Goal: Task Accomplishment & Management: Use online tool/utility

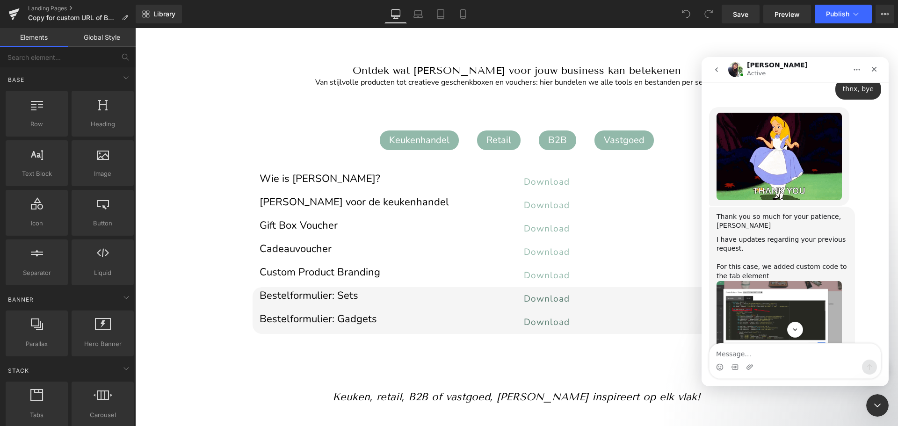
scroll to position [1953, 0]
click at [718, 281] on img "Dzung says…" at bounding box center [778, 319] width 125 height 76
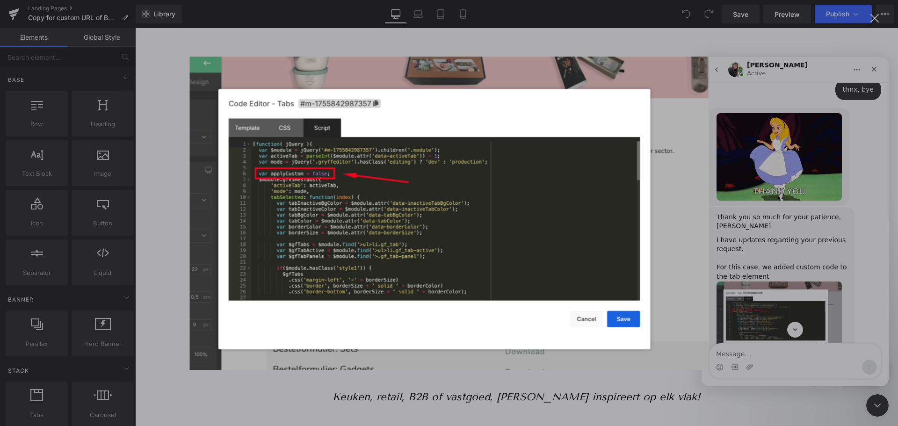
click at [718, 267] on div "Intercom messenger" at bounding box center [449, 213] width 898 height 426
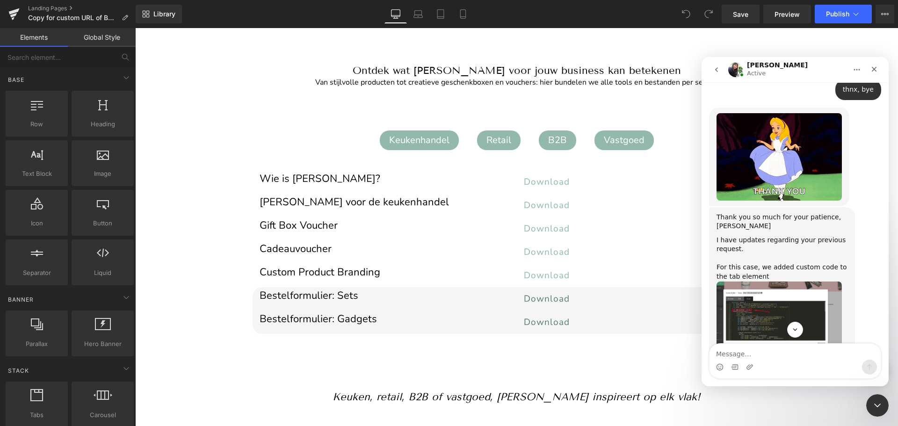
click at [718, 324] on img "Dzung says…" at bounding box center [778, 399] width 125 height 74
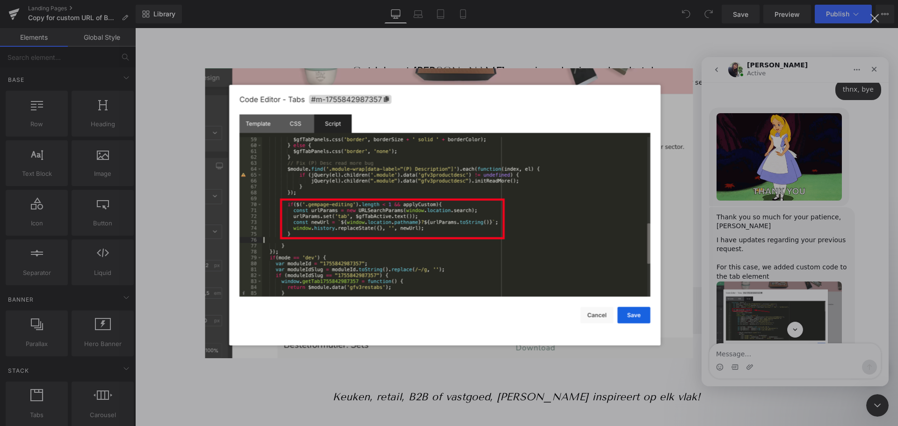
click at [718, 223] on div "Intercom messenger" at bounding box center [449, 213] width 898 height 426
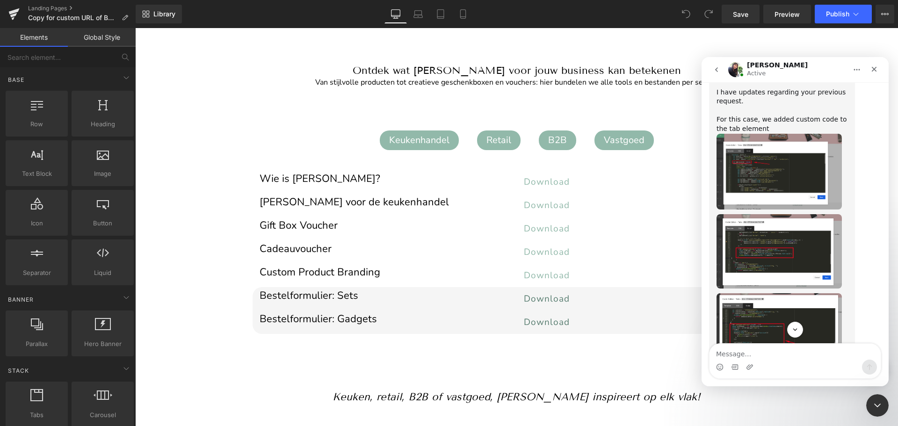
scroll to position [2111, 0]
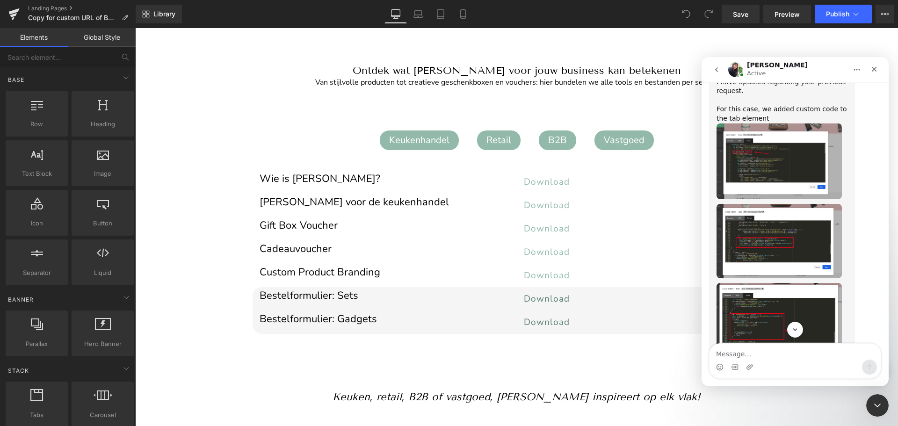
click at [718, 283] on img "Dzung says…" at bounding box center [778, 321] width 125 height 76
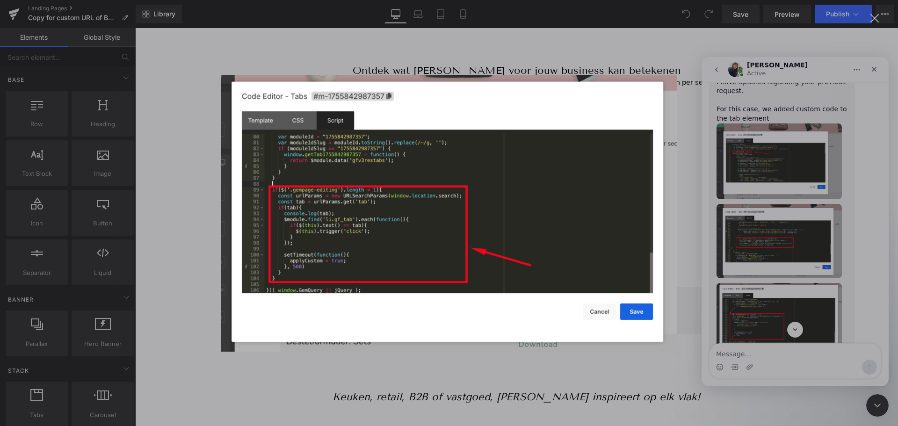
scroll to position [0, 0]
click at [718, 47] on div "Intercom messenger" at bounding box center [449, 213] width 898 height 426
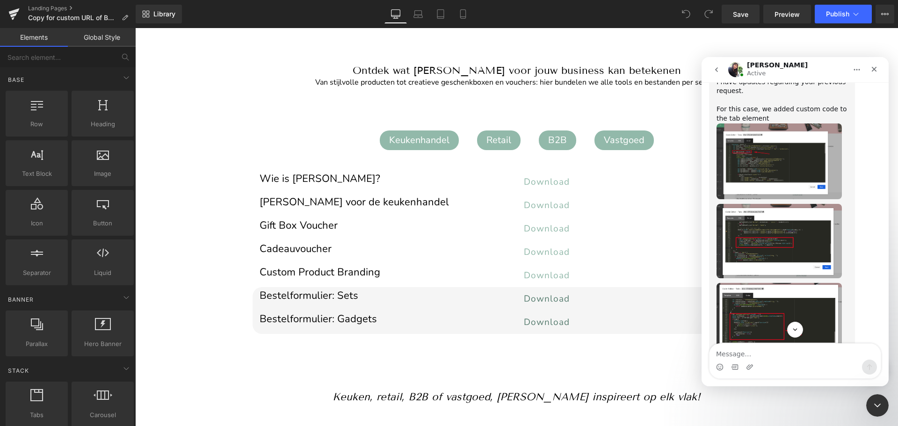
click at [0, 0] on div at bounding box center [0, 0] width 0 height 0
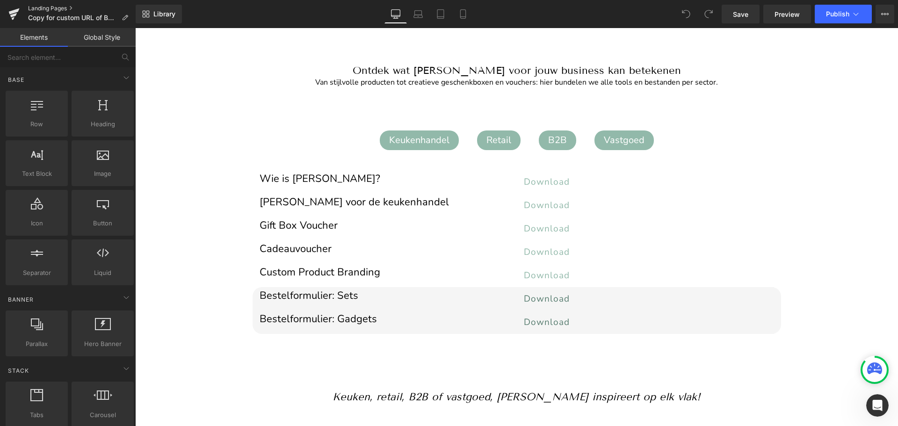
click at [42, 8] on link "Landing Pages" at bounding box center [82, 8] width 108 height 7
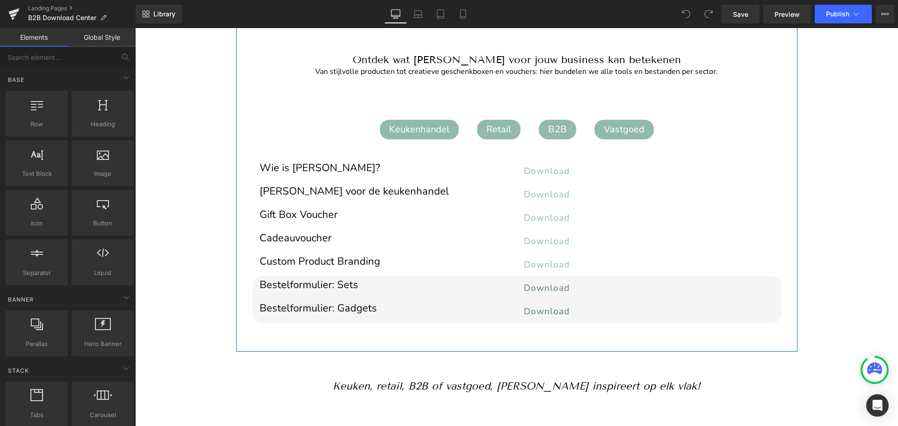
scroll to position [181, 0]
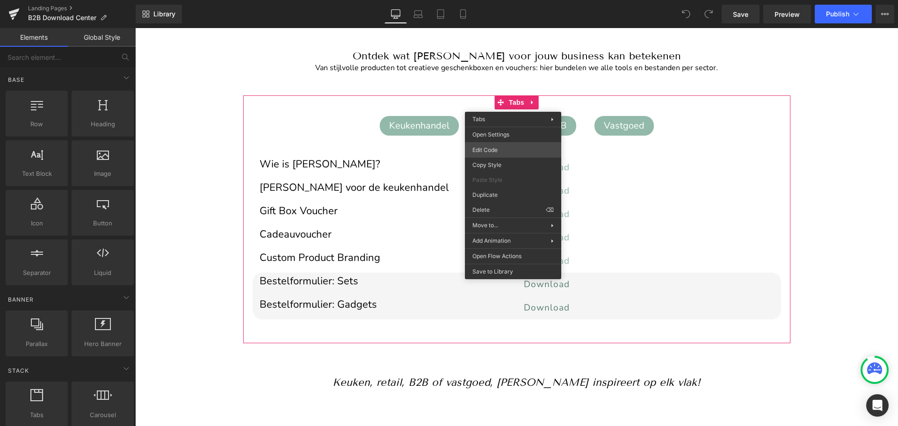
click at [495, 0] on div "You are previewing how the will restyle your page. You can not edit Elements in…" at bounding box center [449, 0] width 898 height 0
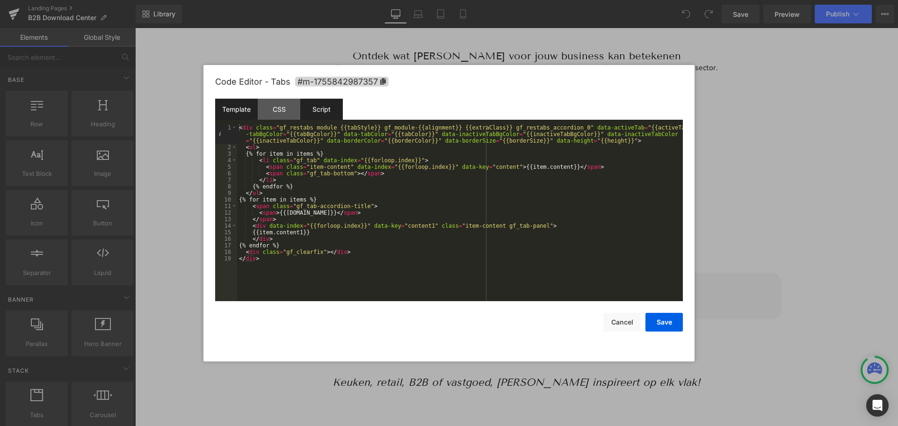
click at [0, 0] on div "Script" at bounding box center [0, 0] width 0 height 0
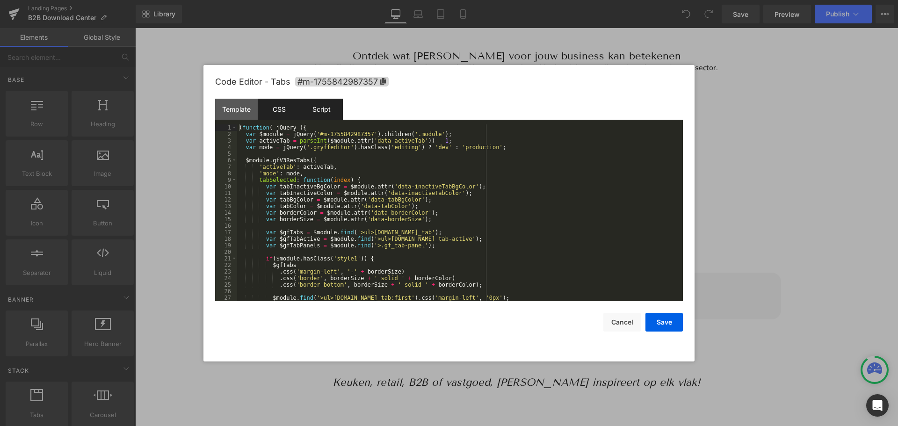
click at [0, 0] on div "CSS" at bounding box center [0, 0] width 0 height 0
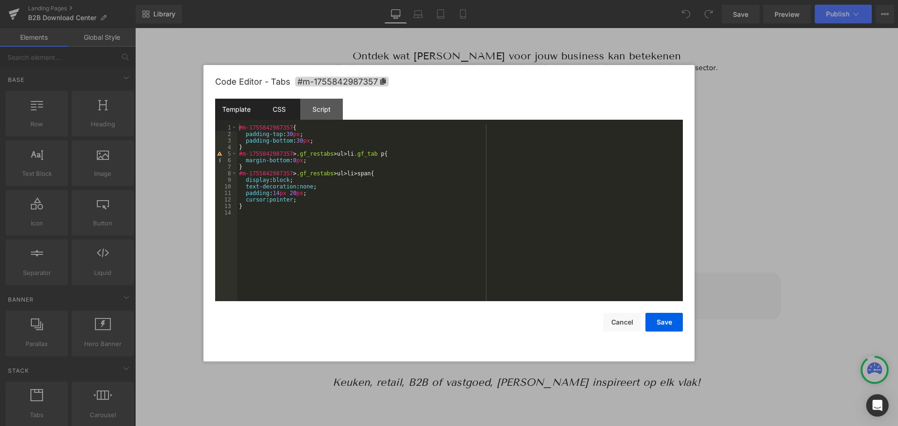
click at [0, 0] on div "Template" at bounding box center [0, 0] width 0 height 0
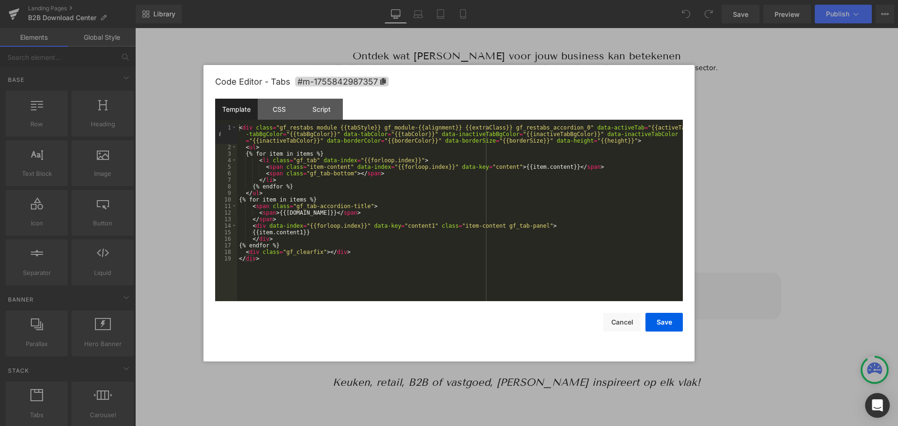
click at [875, 404] on icon "Open Intercom Messenger" at bounding box center [876, 405] width 11 height 12
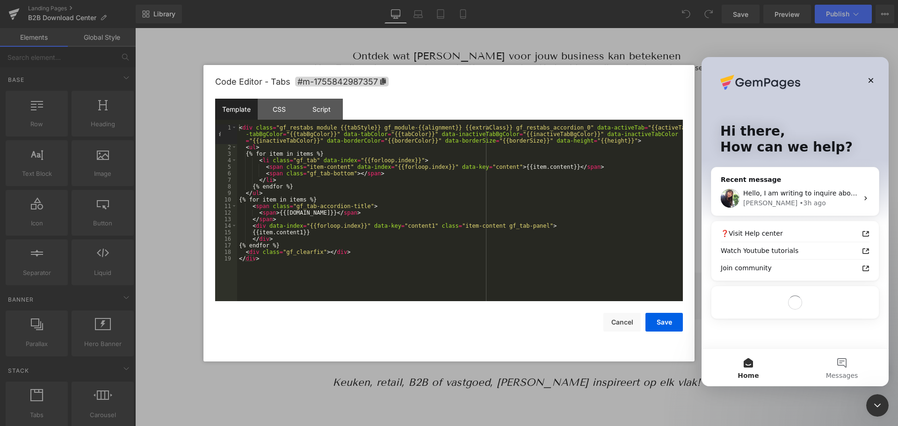
scroll to position [0, 0]
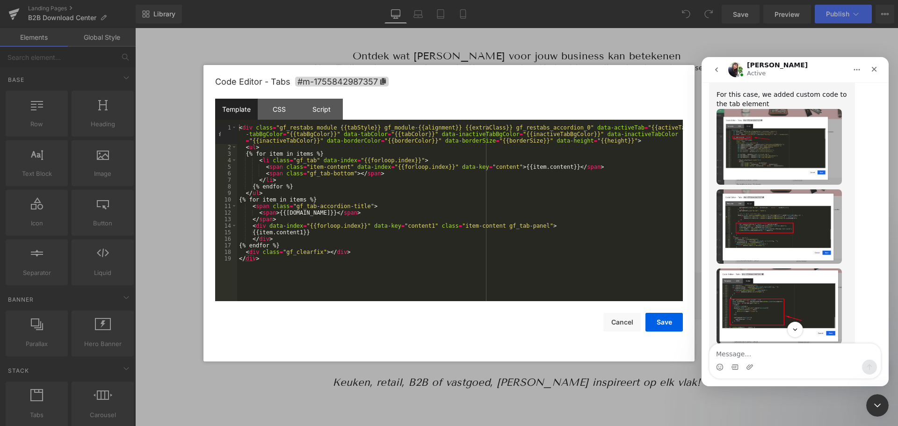
scroll to position [2122, 0]
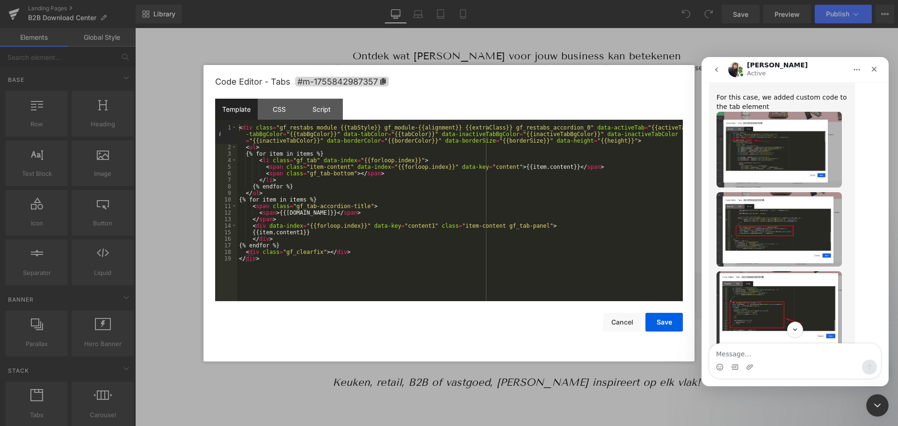
click at [780, 271] on img "Dzung says…" at bounding box center [778, 309] width 125 height 76
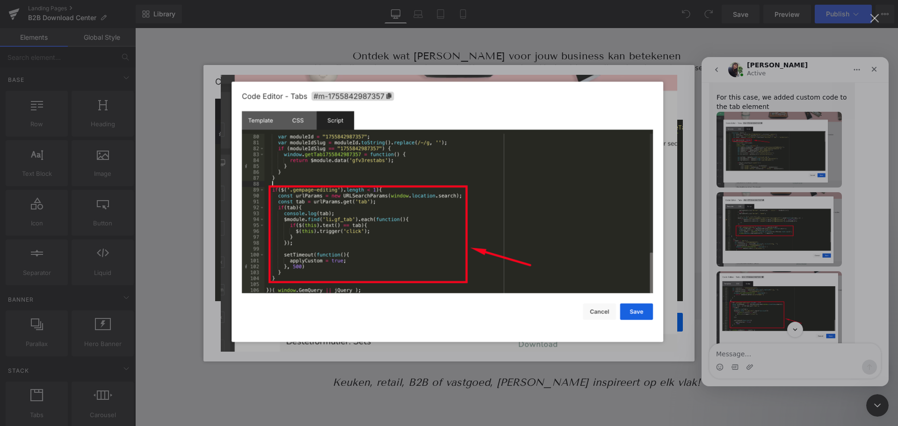
click at [780, 190] on div "Intercom messenger" at bounding box center [449, 213] width 898 height 426
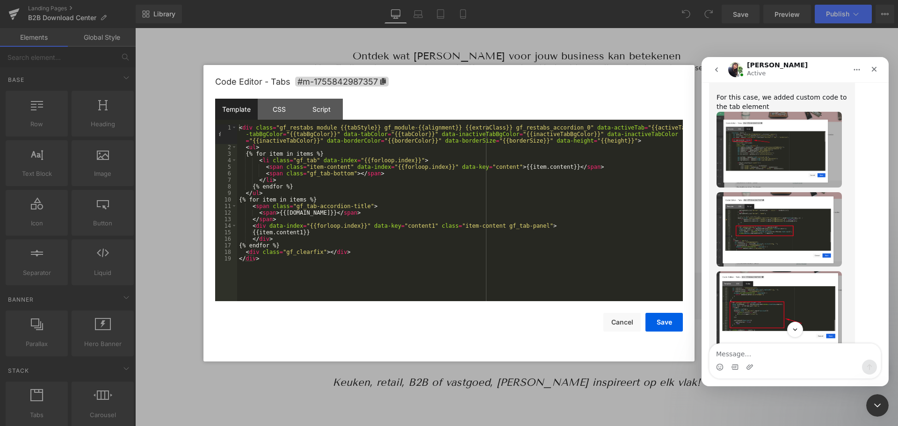
click at [441, 108] on div at bounding box center [421, 108] width 37 height 0
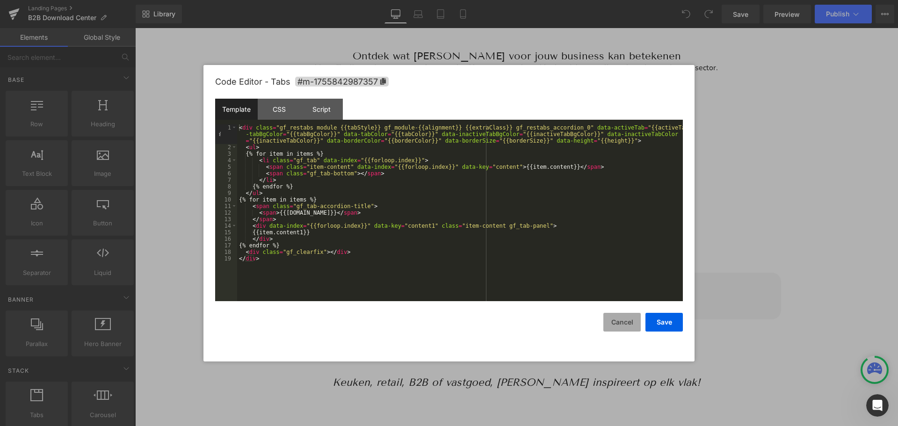
click at [0, 0] on button "Cancel" at bounding box center [0, 0] width 0 height 0
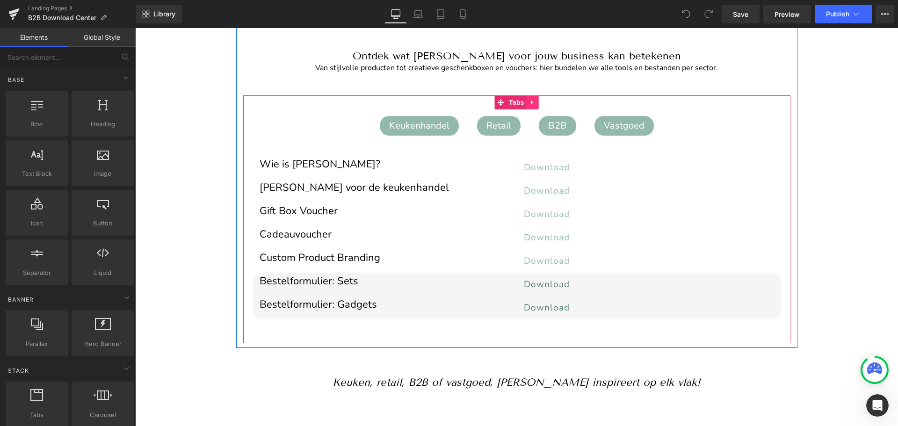
click at [530, 100] on icon at bounding box center [532, 102] width 7 height 7
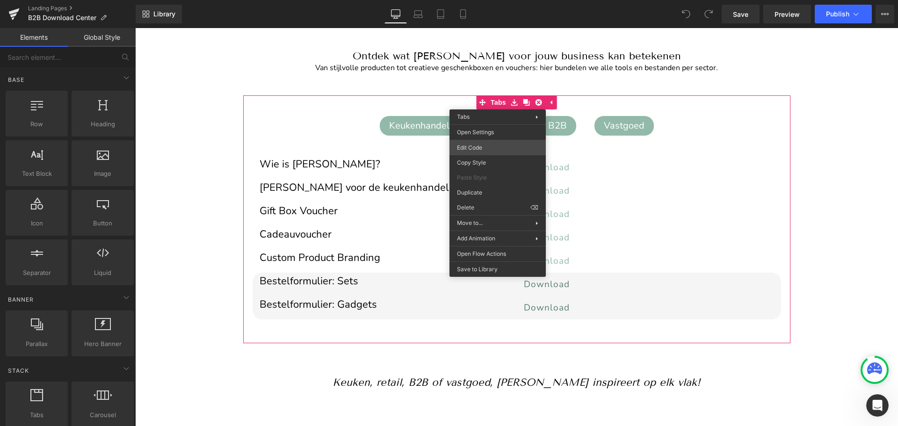
click at [478, 0] on div "You are previewing how the will restyle your page. You can not edit Elements in…" at bounding box center [449, 0] width 898 height 0
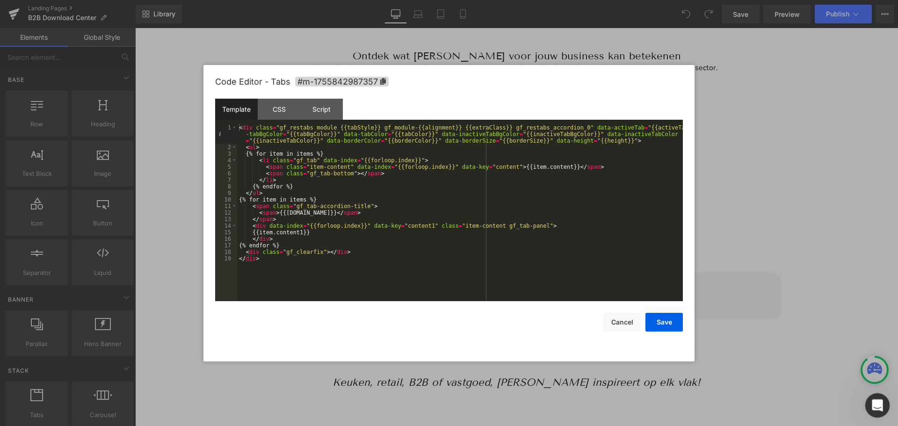
click at [876, 395] on div "Open Intercom Messenger" at bounding box center [875, 403] width 31 height 31
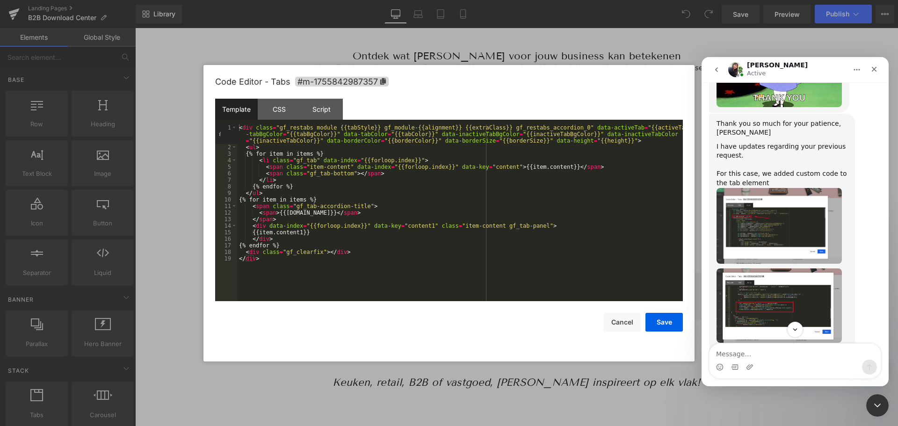
scroll to position [2048, 0]
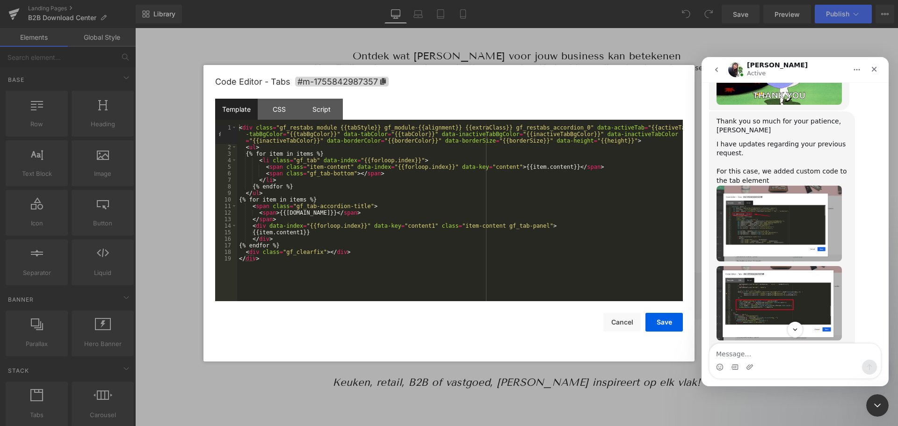
click at [493, 204] on div at bounding box center [508, 209] width 31 height 11
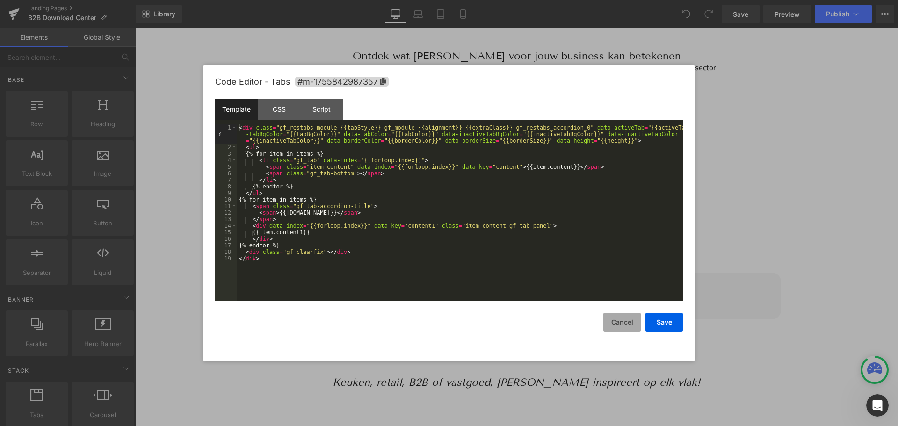
click at [624, 221] on button "Cancel" at bounding box center [513, 209] width 250 height 23
click at [477, 0] on div "You are previewing how the will restyle your page. You can not edit Elements in…" at bounding box center [449, 0] width 898 height 0
click at [0, 0] on div "Script" at bounding box center [0, 0] width 0 height 0
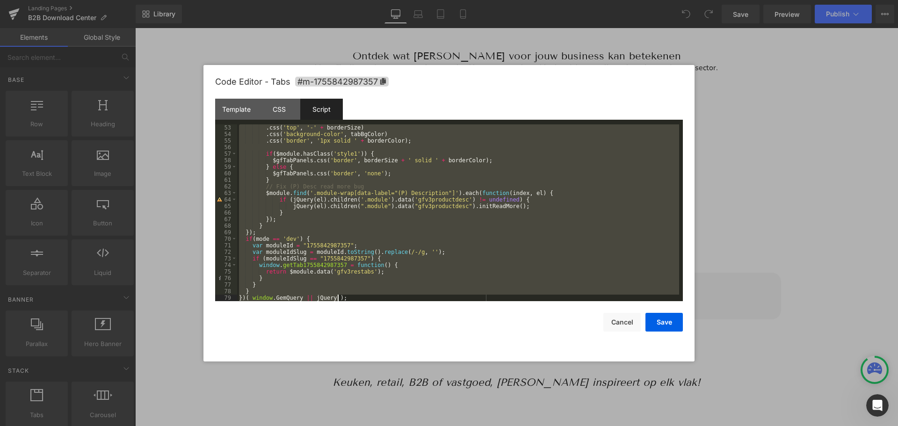
scroll to position [340, 0]
drag, startPoint x: 239, startPoint y: 128, endPoint x: 433, endPoint y: 313, distance: 267.8
click at [232, 232] on div "Code Editor - Tabs #m-1755842987357 Template CSS Script Data 1 2 3 4 5 6 7 8 9 …" at bounding box center [227, 226] width 10 height 11
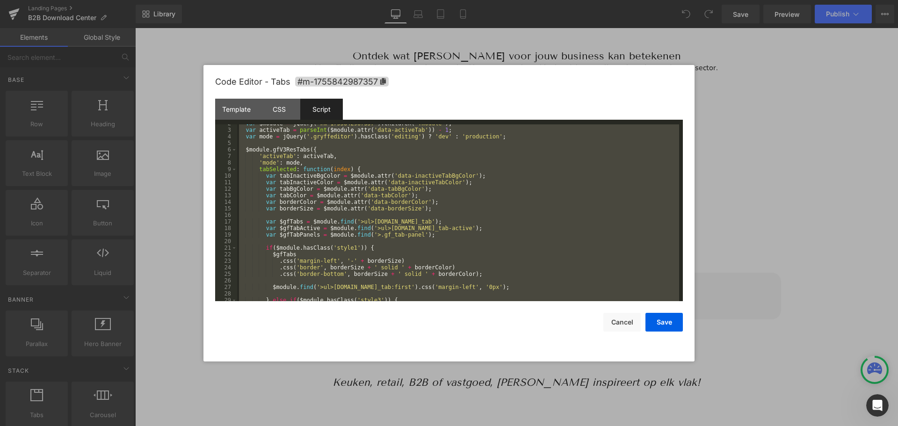
scroll to position [0, 0]
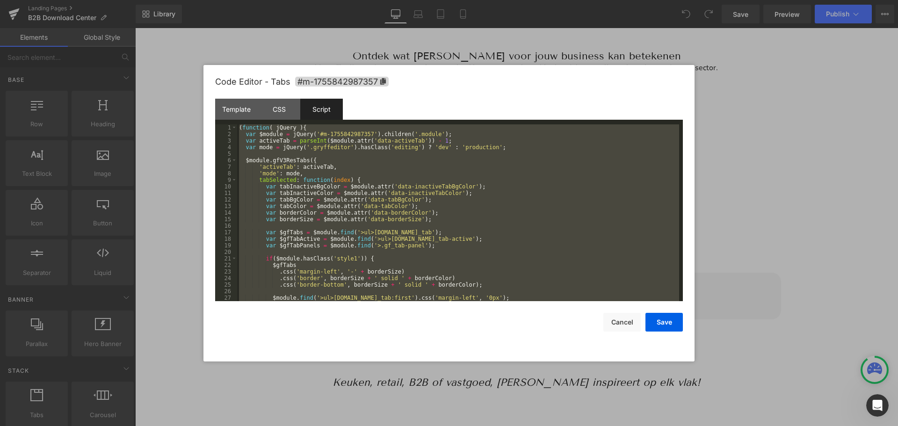
click at [239, 127] on div "( function ( jQuery ) { var $module = jQuery ( '#m-1755842987357' ) . children …" at bounding box center [458, 212] width 442 height 177
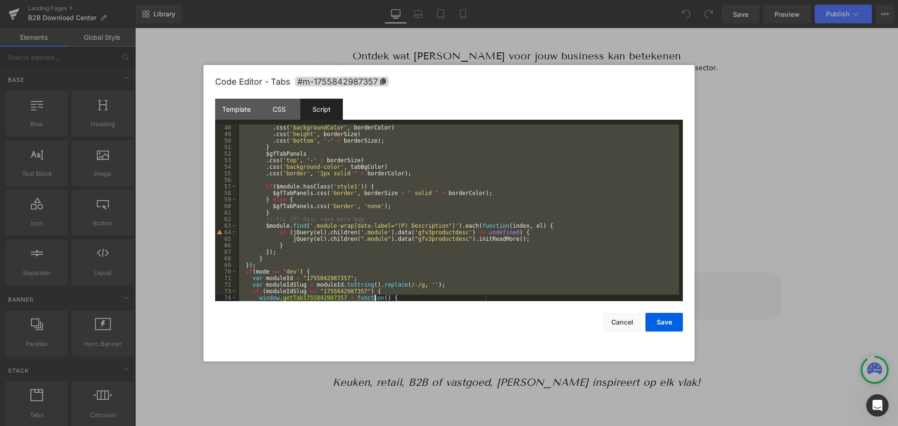
scroll to position [340, 0]
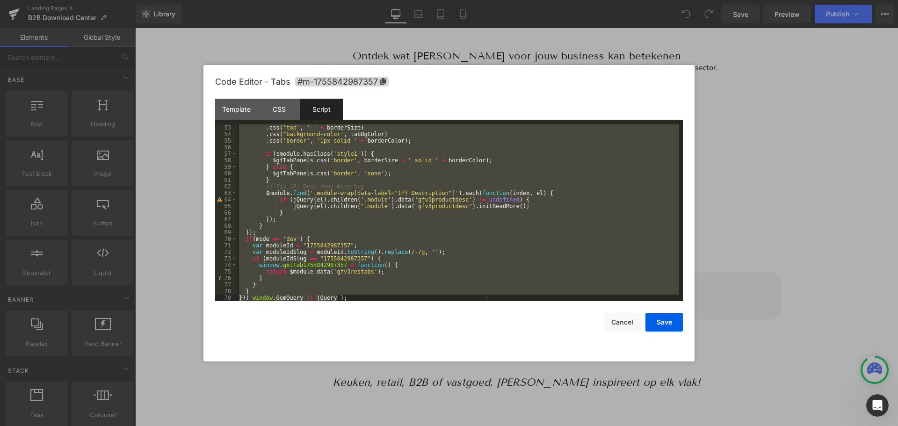
drag, startPoint x: 239, startPoint y: 127, endPoint x: 374, endPoint y: 338, distance: 250.1
click at [232, 232] on div "Code Editor - Tabs #m-1755842987357 Template CSS Script Data 1 2 3 4 5 6 7 8 9 …" at bounding box center [227, 226] width 10 height 11
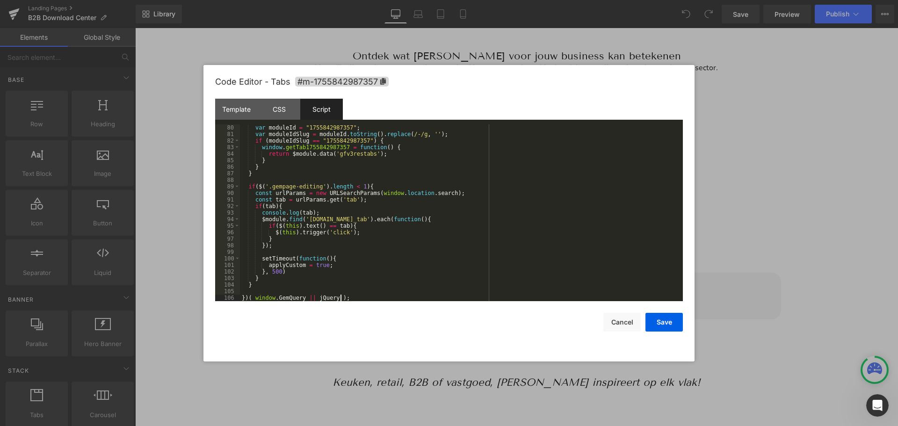
scroll to position [517, 0]
click at [374, 80] on button "Save" at bounding box center [362, 74] width 26 height 11
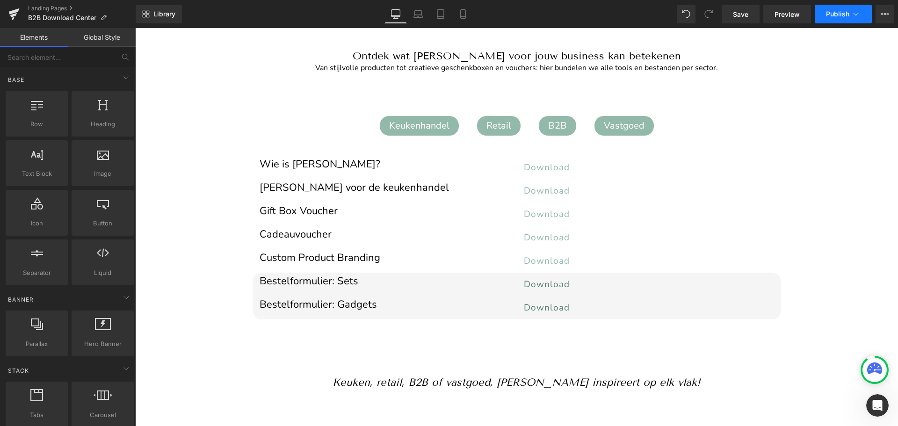
click at [838, 16] on span "Publish" at bounding box center [837, 13] width 23 height 7
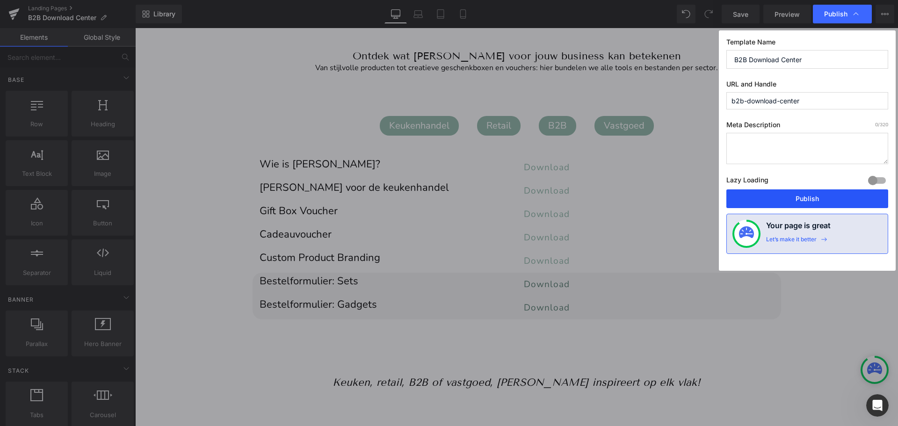
click at [799, 197] on button "Publish" at bounding box center [807, 198] width 162 height 19
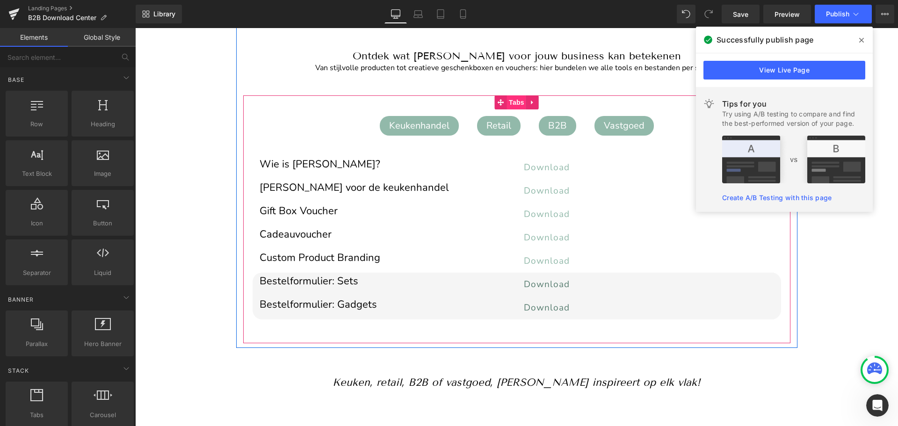
click at [513, 102] on span "Tabs" at bounding box center [516, 102] width 20 height 14
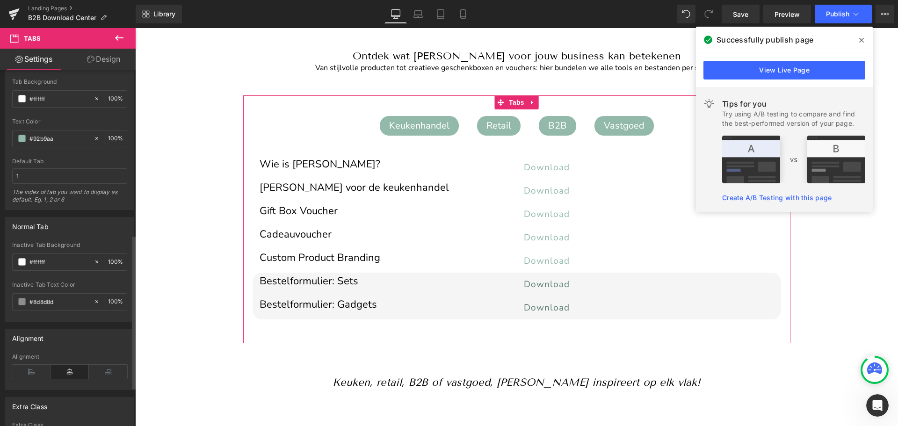
scroll to position [380, 0]
click at [40, 262] on input "#ffffff" at bounding box center [59, 263] width 60 height 10
click at [35, 265] on input "#ffffff" at bounding box center [59, 263] width 60 height 10
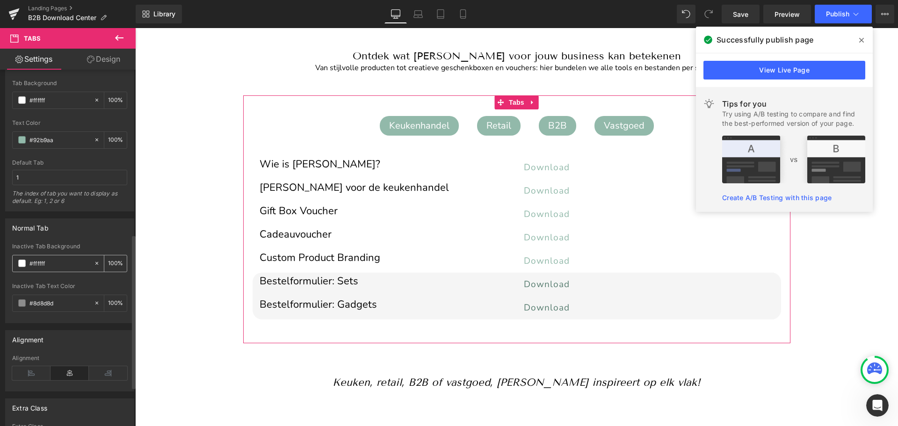
drag, startPoint x: 33, startPoint y: 264, endPoint x: 49, endPoint y: 263, distance: 15.5
click at [49, 263] on input "#ffffff" at bounding box center [59, 263] width 60 height 10
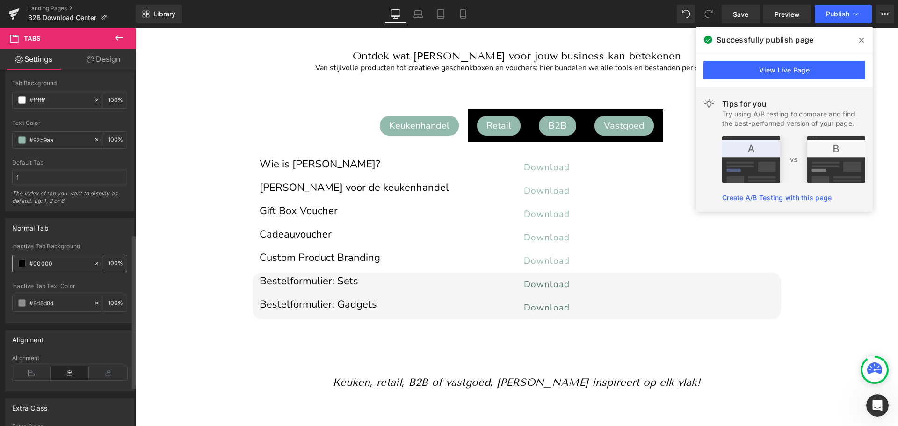
type input "#000000"
click at [49, 263] on input "#000000" at bounding box center [59, 263] width 60 height 10
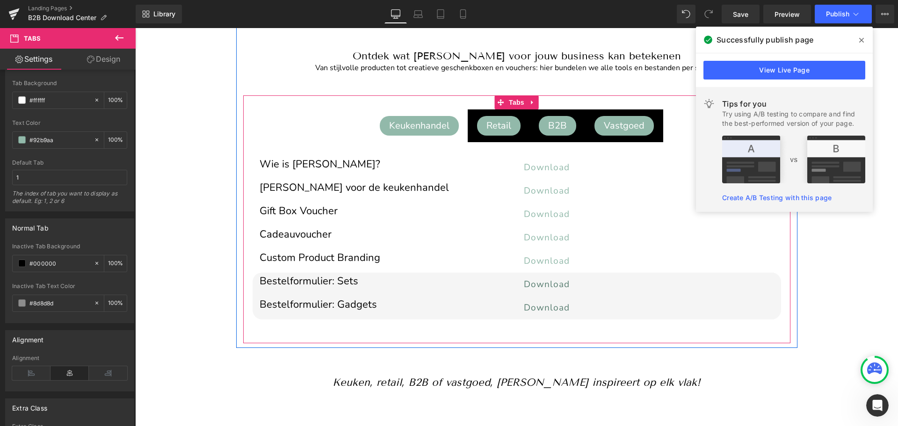
click at [419, 229] on div "Cadeauvoucher" at bounding box center [384, 231] width 250 height 11
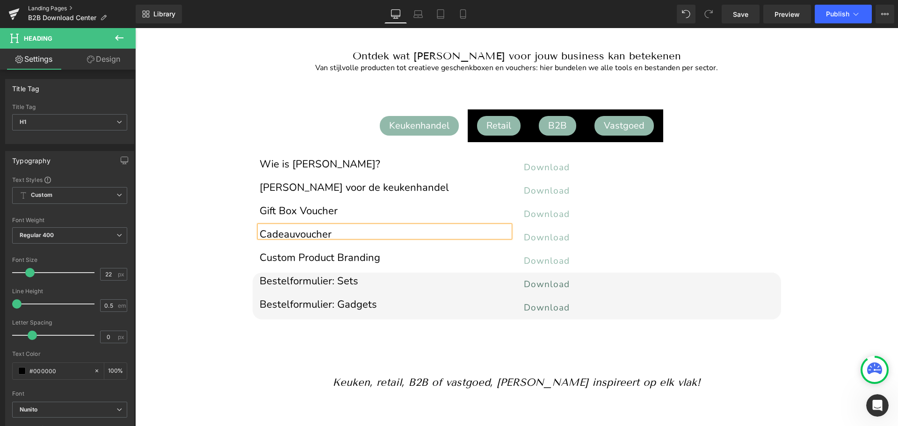
click at [48, 6] on link "Landing Pages" at bounding box center [82, 8] width 108 height 7
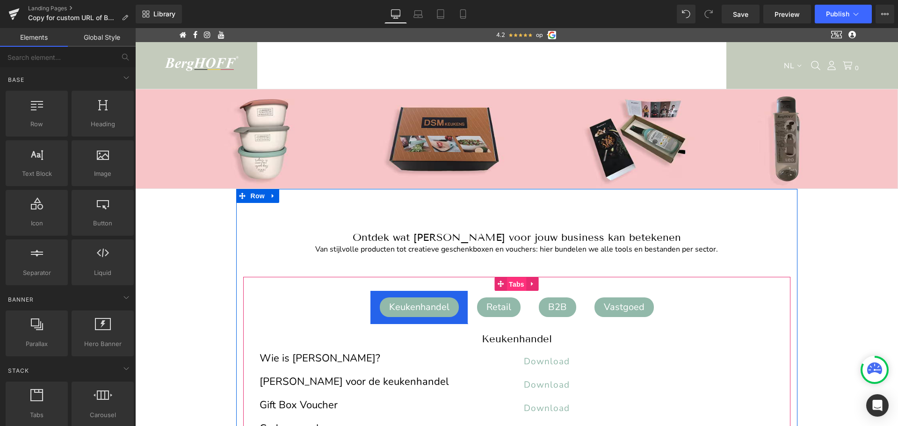
click at [511, 282] on span "Tabs" at bounding box center [516, 284] width 20 height 14
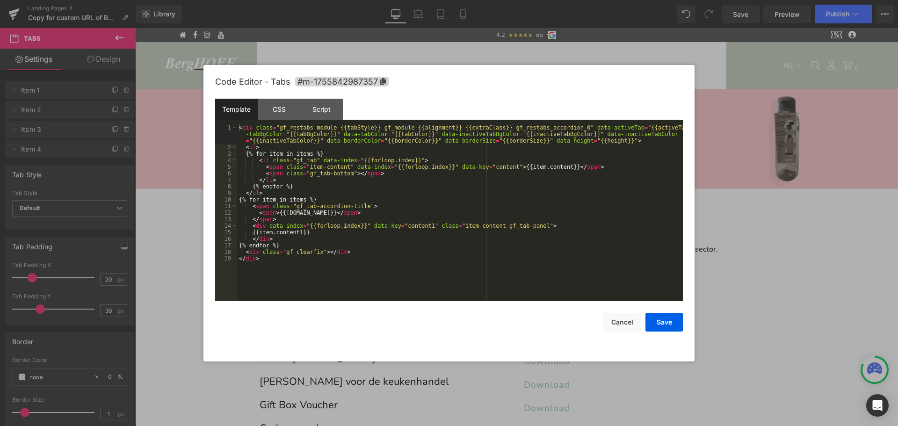
click at [488, 0] on div "Tabs You are previewing how the will restyle your page. You can not edit Elemen…" at bounding box center [449, 0] width 898 height 0
click at [281, 108] on div "CSS" at bounding box center [279, 109] width 43 height 21
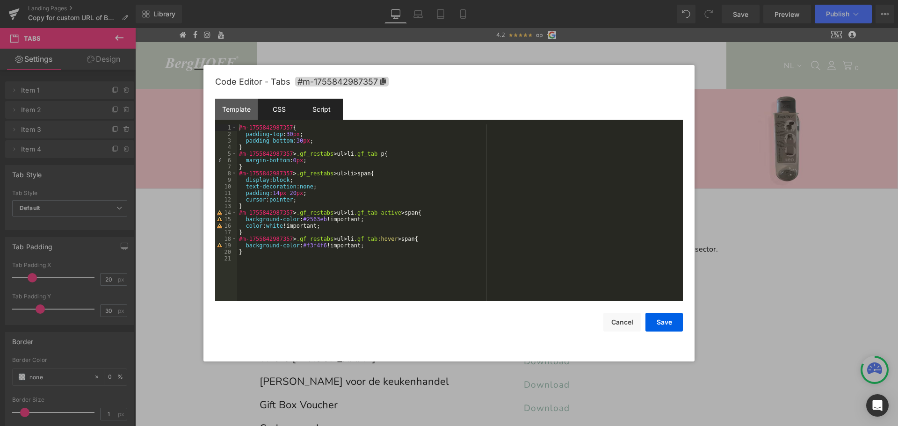
click at [328, 105] on div "Script" at bounding box center [321, 109] width 43 height 21
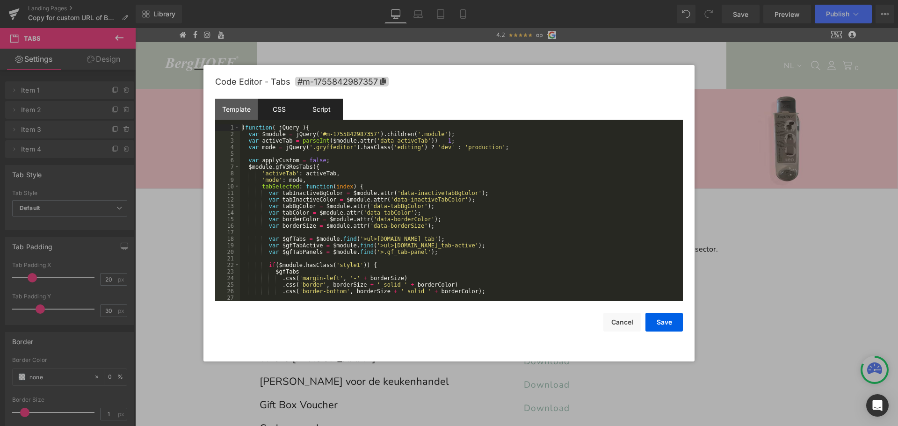
click at [272, 107] on div "CSS" at bounding box center [279, 109] width 43 height 21
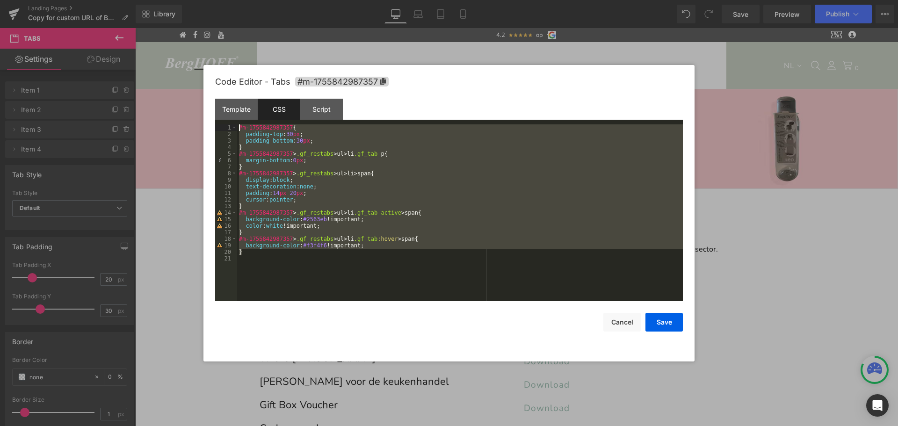
drag, startPoint x: 249, startPoint y: 253, endPoint x: 230, endPoint y: 125, distance: 129.0
click at [230, 125] on pre "1 2 3 4 5 6 7 8 9 10 11 12 13 14 15 16 17 18 19 20 21 #m-1755842987357 { paddin…" at bounding box center [448, 212] width 467 height 177
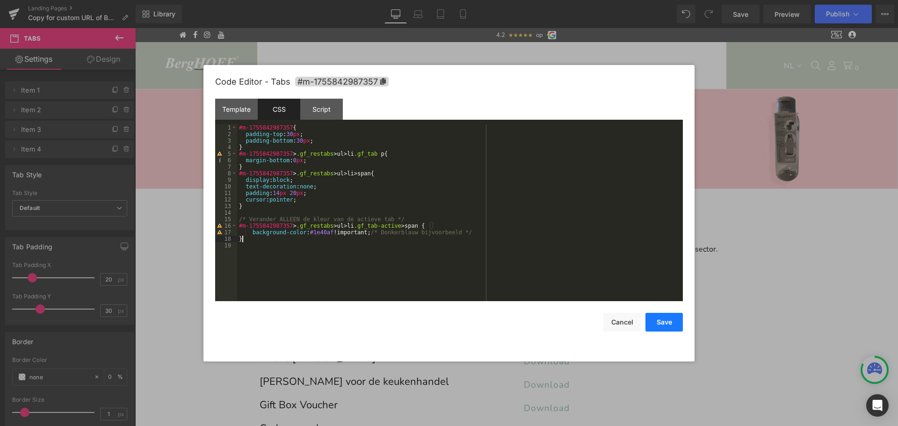
click at [660, 323] on button "Save" at bounding box center [663, 322] width 37 height 19
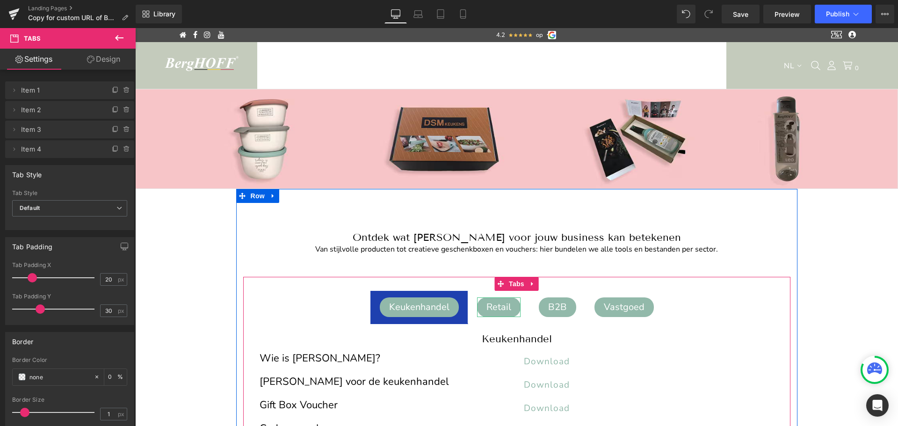
click at [502, 304] on div "Retail" at bounding box center [498, 307] width 43 height 20
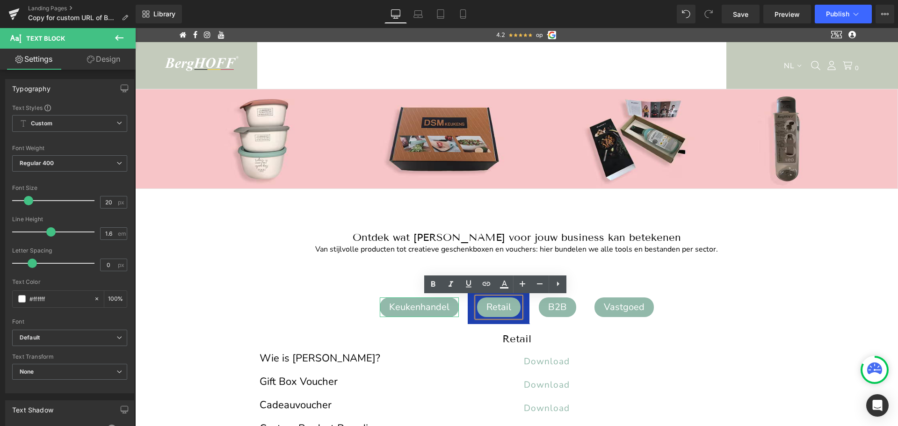
click at [427, 302] on div "Keukenhandel" at bounding box center [419, 307] width 79 height 20
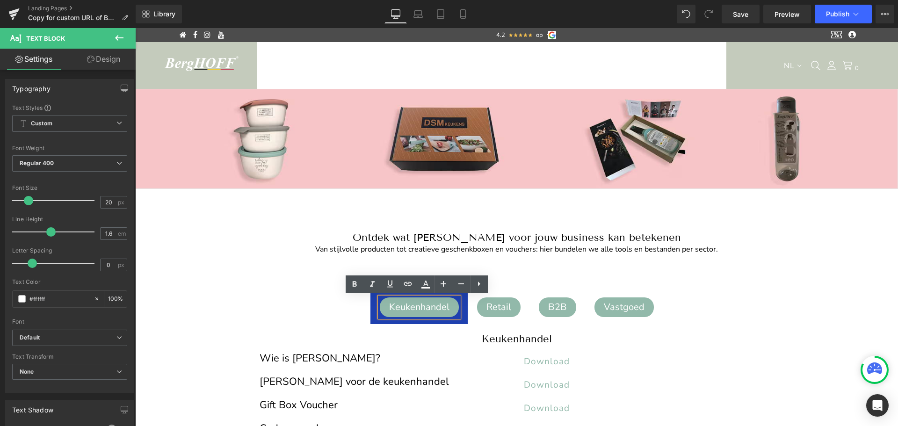
click at [556, 310] on div "B2B" at bounding box center [557, 307] width 37 height 20
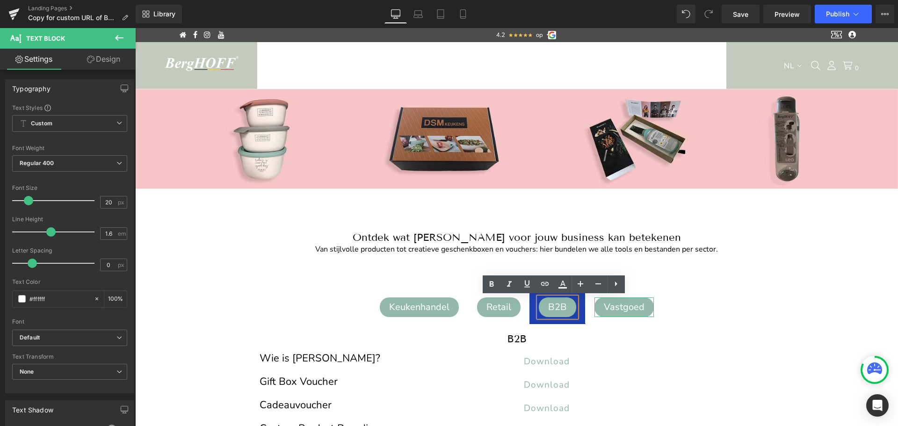
click at [623, 312] on div "Vastgoed" at bounding box center [623, 307] width 59 height 20
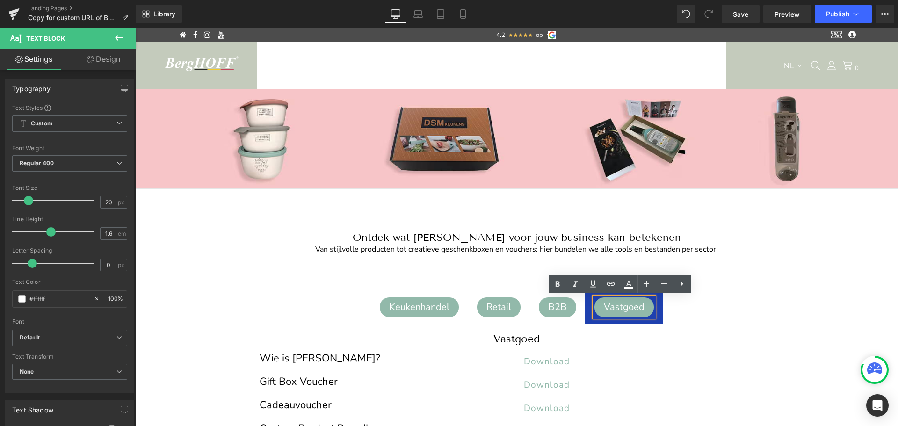
click at [479, 286] on div "Keukenhandel Text Block Retail Text Block B2B Text Block Vastgoed Text Block Va…" at bounding box center [516, 395] width 547 height 237
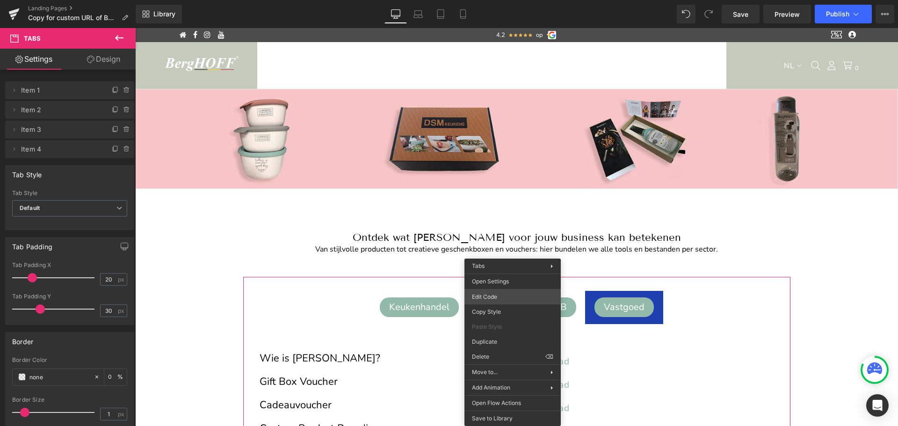
click at [497, 0] on div "Tabs You are previewing how the will restyle your page. You can not edit Elemen…" at bounding box center [449, 0] width 898 height 0
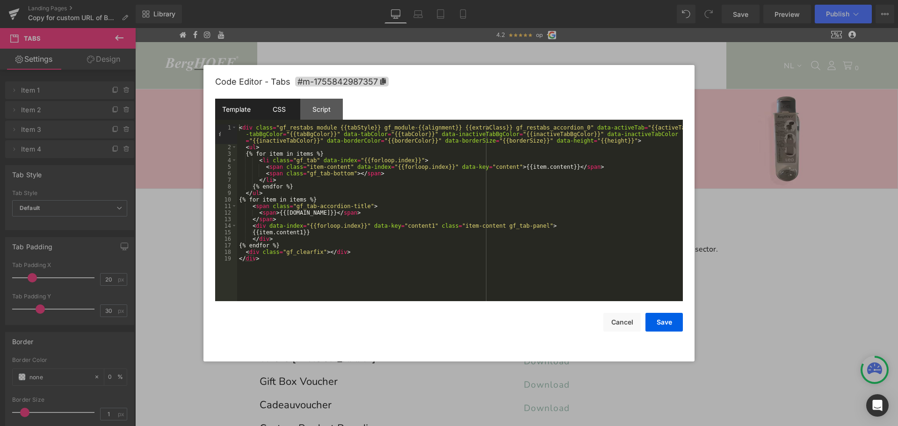
click at [283, 108] on div "CSS" at bounding box center [279, 109] width 43 height 21
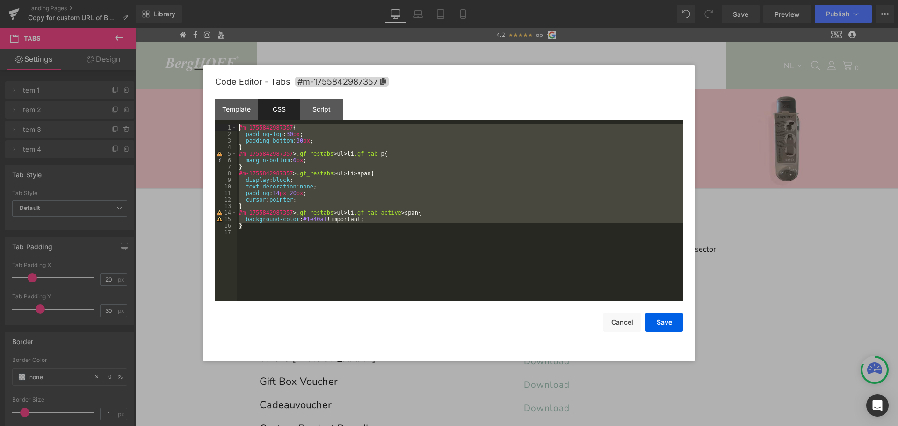
drag, startPoint x: 255, startPoint y: 229, endPoint x: 231, endPoint y: 122, distance: 108.9
click at [231, 122] on div "Template CSS Script Data 1 2 3 4 5 6 7 8 9 10 11 12 13 14 15 16 17 18 19 < div …" at bounding box center [448, 200] width 467 height 202
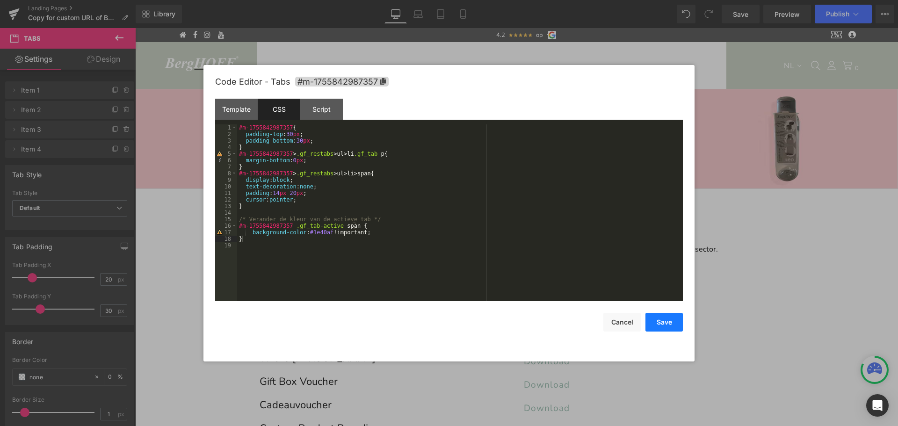
click at [668, 327] on button "Save" at bounding box center [663, 322] width 37 height 19
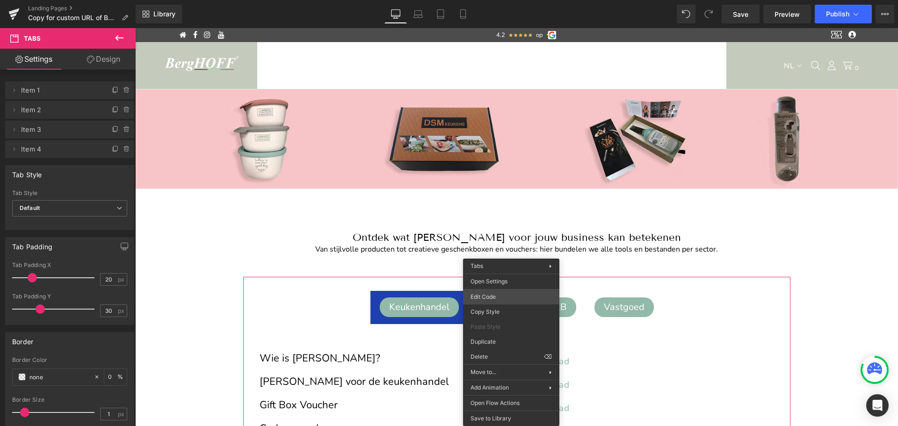
click at [496, 0] on div "Tabs You are previewing how the will restyle your page. You can not edit Elemen…" at bounding box center [449, 0] width 898 height 0
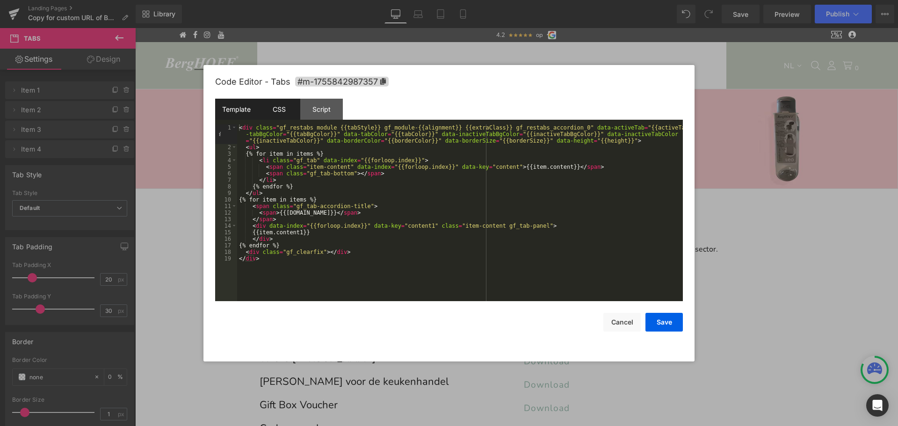
click at [286, 110] on div "CSS" at bounding box center [279, 109] width 43 height 21
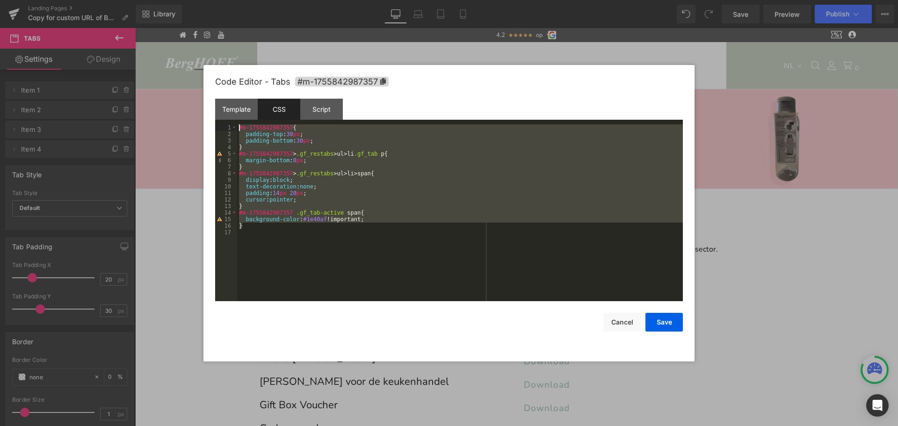
drag, startPoint x: 265, startPoint y: 225, endPoint x: 229, endPoint y: 121, distance: 110.7
click at [229, 121] on div "Template CSS Script Data 1 2 3 4 5 6 7 8 9 10 11 12 13 14 15 16 17 18 19 < div …" at bounding box center [448, 200] width 467 height 202
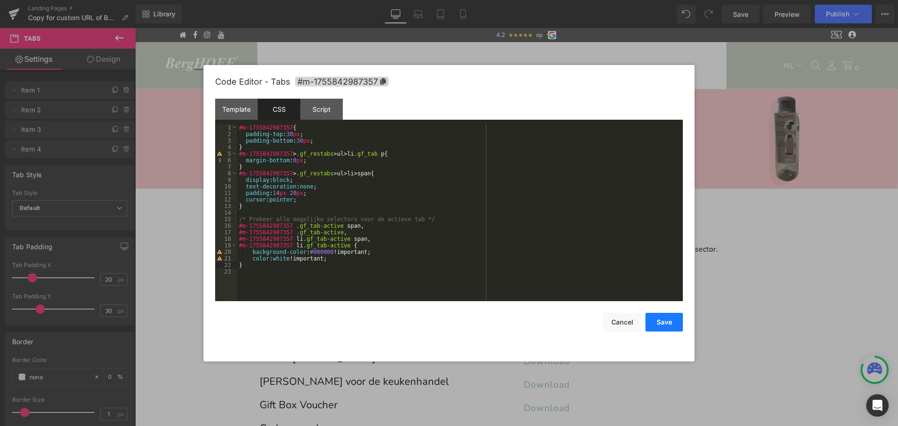
click at [658, 320] on button "Save" at bounding box center [663, 322] width 37 height 19
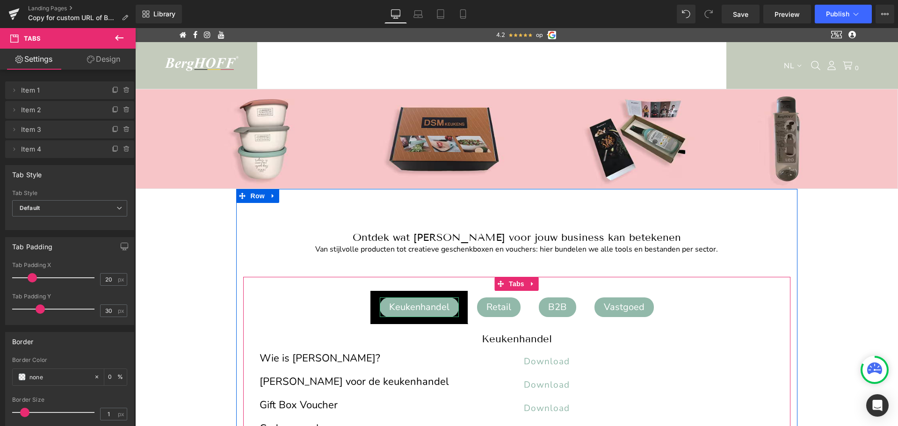
click at [430, 306] on div "Keukenhandel" at bounding box center [419, 307] width 79 height 20
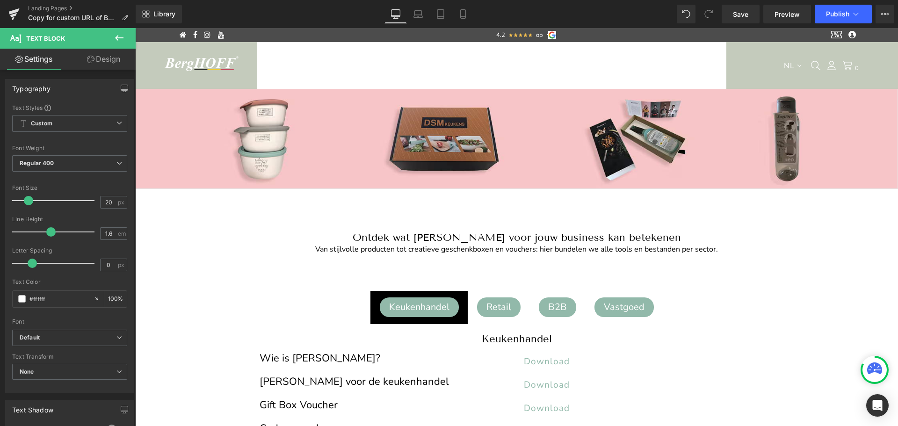
click at [112, 58] on link "Design" at bounding box center [104, 59] width 68 height 21
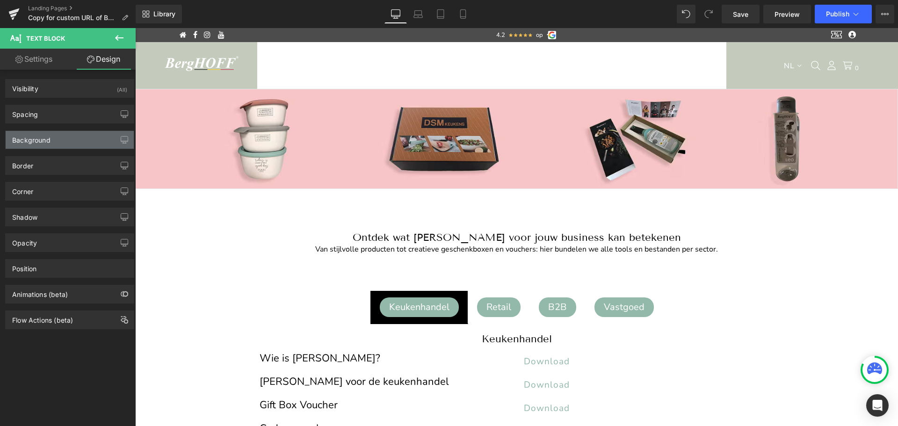
click at [18, 141] on div "Background" at bounding box center [31, 137] width 38 height 13
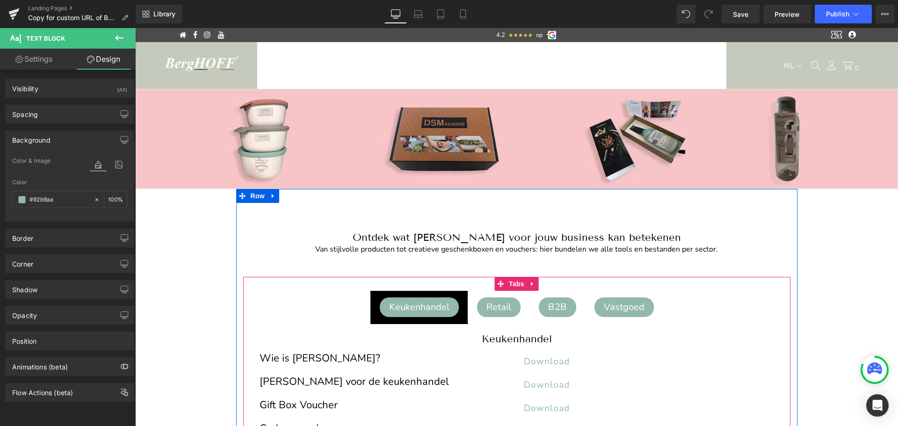
click at [376, 294] on span "Keukenhandel Text Block" at bounding box center [419, 307] width 98 height 33
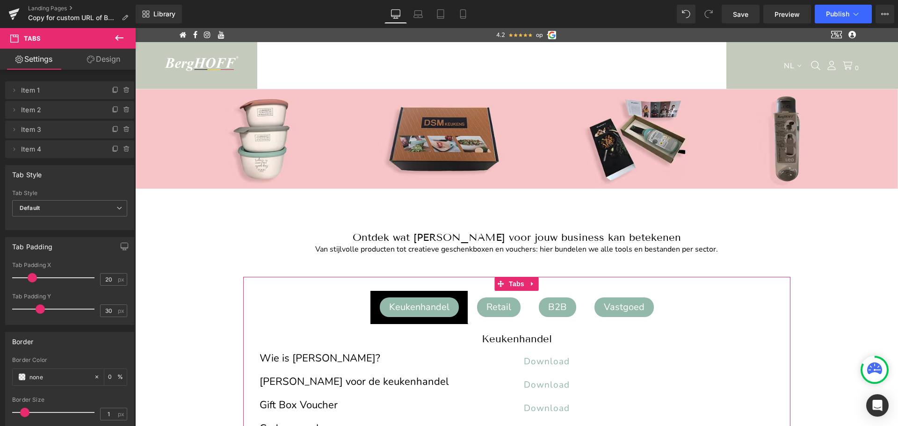
click at [112, 56] on link "Design" at bounding box center [104, 59] width 68 height 21
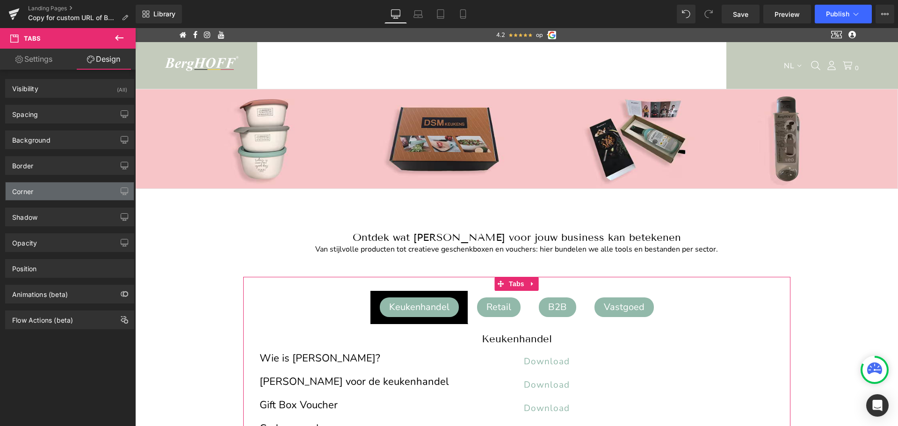
click at [46, 189] on div "Corner" at bounding box center [70, 191] width 128 height 18
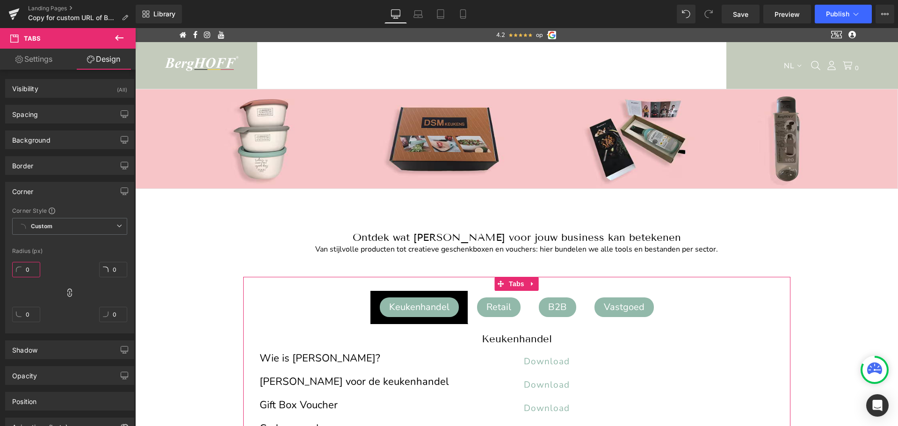
click at [26, 273] on input "0" at bounding box center [26, 269] width 28 height 15
click at [72, 305] on div "10 0 0 0" at bounding box center [69, 295] width 115 height 75
click at [30, 268] on input "10" at bounding box center [26, 269] width 28 height 15
click at [30, 268] on input "50" at bounding box center [26, 269] width 28 height 15
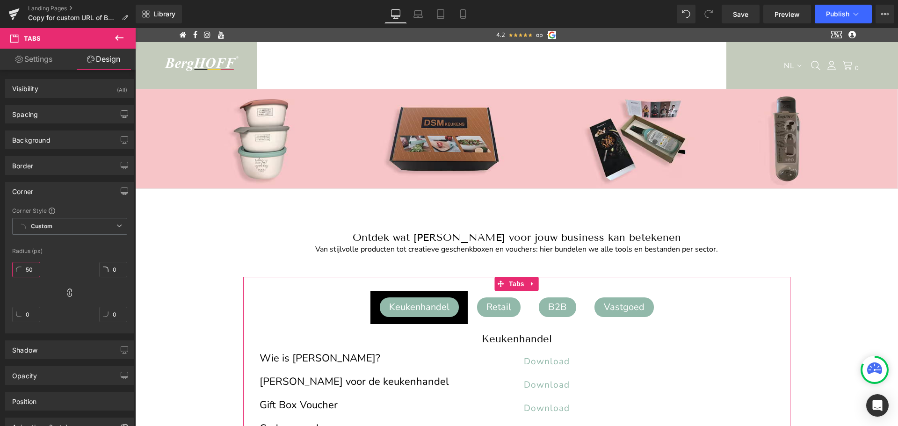
click at [30, 268] on input "50" at bounding box center [26, 269] width 28 height 15
type input "100"
click at [122, 246] on div "Corner Style Custom Custom Setup Global Style Custom Setup Global Style Radius …" at bounding box center [70, 270] width 128 height 126
click at [62, 162] on div "Border" at bounding box center [70, 166] width 128 height 18
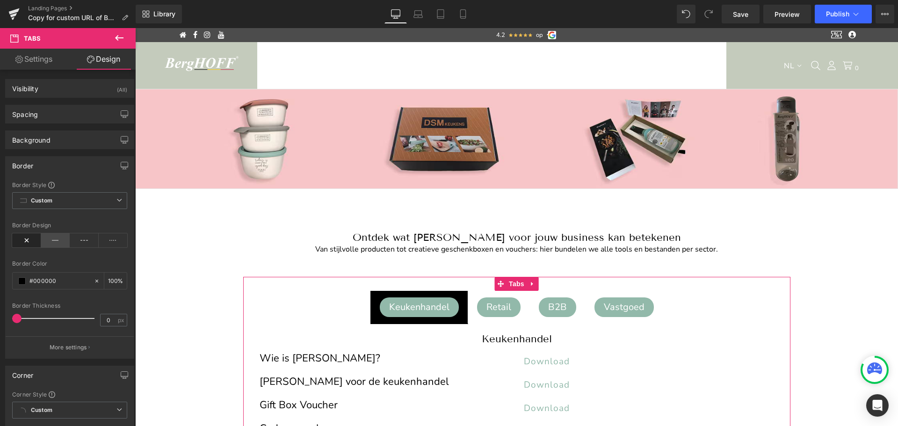
click at [58, 243] on icon at bounding box center [55, 240] width 29 height 14
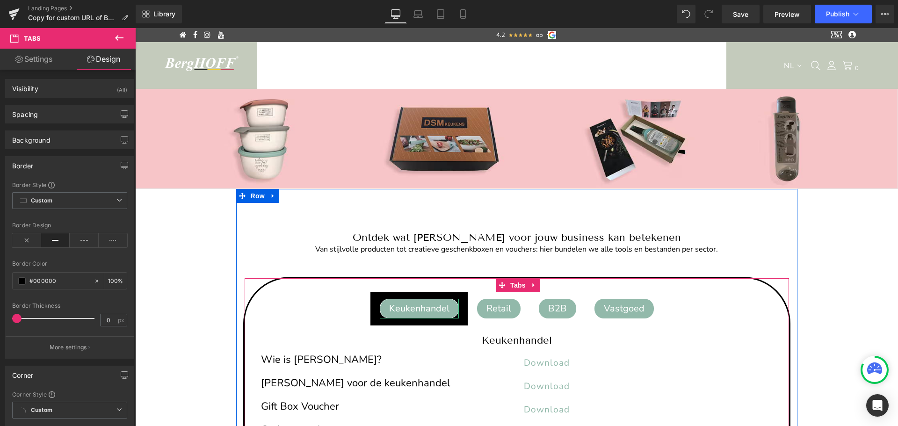
click at [437, 310] on div "Keukenhandel" at bounding box center [419, 309] width 79 height 20
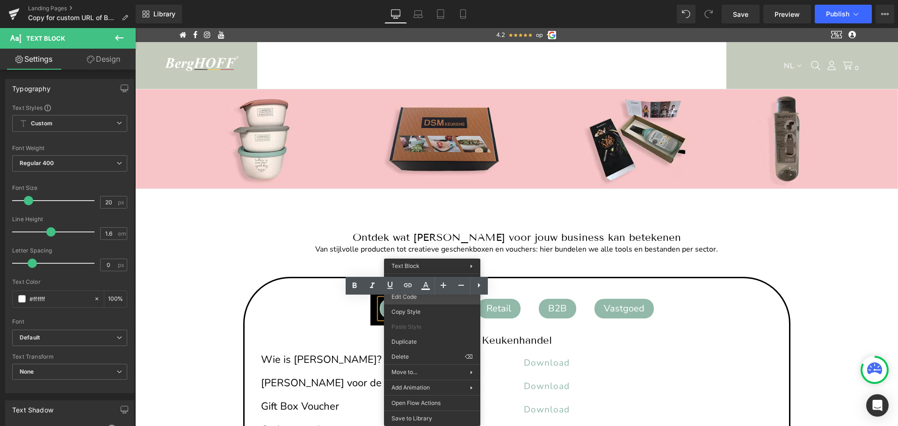
click at [424, 0] on div "Tabs You are previewing how the will restyle your page. You can not edit Elemen…" at bounding box center [449, 0] width 898 height 0
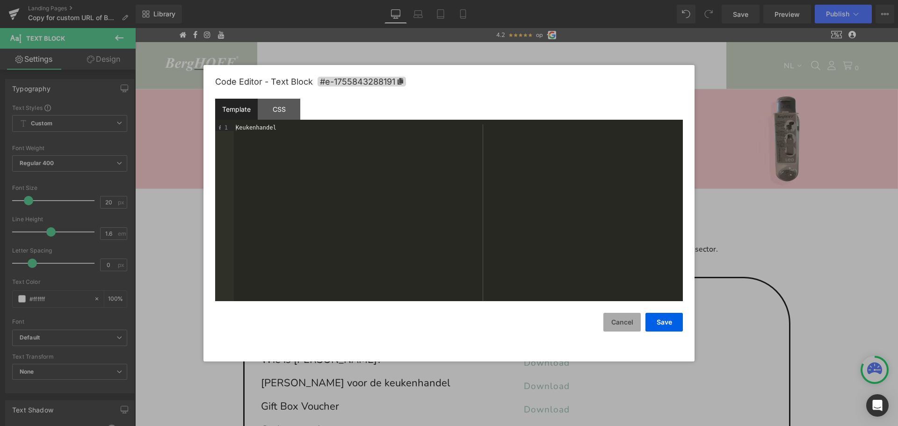
click at [626, 324] on button "Cancel" at bounding box center [621, 322] width 37 height 19
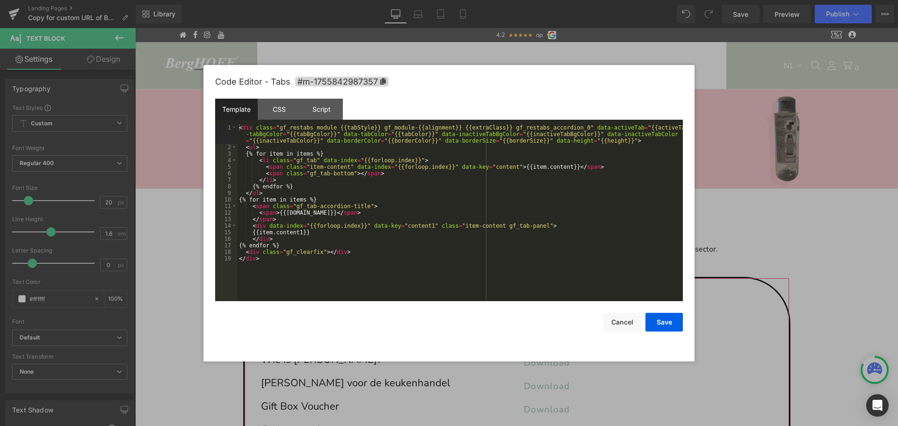
click at [497, 0] on div "Tabs You are previewing how the will restyle your page. You can not edit Elemen…" at bounding box center [449, 0] width 898 height 0
click at [284, 110] on div "CSS" at bounding box center [279, 109] width 43 height 21
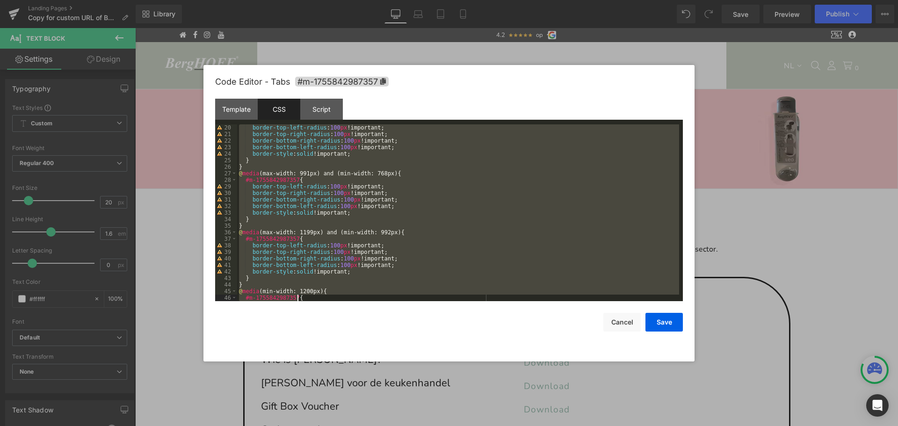
scroll to position [236, 0]
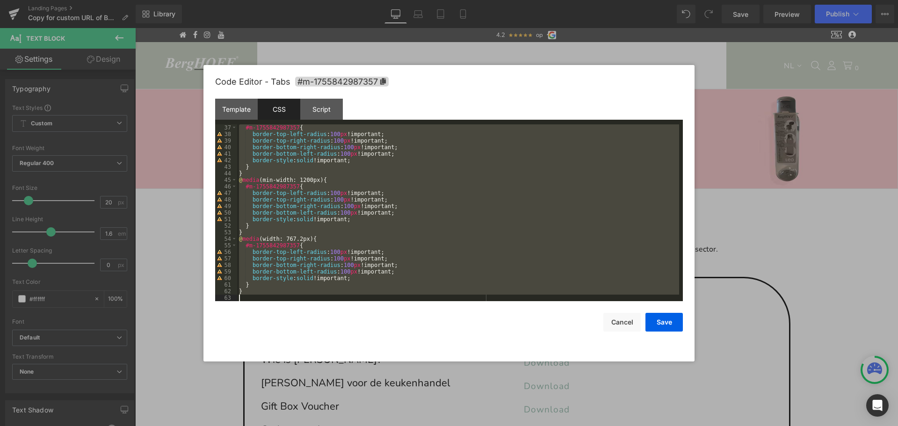
drag, startPoint x: 238, startPoint y: 127, endPoint x: 428, endPoint y: 316, distance: 268.4
click at [428, 316] on div "Code Editor - Tabs #m-1755842987357 Template CSS Script Data 1 2 3 4 5 6 7 8 9 …" at bounding box center [448, 213] width 467 height 296
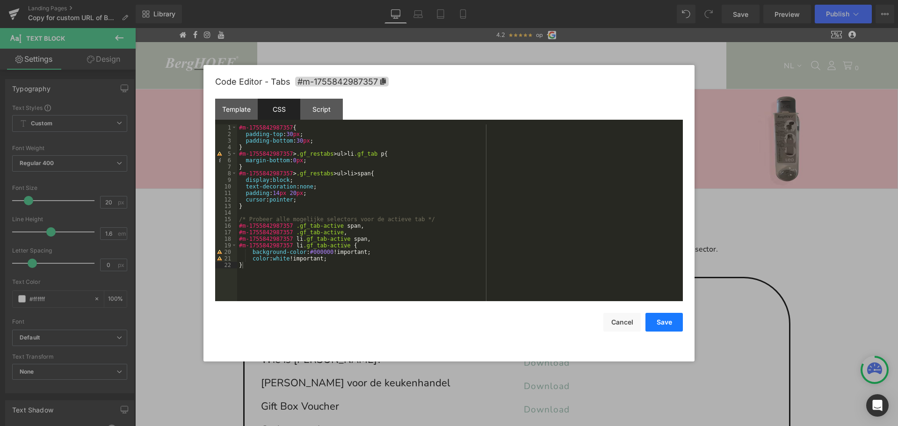
click at [655, 320] on button "Save" at bounding box center [663, 322] width 37 height 19
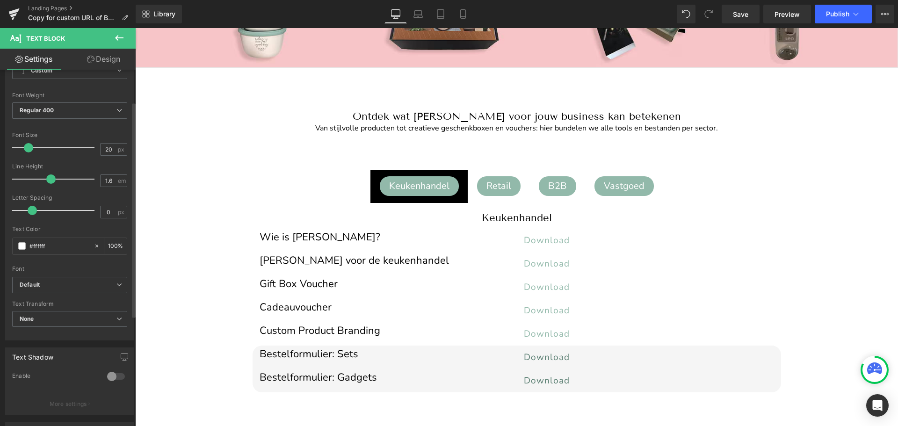
scroll to position [0, 0]
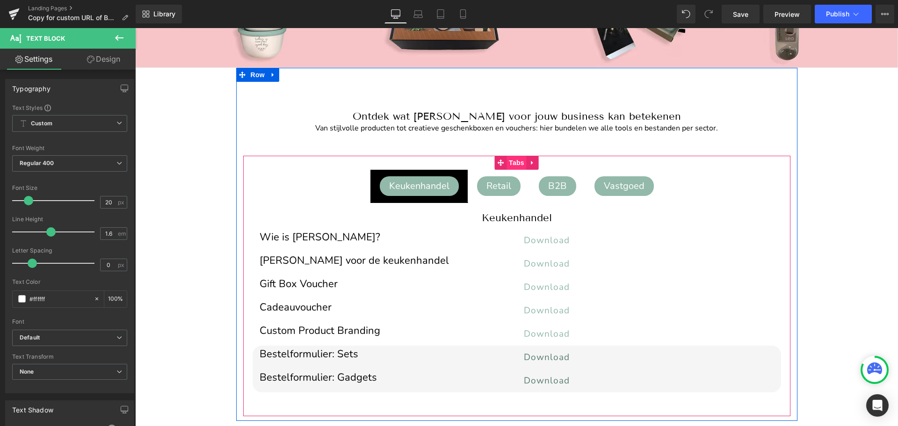
click at [513, 162] on span "Tabs" at bounding box center [516, 163] width 20 height 14
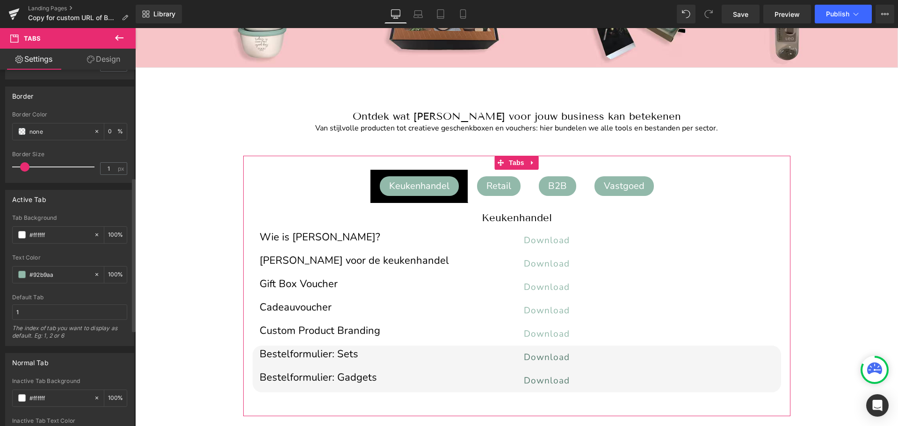
scroll to position [249, 0]
drag, startPoint x: 33, startPoint y: 231, endPoint x: 53, endPoint y: 231, distance: 20.6
click at [53, 231] on input "#ffffff" at bounding box center [59, 231] width 60 height 10
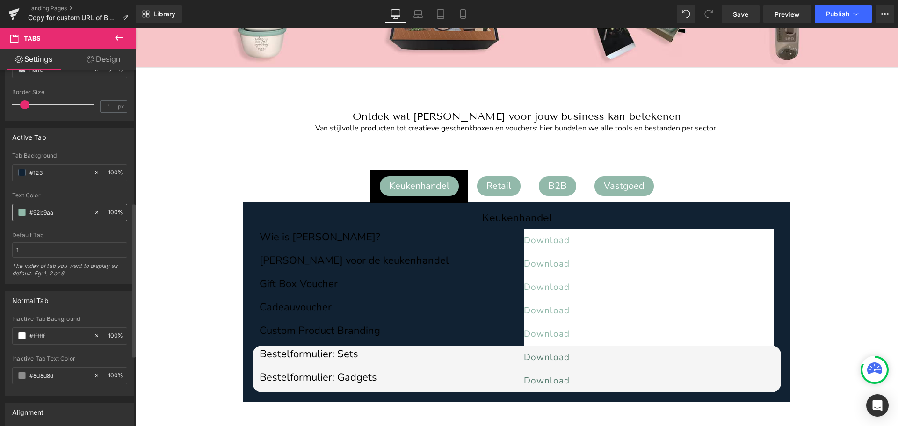
scroll to position [307, 0]
type input "#123"
click at [95, 174] on icon at bounding box center [96, 173] width 3 height 3
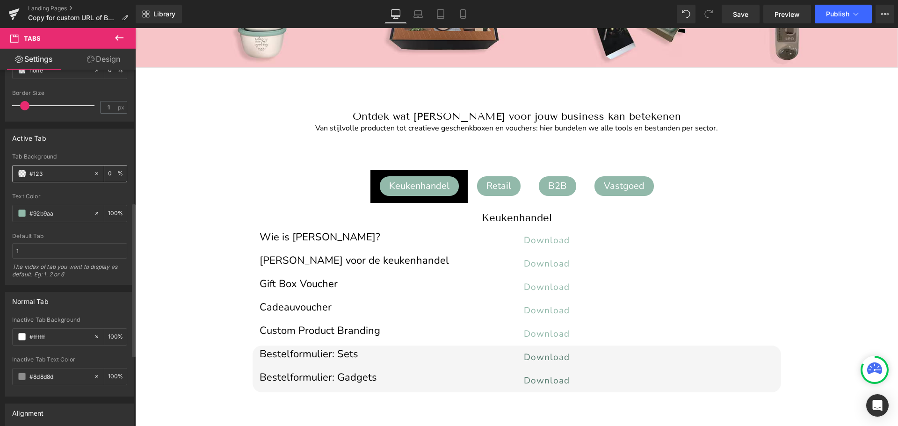
drag, startPoint x: 92, startPoint y: 174, endPoint x: 86, endPoint y: 174, distance: 5.6
click at [86, 174] on div "#123 100 %" at bounding box center [69, 173] width 115 height 17
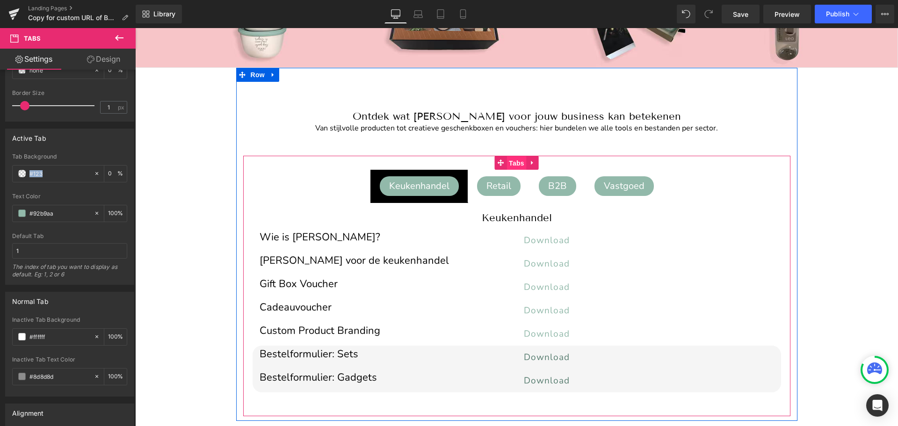
click at [510, 165] on span "Tabs" at bounding box center [516, 163] width 20 height 14
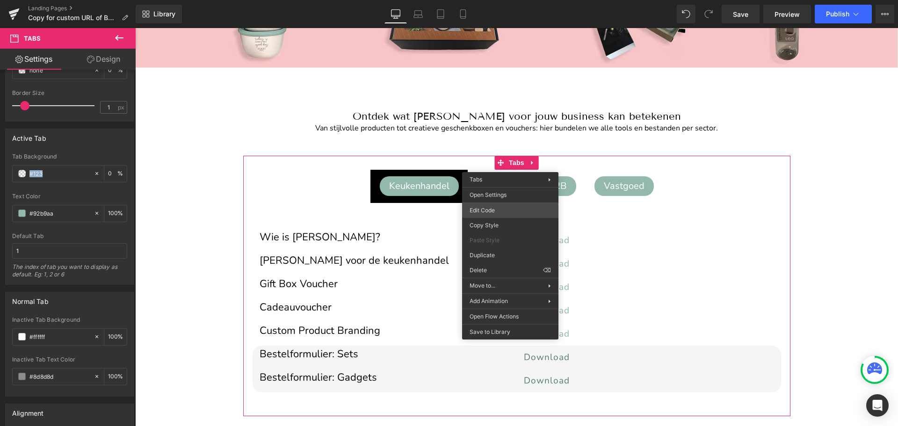
click at [492, 0] on div "Tabs You are previewing how the will restyle your page. You can not edit Elemen…" at bounding box center [449, 0] width 898 height 0
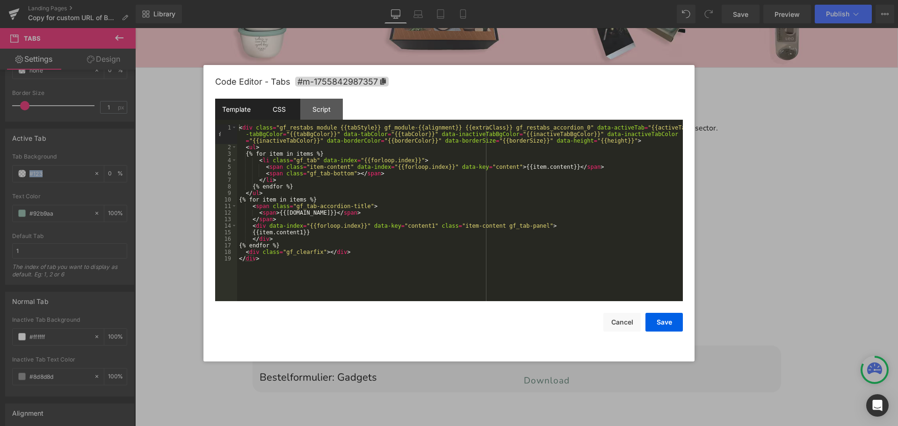
click at [279, 109] on div "CSS" at bounding box center [279, 109] width 43 height 21
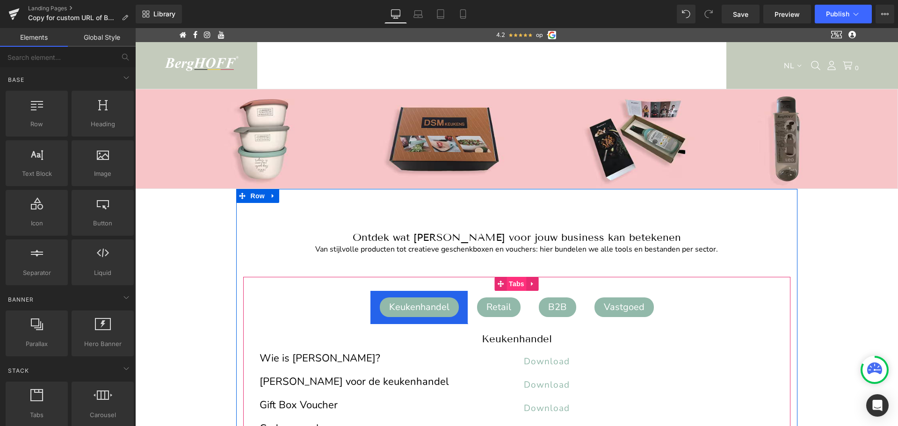
click at [514, 282] on span "Tabs" at bounding box center [516, 284] width 20 height 14
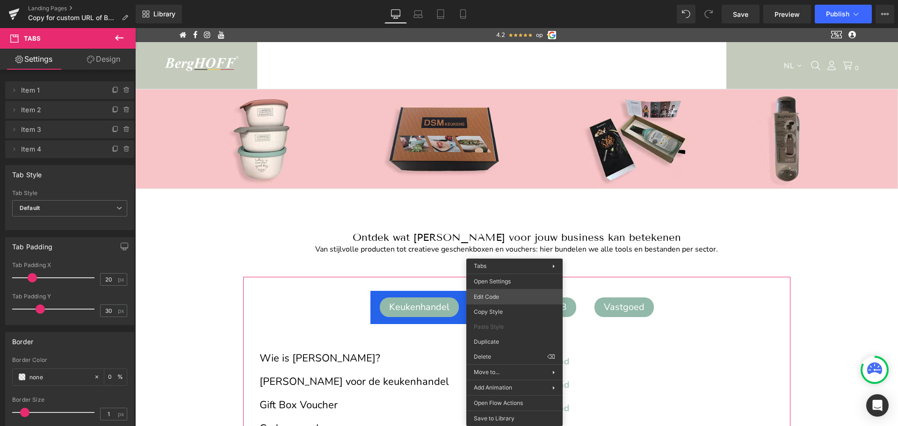
click at [489, 0] on div "Tabs You are previewing how the will restyle your page. You can not edit Elemen…" at bounding box center [449, 0] width 898 height 0
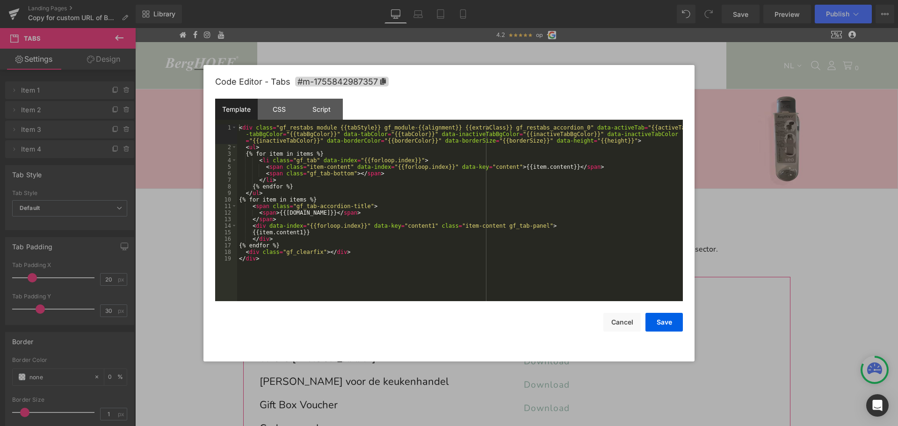
click at [489, 297] on div "Code Editor - Tabs #m-1755842987357 Template CSS Script Data 1 2 3 4 5 6 7 8 9 …" at bounding box center [448, 213] width 467 height 296
click at [281, 112] on div "CSS" at bounding box center [279, 109] width 43 height 21
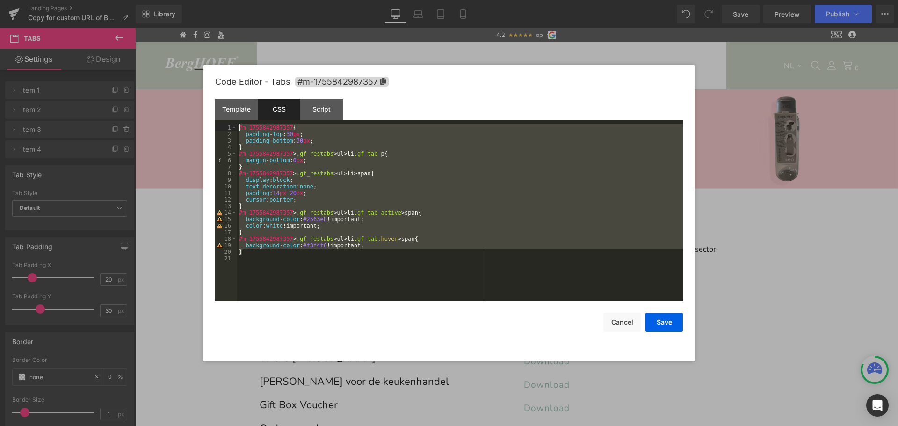
drag, startPoint x: 248, startPoint y: 253, endPoint x: 224, endPoint y: 126, distance: 129.5
click at [224, 126] on pre "1 2 3 4 5 6 7 8 9 10 11 12 13 14 15 16 17 18 19 20 21 #m-1755842987357 { paddin…" at bounding box center [448, 212] width 467 height 177
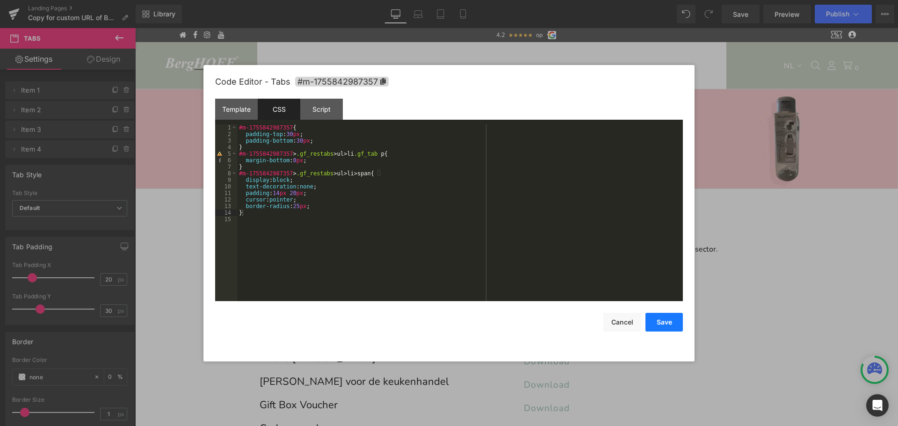
click at [657, 319] on button "Save" at bounding box center [663, 322] width 37 height 19
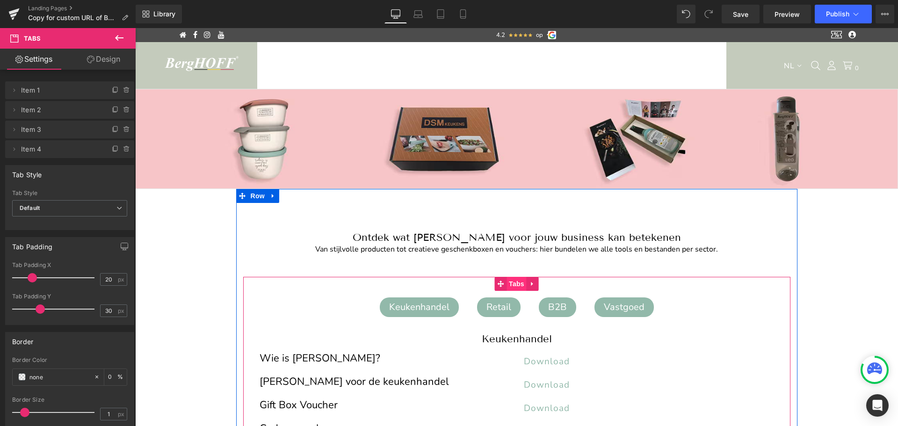
click at [514, 282] on span "Tabs" at bounding box center [516, 284] width 20 height 14
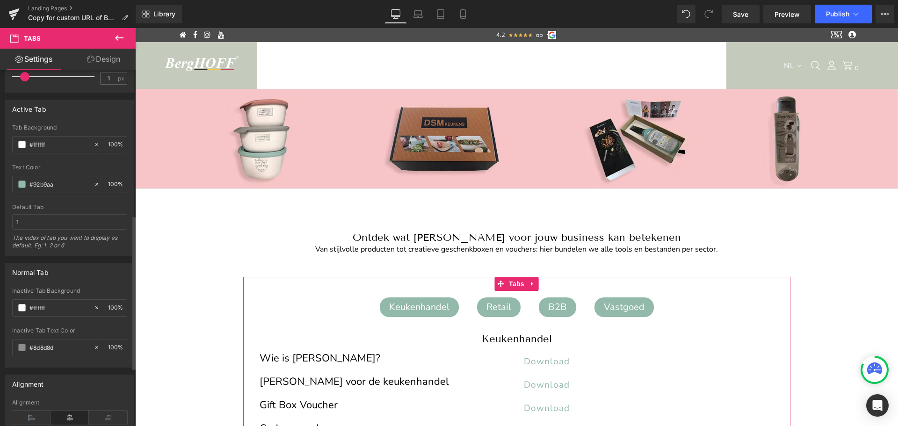
scroll to position [336, 0]
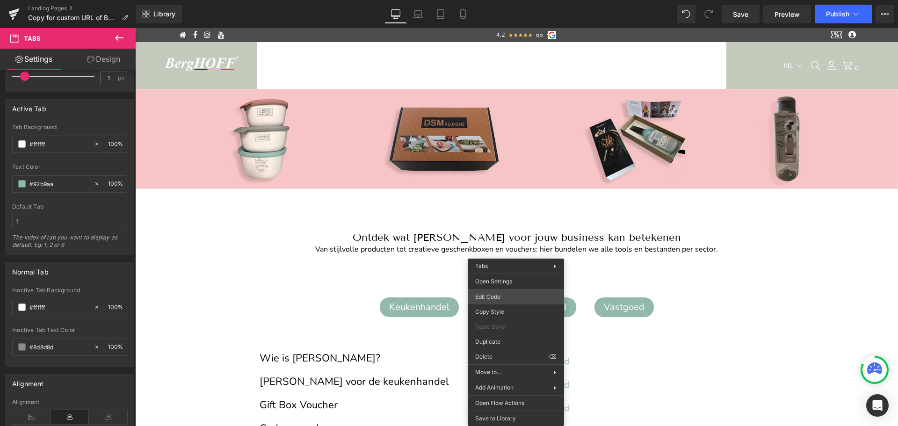
click at [502, 0] on div "Tabs You are previewing how the will restyle your page. You can not edit Elemen…" at bounding box center [449, 0] width 898 height 0
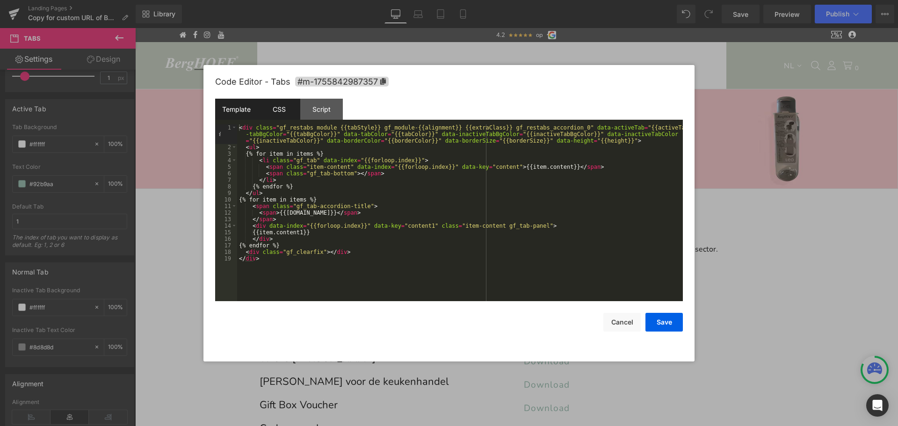
click at [285, 110] on div "CSS" at bounding box center [279, 109] width 43 height 21
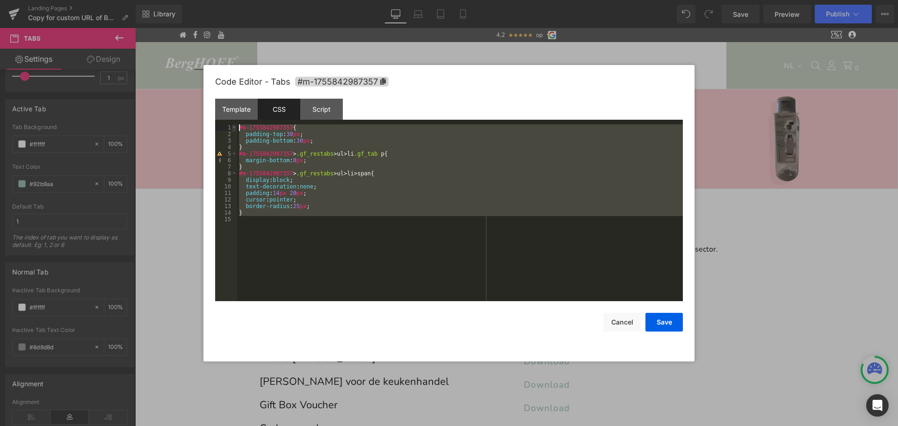
drag, startPoint x: 254, startPoint y: 216, endPoint x: 233, endPoint y: 128, distance: 90.3
click at [233, 128] on pre "1 2 3 4 5 6 7 8 9 10 11 12 13 14 15 #m-1755842987357 { padding-top : 30 px ; pa…" at bounding box center [448, 212] width 467 height 177
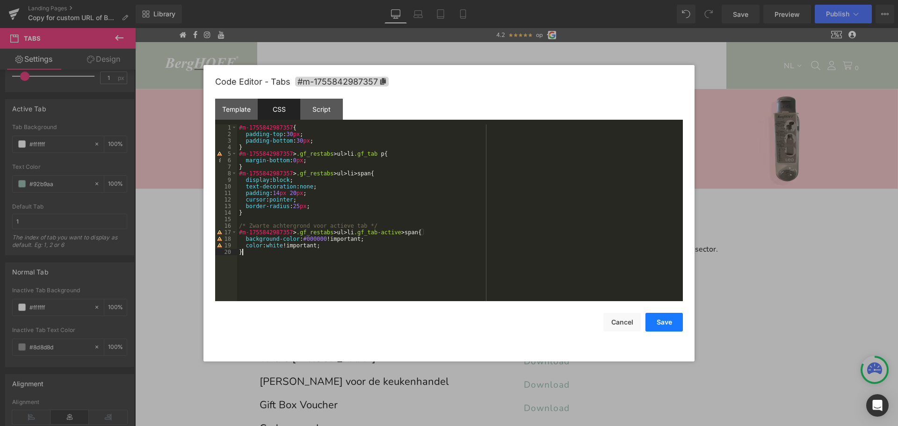
click at [655, 324] on button "Save" at bounding box center [663, 322] width 37 height 19
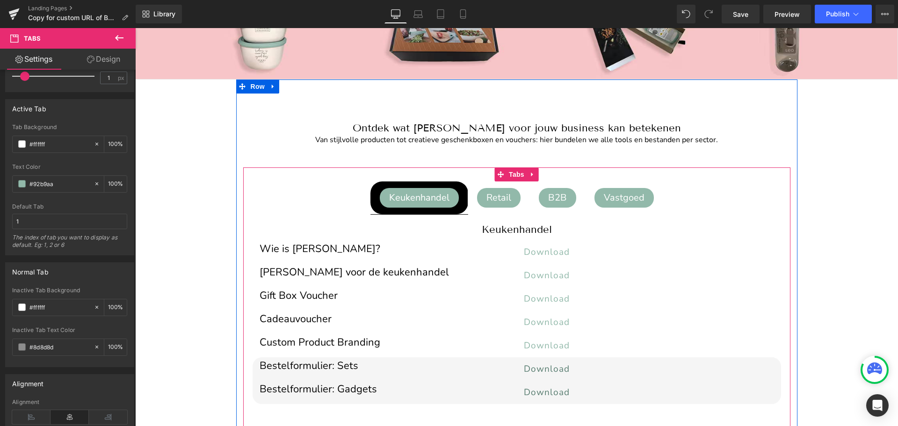
scroll to position [110, 0]
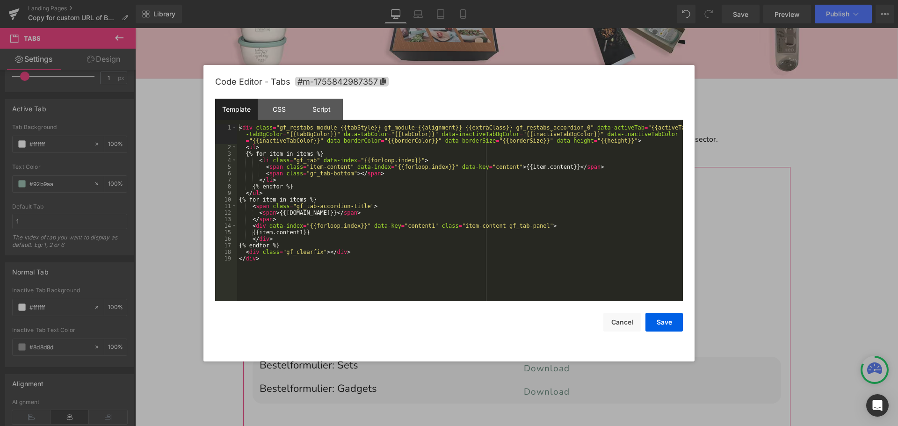
click at [489, 0] on div "Tabs You are previewing how the will restyle your page. You can not edit Elemen…" at bounding box center [449, 0] width 898 height 0
click at [284, 109] on div "CSS" at bounding box center [279, 109] width 43 height 21
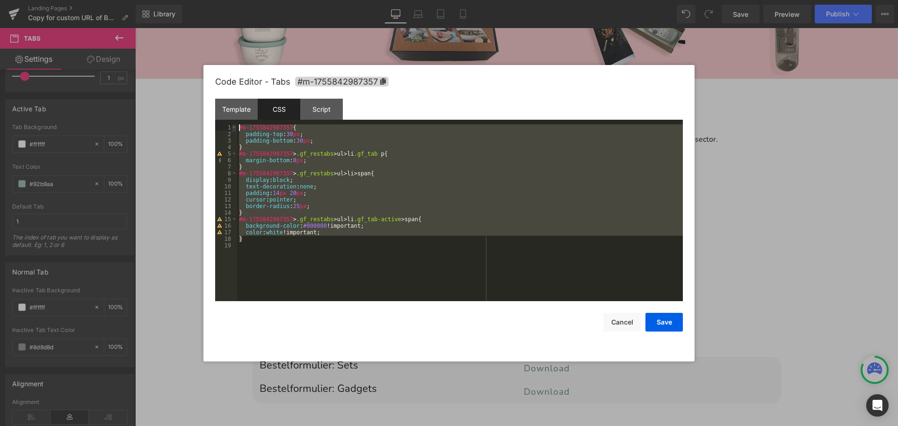
drag, startPoint x: 246, startPoint y: 241, endPoint x: 233, endPoint y: 125, distance: 116.7
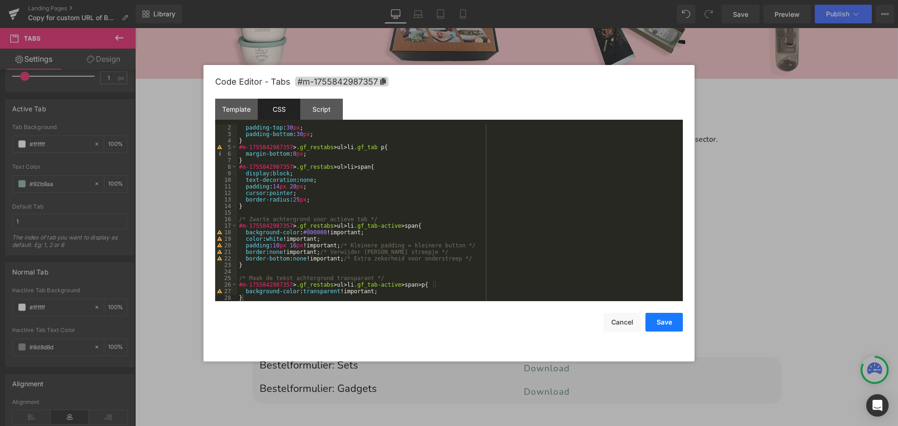
click at [659, 319] on button "Save" at bounding box center [663, 322] width 37 height 19
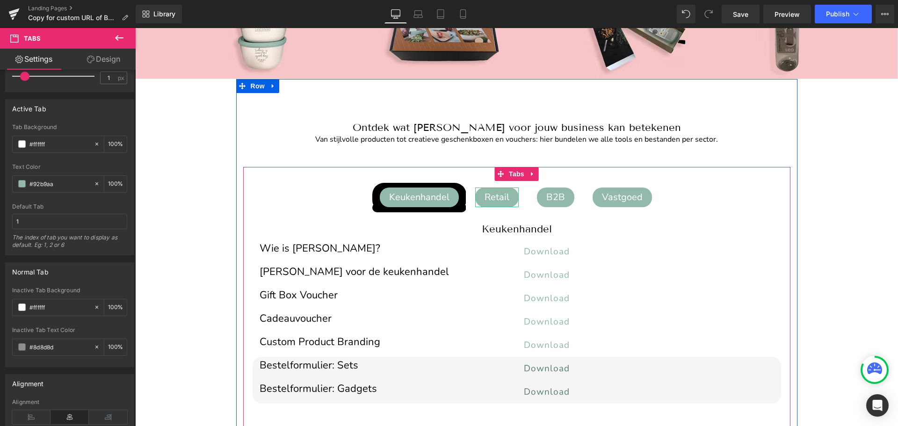
click at [496, 195] on div "Retail" at bounding box center [496, 197] width 43 height 20
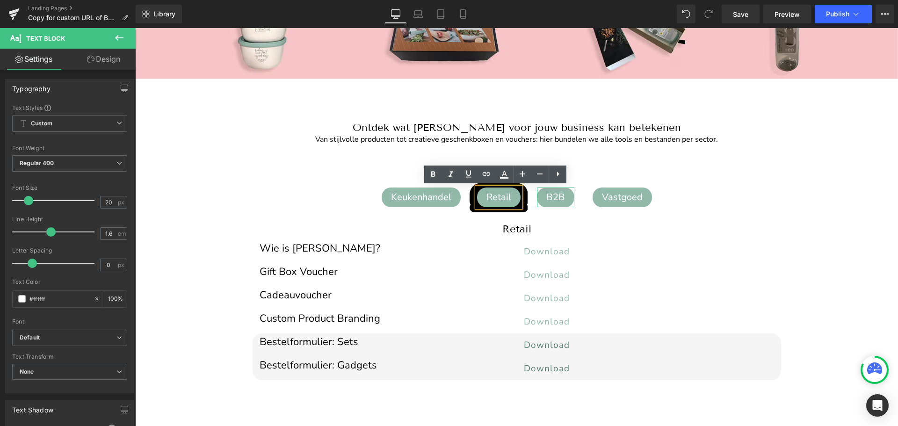
click at [552, 199] on div "B2B" at bounding box center [555, 197] width 37 height 20
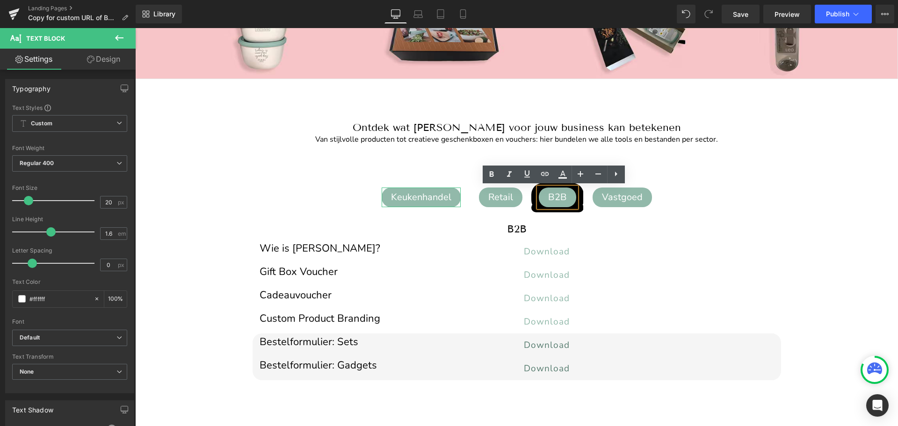
click at [436, 194] on div "Keukenhandel" at bounding box center [420, 197] width 79 height 20
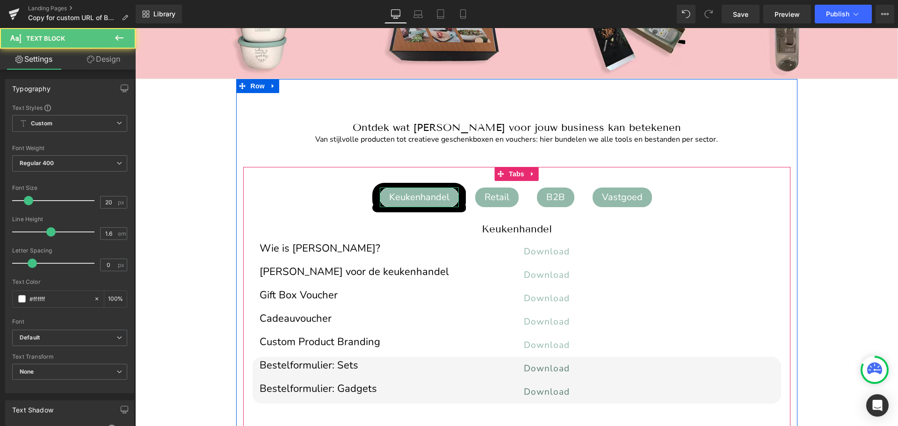
click at [409, 190] on div "Keukenhandel" at bounding box center [419, 197] width 79 height 20
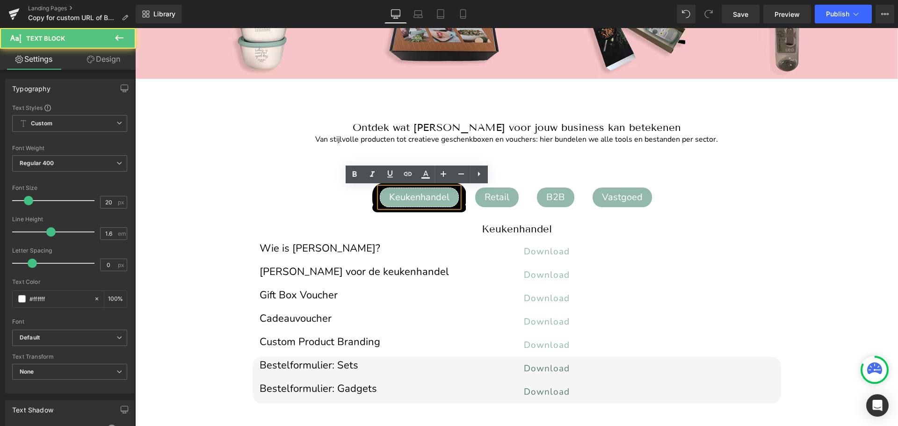
click at [427, 191] on div "Keukenhandel" at bounding box center [419, 197] width 79 height 20
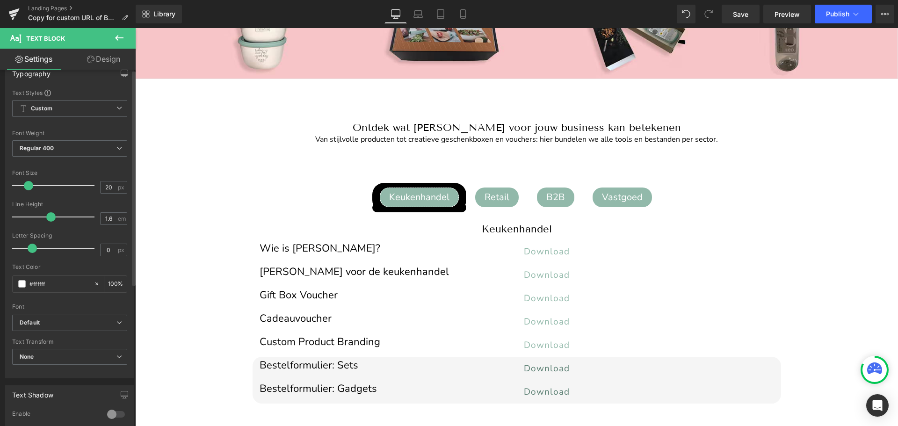
scroll to position [0, 0]
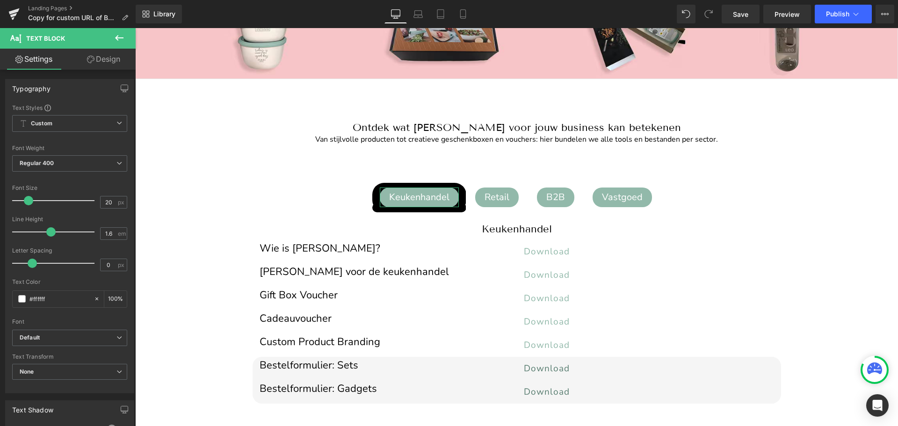
click at [110, 53] on link "Design" at bounding box center [104, 59] width 68 height 21
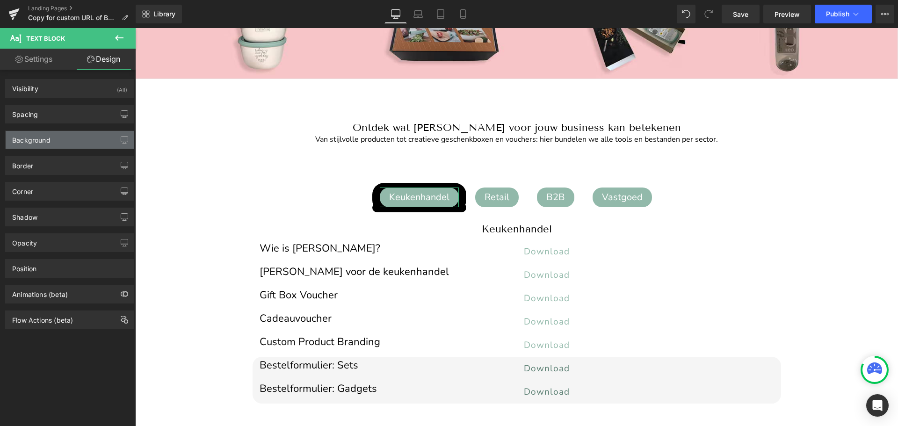
click at [48, 137] on div "Background" at bounding box center [31, 137] width 38 height 13
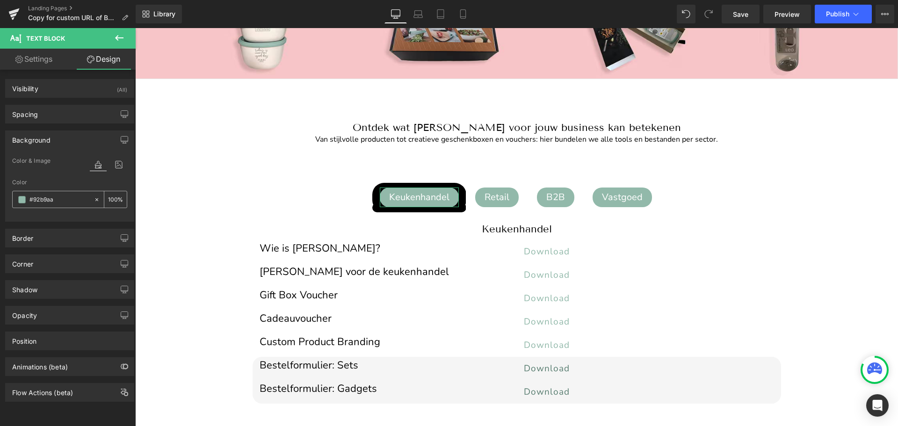
click at [95, 198] on icon at bounding box center [96, 199] width 3 height 3
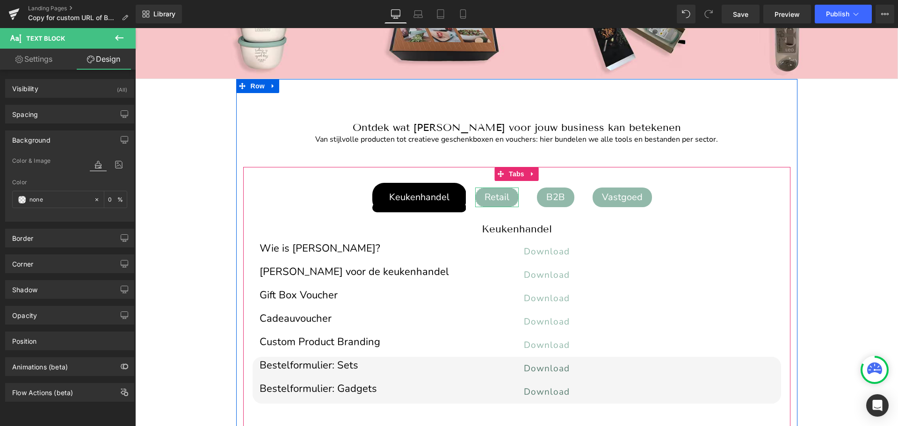
click at [501, 194] on div "Retail" at bounding box center [496, 197] width 43 height 20
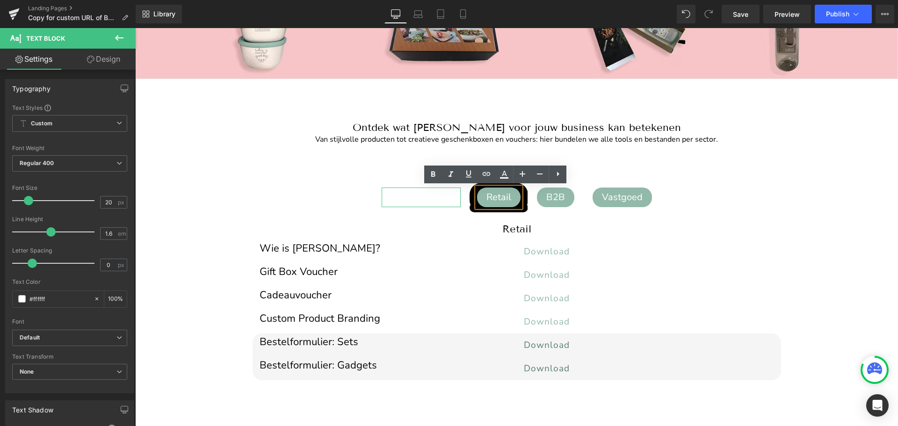
click at [412, 192] on div "Keukenhandel" at bounding box center [420, 197] width 79 height 20
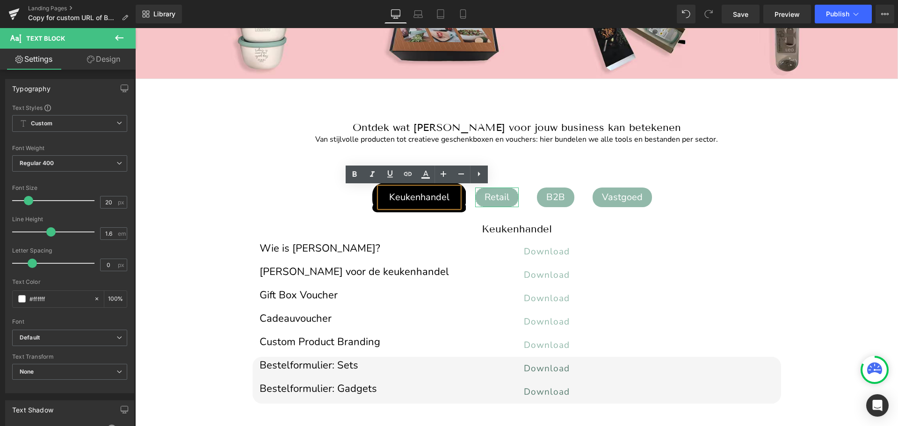
click at [506, 202] on div "Retail" at bounding box center [496, 197] width 43 height 20
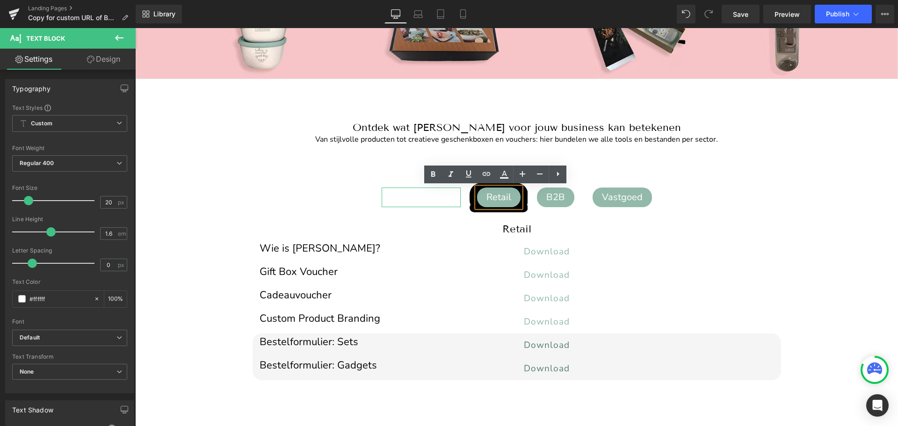
click at [416, 198] on div "Keukenhandel" at bounding box center [420, 197] width 79 height 20
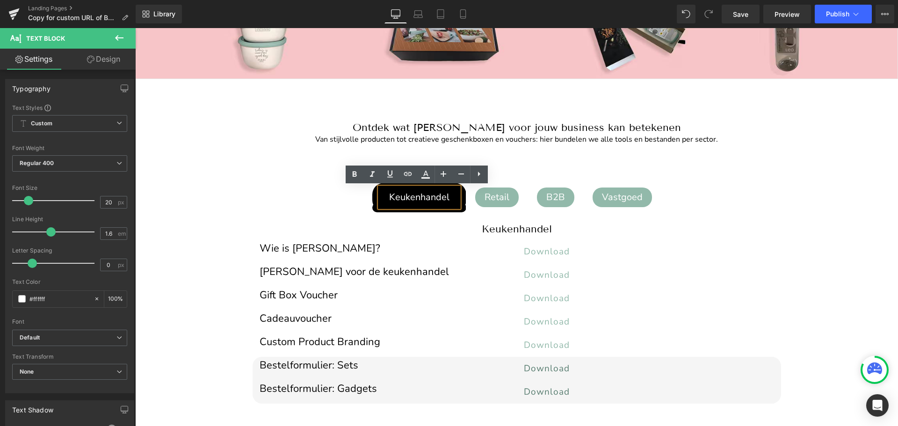
click at [507, 172] on div "Keukenhandel Text Block Retail Text Block B2B Text Block Vastgoed Text Block Ke…" at bounding box center [516, 297] width 547 height 260
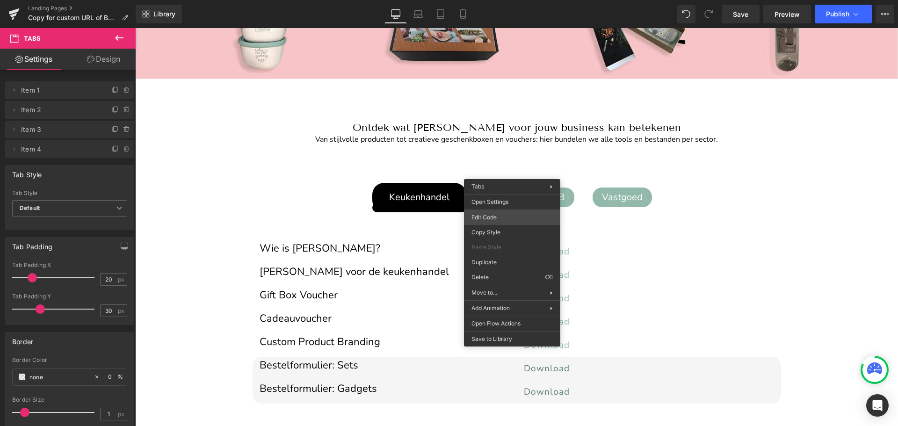
click at [494, 0] on div "Tabs You are previewing how the will restyle your page. You can not edit Elemen…" at bounding box center [449, 0] width 898 height 0
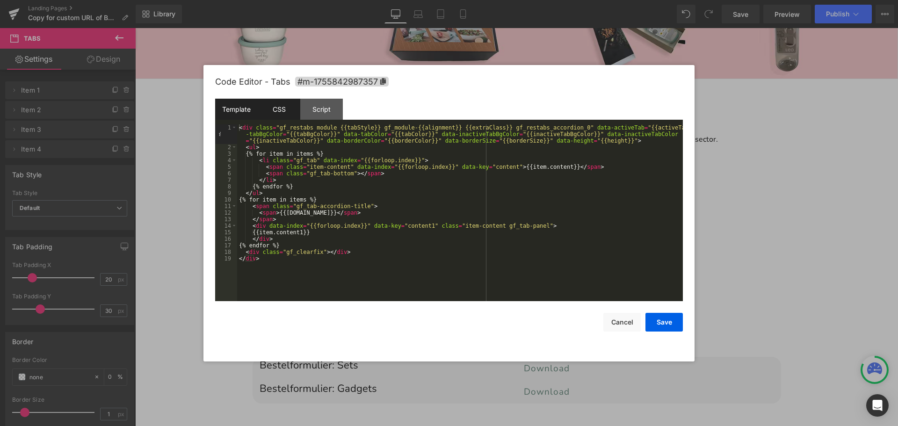
click at [277, 117] on div "CSS" at bounding box center [279, 109] width 43 height 21
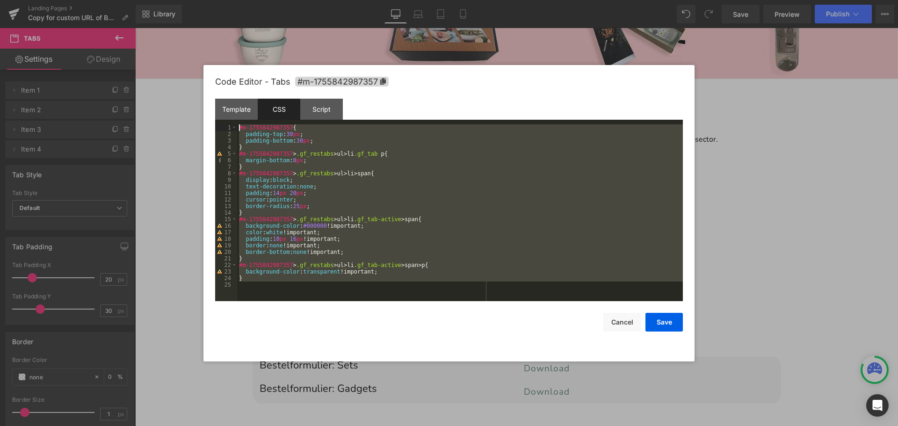
drag, startPoint x: 251, startPoint y: 283, endPoint x: 232, endPoint y: 121, distance: 162.9
click at [232, 121] on div "Template CSS Script Data 1 2 3 4 5 6 7 8 9 10 11 12 13 14 15 16 17 18 19 < div …" at bounding box center [448, 200] width 467 height 202
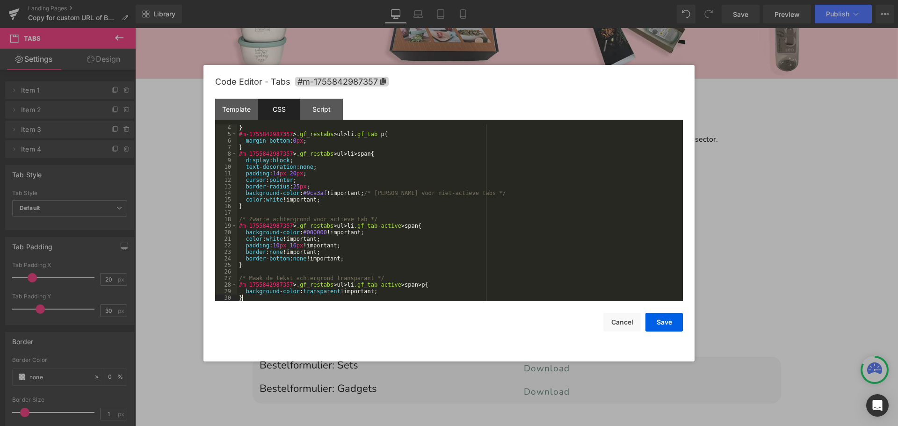
scroll to position [20, 0]
click at [661, 321] on button "Save" at bounding box center [663, 322] width 37 height 19
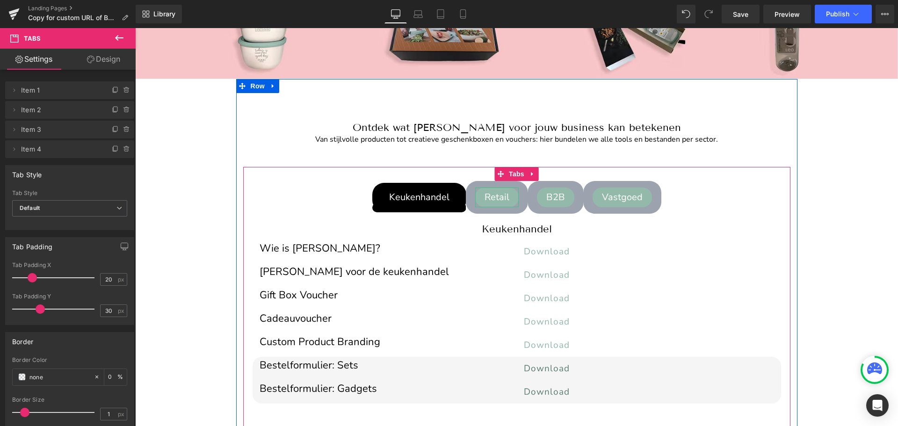
click at [498, 197] on div "Retail" at bounding box center [496, 197] width 43 height 20
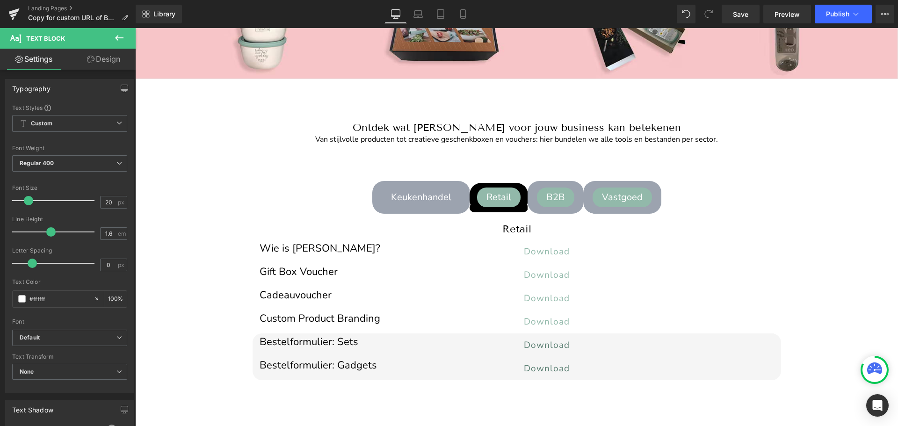
click at [108, 60] on link "Design" at bounding box center [104, 59] width 68 height 21
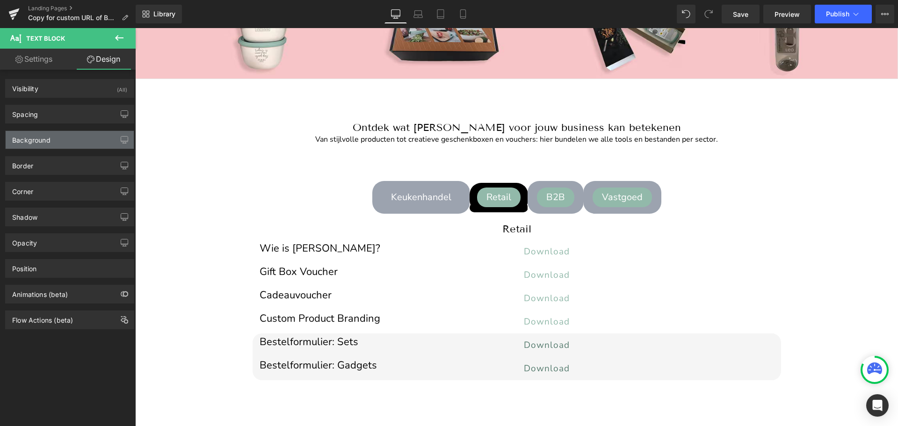
click at [37, 140] on div "Background" at bounding box center [31, 137] width 38 height 13
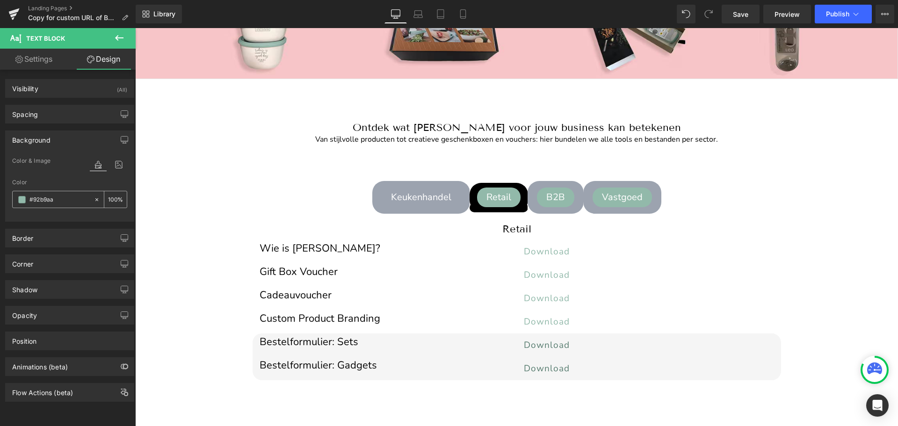
click at [95, 200] on icon at bounding box center [96, 199] width 3 height 3
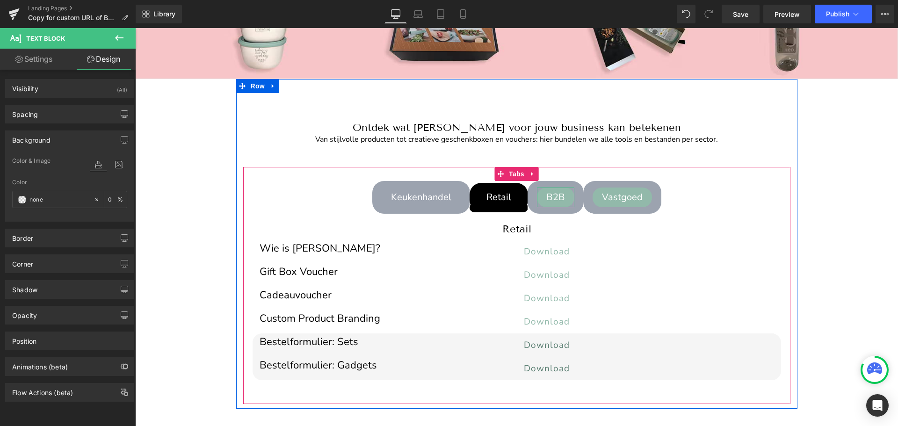
click at [549, 196] on div "B2B" at bounding box center [555, 197] width 37 height 20
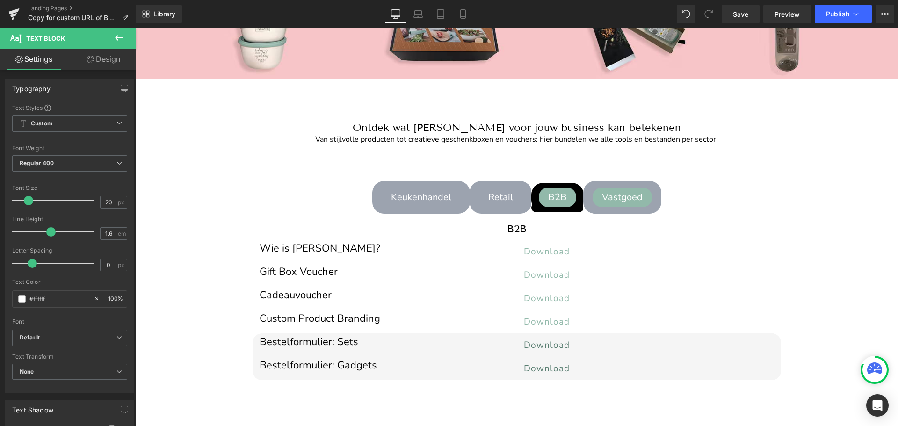
click at [107, 61] on link "Design" at bounding box center [104, 59] width 68 height 21
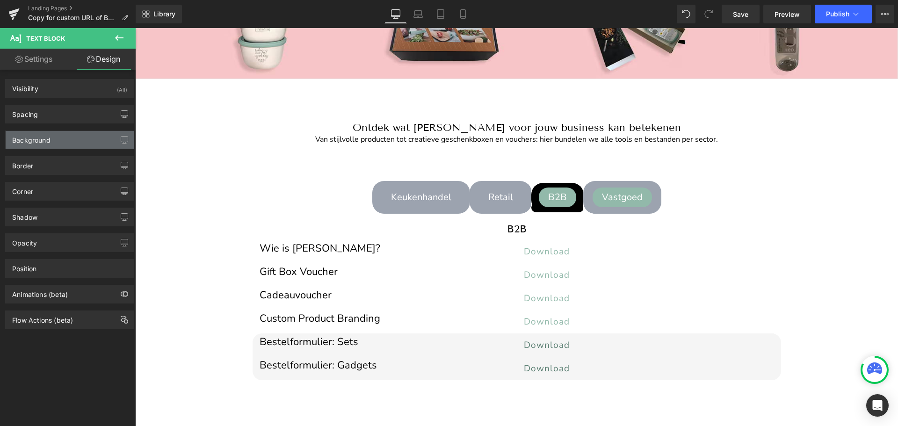
click at [57, 140] on div "Background" at bounding box center [70, 140] width 128 height 18
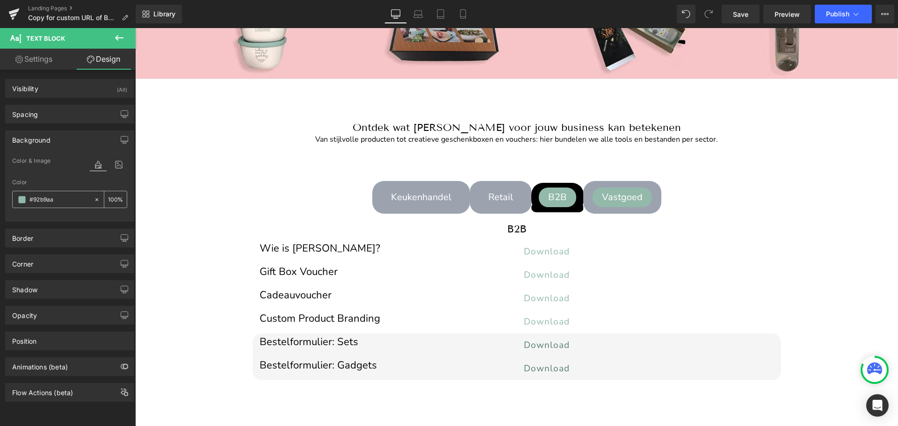
click at [93, 197] on icon at bounding box center [96, 199] width 7 height 7
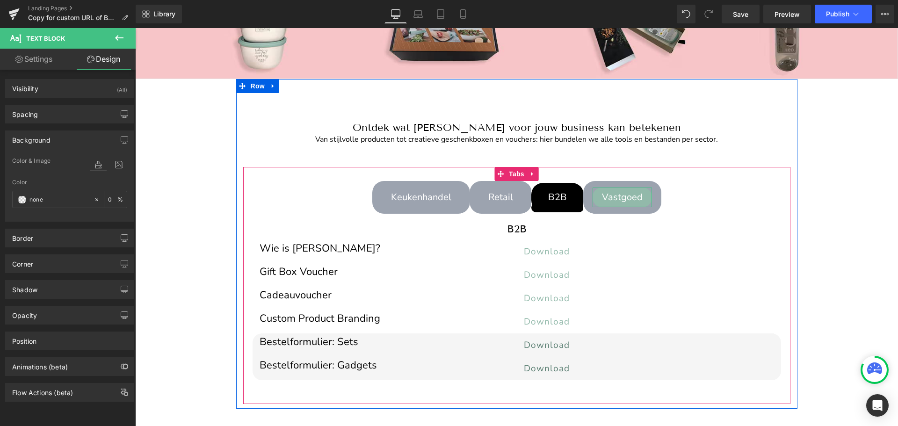
click at [615, 194] on div "Vastgoed" at bounding box center [621, 197] width 59 height 20
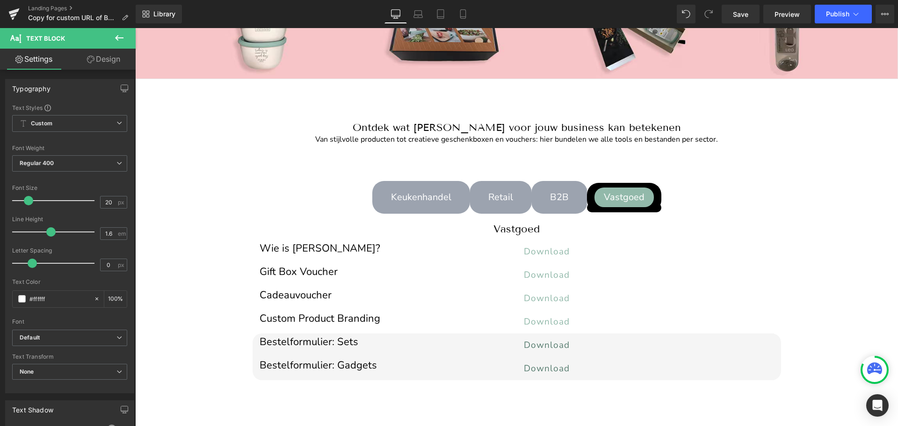
click at [113, 61] on link "Design" at bounding box center [104, 59] width 68 height 21
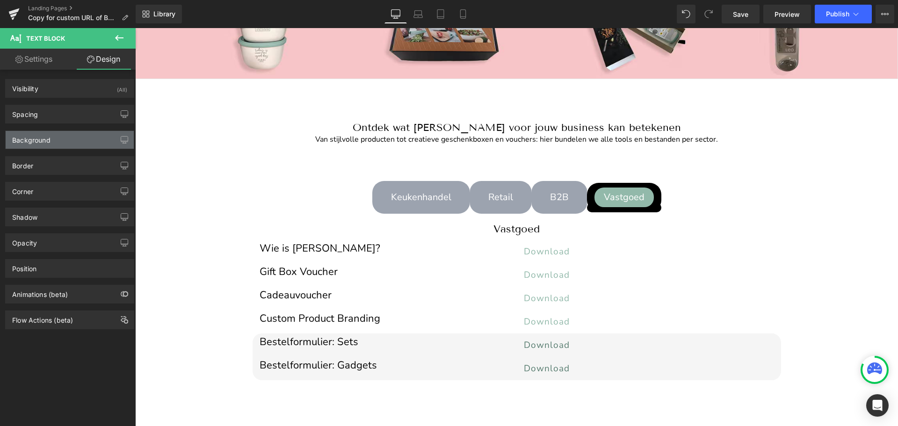
click at [67, 141] on div "Background" at bounding box center [70, 140] width 128 height 18
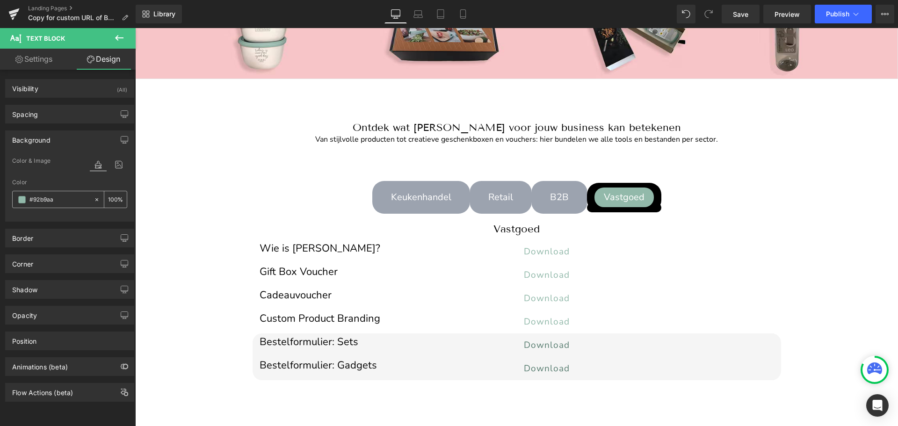
click at [95, 199] on icon at bounding box center [96, 199] width 3 height 3
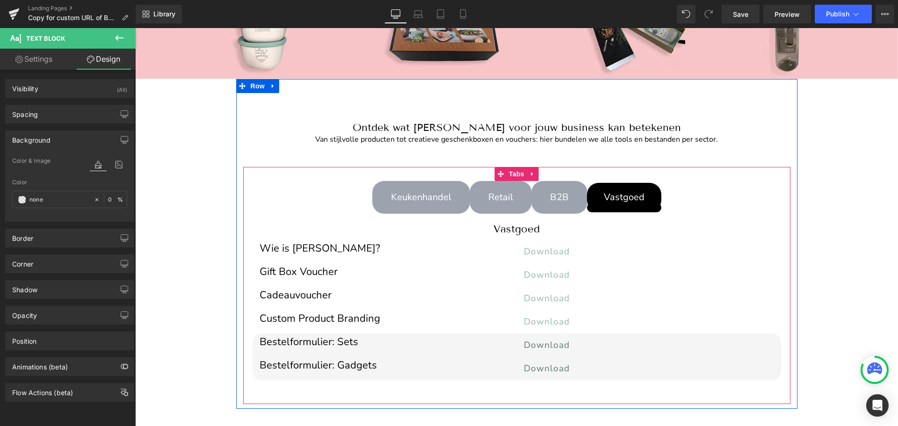
click at [704, 187] on ul "Keukenhandel Text Block Retail Text Block B2B Text Block Vastgoed Text Block" at bounding box center [516, 197] width 547 height 33
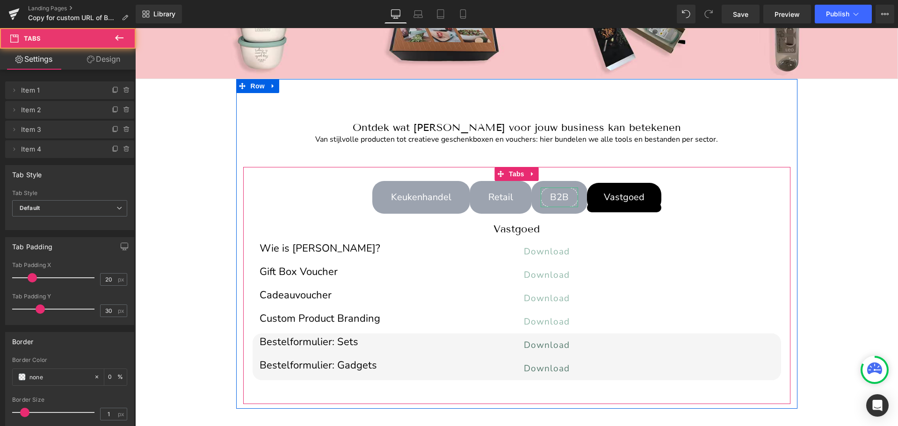
click at [553, 196] on div "B2B" at bounding box center [558, 197] width 37 height 20
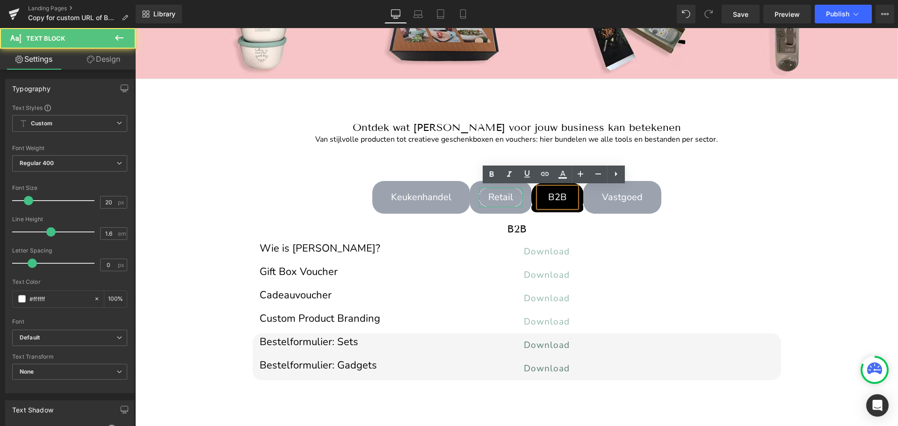
click at [496, 198] on div "Retail" at bounding box center [500, 197] width 43 height 20
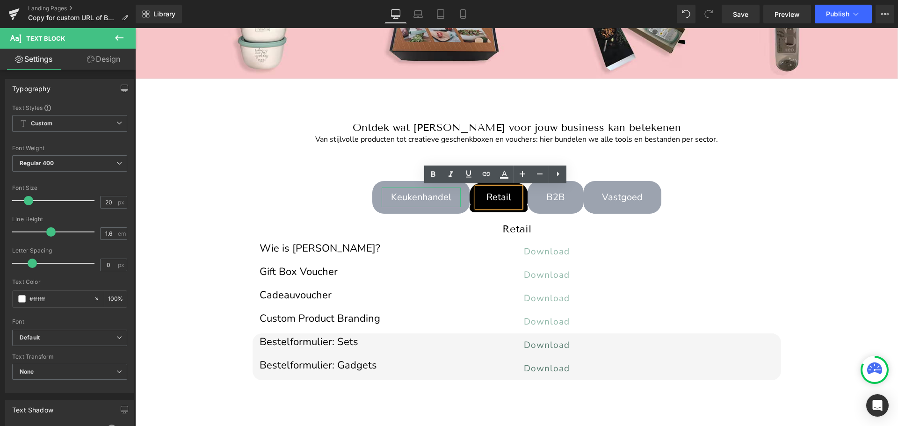
click at [426, 201] on div "Keukenhandel" at bounding box center [420, 197] width 79 height 20
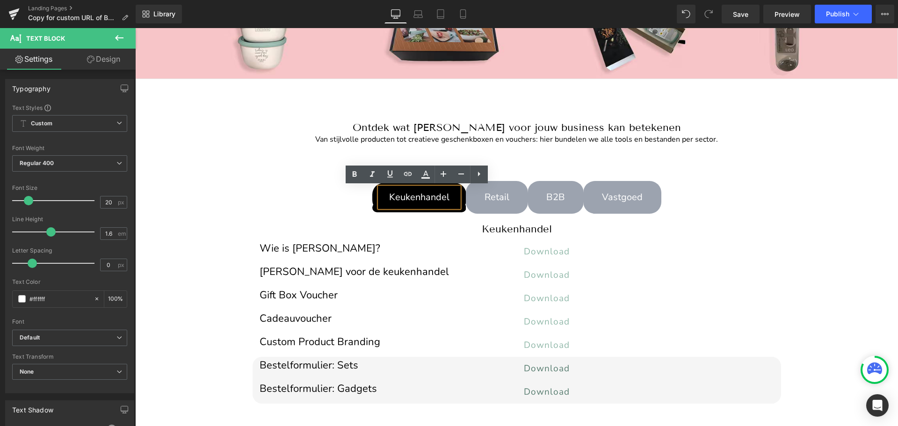
click at [312, 187] on ul "Keukenhandel Text Block Retail Text Block B2B Text Block Vastgoed Text Block" at bounding box center [516, 197] width 547 height 33
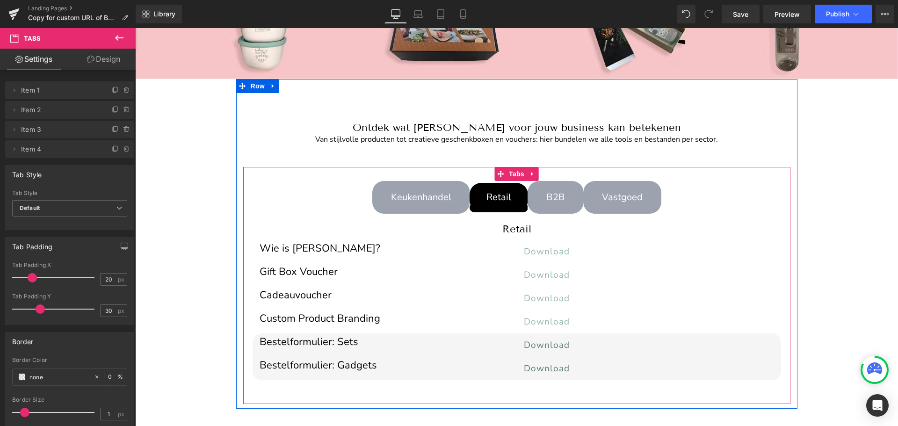
click at [491, 208] on li "Retail Text Block" at bounding box center [498, 197] width 58 height 29
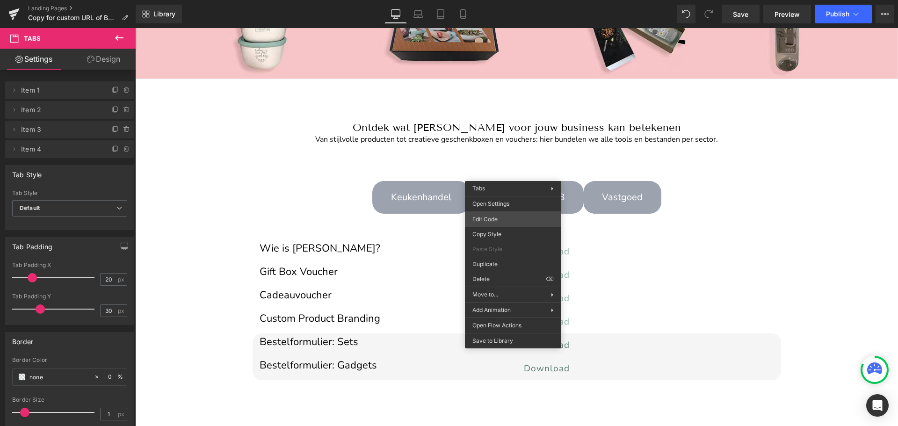
click at [491, 0] on div "Tabs You are previewing how the will restyle your page. You can not edit Elemen…" at bounding box center [449, 0] width 898 height 0
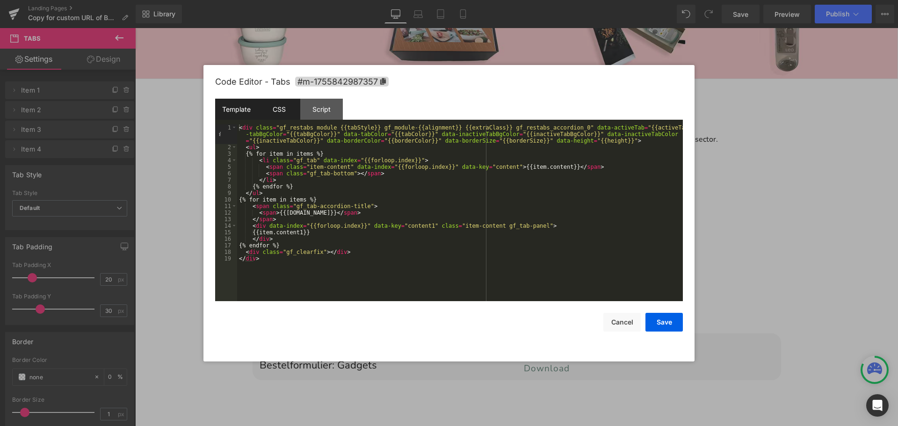
click at [285, 111] on div "CSS" at bounding box center [279, 109] width 43 height 21
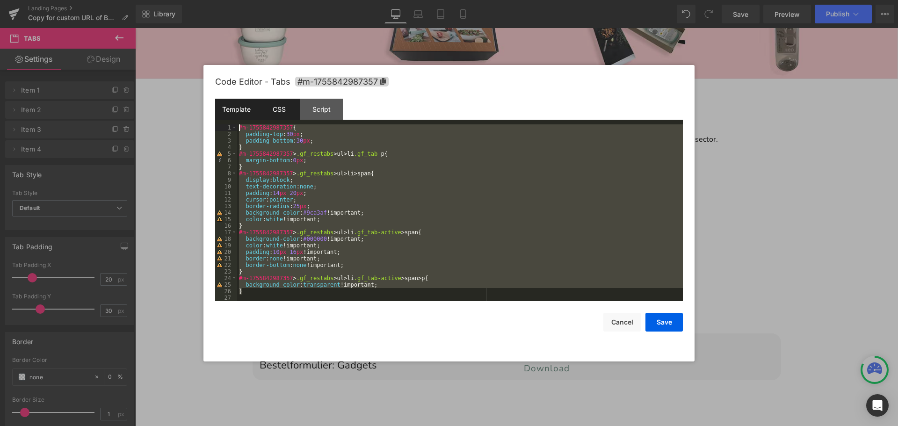
drag, startPoint x: 287, startPoint y: 292, endPoint x: 231, endPoint y: 107, distance: 193.9
click at [231, 107] on div "Template CSS Script Data 1 2 3 4 5 6 7 8 9 10 11 12 13 14 15 16 17 18 19 < div …" at bounding box center [448, 200] width 467 height 202
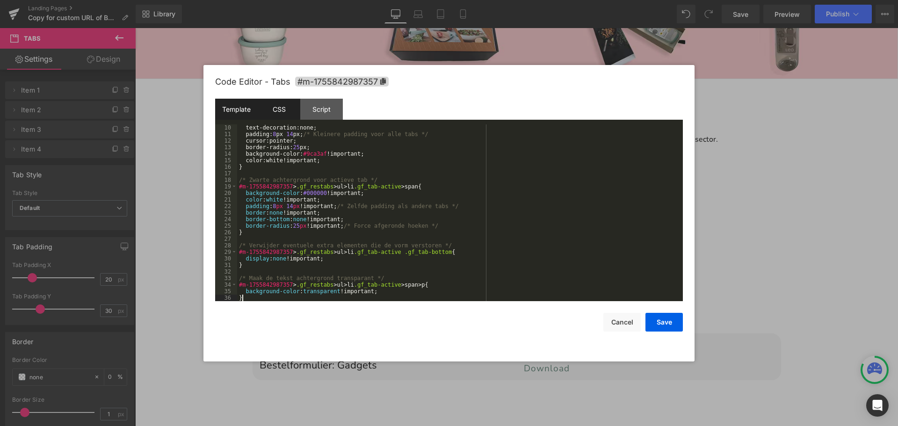
scroll to position [59, 0]
click at [664, 323] on button "Save" at bounding box center [663, 322] width 37 height 19
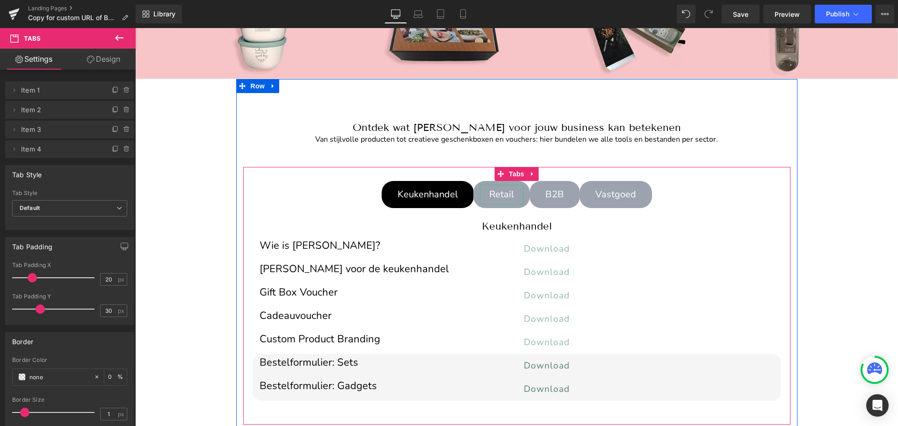
click at [499, 191] on div "Retail" at bounding box center [501, 195] width 43 height 20
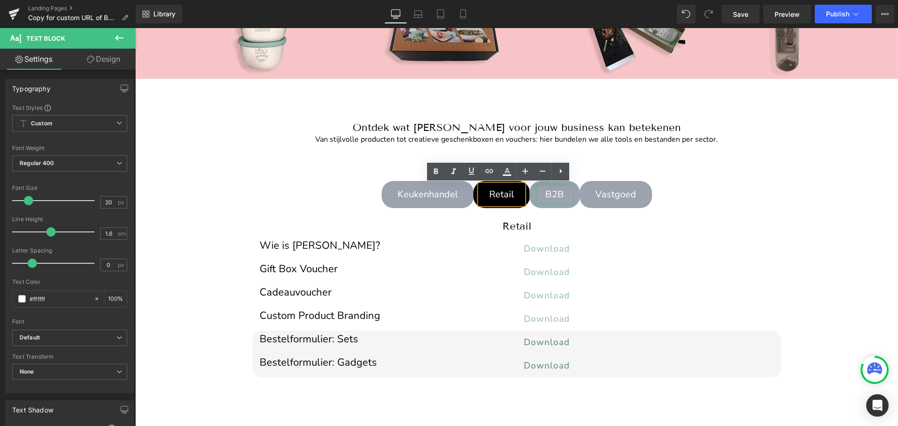
click at [556, 196] on div "B2B" at bounding box center [554, 195] width 37 height 20
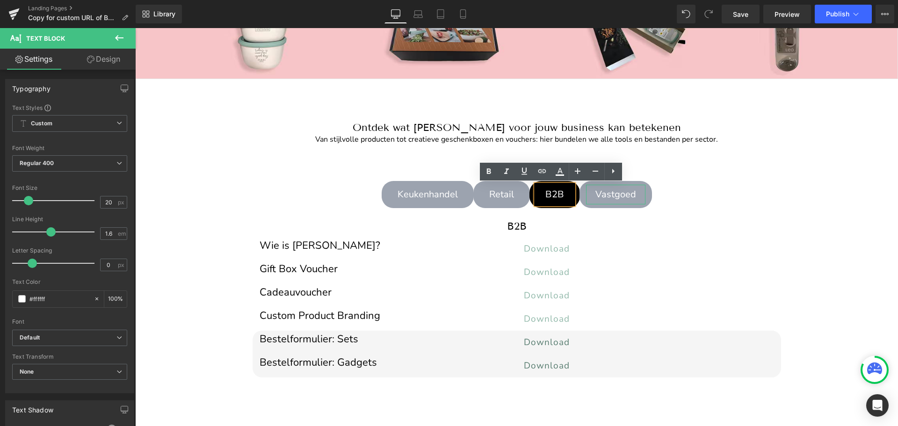
click at [608, 198] on div "Vastgoed" at bounding box center [615, 195] width 59 height 20
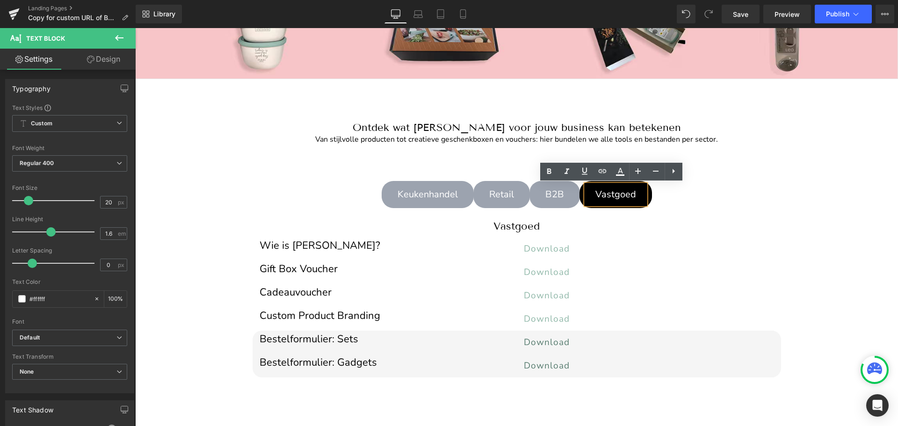
click at [681, 201] on ul "Keukenhandel Text Block Retail Text Block B2B Text Block Vastgoed Text Block" at bounding box center [516, 196] width 547 height 30
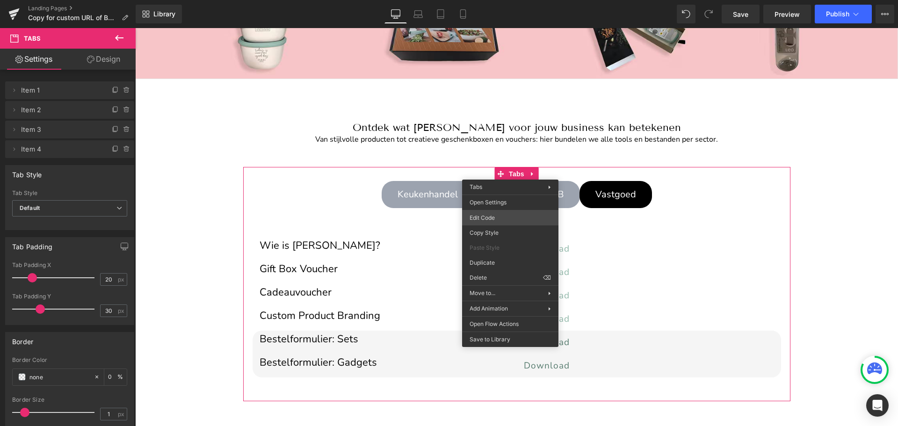
click at [488, 0] on div "Tabs You are previewing how the will restyle your page. You can not edit Elemen…" at bounding box center [449, 0] width 898 height 0
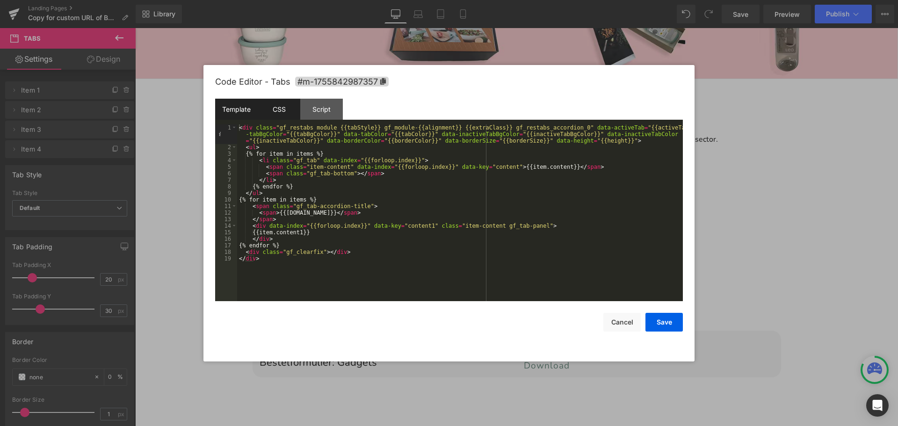
click at [278, 110] on div "CSS" at bounding box center [279, 109] width 43 height 21
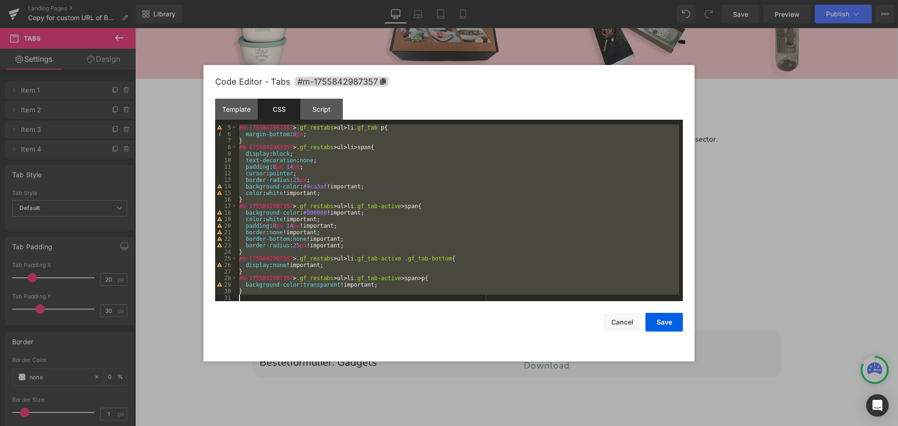
scroll to position [26, 0]
drag, startPoint x: 238, startPoint y: 126, endPoint x: 366, endPoint y: 309, distance: 223.3
click at [366, 309] on div "Code Editor - Tabs #m-1755842987357 Template CSS Script Data 1 2 3 4 5 6 7 8 9 …" at bounding box center [448, 213] width 467 height 296
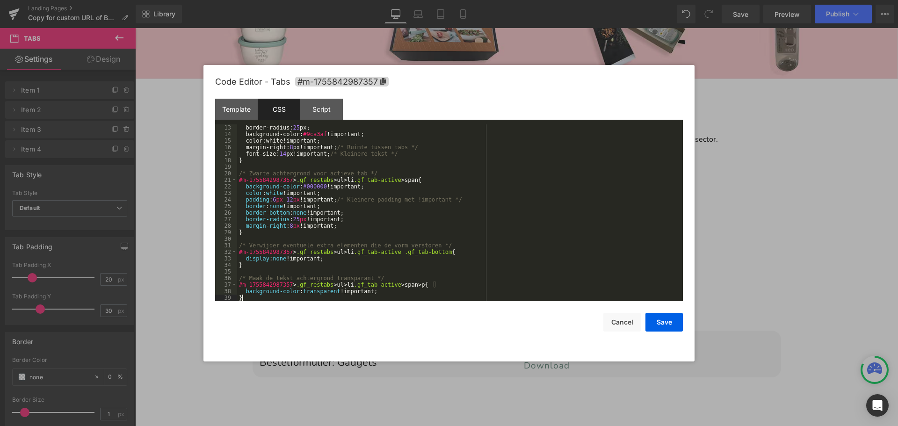
scroll to position [79, 0]
click at [668, 316] on button "Save" at bounding box center [663, 322] width 37 height 19
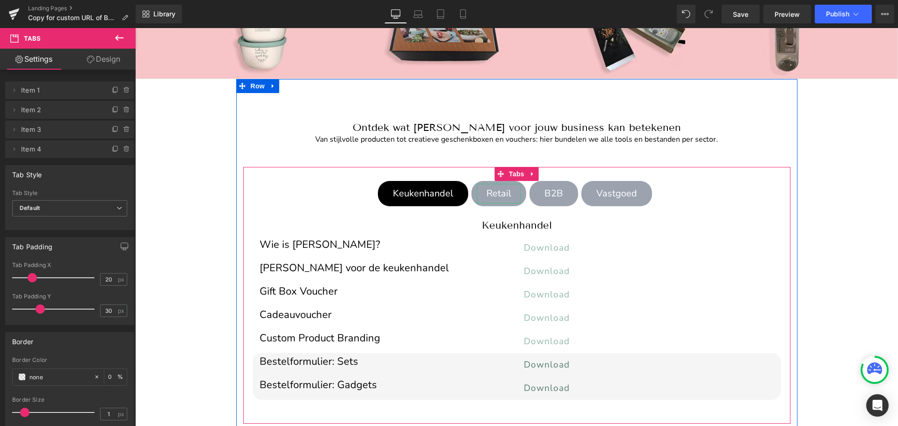
click at [505, 190] on div "Retail" at bounding box center [498, 194] width 43 height 20
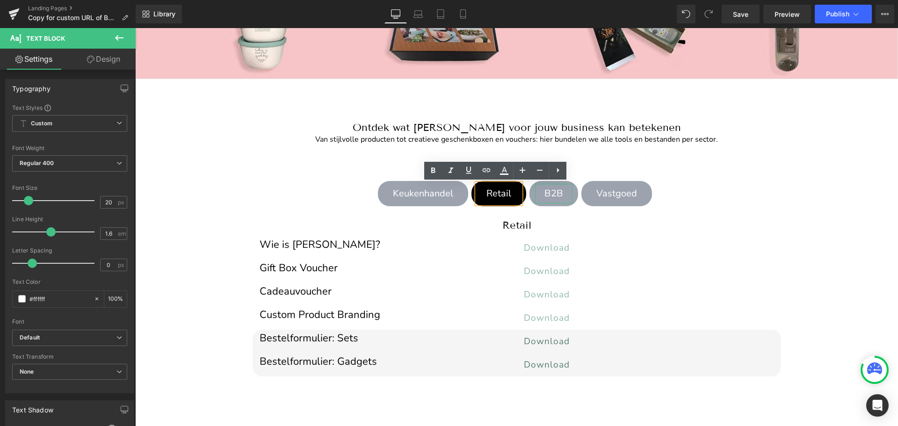
click at [555, 198] on div "B2B" at bounding box center [553, 194] width 37 height 20
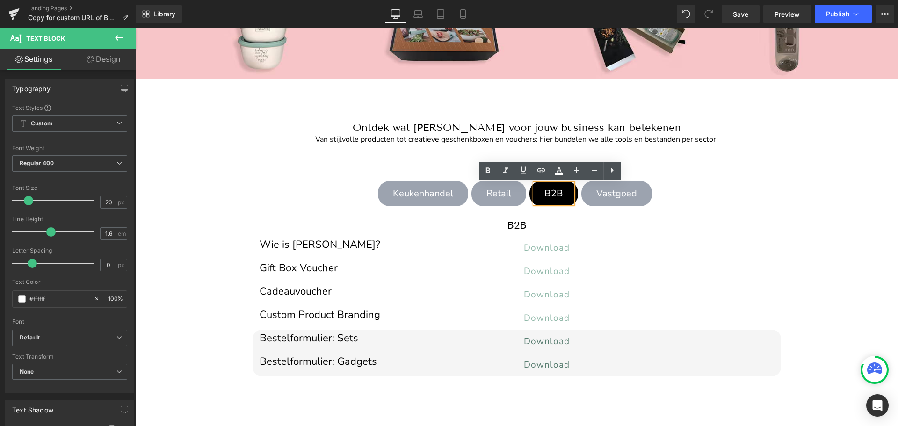
click at [614, 197] on div "Vastgoed" at bounding box center [616, 194] width 59 height 20
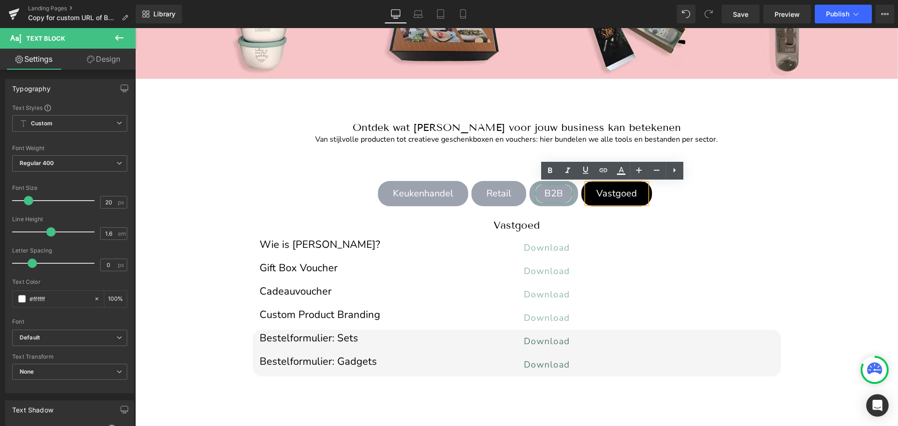
click at [550, 194] on div "B2B" at bounding box center [553, 194] width 37 height 20
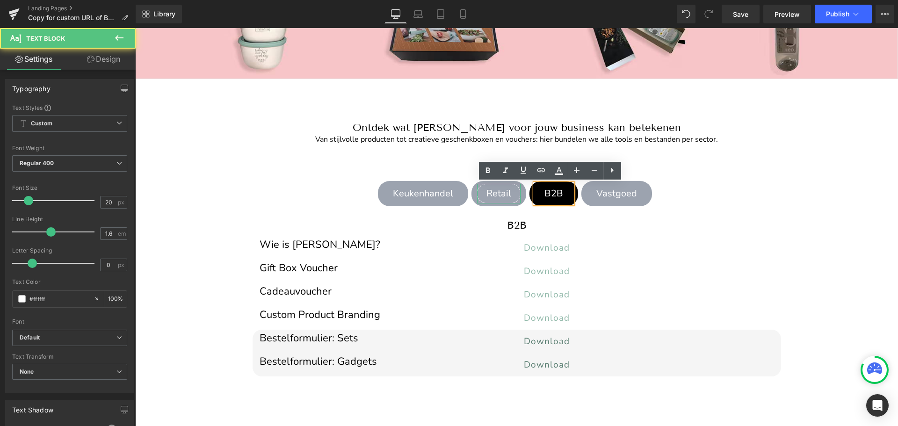
click at [497, 193] on div "Retail" at bounding box center [498, 194] width 43 height 20
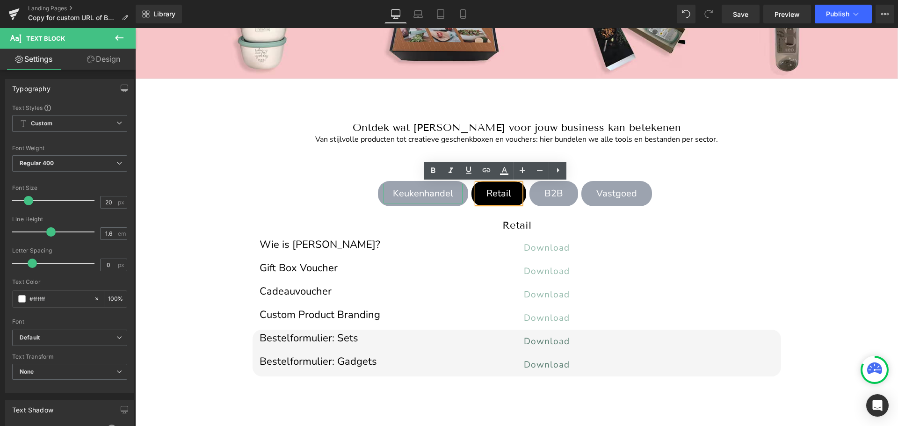
click at [432, 193] on div "Keukenhandel" at bounding box center [422, 194] width 79 height 20
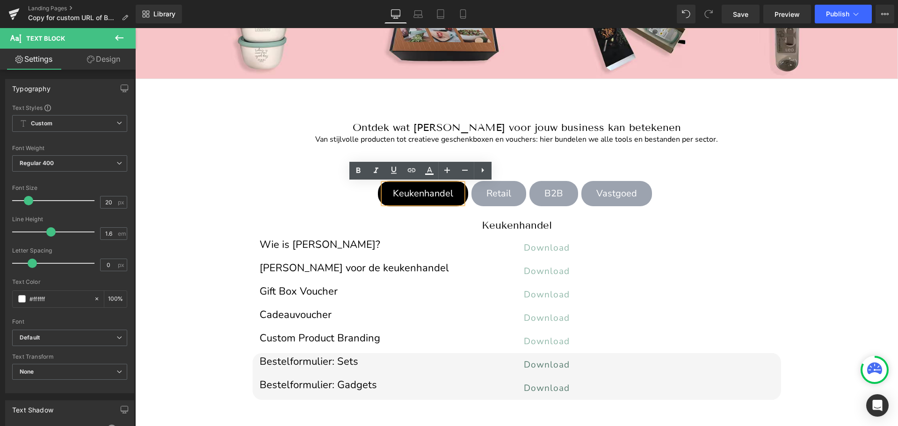
click at [535, 168] on div "Keukenhandel Text Block Retail Text Block B2B Text Block Vastgoed Text Block Ke…" at bounding box center [516, 295] width 547 height 257
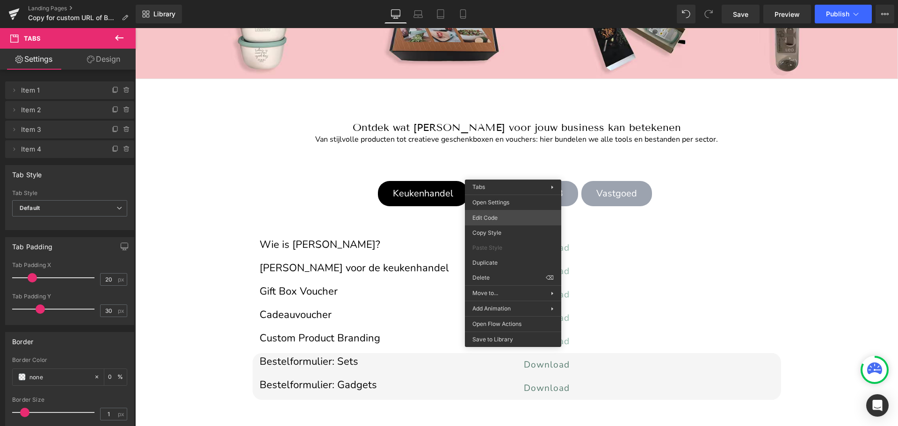
click at [493, 0] on div "Tabs You are previewing how the will restyle your page. You can not edit Elemen…" at bounding box center [449, 0] width 898 height 0
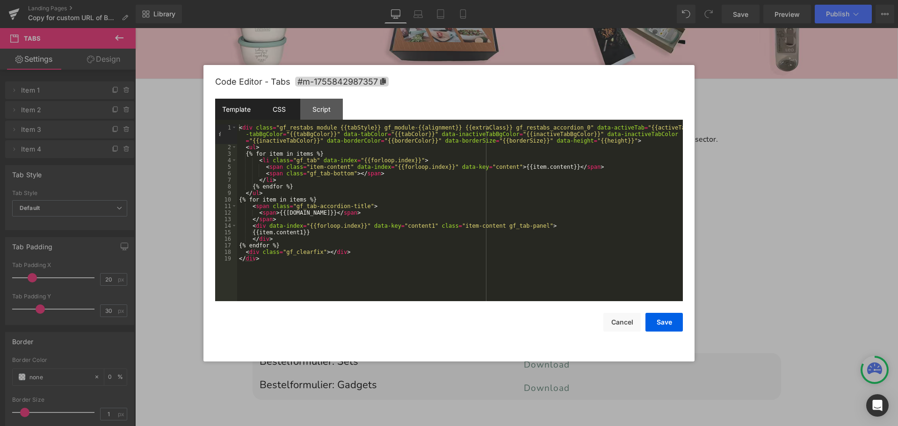
click at [282, 111] on div "CSS" at bounding box center [279, 109] width 43 height 21
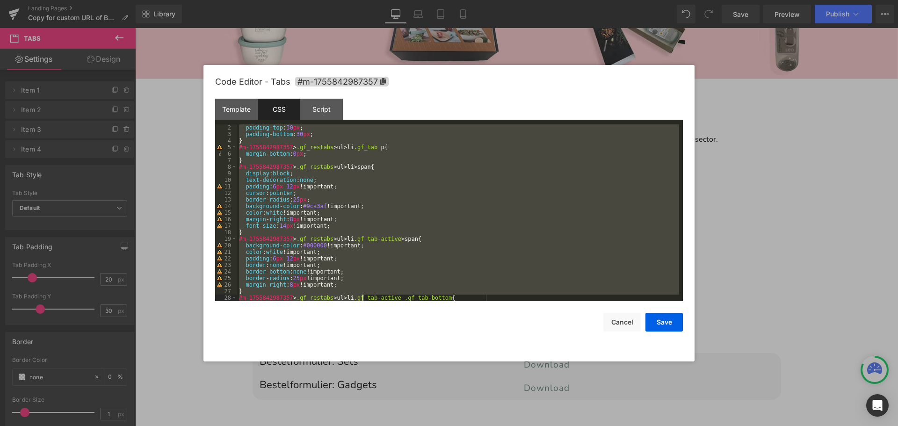
scroll to position [46, 0]
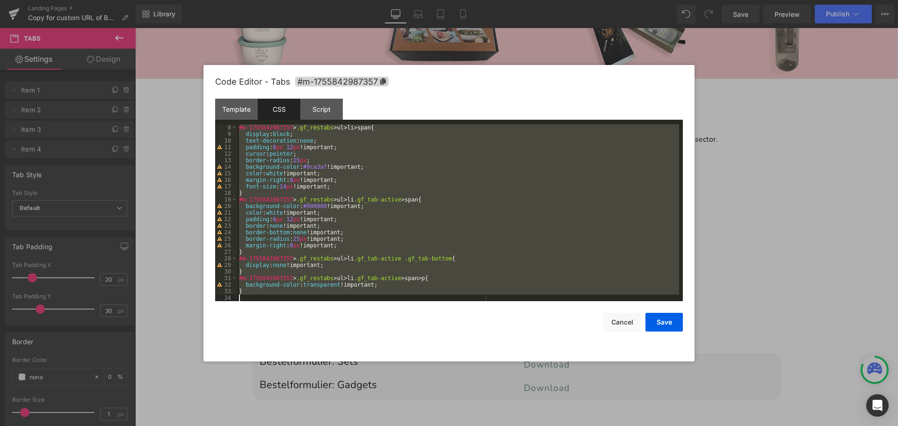
drag, startPoint x: 239, startPoint y: 127, endPoint x: 368, endPoint y: 313, distance: 226.3
click at [368, 313] on div "Code Editor - Tabs #m-1755842987357 Template CSS Script Data 1 2 3 4 5 6 7 8 9 …" at bounding box center [448, 213] width 467 height 296
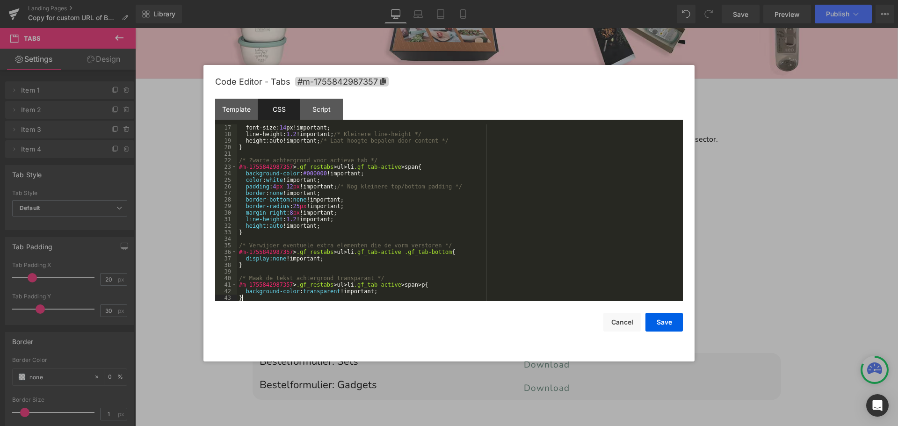
scroll to position [105, 0]
click at [664, 317] on button "Save" at bounding box center [663, 322] width 37 height 19
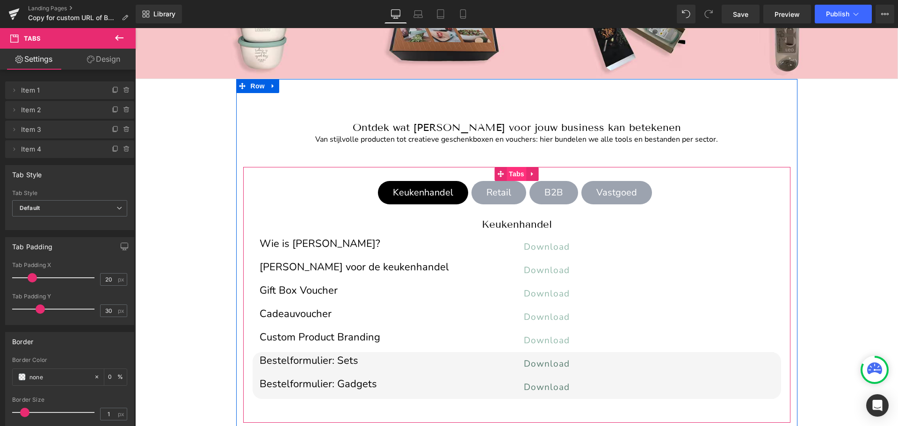
click at [515, 171] on span "Tabs" at bounding box center [516, 174] width 20 height 14
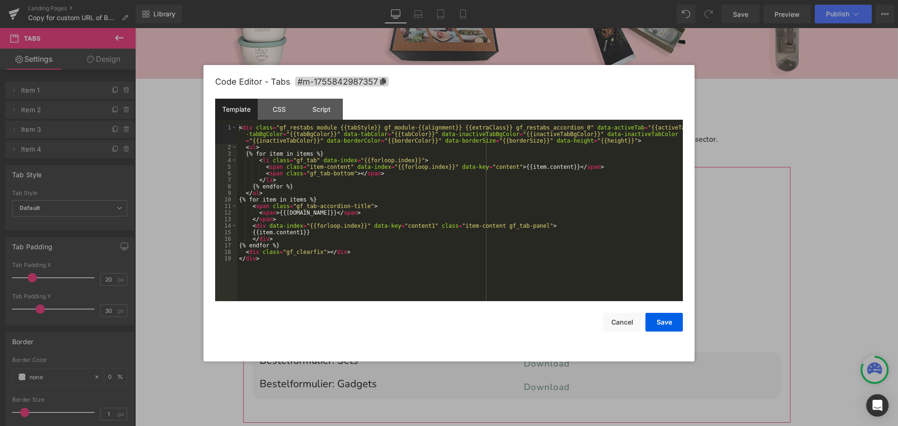
click at [483, 0] on div "Tabs You are previewing how the will restyle your page. You can not edit Elemen…" at bounding box center [449, 0] width 898 height 0
click at [279, 113] on div "CSS" at bounding box center [279, 109] width 43 height 21
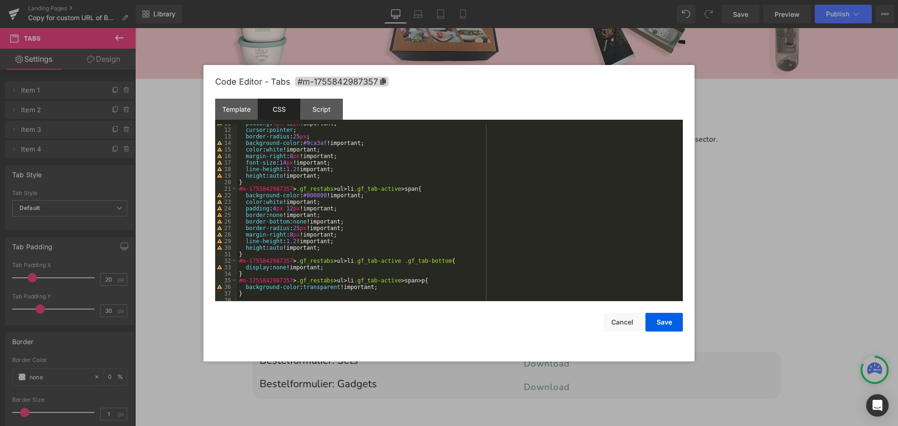
scroll to position [72, 0]
click at [620, 323] on button "Cancel" at bounding box center [621, 322] width 37 height 19
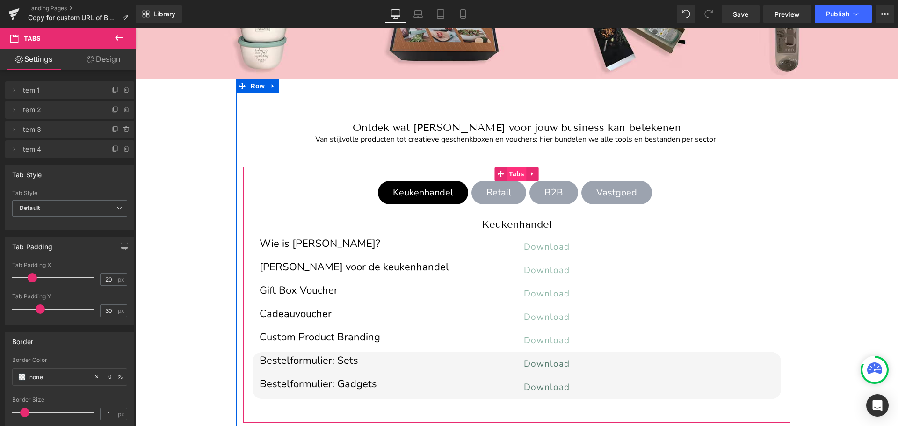
click at [513, 175] on span "Tabs" at bounding box center [516, 174] width 20 height 14
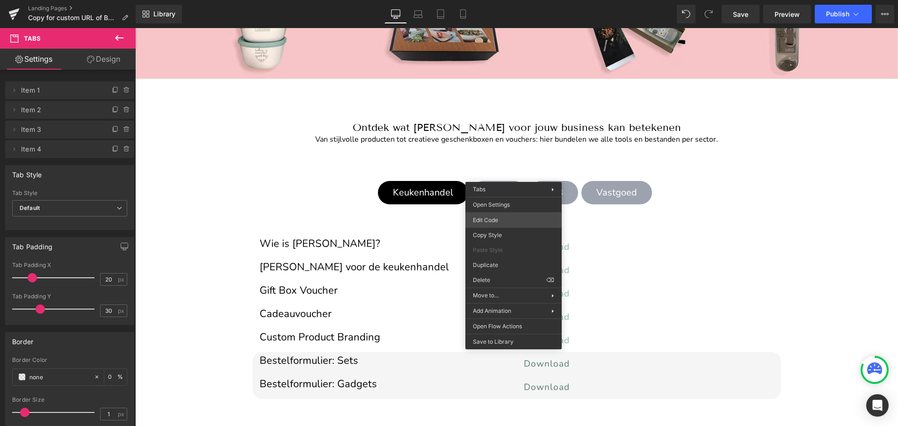
click at [500, 0] on div "Tabs You are previewing how the will restyle your page. You can not edit Elemen…" at bounding box center [449, 0] width 898 height 0
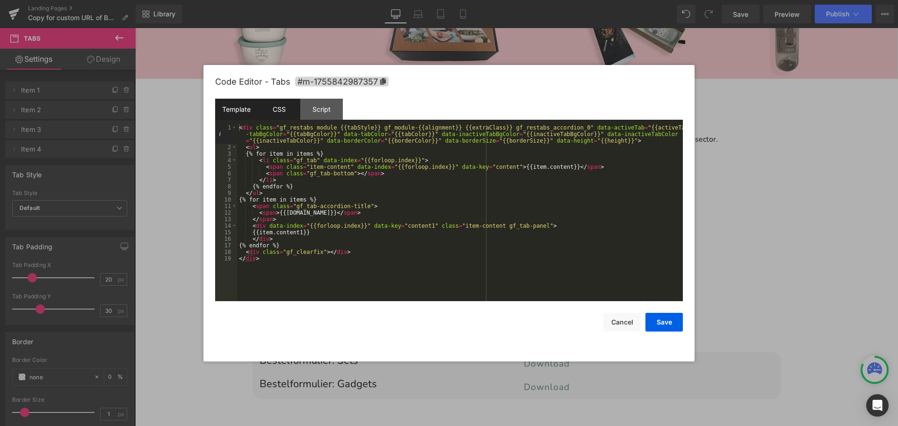
click at [282, 113] on div "CSS" at bounding box center [279, 109] width 43 height 21
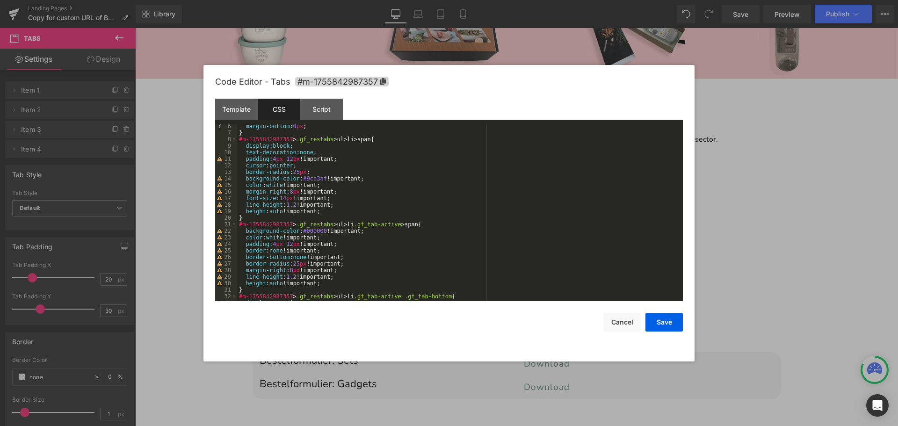
scroll to position [36, 0]
click at [293, 275] on div "margin-bottom : 0 px ; } #m-1755842987357 > .gf_restabs > ul > li > span { disp…" at bounding box center [458, 216] width 442 height 190
click at [294, 273] on div "margin-bottom : 0 px ; } #m-1755842987357 > .gf_restabs > ul > li > span { disp…" at bounding box center [458, 216] width 442 height 190
click at [662, 323] on button "Save" at bounding box center [663, 322] width 37 height 19
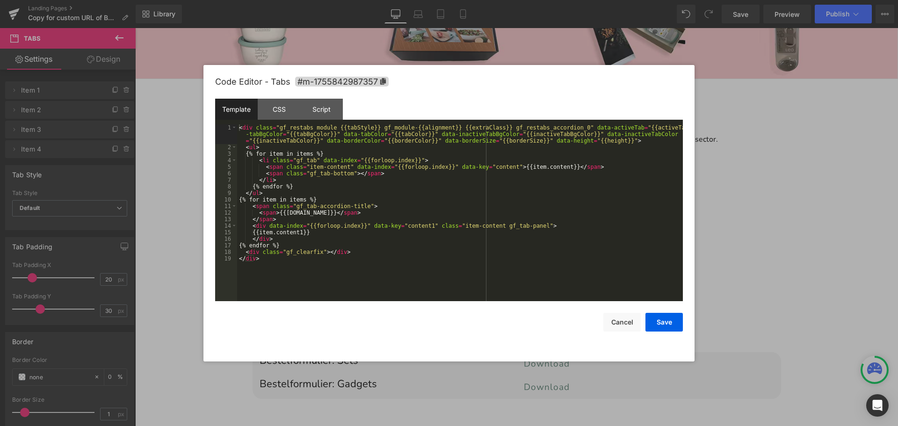
click at [496, 0] on div "Tabs You are previewing how the will restyle your page. You can not edit Elemen…" at bounding box center [449, 0] width 898 height 0
click at [280, 110] on div "CSS" at bounding box center [279, 109] width 43 height 21
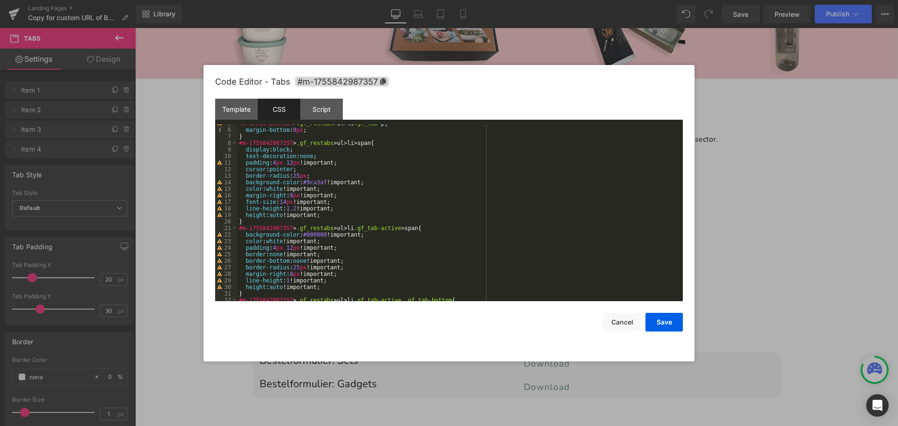
scroll to position [30, 0]
drag, startPoint x: 300, startPoint y: 180, endPoint x: 321, endPoint y: 182, distance: 21.1
click at [321, 182] on div "#m-1755842987357 > .gf_restabs > ul > li .gf_tab p { margin-bottom : 0 px ; } #…" at bounding box center [458, 215] width 442 height 190
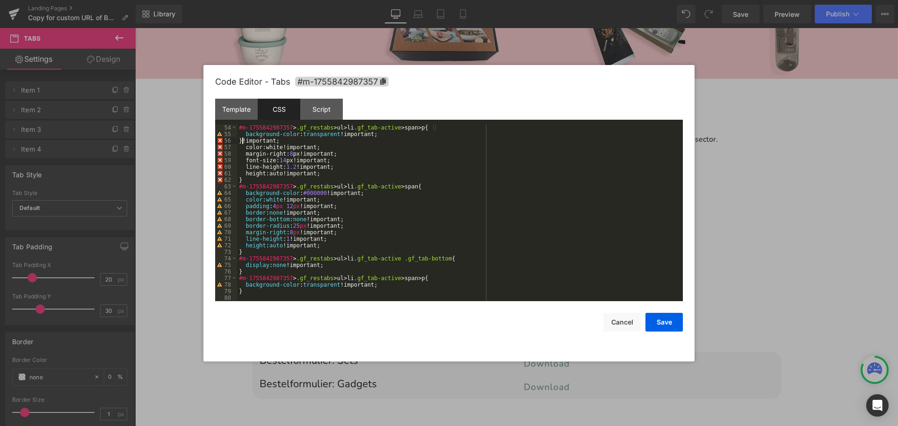
scroll to position [347, 0]
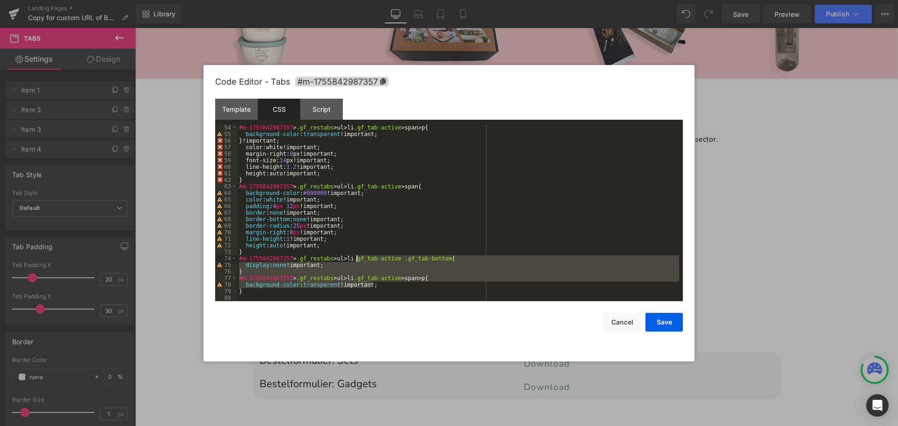
drag, startPoint x: 381, startPoint y: 284, endPoint x: 355, endPoint y: 260, distance: 35.7
click at [355, 260] on div "#m-1755842987357 > .gf_restabs > ul > li .gf_tab-active > span > p { background…" at bounding box center [458, 219] width 442 height 190
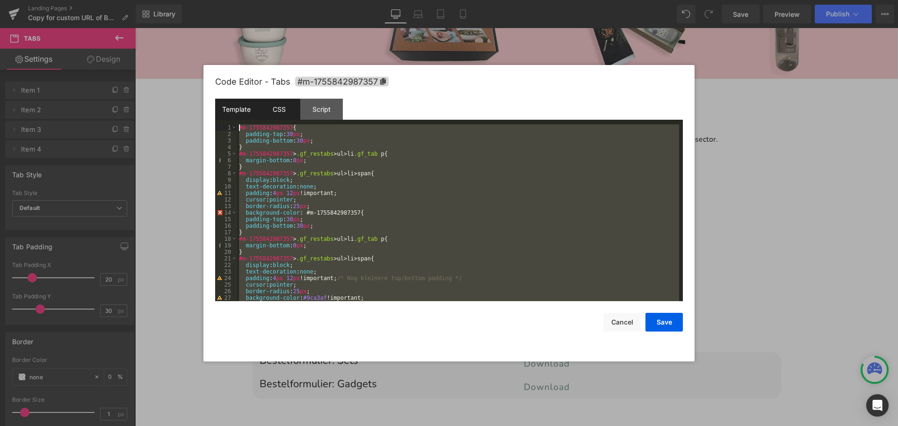
scroll to position [0, 0]
drag, startPoint x: 255, startPoint y: 292, endPoint x: 231, endPoint y: 99, distance: 195.0
click at [231, 99] on div "Template CSS Script Data 1 2 3 4 5 6 7 8 9 10 11 12 13 14 15 16 17 18 19 < div …" at bounding box center [448, 200] width 467 height 202
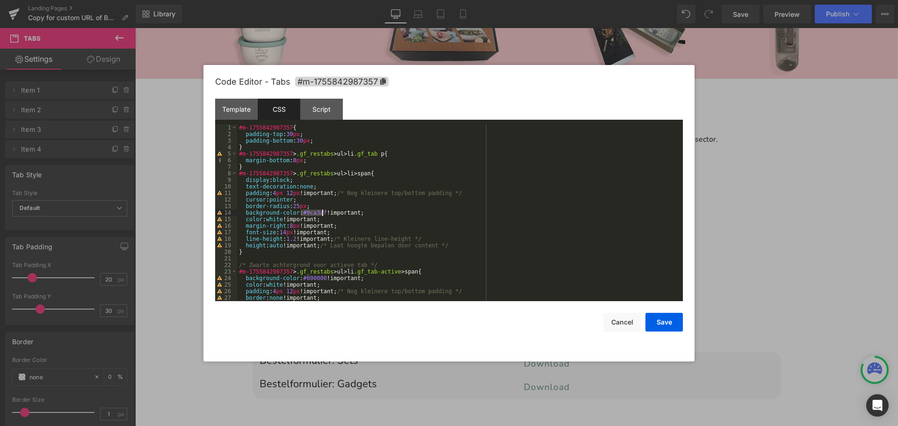
drag, startPoint x: 301, startPoint y: 214, endPoint x: 321, endPoint y: 214, distance: 20.6
click at [321, 214] on div "#m-1755842987357 { padding-top : 30 px ; padding-bottom : 30 px ; } #m-17558429…" at bounding box center [458, 219] width 442 height 190
drag, startPoint x: 300, startPoint y: 277, endPoint x: 322, endPoint y: 280, distance: 22.3
click at [322, 280] on div "#m-1755842987357 { padding-top : 30 px ; padding-bottom : 30 px ; } #m-17558429…" at bounding box center [458, 219] width 442 height 190
click at [290, 225] on div "#m-1755842987357 { padding-top : 30 px ; padding-bottom : 30 px ; } #m-17558429…" at bounding box center [458, 219] width 442 height 190
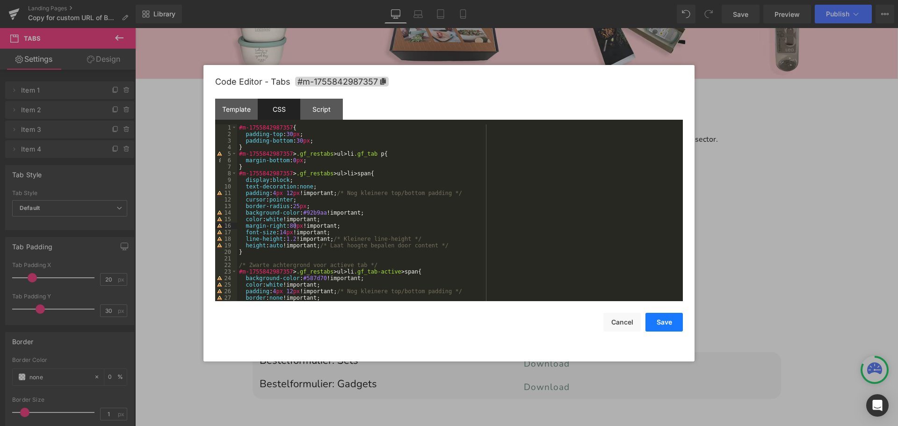
click at [666, 327] on button "Save" at bounding box center [663, 322] width 37 height 19
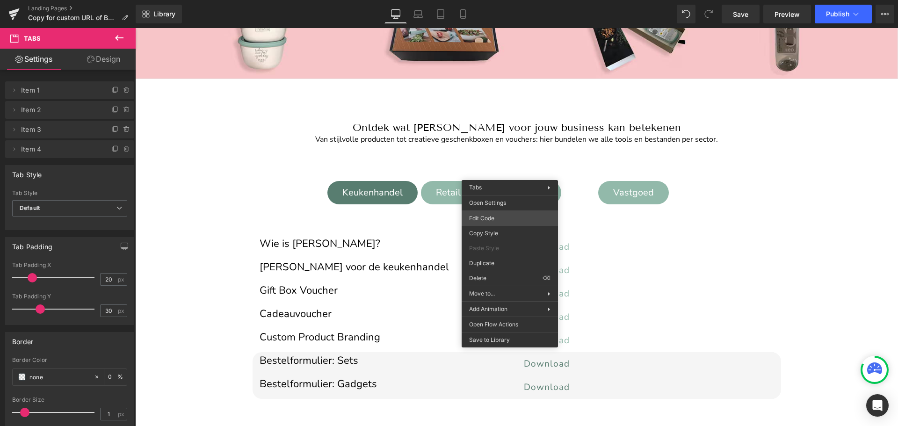
click at [492, 0] on div "Tabs You are previewing how the will restyle your page. You can not edit Elemen…" at bounding box center [449, 0] width 898 height 0
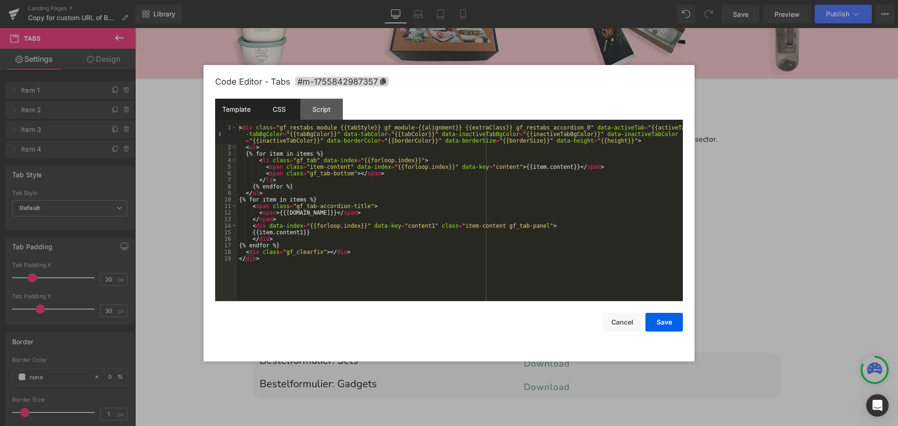
click at [281, 108] on div "CSS" at bounding box center [279, 109] width 43 height 21
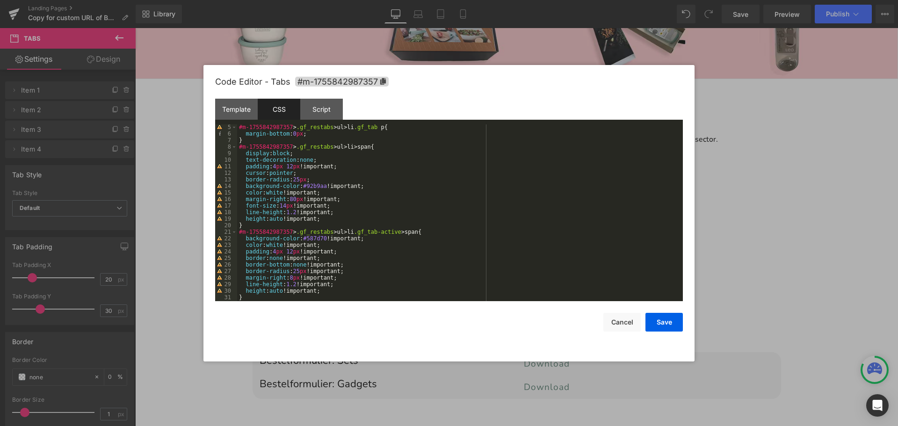
scroll to position [27, 0]
click at [291, 199] on div "#m-1755842987357 > .gf_restabs > ul > li .gf_tab p { margin-bottom : 0 px ; } #…" at bounding box center [458, 219] width 442 height 190
click at [656, 321] on button "Save" at bounding box center [663, 322] width 37 height 19
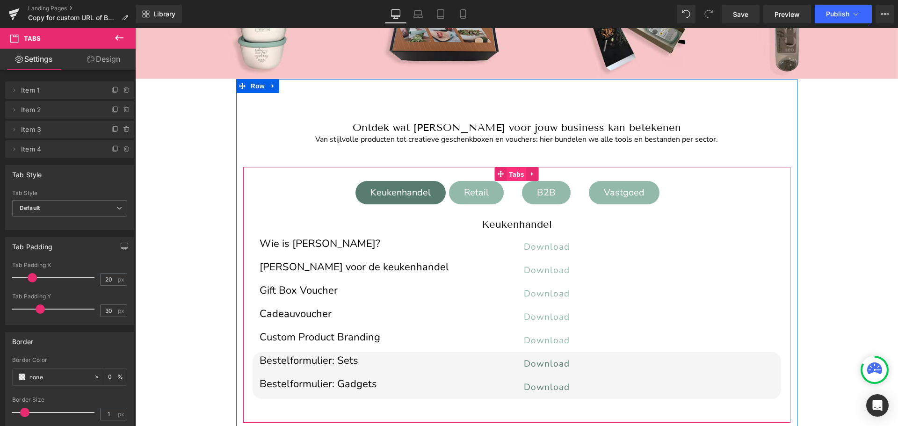
click at [513, 172] on span "Tabs" at bounding box center [516, 174] width 20 height 14
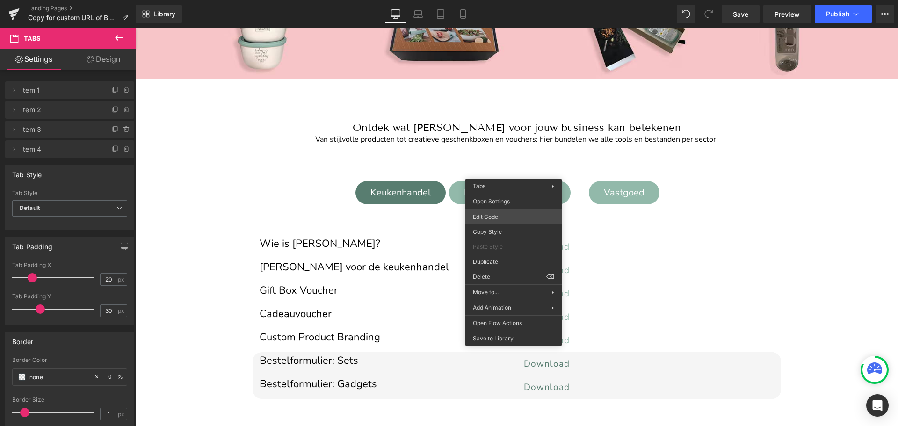
click at [487, 0] on div "Tabs You are previewing how the will restyle your page. You can not edit Elemen…" at bounding box center [449, 0] width 898 height 0
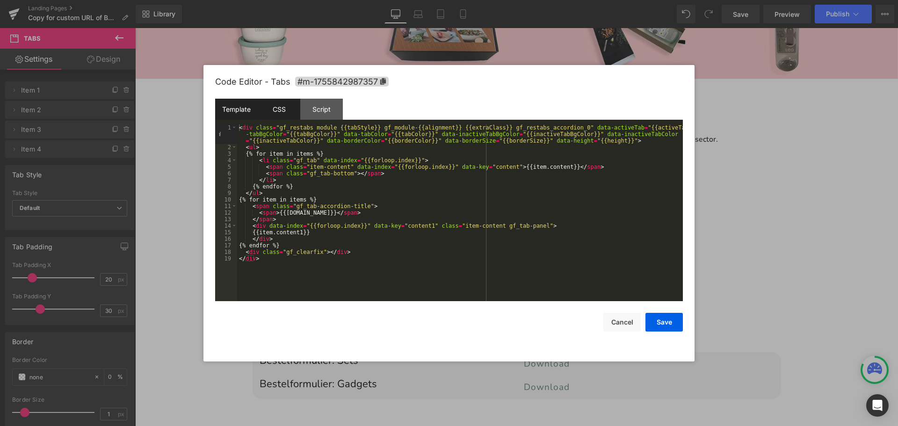
click at [286, 105] on div "CSS" at bounding box center [279, 109] width 43 height 21
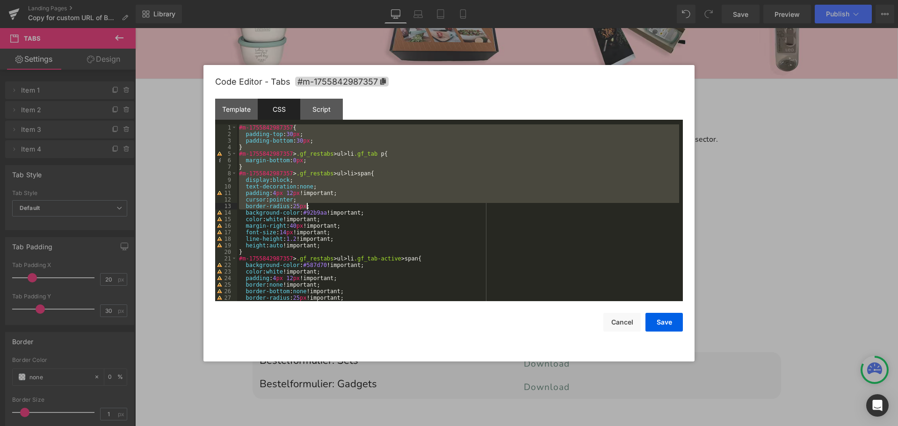
scroll to position [72, 0]
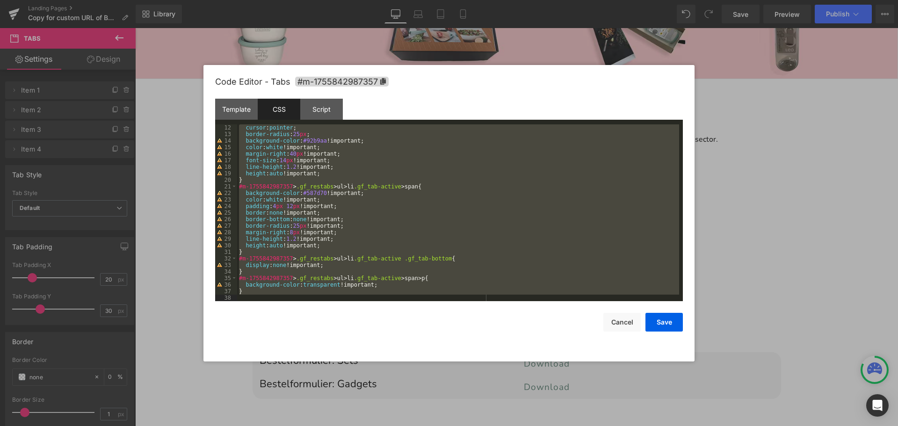
drag, startPoint x: 238, startPoint y: 125, endPoint x: 371, endPoint y: 331, distance: 244.6
click at [371, 331] on div "Code Editor - Tabs #m-1755842987357 Template CSS Script Data 1 2 3 4 5 6 7 8 9 …" at bounding box center [448, 213] width 467 height 296
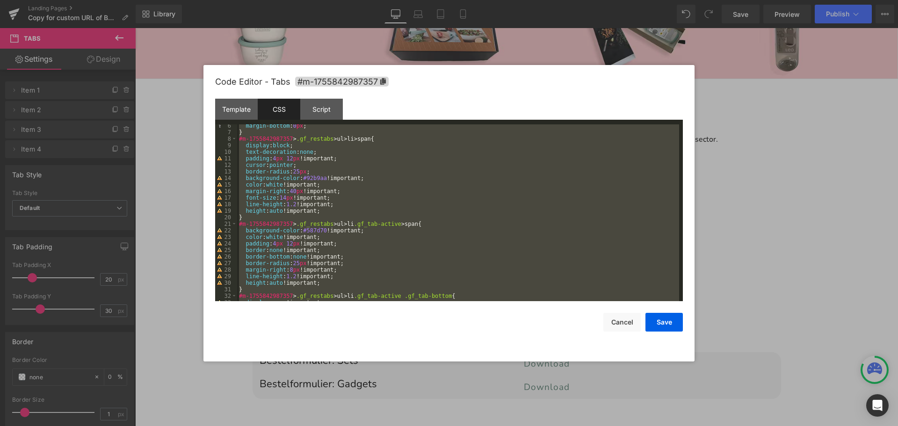
scroll to position [0, 0]
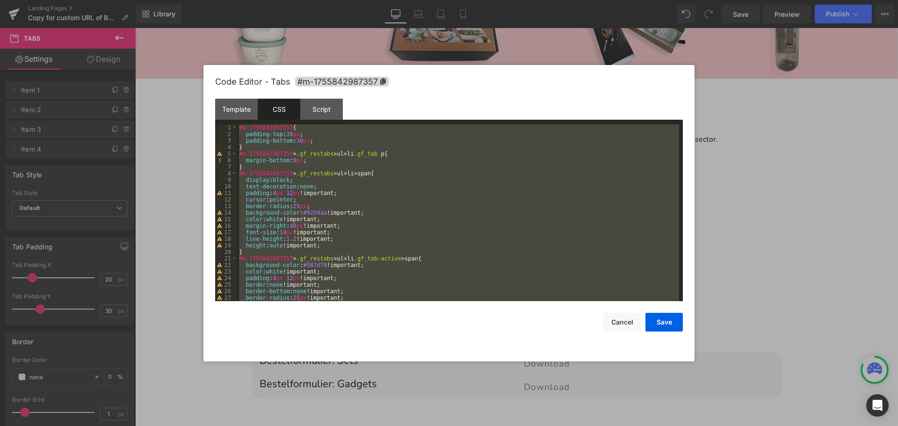
click at [270, 166] on div "#m-1755842987357 { padding-top : 30 px ; padding-bottom : 30 px ; } #m-17558429…" at bounding box center [458, 212] width 442 height 177
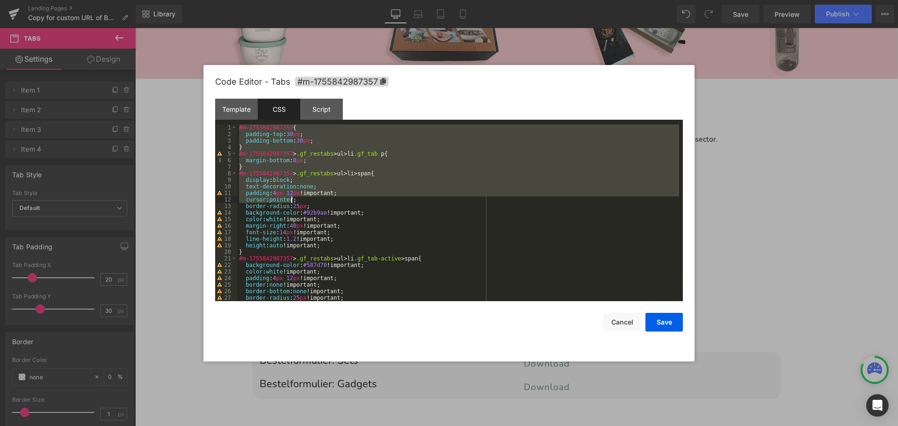
scroll to position [72, 0]
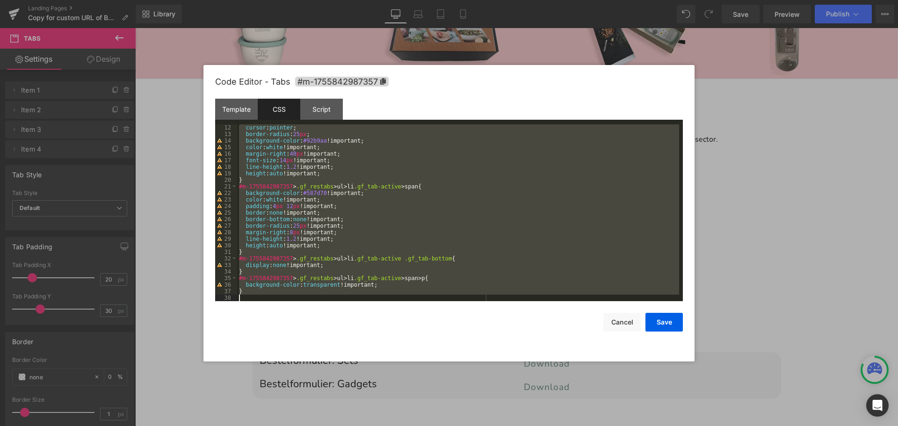
drag, startPoint x: 239, startPoint y: 128, endPoint x: 360, endPoint y: 330, distance: 235.5
click at [360, 330] on div "Code Editor - Tabs #m-1755842987357 Template CSS Script Data 1 2 3 4 5 6 7 8 9 …" at bounding box center [448, 213] width 467 height 296
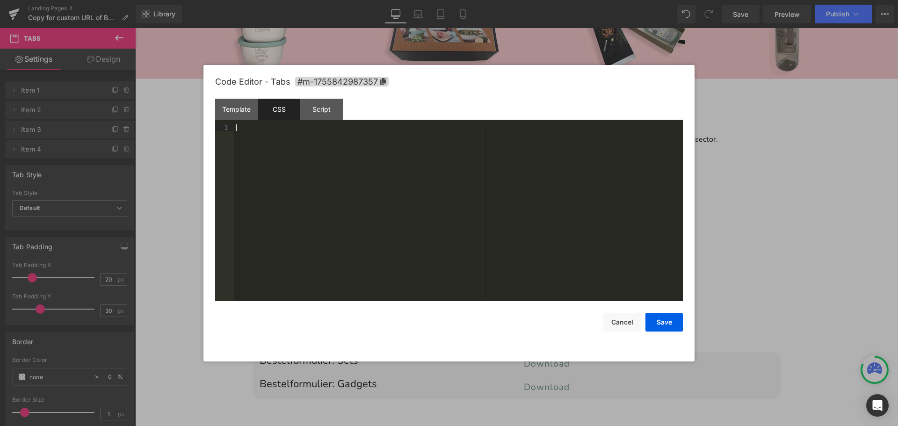
click at [243, 127] on div at bounding box center [458, 219] width 449 height 190
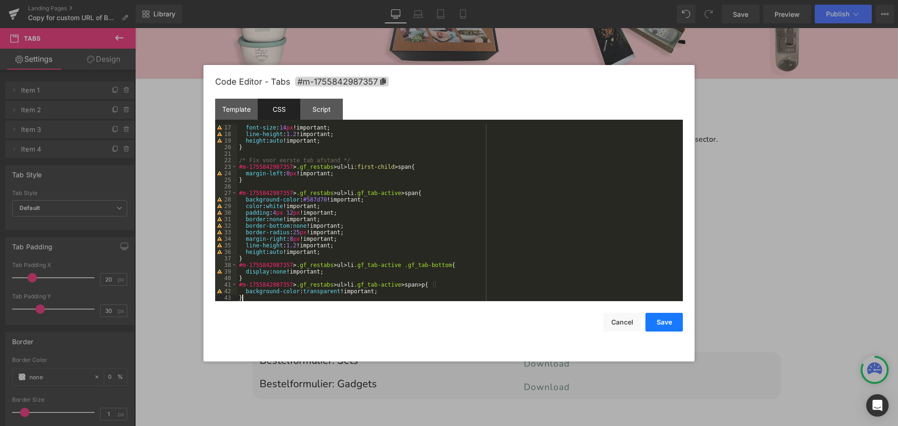
click at [662, 322] on button "Save" at bounding box center [663, 322] width 37 height 19
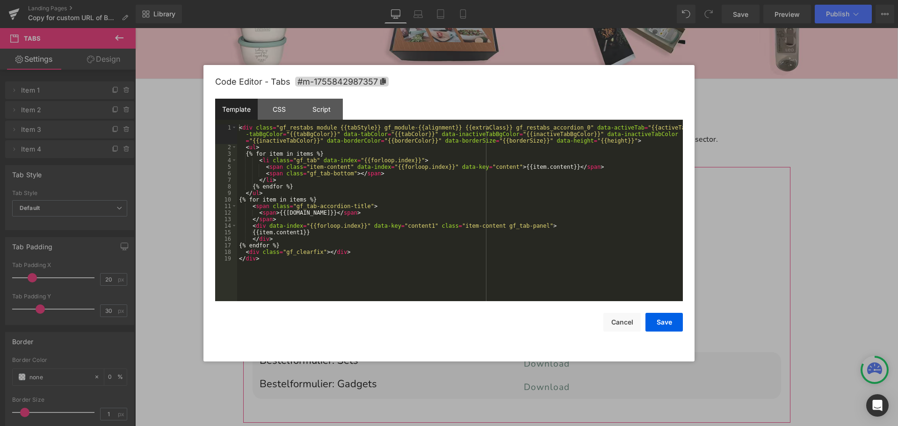
click at [486, 0] on div "Tabs You are previewing how the will restyle your page. You can not edit Elemen…" at bounding box center [449, 0] width 898 height 0
click at [286, 114] on div "CSS" at bounding box center [279, 109] width 43 height 21
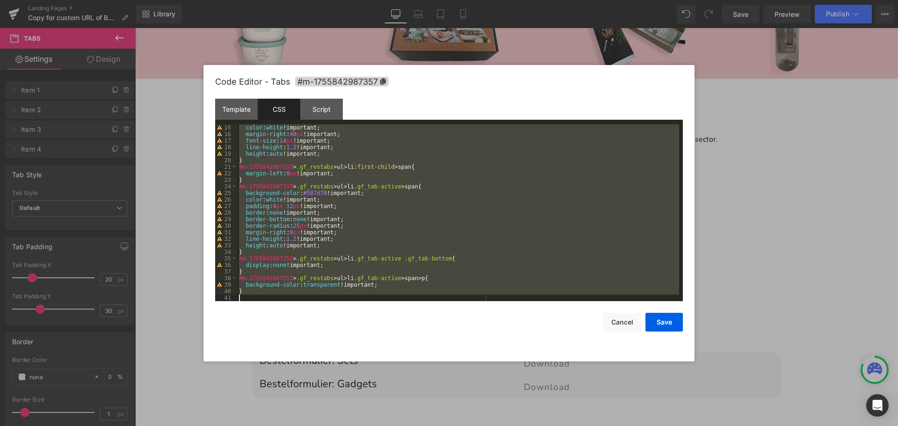
scroll to position [92, 0]
drag, startPoint x: 238, startPoint y: 129, endPoint x: 371, endPoint y: 314, distance: 227.4
click at [371, 314] on div "Code Editor - Tabs #m-1755842987357 Template CSS Script Data 1 2 3 4 5 6 7 8 9 …" at bounding box center [448, 213] width 467 height 296
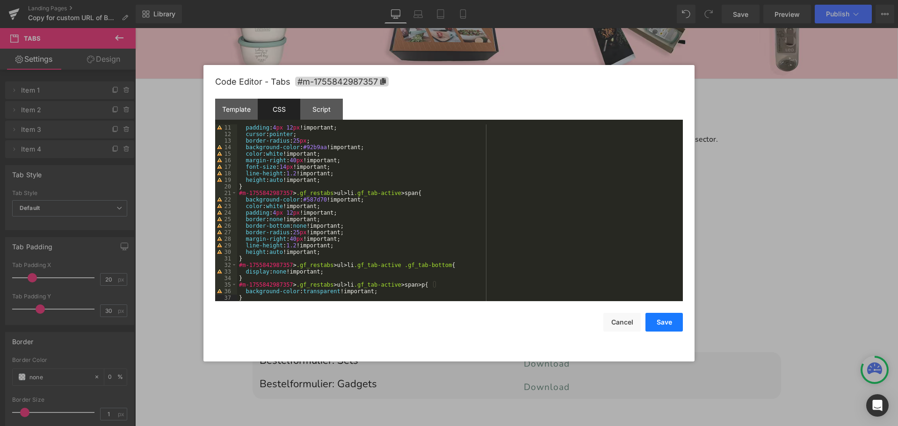
click at [666, 318] on button "Save" at bounding box center [663, 322] width 37 height 19
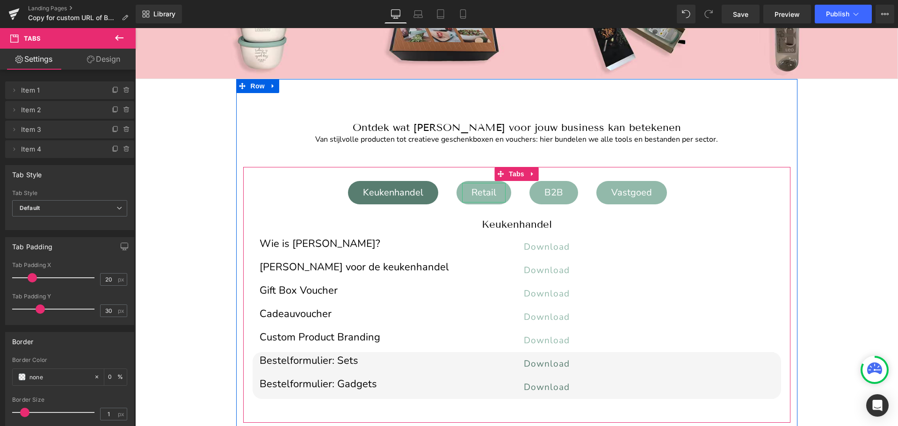
click at [482, 190] on div "Retail" at bounding box center [483, 193] width 43 height 20
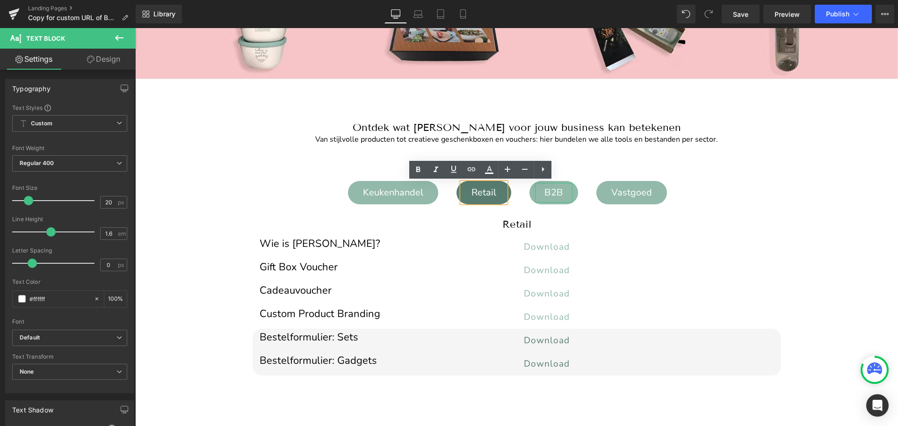
click at [548, 193] on div "B2B" at bounding box center [553, 193] width 37 height 20
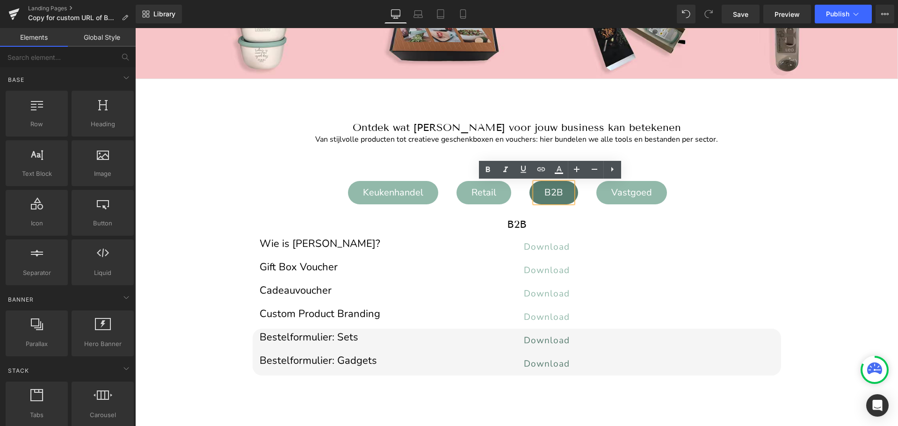
click at [216, 179] on div "Image Image Image ‹ › Carousel Row Welkom op de B2B Media Lounge van BergHOFF […" at bounding box center [516, 295] width 762 height 633
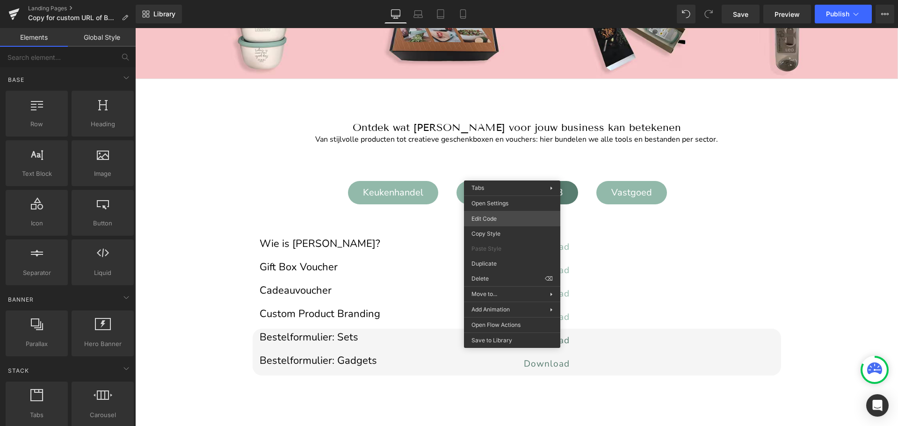
click at [494, 0] on div "Tabs You are previewing how the will restyle your page. You can not edit Elemen…" at bounding box center [449, 0] width 898 height 0
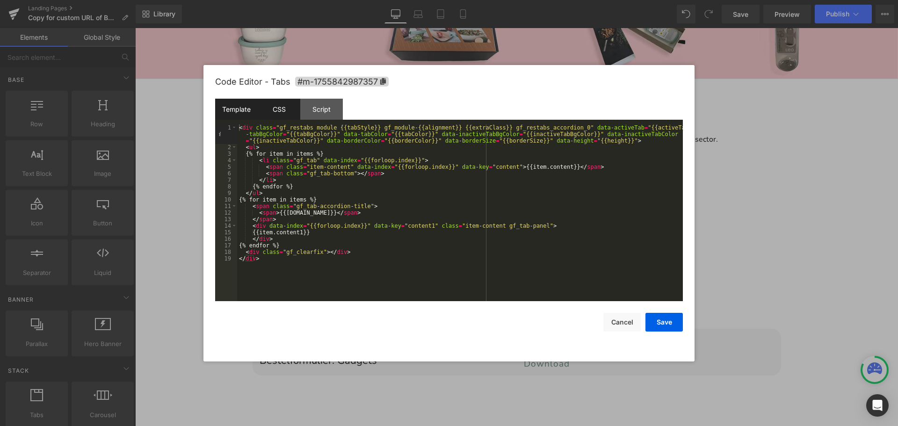
click at [279, 107] on div "CSS" at bounding box center [279, 109] width 43 height 21
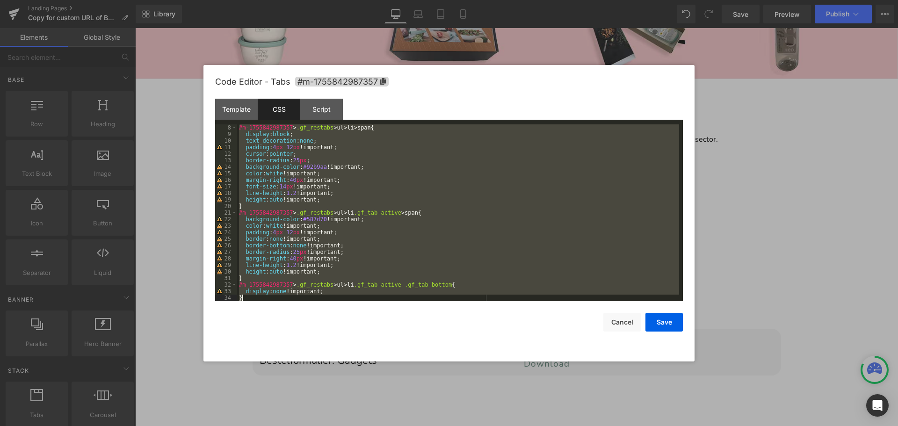
scroll to position [72, 0]
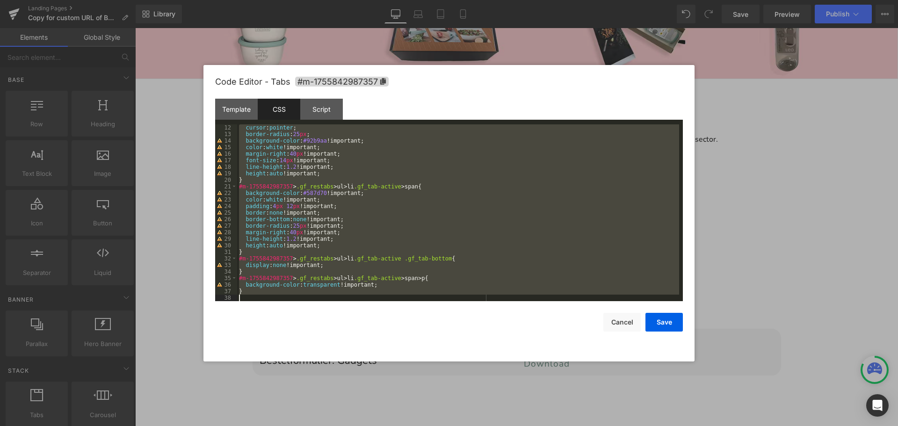
drag, startPoint x: 239, startPoint y: 127, endPoint x: 366, endPoint y: 313, distance: 225.0
click at [366, 313] on div "Code Editor - Tabs #m-1755842987357 Template CSS Script Data 1 2 3 4 5 6 7 8 9 …" at bounding box center [448, 213] width 467 height 296
click at [429, 259] on div "cursor : pointer ; border-radius : 25 px ; background-color : #92b9aa !importan…" at bounding box center [458, 212] width 442 height 177
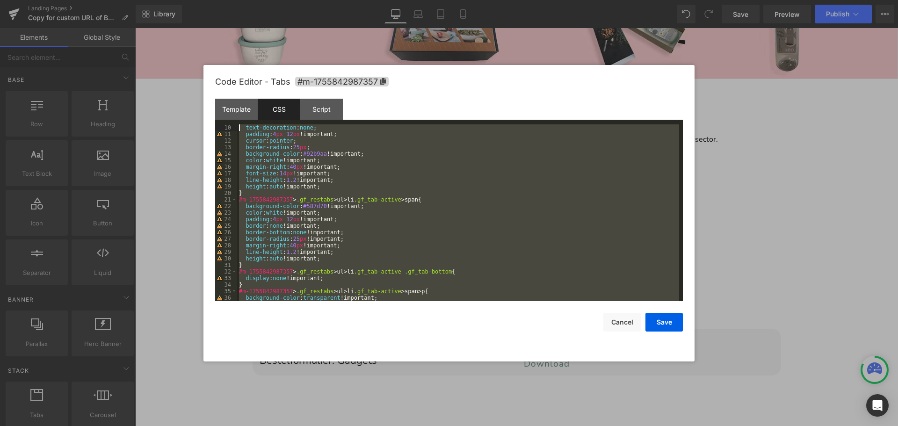
scroll to position [0, 0]
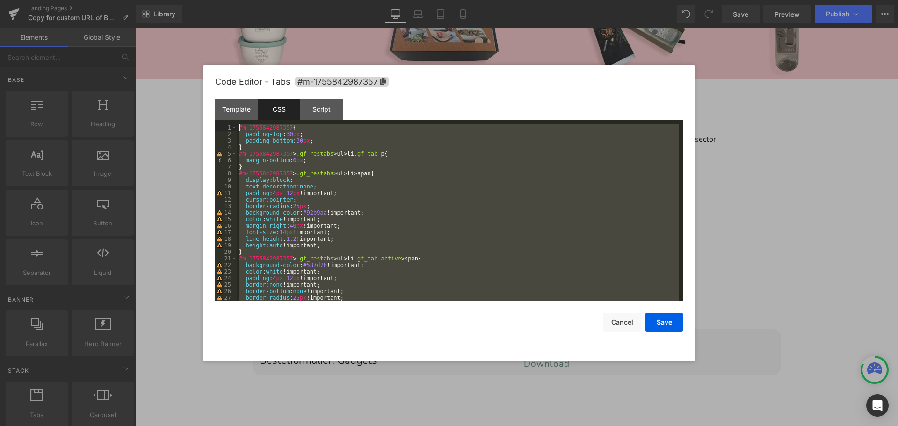
drag, startPoint x: 248, startPoint y: 294, endPoint x: 222, endPoint y: 80, distance: 216.1
click at [222, 80] on div "Code Editor - Tabs #m-1755842987357 Template CSS Script Data 1 2 3 4 5 6 7 8 9 …" at bounding box center [448, 213] width 467 height 296
click at [661, 319] on button "Save" at bounding box center [663, 322] width 37 height 19
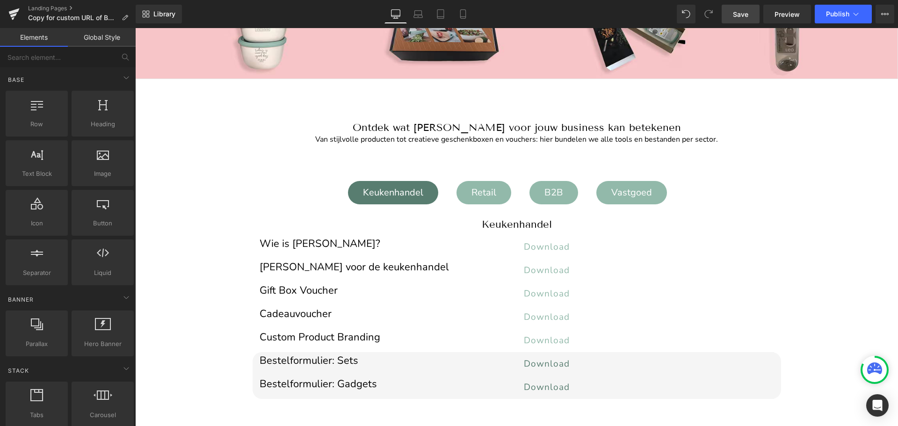
click at [743, 17] on span "Save" at bounding box center [740, 14] width 15 height 10
click at [50, 5] on link "Landing Pages" at bounding box center [82, 8] width 108 height 7
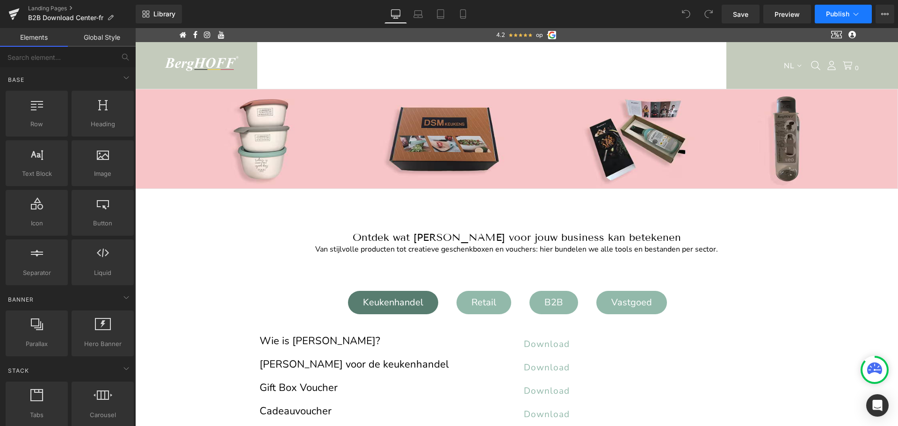
click at [835, 20] on button "Publish" at bounding box center [842, 14] width 57 height 19
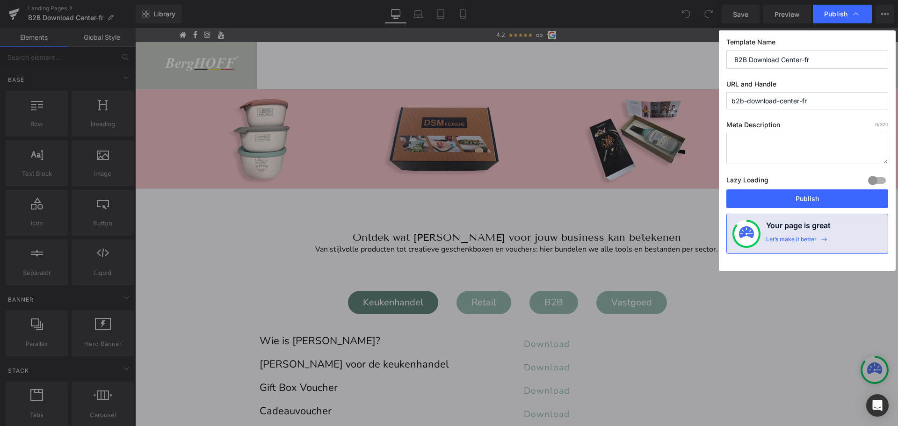
click at [0, 0] on input "b2b-download-center-fr" at bounding box center [0, 0] width 0 height 0
click at [0, 0] on input "b2b_download-center-fr" at bounding box center [0, 0] width 0 height 0
click at [0, 0] on input "b2b_download_center-fr" at bounding box center [0, 0] width 0 height 0
type input "b2b_download_center-fr"
click at [0, 0] on button "Publish" at bounding box center [0, 0] width 0 height 0
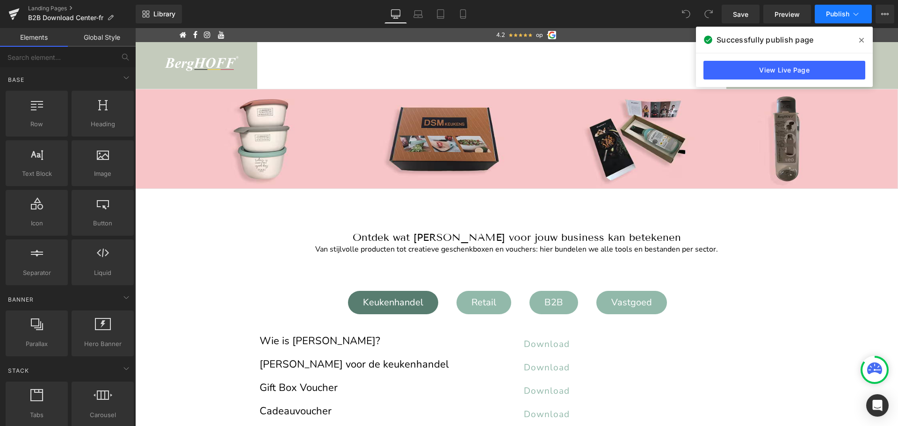
click at [846, 12] on span "Publish" at bounding box center [837, 13] width 23 height 7
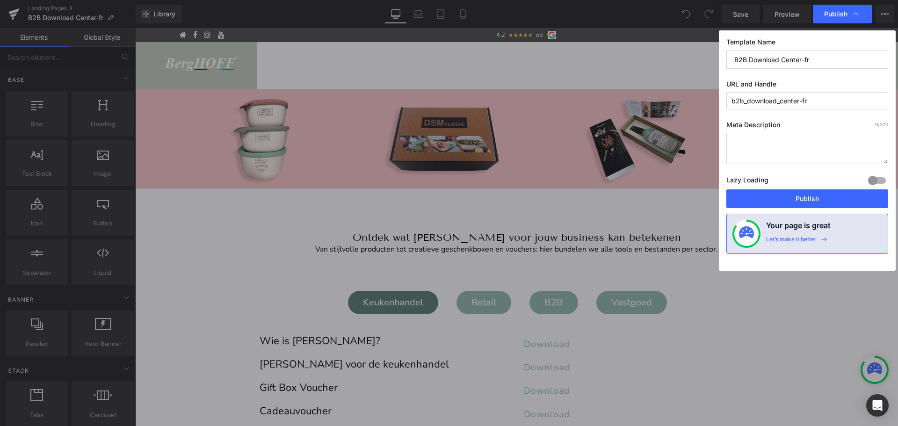
click at [0, 0] on input "b2b_download_center-fr" at bounding box center [0, 0] width 0 height 0
click at [0, 0] on input "b2b-download_center-fr" at bounding box center [0, 0] width 0 height 0
type input "b2b-download-center-fr"
click at [0, 0] on span "Publish" at bounding box center [0, 0] width 0 height 0
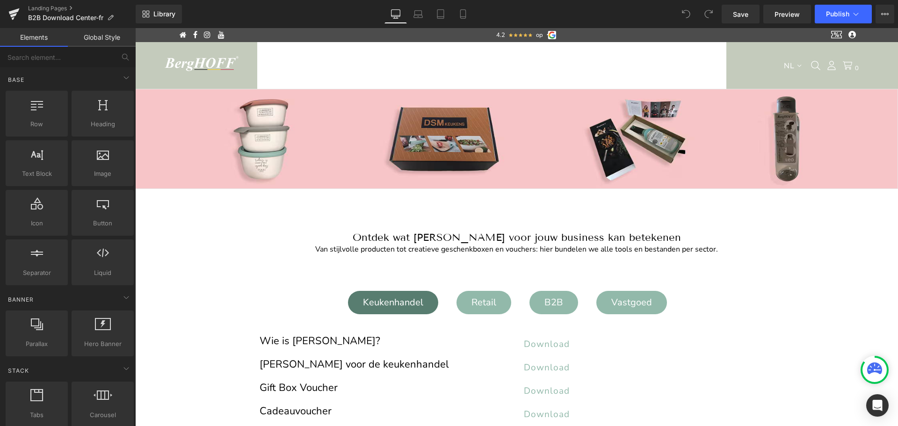
click at [838, 14] on span "Publish" at bounding box center [837, 13] width 23 height 7
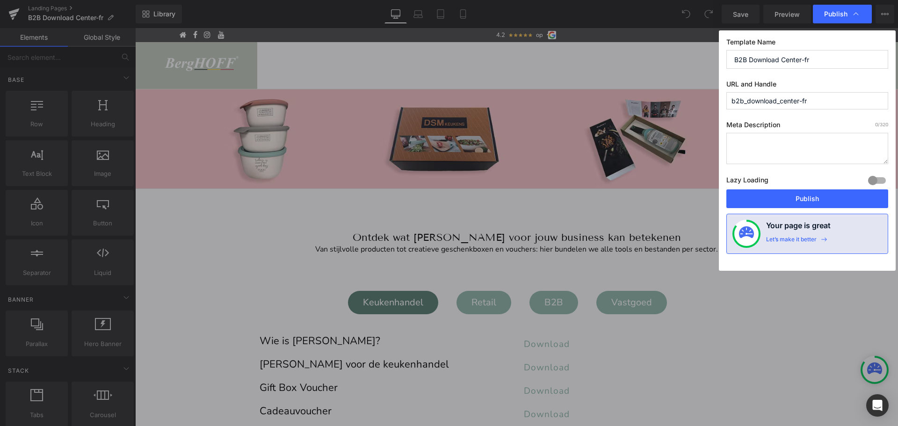
click at [0, 0] on input "b2b_download_center-fr" at bounding box center [0, 0] width 0 height 0
click at [0, 0] on input "b2b-download_center-fr" at bounding box center [0, 0] width 0 height 0
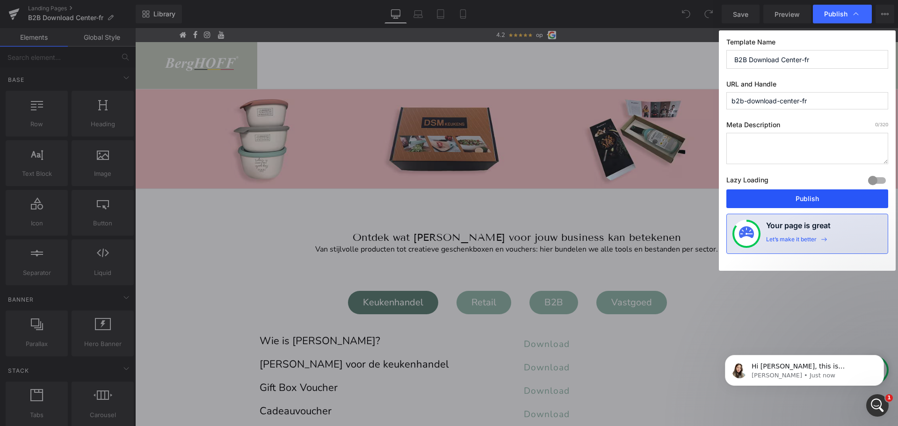
type input "b2b-download-center-fr"
click at [786, 194] on button "Publish" at bounding box center [807, 198] width 162 height 19
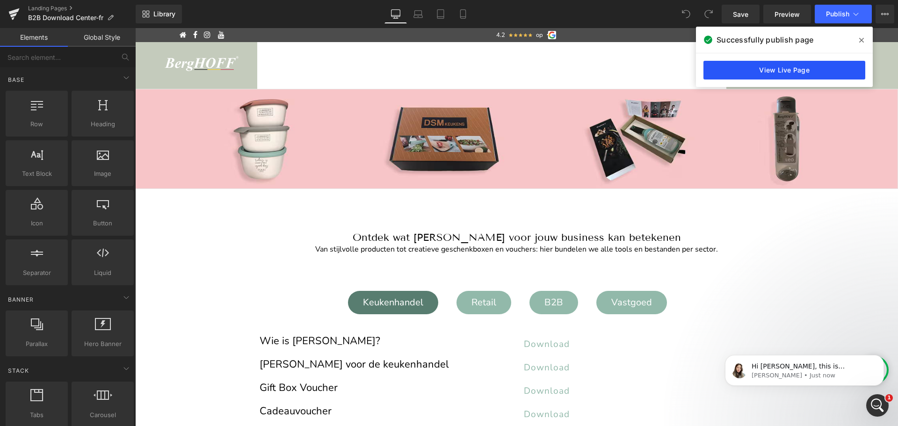
click at [788, 67] on link "View Live Page" at bounding box center [784, 70] width 162 height 19
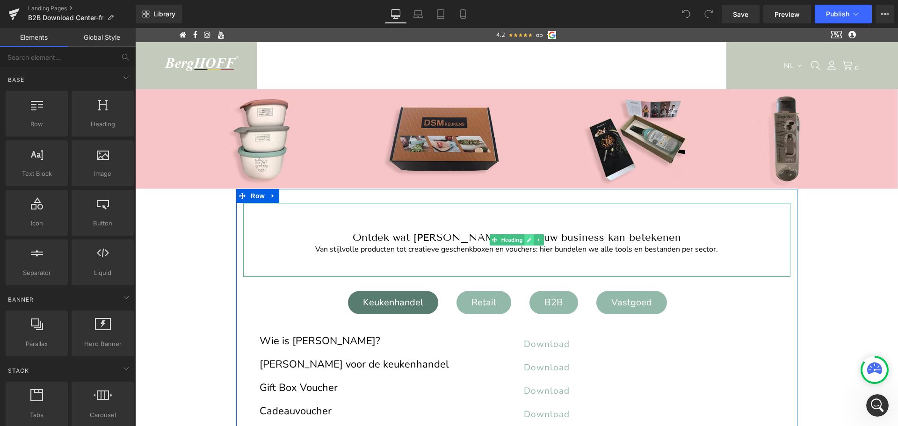
click at [526, 242] on icon at bounding box center [528, 240] width 5 height 6
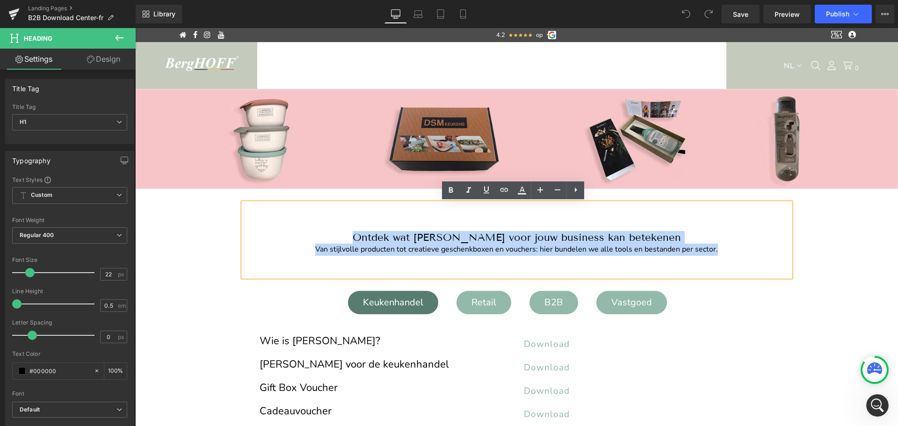
drag, startPoint x: 371, startPoint y: 238, endPoint x: 723, endPoint y: 251, distance: 352.7
click at [723, 251] on div "Ontdek wat [PERSON_NAME] voor jouw business kan betekenen Van stijlvolle produc…" at bounding box center [516, 240] width 547 height 74
click at [524, 237] on h1 "Ontdek wat [PERSON_NAME] voor jouw business kan betekenen" at bounding box center [516, 237] width 547 height 13
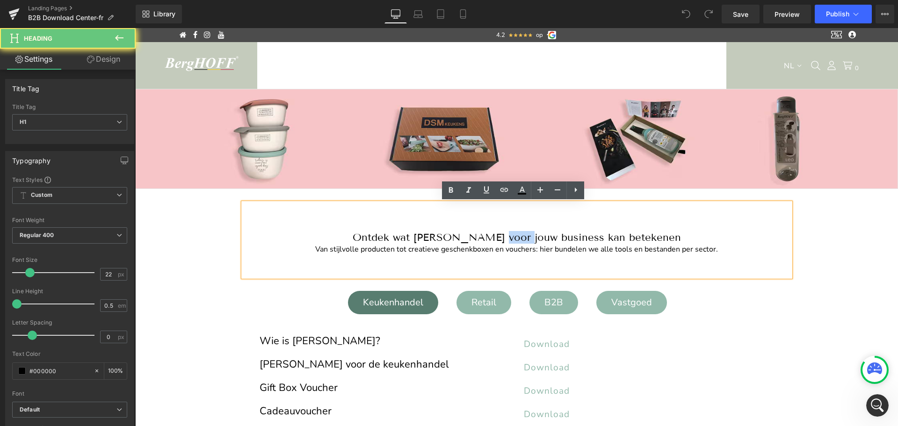
click at [524, 237] on h1 "Ontdek wat [PERSON_NAME] voor jouw business kan betekenen" at bounding box center [516, 237] width 547 height 13
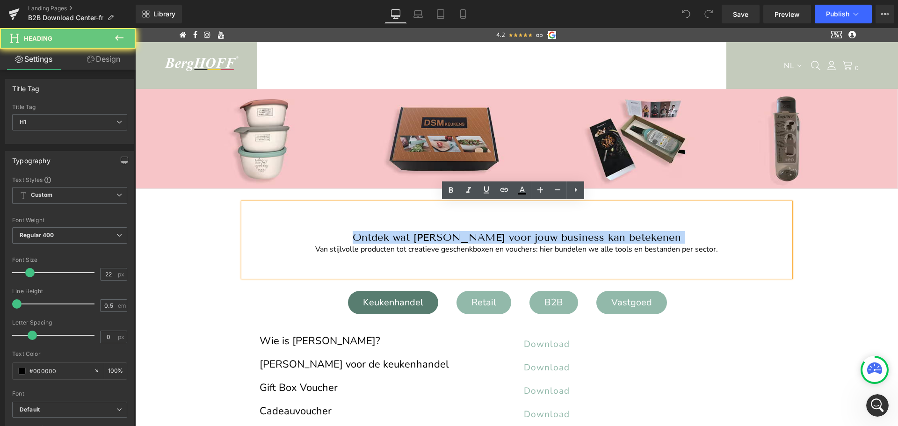
click at [524, 237] on h1 "Ontdek wat [PERSON_NAME] voor jouw business kan betekenen" at bounding box center [516, 237] width 547 height 13
copy h1 "Ontdek wat [PERSON_NAME] voor jouw business kan betekenen"
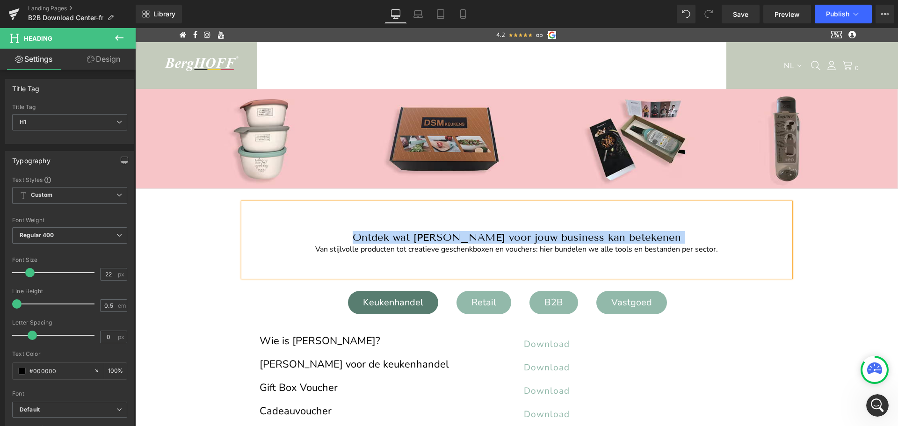
click at [506, 238] on h1 "Ontdek wat [PERSON_NAME] voor jouw business kan betekenen" at bounding box center [516, 237] width 547 height 13
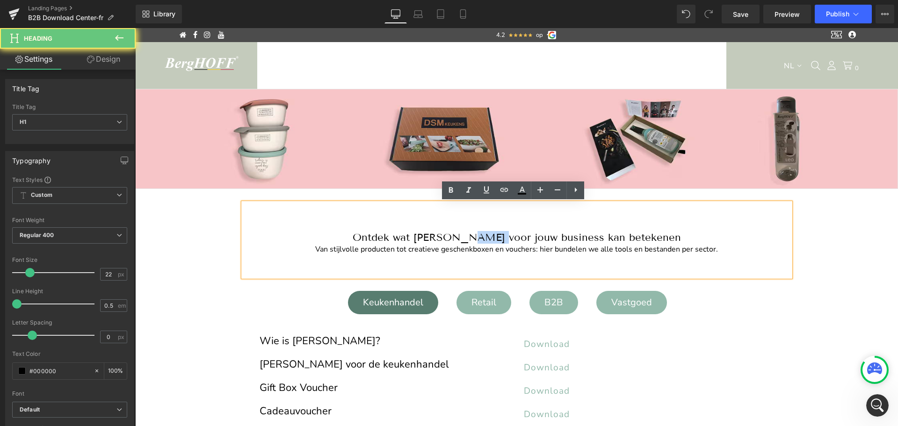
click at [506, 238] on h1 "Ontdek wat [PERSON_NAME] voor jouw business kan betekenen" at bounding box center [516, 237] width 547 height 13
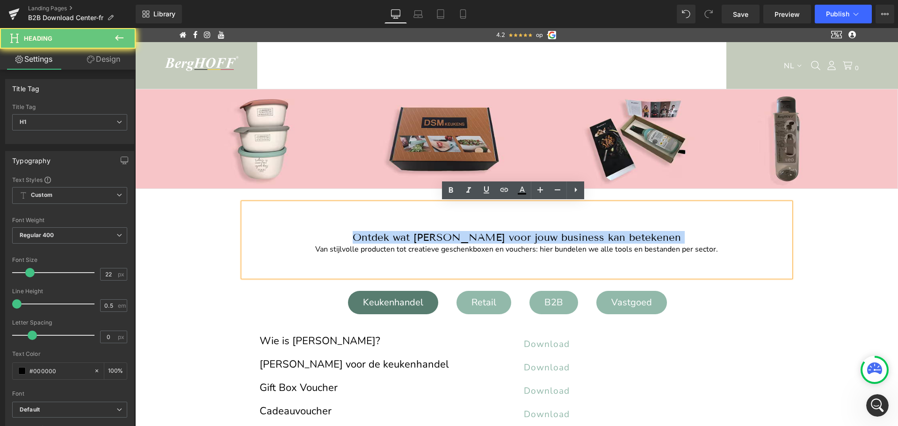
click at [506, 238] on h1 "Ontdek wat [PERSON_NAME] voor jouw business kan betekenen" at bounding box center [516, 237] width 547 height 13
paste div
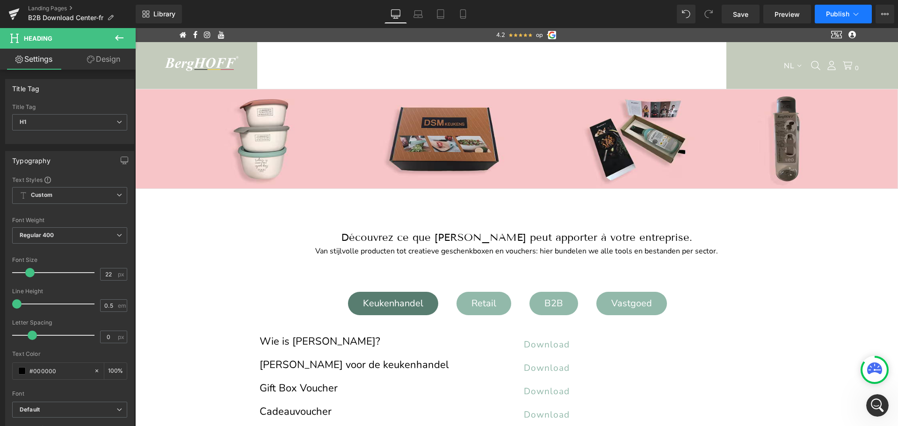
click at [840, 14] on span "Publish" at bounding box center [837, 13] width 23 height 7
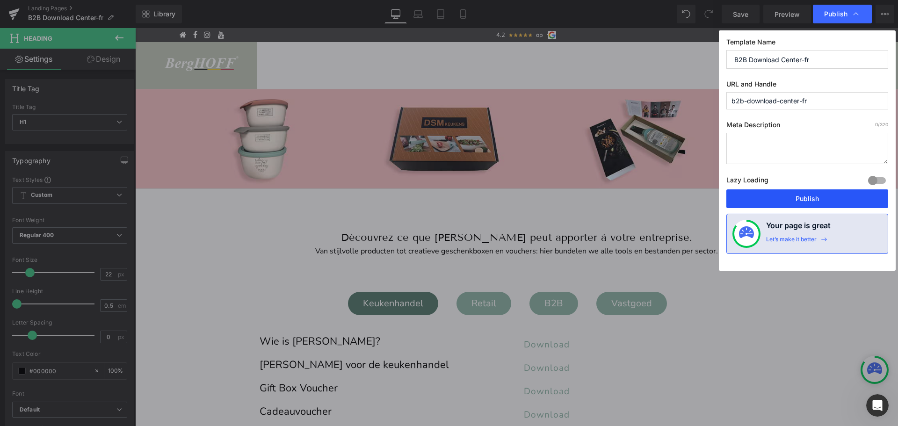
click at [0, 0] on button "Publish" at bounding box center [0, 0] width 0 height 0
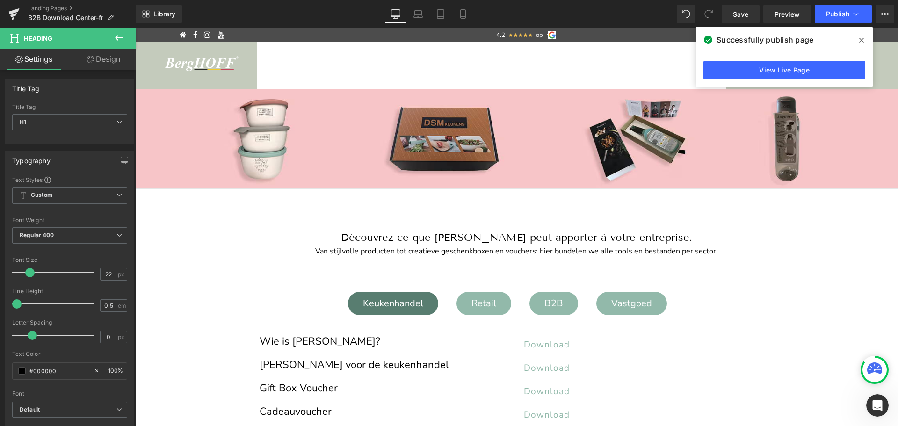
click at [861, 39] on icon at bounding box center [861, 39] width 5 height 7
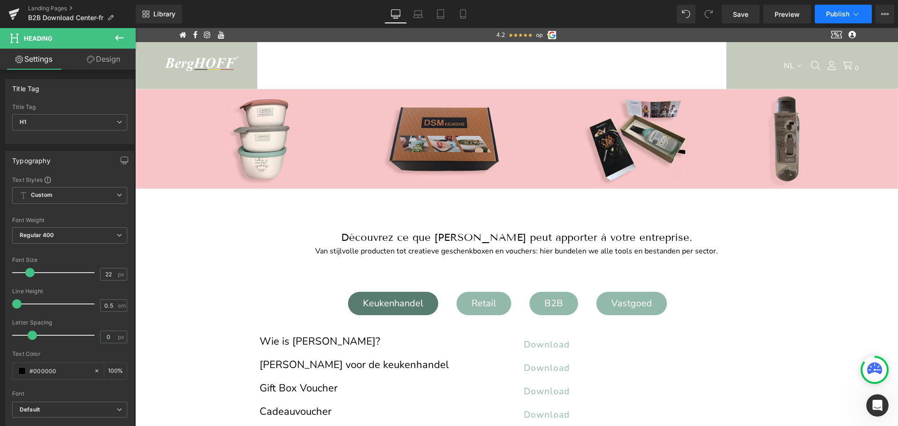
click at [839, 15] on span "Publish" at bounding box center [837, 13] width 23 height 7
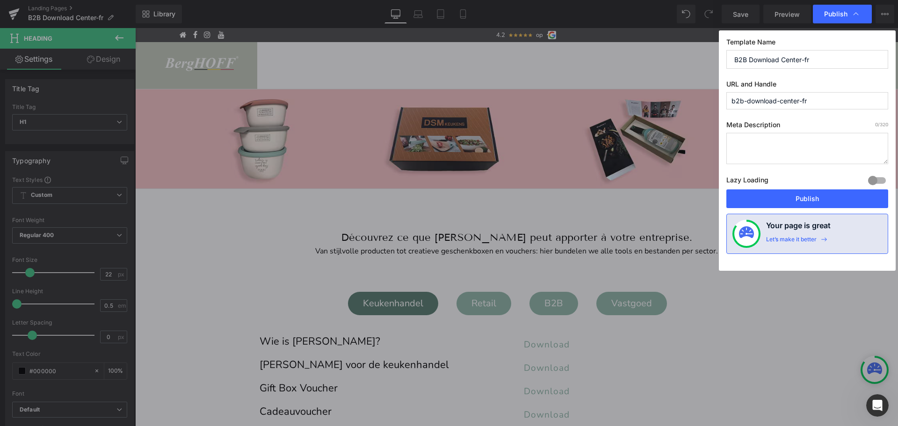
click at [747, 101] on input "b2b-download-center-fr" at bounding box center [807, 100] width 162 height 17
click at [778, 101] on input "b2b_download-center-fr" at bounding box center [807, 100] width 162 height 17
type input "b2b_download_center-fr"
click at [786, 202] on button "Publish" at bounding box center [807, 198] width 162 height 19
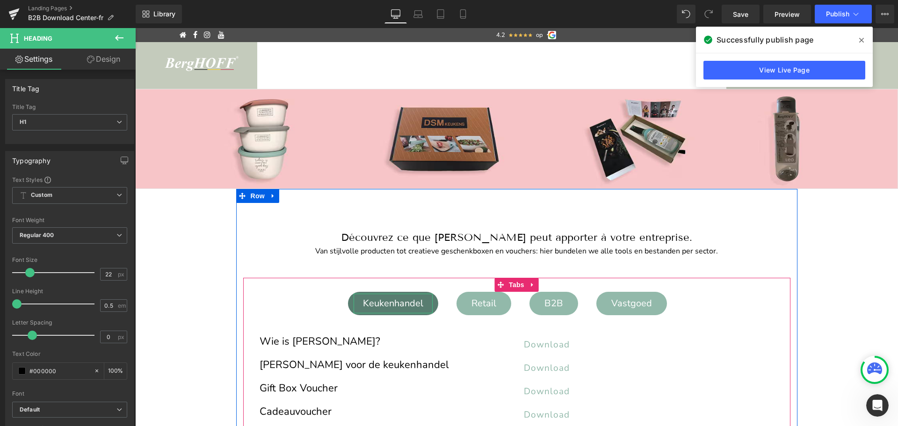
click at [393, 300] on div "Keukenhandel" at bounding box center [392, 304] width 79 height 20
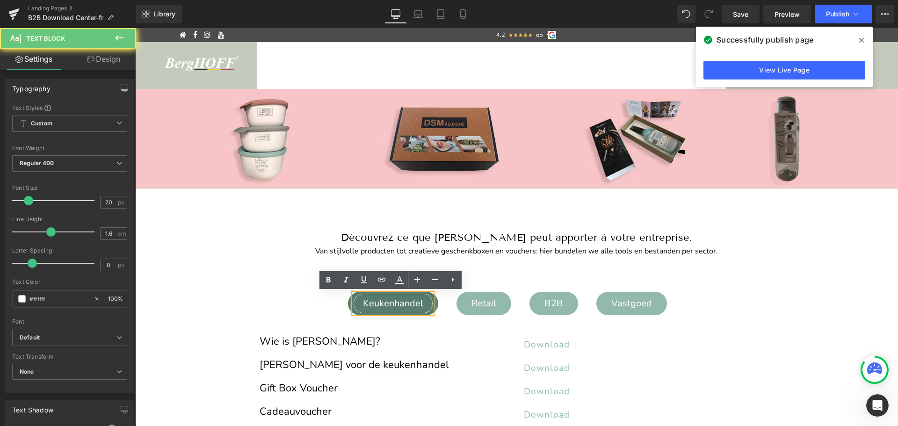
click at [393, 300] on div "Keukenhandel" at bounding box center [392, 304] width 79 height 20
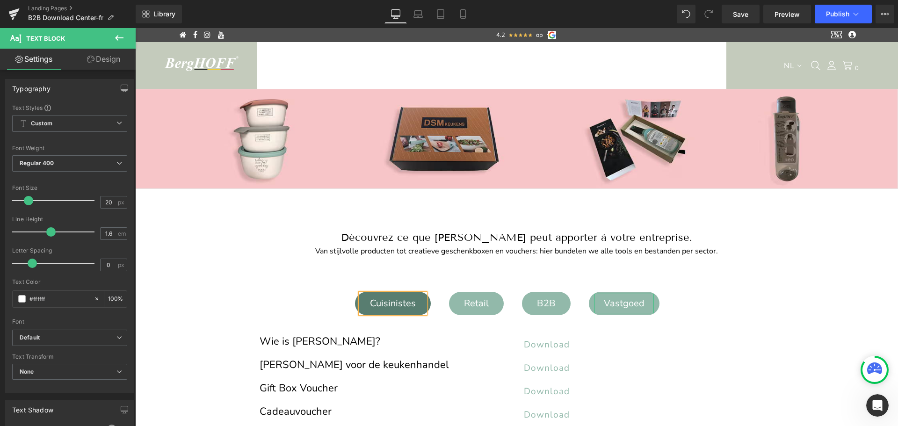
click at [620, 302] on div "Vastgoed" at bounding box center [623, 304] width 59 height 20
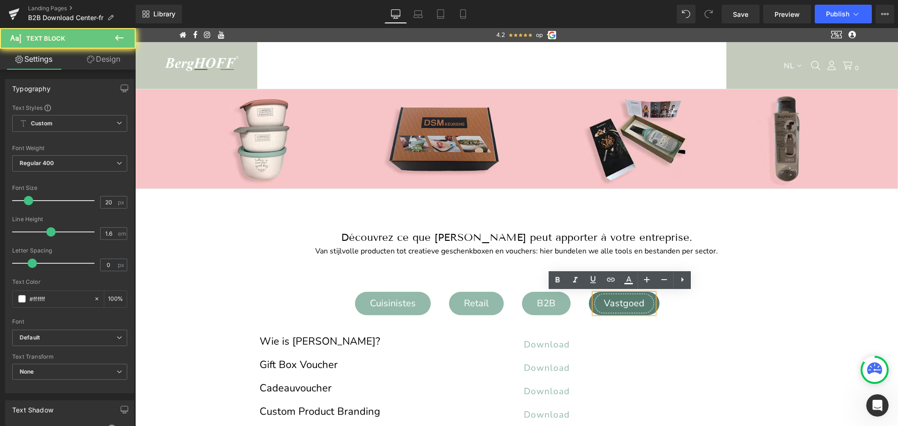
click at [620, 302] on div "Vastgoed" at bounding box center [623, 304] width 59 height 20
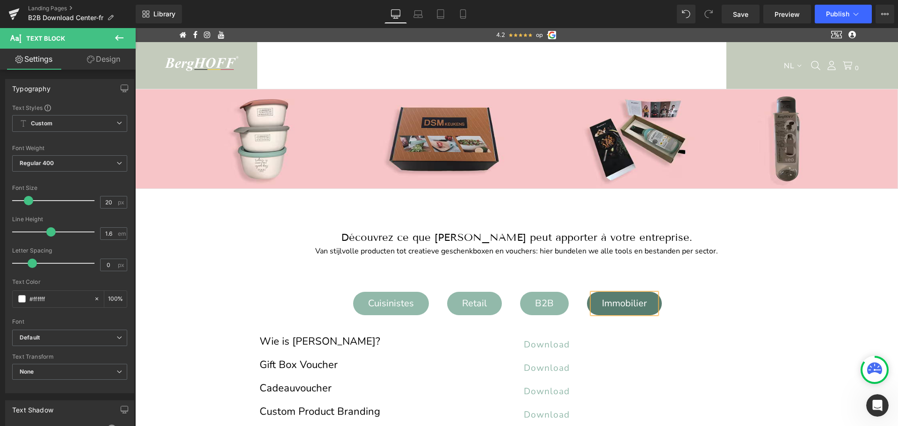
click at [707, 278] on div "Cuisinistes Text Block Retail Text Block B2B Text Block Immobilier Text Block W…" at bounding box center [516, 388] width 547 height 220
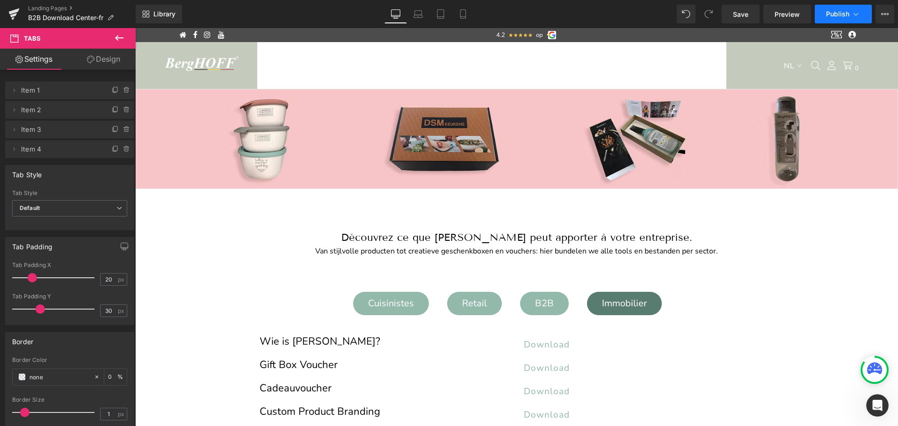
click at [841, 13] on span "Publish" at bounding box center [837, 13] width 23 height 7
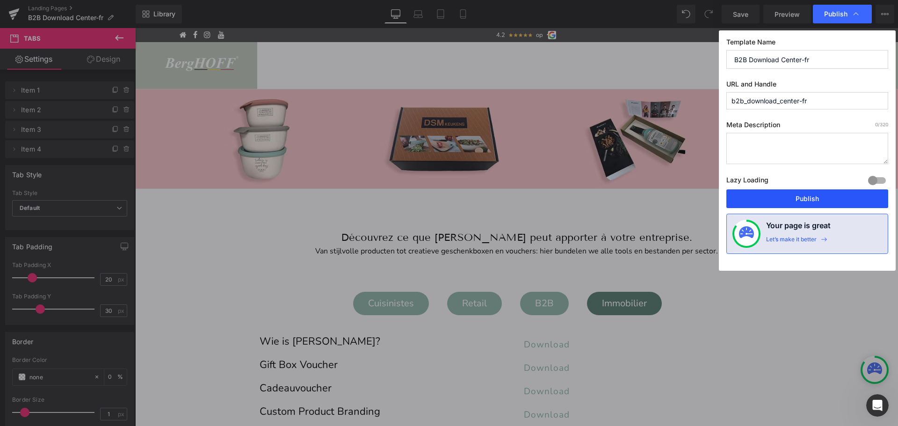
click at [788, 200] on button "Publish" at bounding box center [807, 198] width 162 height 19
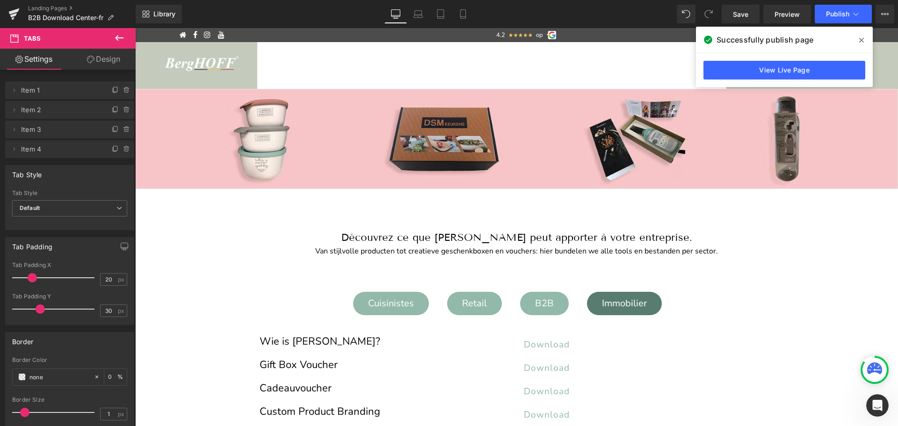
click at [862, 39] on icon at bounding box center [861, 40] width 5 height 5
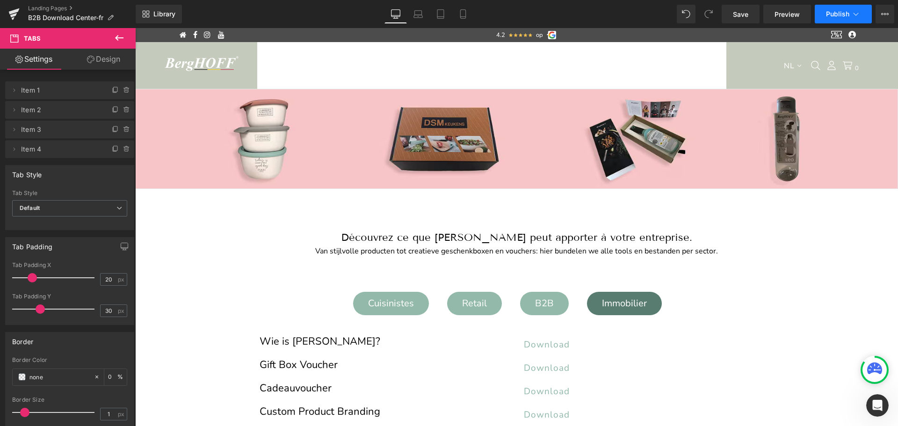
click at [838, 13] on span "Publish" at bounding box center [837, 13] width 23 height 7
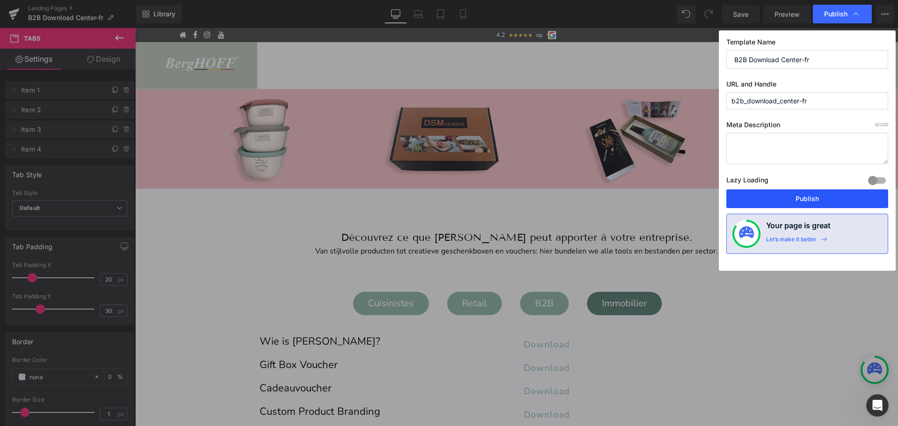
click at [795, 198] on button "Publish" at bounding box center [807, 198] width 162 height 19
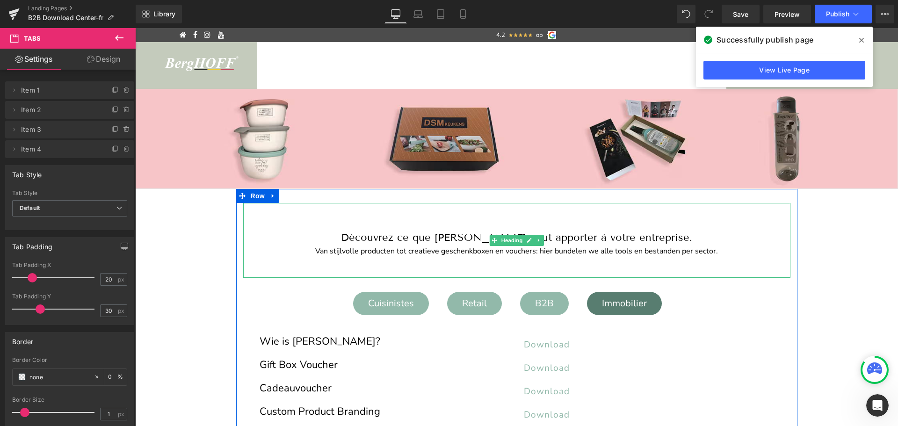
click at [496, 251] on span "Van stijlvolle producten tot creatieve geschenkboxen en vouchers: hier bundelen…" at bounding box center [516, 251] width 402 height 10
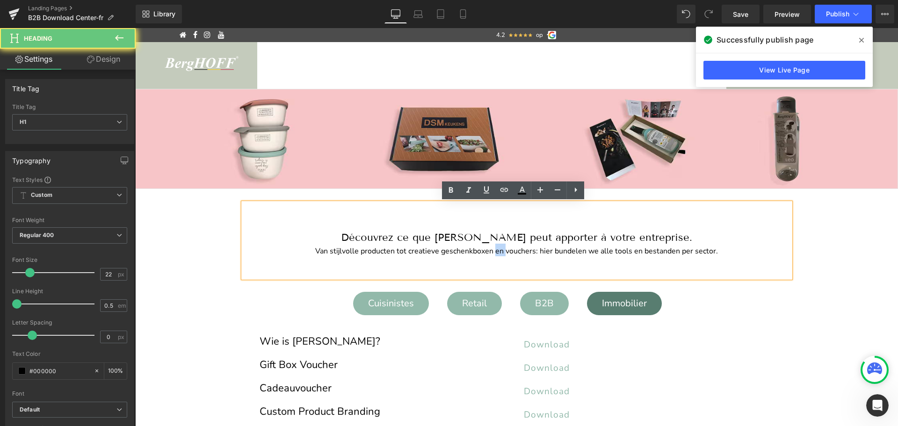
click at [496, 251] on span "Van stijlvolle producten tot creatieve geschenkboxen en vouchers: hier bundelen…" at bounding box center [516, 251] width 402 height 10
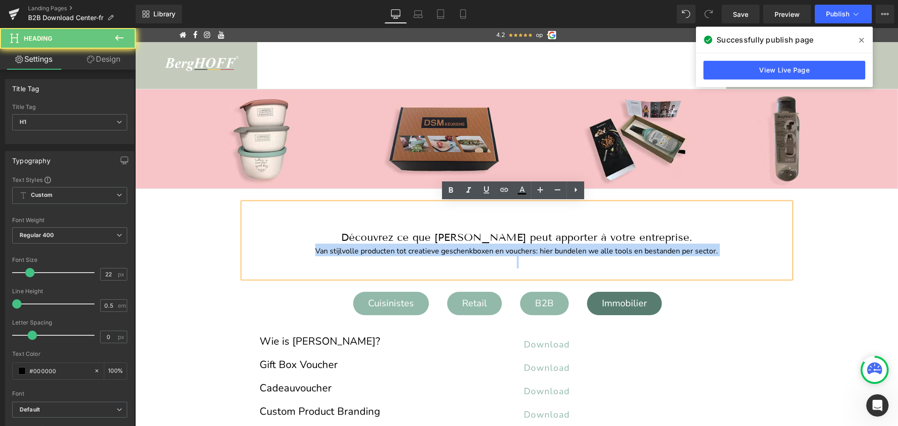
click at [496, 251] on span "Van stijlvolle producten tot creatieve geschenkboxen en vouchers: hier bundelen…" at bounding box center [516, 251] width 402 height 10
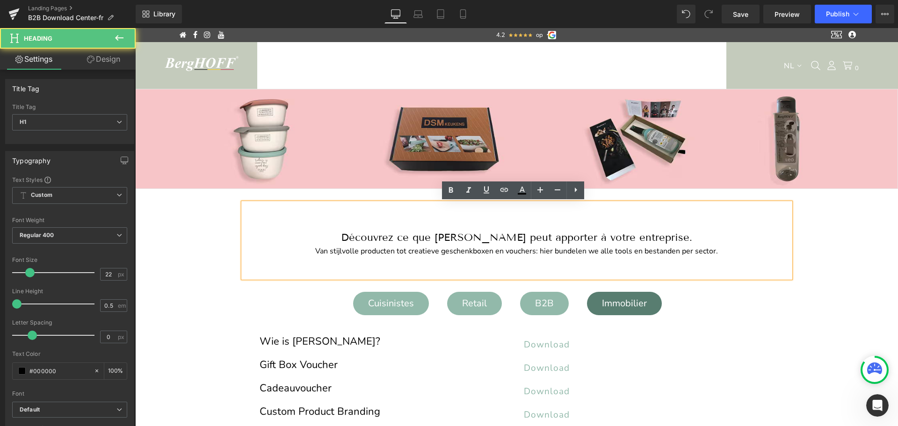
click at [446, 255] on span "Van stijlvolle producten tot creatieve geschenkboxen en vouchers: hier bundelen…" at bounding box center [516, 251] width 402 height 10
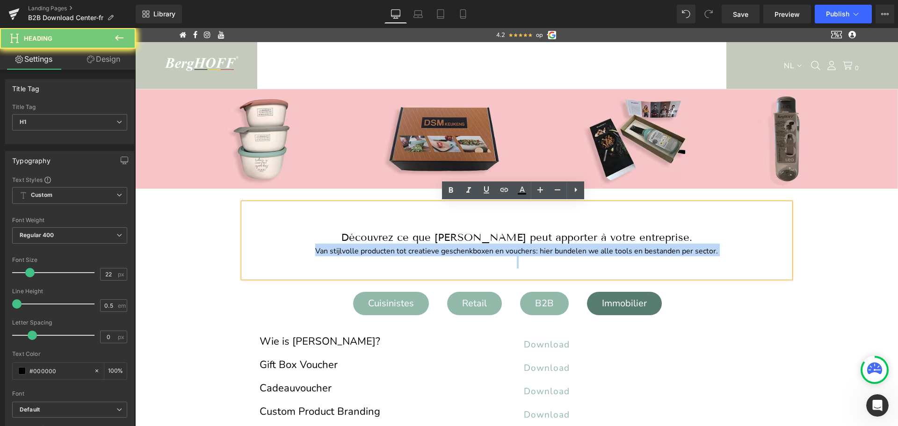
click at [446, 255] on span "Van stijlvolle producten tot creatieve geschenkboxen en vouchers: hier bundelen…" at bounding box center [516, 251] width 402 height 10
copy span "Van stijlvolle producten tot creatieve geschenkboxen en vouchers: hier bundelen…"
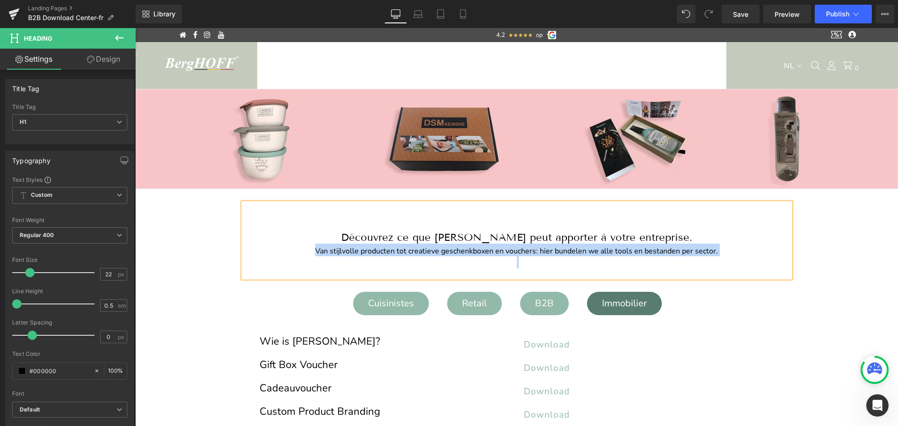
click at [365, 252] on span "Van stijlvolle producten tot creatieve geschenkboxen en vouchers: hier bundelen…" at bounding box center [516, 251] width 402 height 10
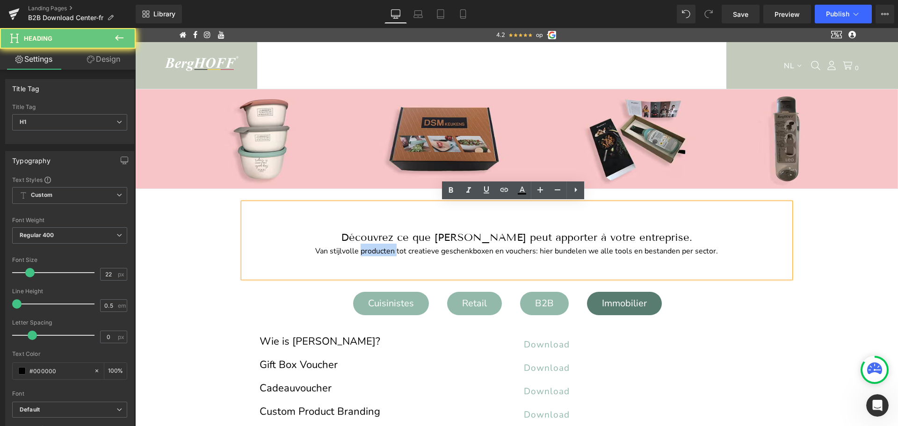
click at [365, 252] on span "Van stijlvolle producten tot creatieve geschenkboxen en vouchers: hier bundelen…" at bounding box center [516, 251] width 402 height 10
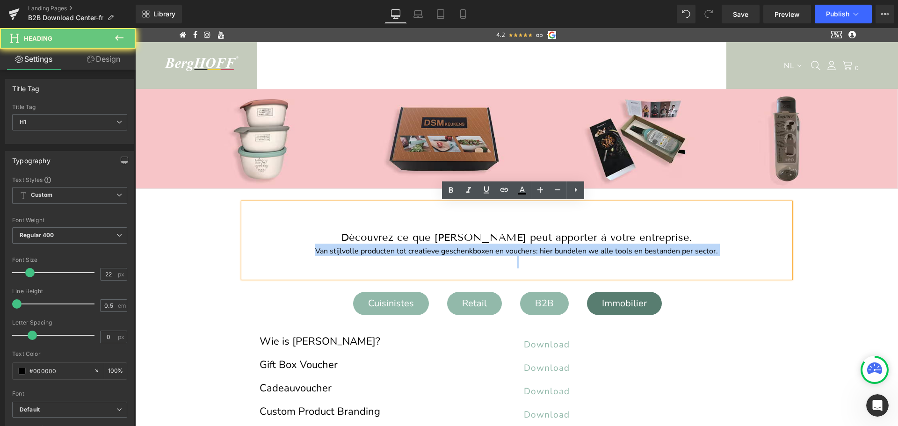
click at [365, 252] on span "Van stijlvolle producten tot creatieve geschenkboxen en vouchers: hier bundelen…" at bounding box center [516, 251] width 402 height 10
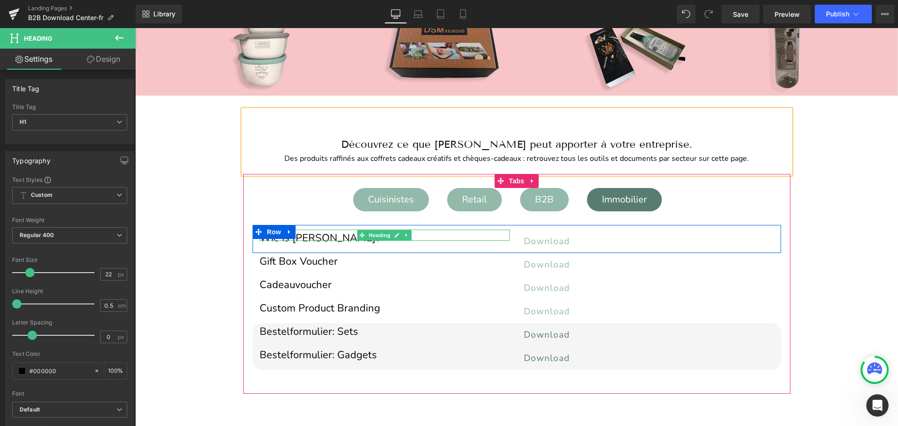
scroll to position [93, 0]
click at [326, 235] on h1 "Wie is [PERSON_NAME]?" at bounding box center [384, 237] width 250 height 5
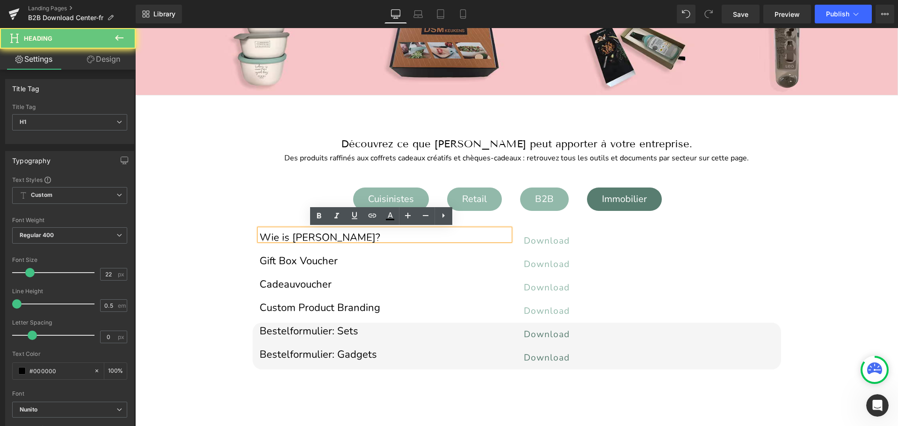
click at [326, 235] on h1 "Wie is [PERSON_NAME]?" at bounding box center [384, 237] width 250 height 5
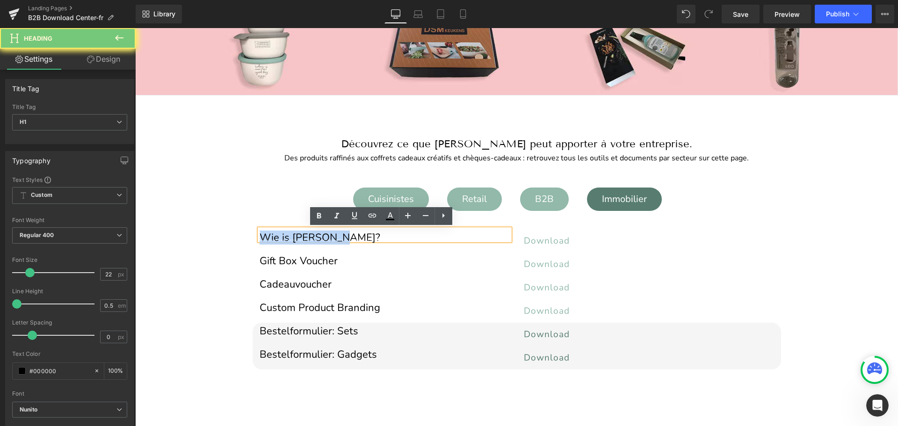
click at [326, 235] on h1 "Wie is [PERSON_NAME]?" at bounding box center [384, 237] width 250 height 5
copy h1 "Wie is [PERSON_NAME]?"
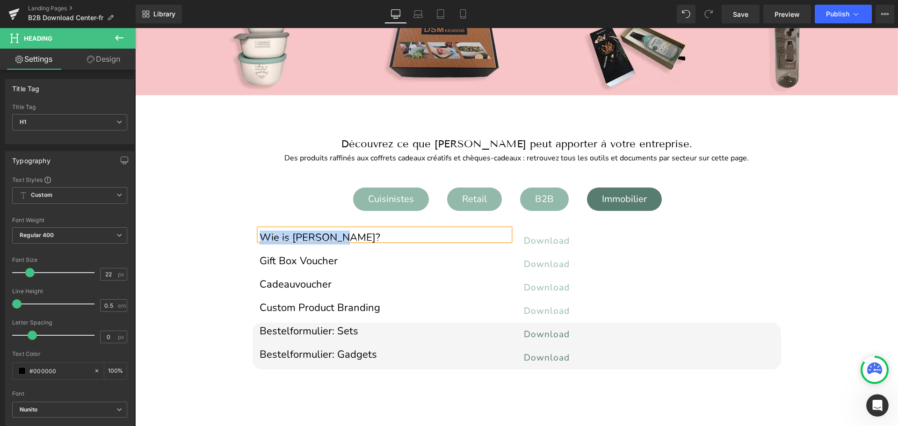
click at [298, 237] on h1 "Wie is [PERSON_NAME]?" at bounding box center [384, 237] width 250 height 5
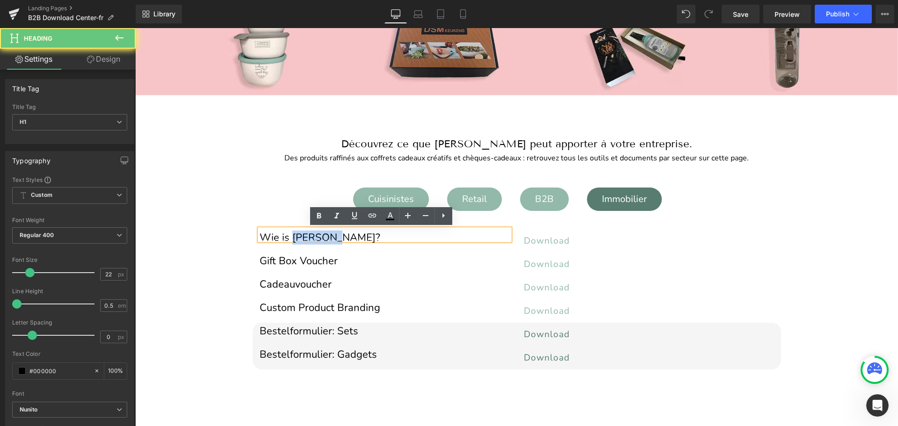
click at [298, 237] on h1 "Wie is [PERSON_NAME]?" at bounding box center [384, 237] width 250 height 5
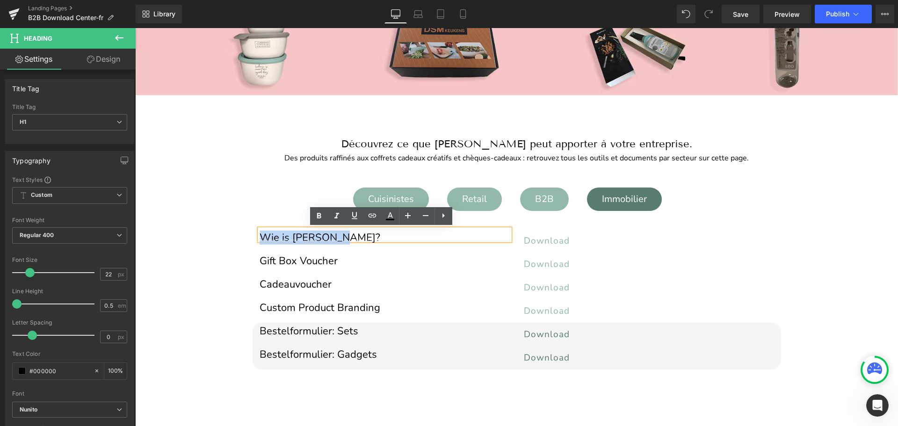
paste div
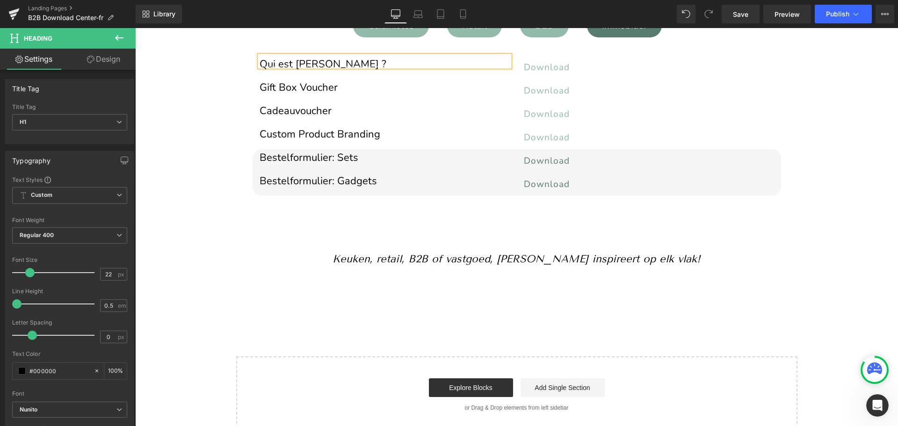
scroll to position [268, 0]
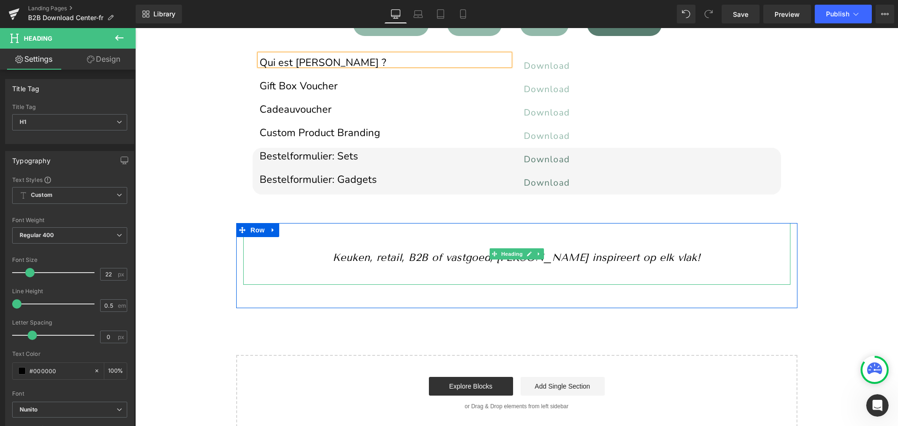
click at [466, 261] on icon "Keuken, retail, B2B of vastgoed, [PERSON_NAME] inspireert op elk vlak!" at bounding box center [516, 257] width 368 height 13
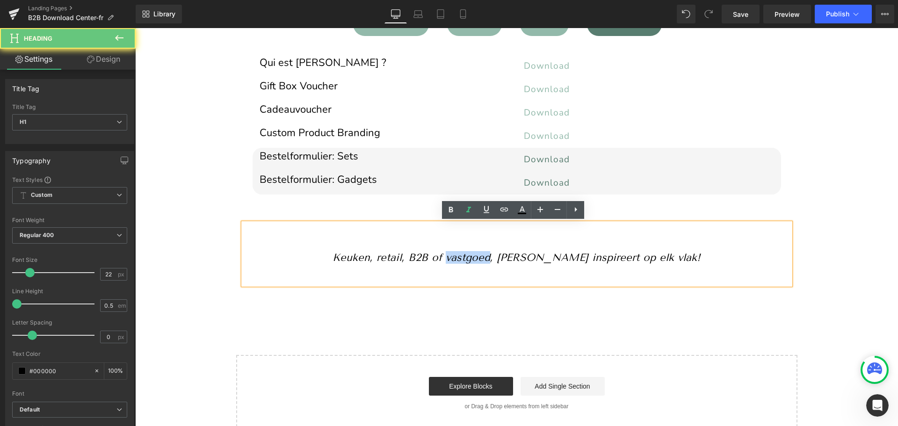
click at [466, 261] on icon "Keuken, retail, B2B of vastgoed, [PERSON_NAME] inspireert op elk vlak!" at bounding box center [516, 257] width 368 height 13
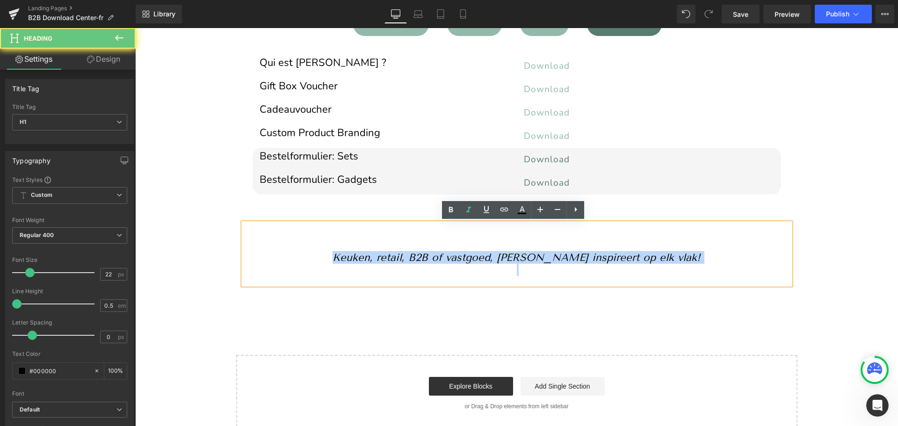
click at [466, 261] on icon "Keuken, retail, B2B of vastgoed, [PERSON_NAME] inspireert op elk vlak!" at bounding box center [516, 257] width 368 height 13
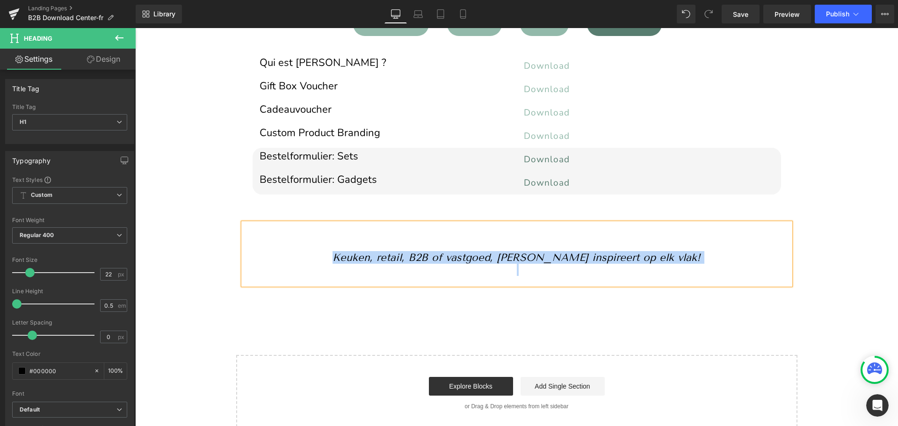
click at [489, 261] on icon "Keuken, retail, B2B of vastgoed, [PERSON_NAME] inspireert op elk vlak!" at bounding box center [516, 257] width 368 height 13
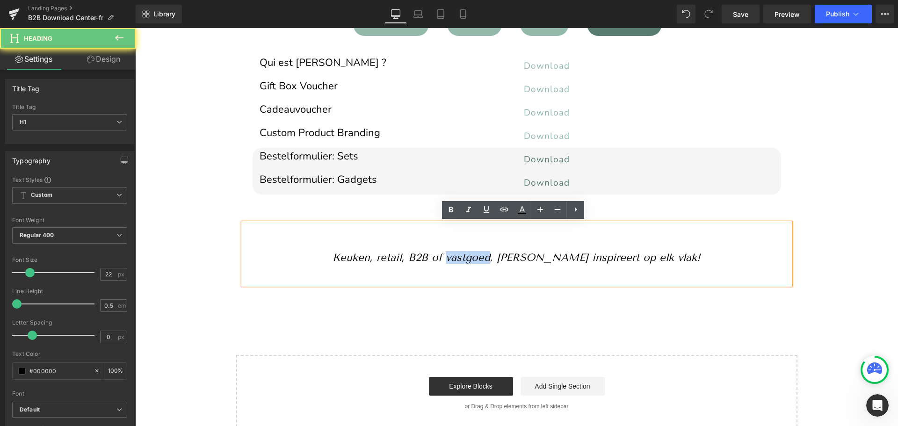
click at [489, 261] on icon "Keuken, retail, B2B of vastgoed, [PERSON_NAME] inspireert op elk vlak!" at bounding box center [516, 257] width 368 height 13
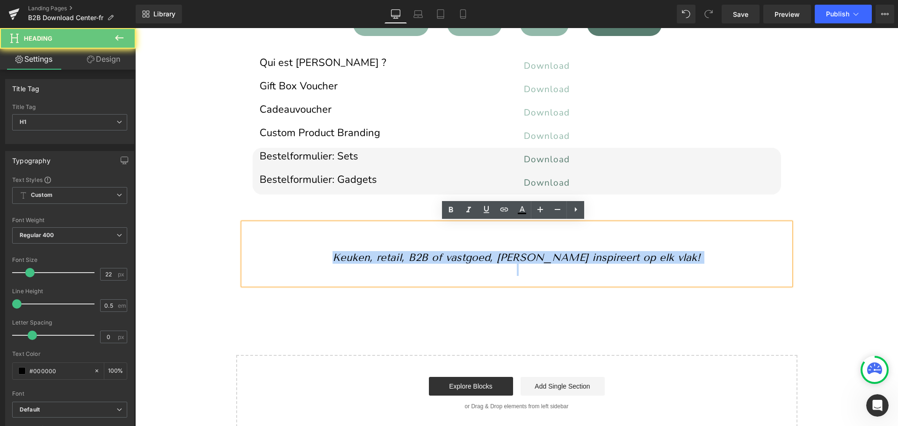
click at [489, 261] on icon "Keuken, retail, B2B of vastgoed, [PERSON_NAME] inspireert op elk vlak!" at bounding box center [516, 257] width 368 height 13
click at [442, 254] on icon "Keuken, retail, B2B of vastgoed, [PERSON_NAME] inspireert op elk vlak!" at bounding box center [516, 257] width 368 height 13
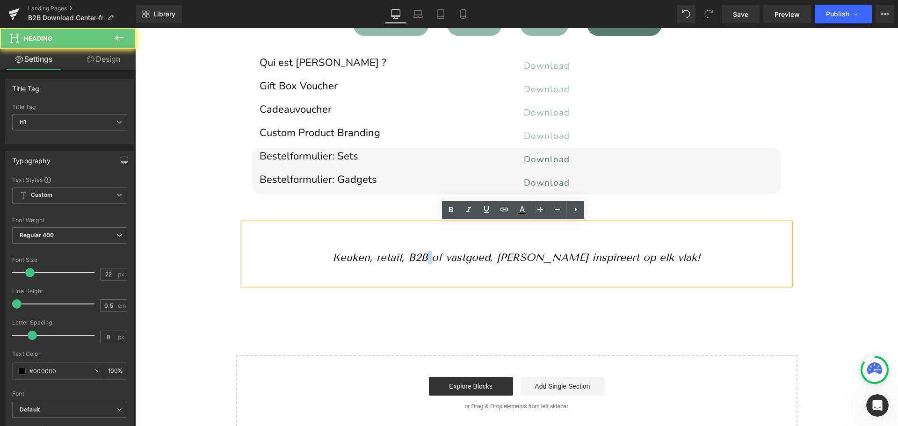
click at [442, 254] on icon "Keuken, retail, B2B of vastgoed, [PERSON_NAME] inspireert op elk vlak!" at bounding box center [516, 257] width 368 height 13
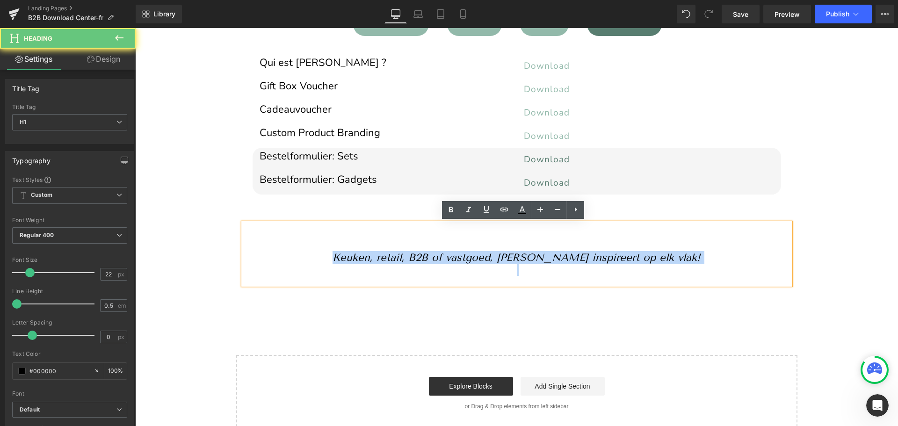
click at [442, 254] on icon "Keuken, retail, B2B of vastgoed, [PERSON_NAME] inspireert op elk vlak!" at bounding box center [516, 257] width 368 height 13
paste div
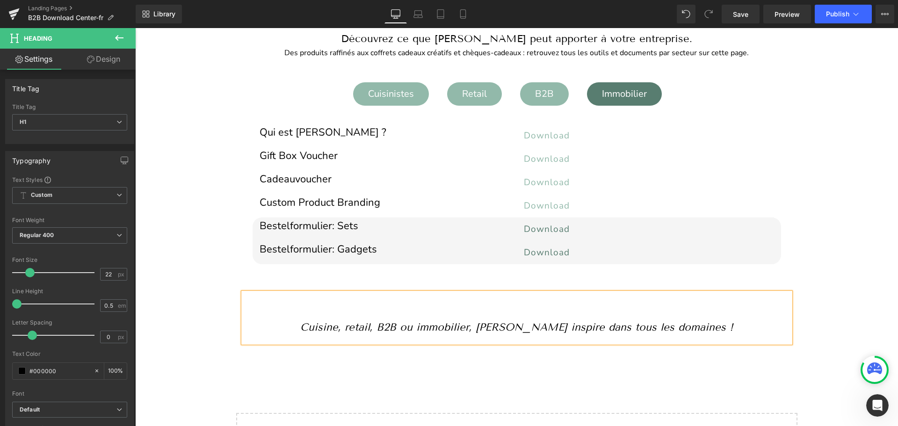
scroll to position [193, 0]
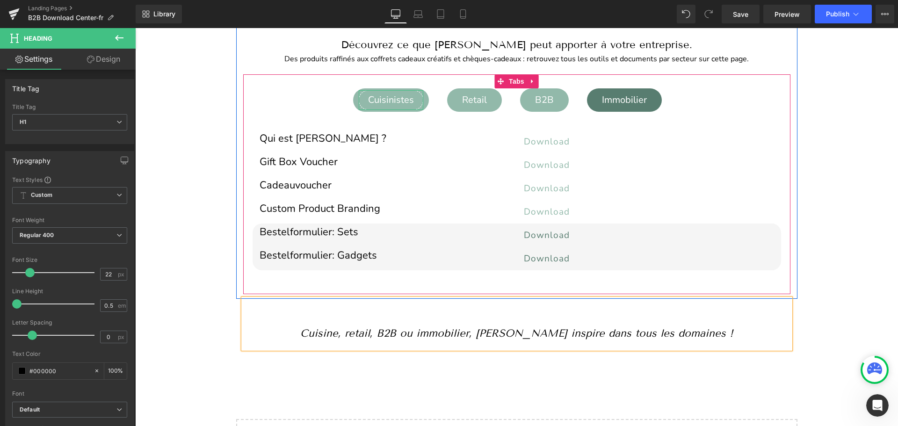
click at [374, 105] on div "Cuisinistes Text Block Retail Text Block B2B Text Block Immobilier Text Block Q…" at bounding box center [516, 184] width 547 height 192
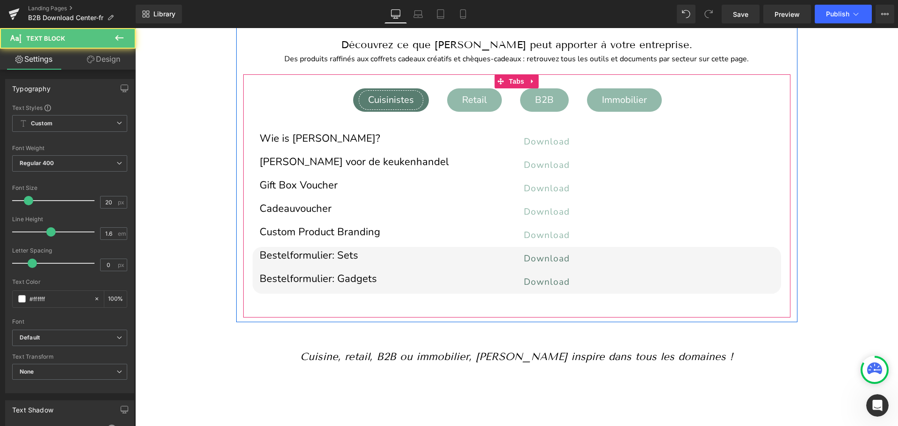
scroll to position [216, 0]
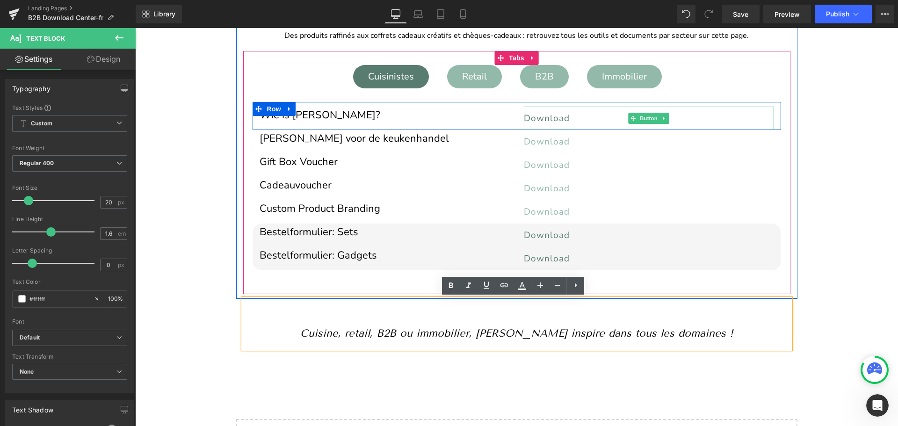
click at [547, 116] on span "Download" at bounding box center [547, 118] width 46 height 12
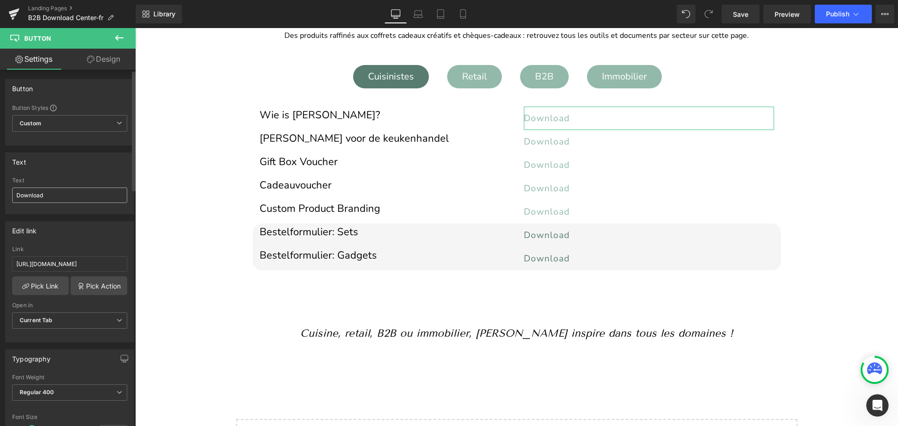
click at [29, 197] on input "Download" at bounding box center [69, 194] width 115 height 15
type input "Télécharger"
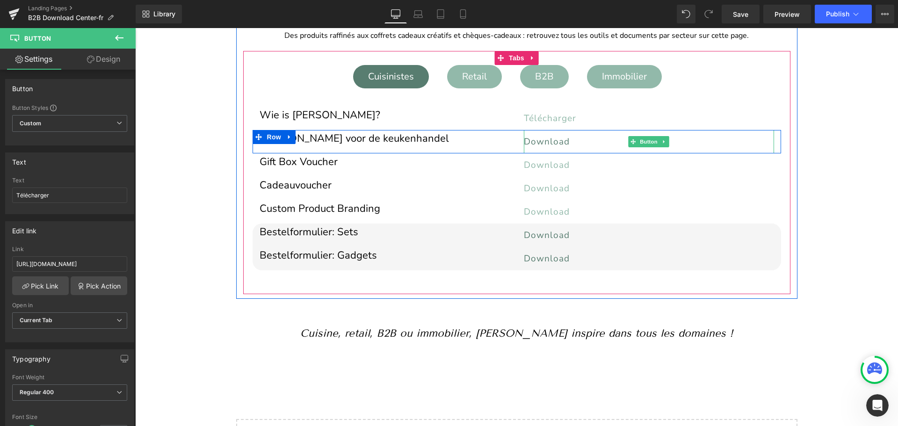
click at [543, 144] on span "Download" at bounding box center [547, 142] width 46 height 12
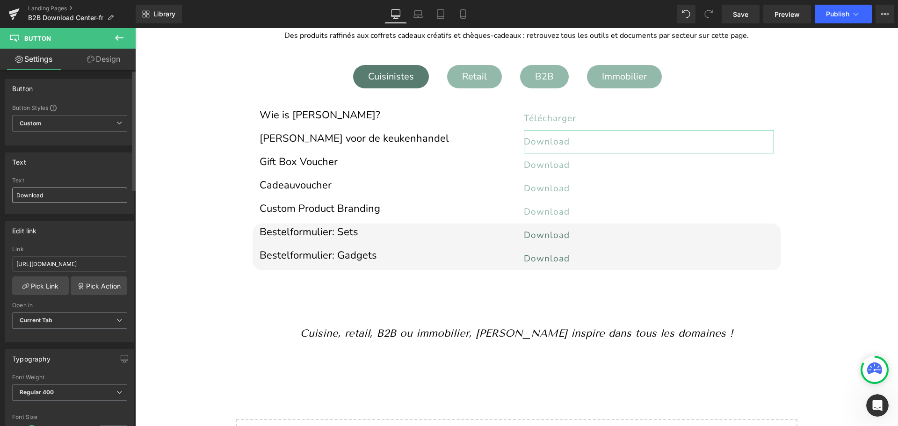
click at [45, 194] on input "Download" at bounding box center [69, 194] width 115 height 15
type input "Télécharger"
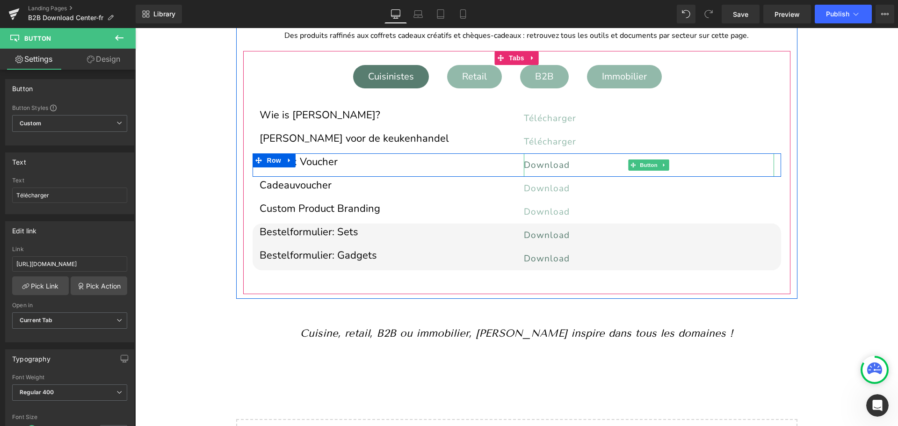
click at [533, 161] on span "Download" at bounding box center [547, 165] width 46 height 12
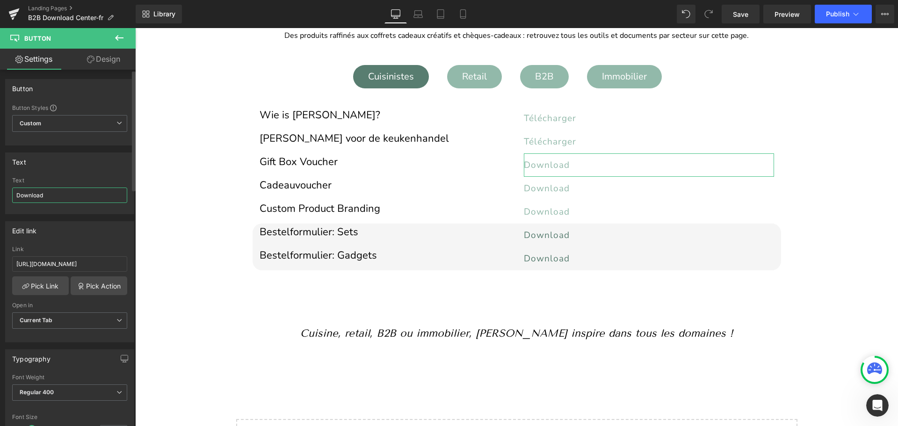
click at [33, 192] on input "Download" at bounding box center [69, 194] width 115 height 15
paste input "Télécharger"
type input "Télécharger"
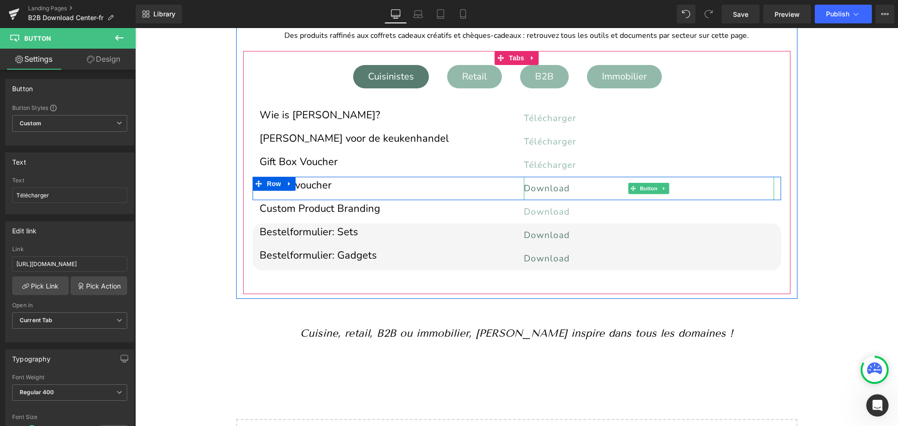
click at [533, 186] on span "Download" at bounding box center [547, 188] width 46 height 12
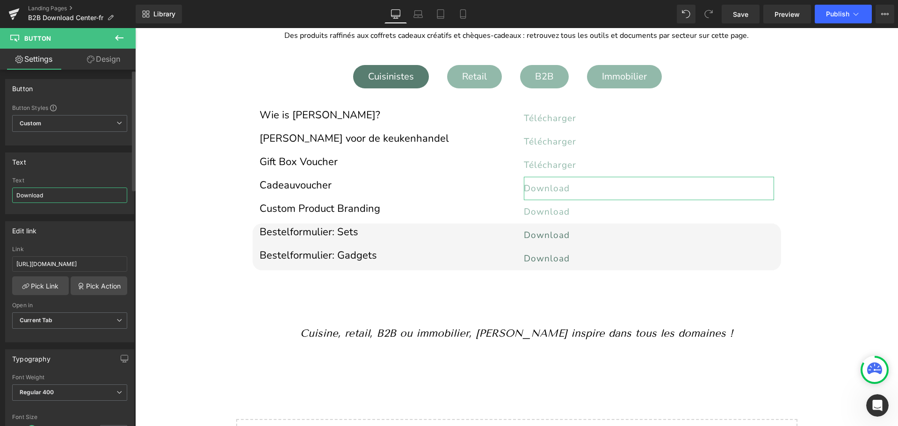
click at [43, 192] on input "Download" at bounding box center [69, 194] width 115 height 15
paste input "Télécharger"
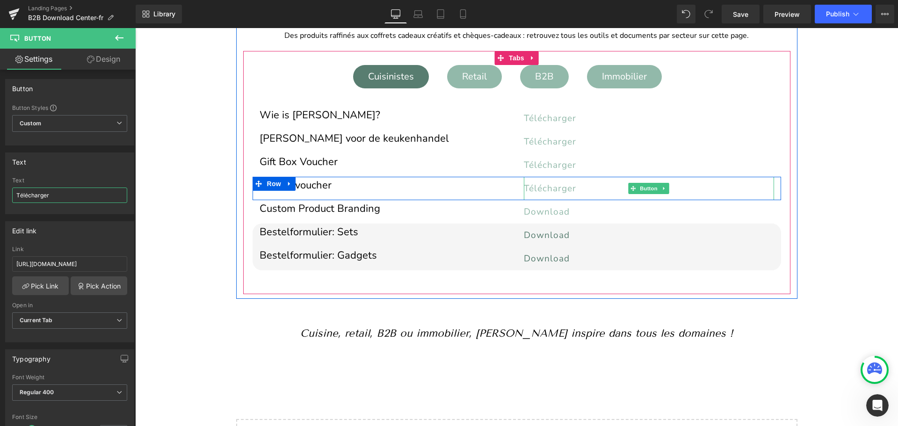
type input "Télécharger"
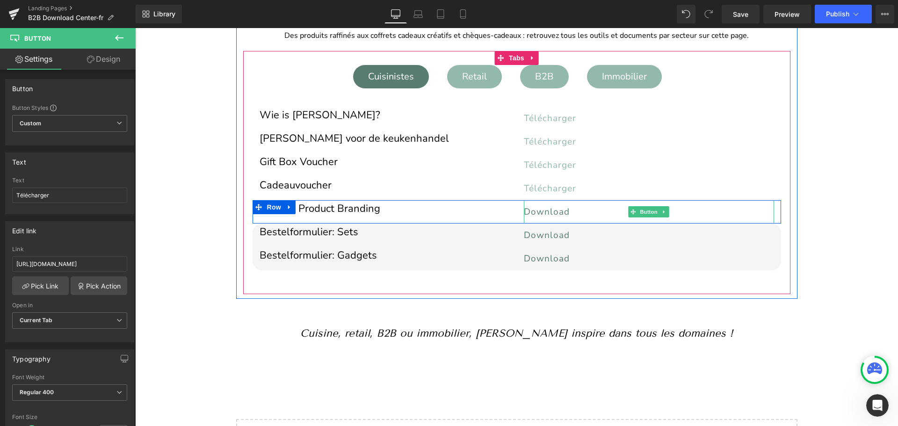
click at [543, 208] on span "Download" at bounding box center [547, 212] width 46 height 12
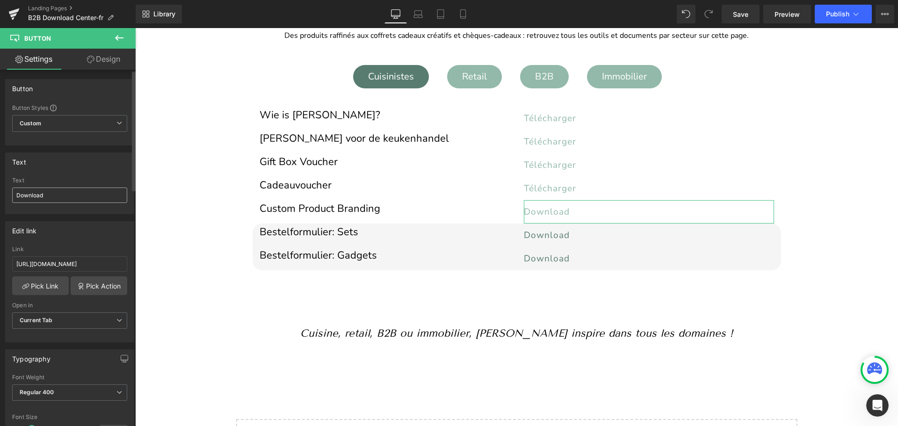
click at [43, 194] on input "Download" at bounding box center [69, 194] width 115 height 15
type input "Télécharger"
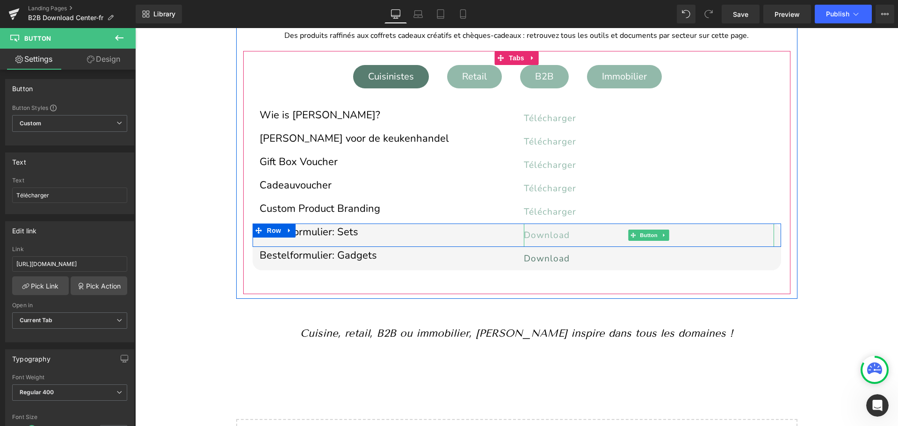
click at [540, 234] on span "Download" at bounding box center [547, 235] width 46 height 12
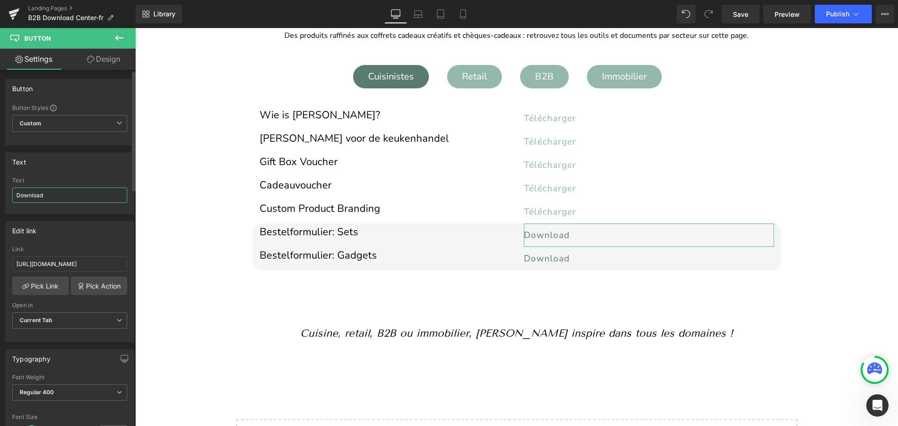
click at [34, 195] on input "Download" at bounding box center [69, 194] width 115 height 15
paste input "Télécharger"
type input "Télécharger"
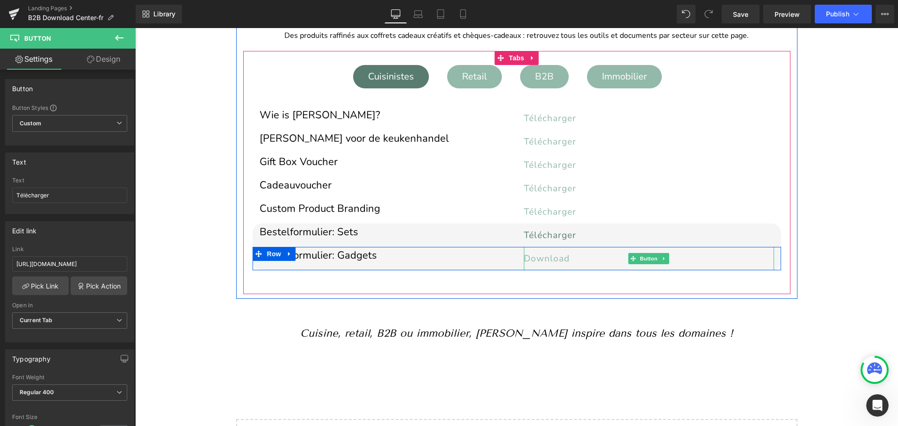
click at [542, 259] on span "Download" at bounding box center [547, 258] width 46 height 12
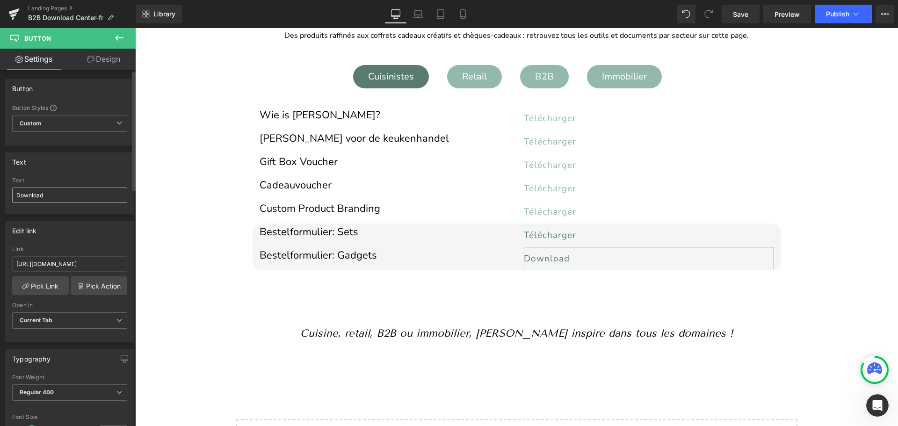
click at [28, 195] on input "Download" at bounding box center [69, 194] width 115 height 15
type input "Télécharger"
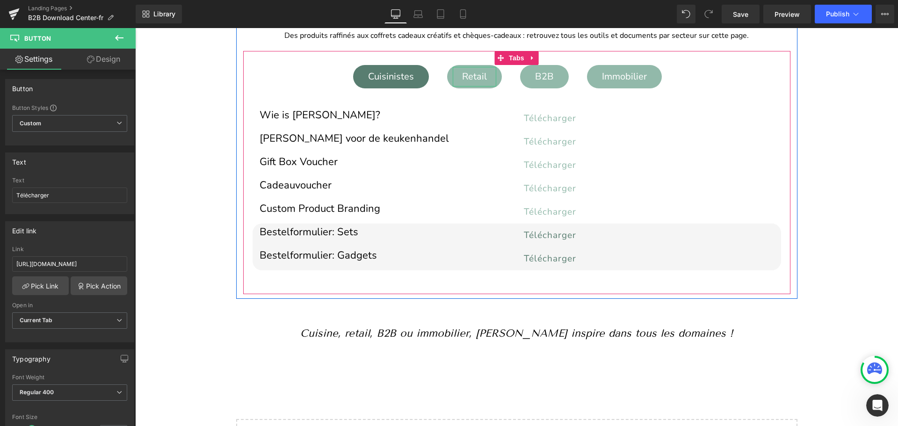
click at [476, 80] on div "Retail" at bounding box center [473, 77] width 43 height 20
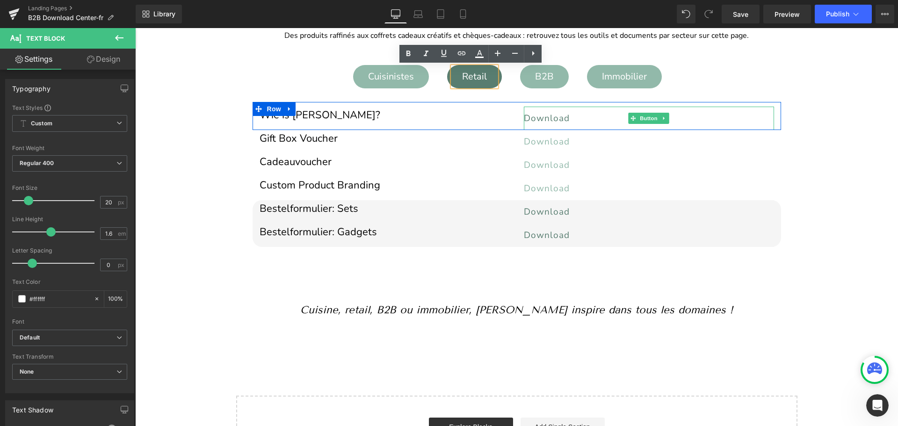
click at [542, 114] on span "Download" at bounding box center [547, 118] width 46 height 12
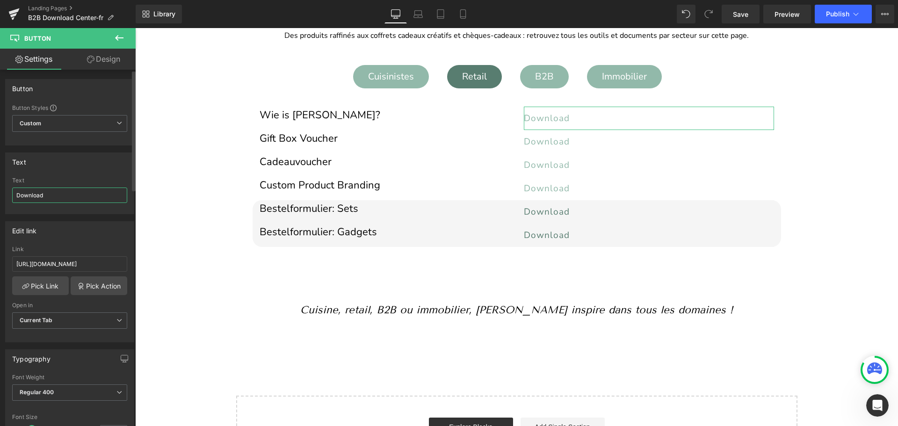
click at [22, 198] on input "Download" at bounding box center [69, 194] width 115 height 15
paste input "Télécharger"
type input "Télécharger"
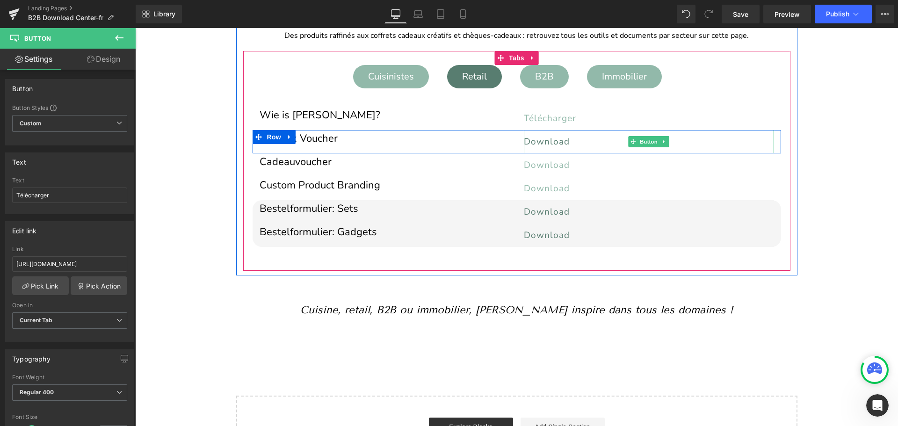
click at [527, 142] on span "Download" at bounding box center [547, 142] width 46 height 12
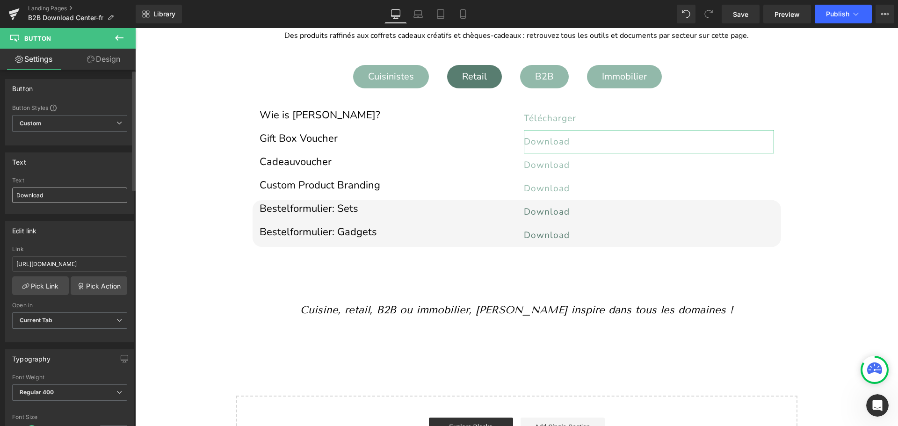
click at [31, 195] on input "Download" at bounding box center [69, 194] width 115 height 15
type input "Télécharger"
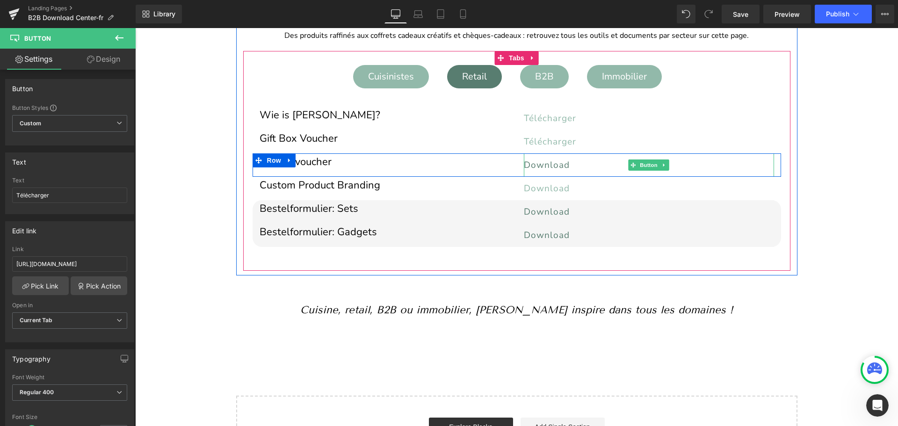
click at [543, 161] on span "Download" at bounding box center [547, 165] width 46 height 12
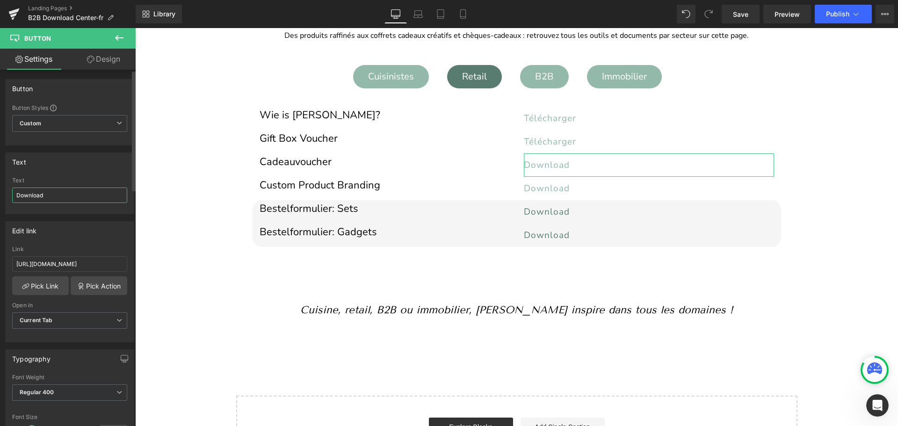
click at [50, 197] on input "Download" at bounding box center [69, 194] width 115 height 15
paste input "Télécharger"
type input "Télécharger"
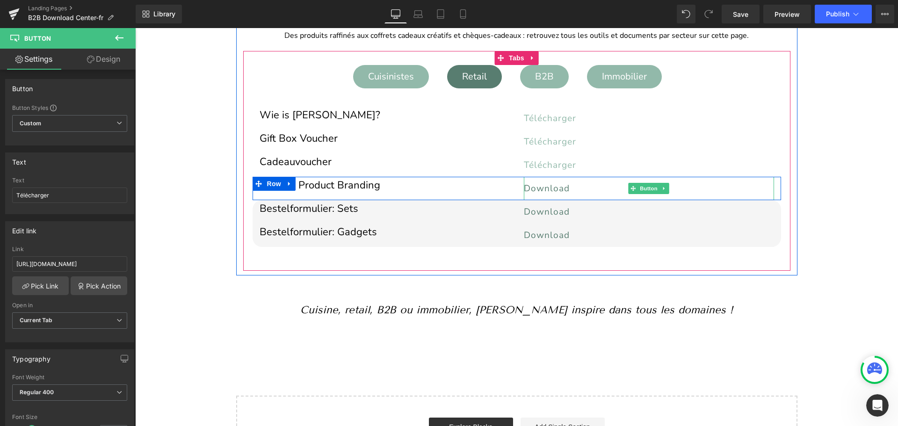
click at [533, 187] on span "Download" at bounding box center [547, 188] width 46 height 12
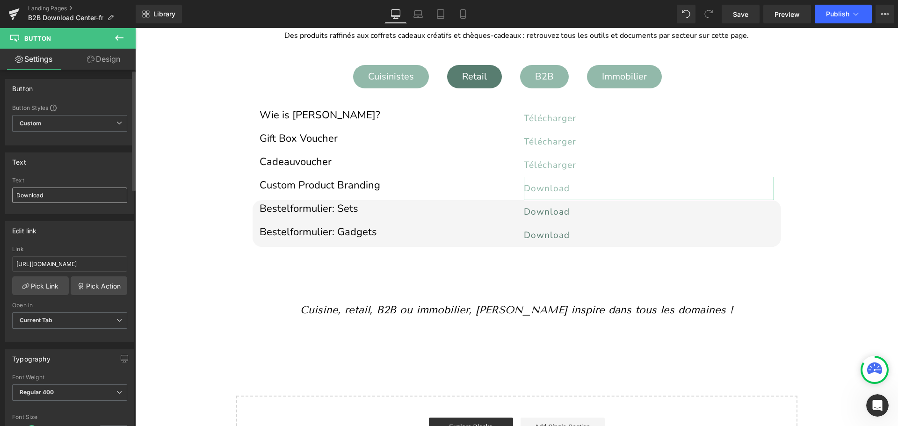
click at [46, 199] on input "Download" at bounding box center [69, 194] width 115 height 15
type input "Télécharger"
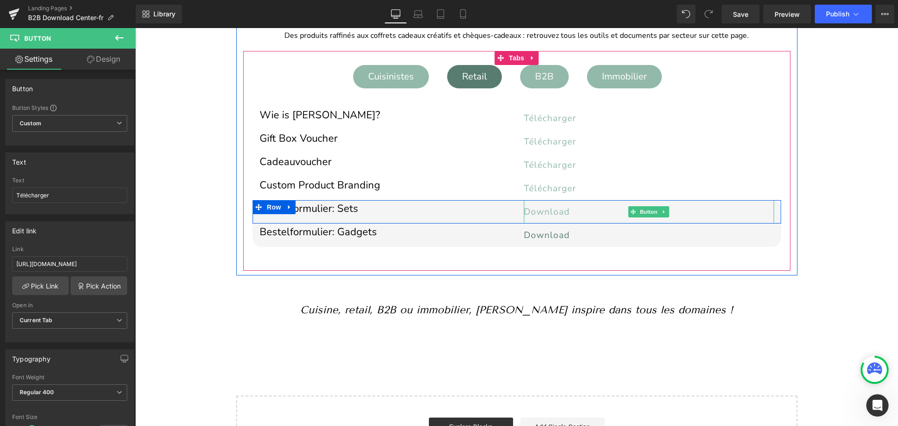
click at [531, 211] on span "Download" at bounding box center [547, 212] width 46 height 12
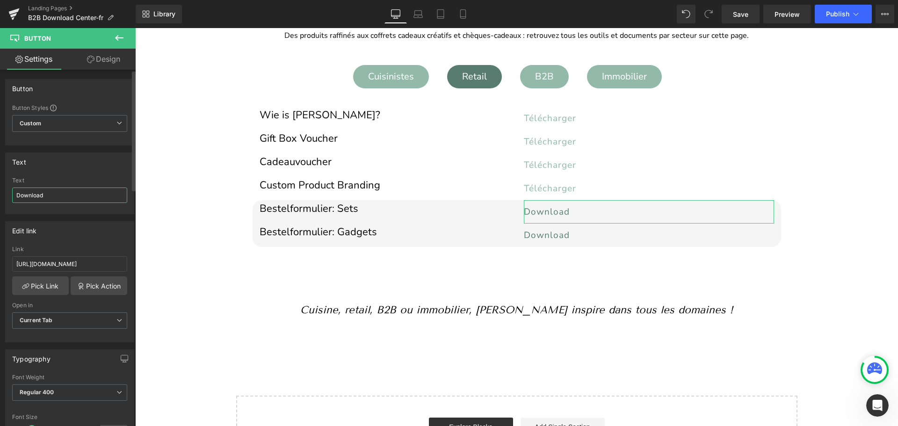
click at [30, 196] on input "Download" at bounding box center [69, 194] width 115 height 15
type input "Télécharger"
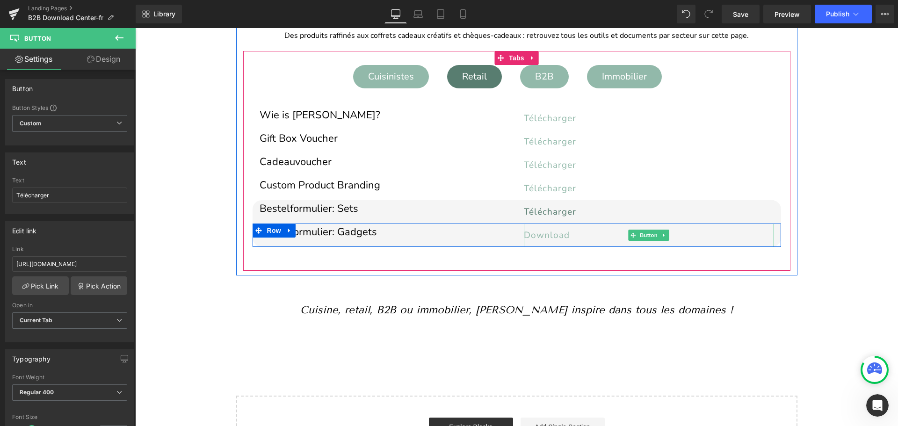
click at [533, 237] on span "Download" at bounding box center [547, 235] width 46 height 12
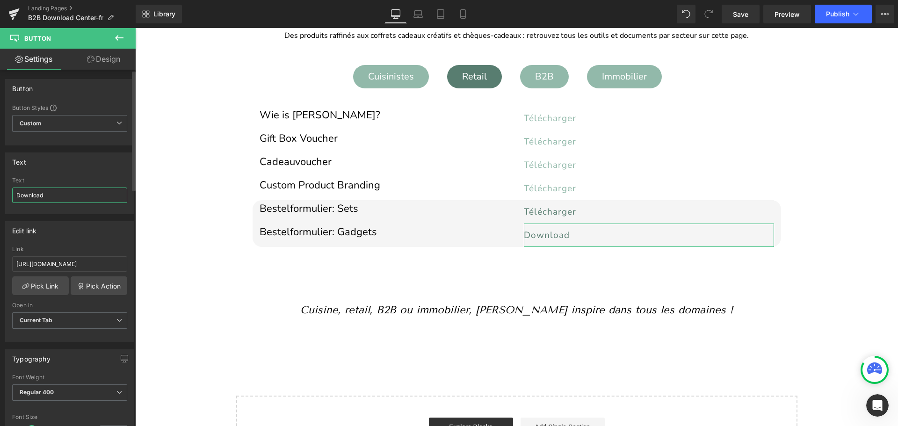
click at [42, 197] on input "Download" at bounding box center [69, 194] width 115 height 15
type input "Télécharger"
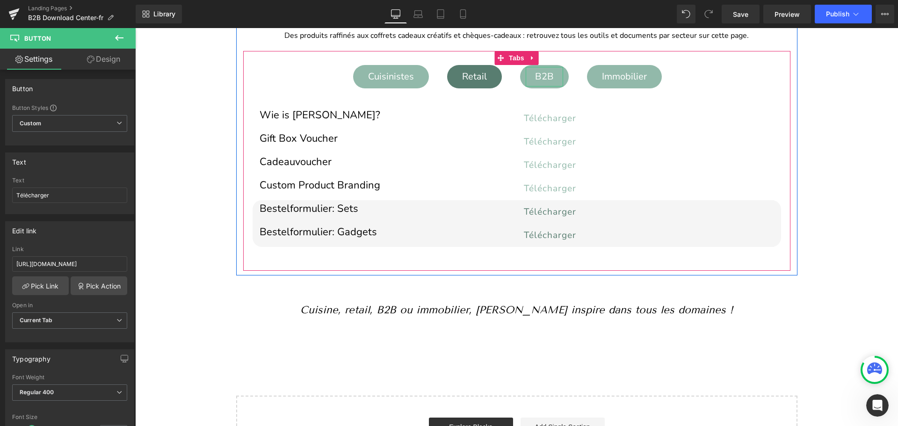
click at [544, 79] on div "B2B" at bounding box center [543, 77] width 37 height 20
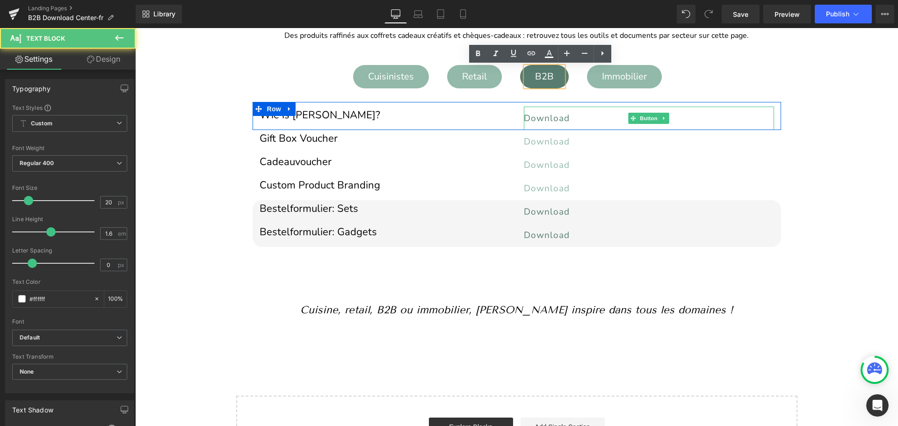
click at [541, 115] on span "Download" at bounding box center [547, 118] width 46 height 12
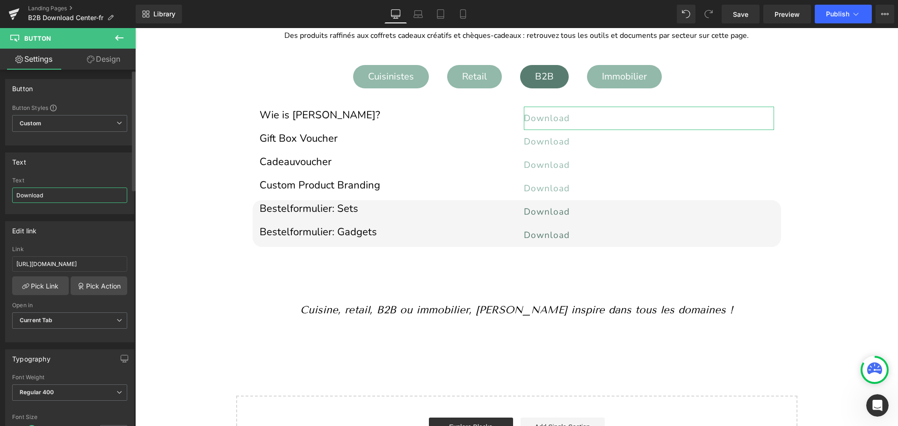
click at [45, 192] on input "Download" at bounding box center [69, 194] width 115 height 15
paste input "Télécharger"
type input "Télécharger"
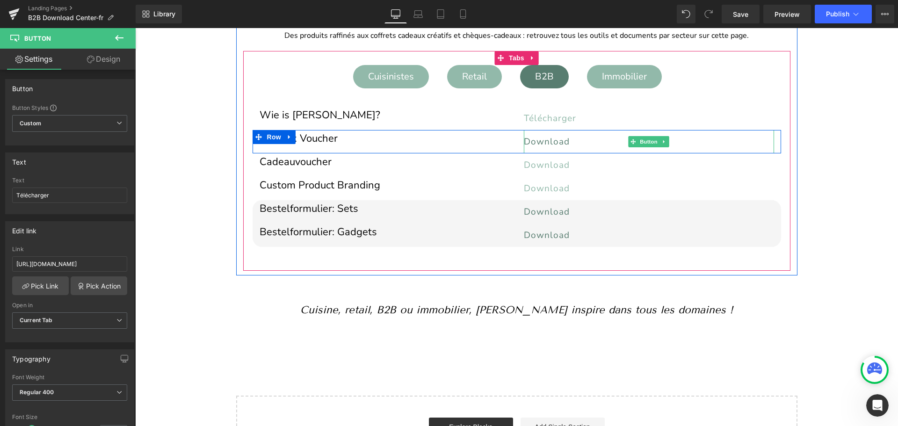
click at [551, 141] on span "Download" at bounding box center [547, 142] width 46 height 12
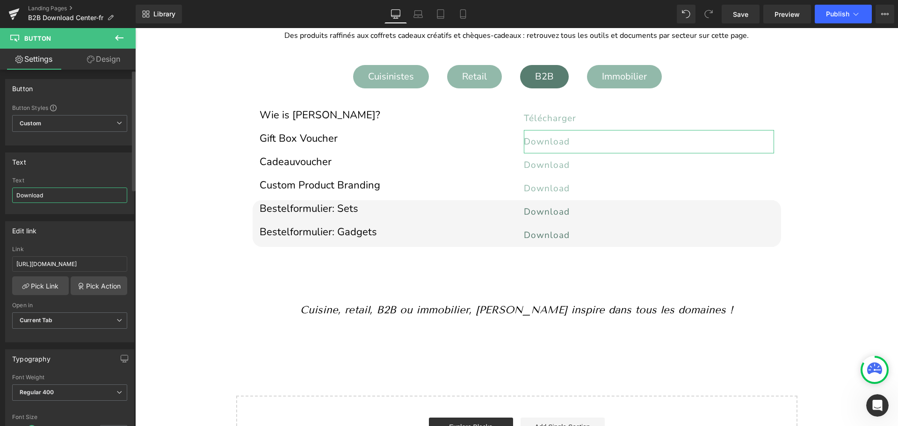
click at [38, 195] on input "Download" at bounding box center [69, 194] width 115 height 15
paste input "Télécharger"
type input "Télécharger"
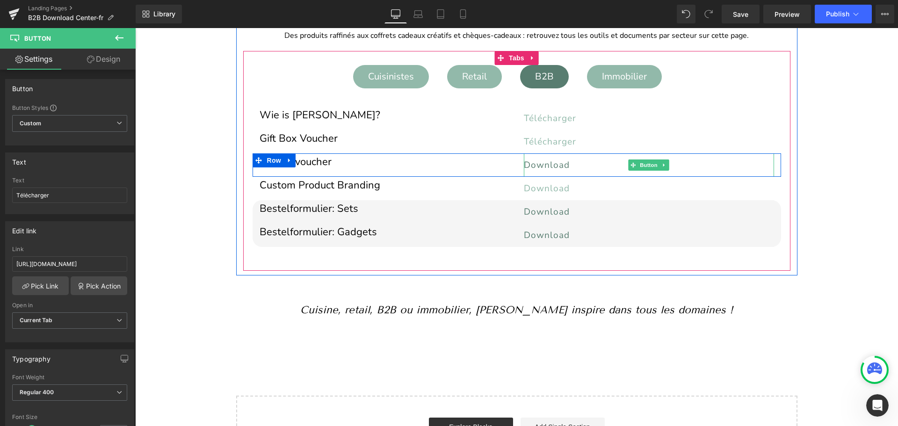
click at [534, 164] on span "Download" at bounding box center [547, 165] width 46 height 12
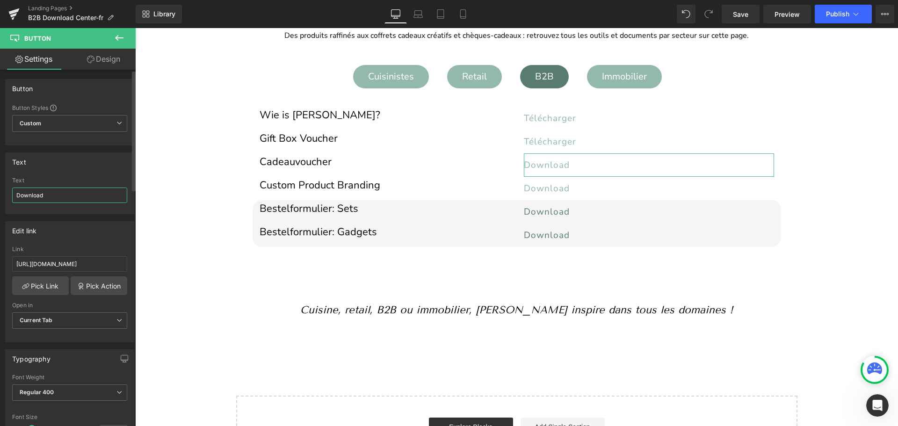
click at [41, 201] on input "Download" at bounding box center [69, 194] width 115 height 15
paste input "Télécharger"
type input "Télécharger"
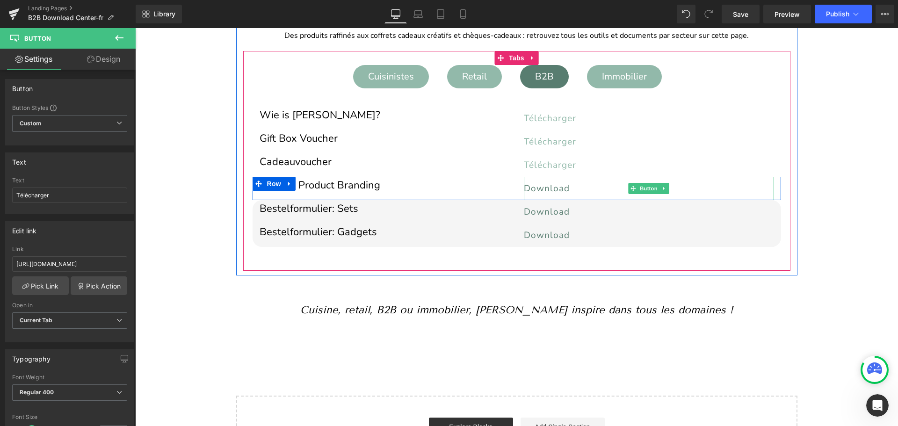
click at [527, 194] on span "Download" at bounding box center [547, 188] width 46 height 12
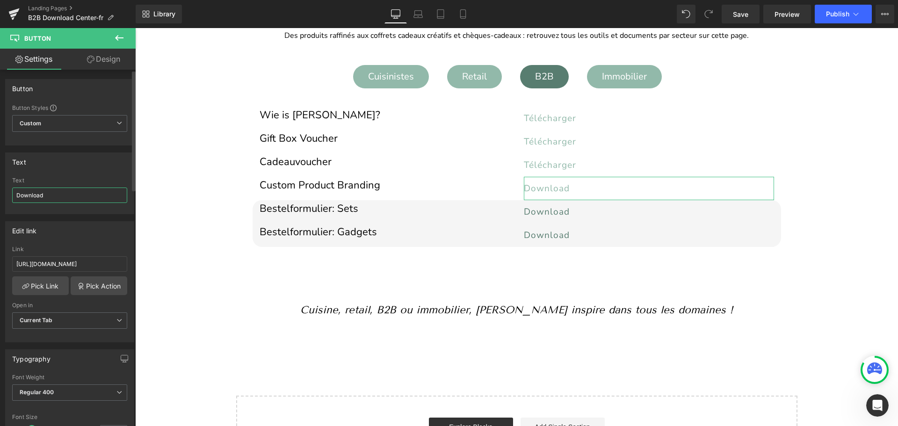
click at [33, 198] on input "Download" at bounding box center [69, 194] width 115 height 15
paste input "Télécharger"
type input "Télécharger"
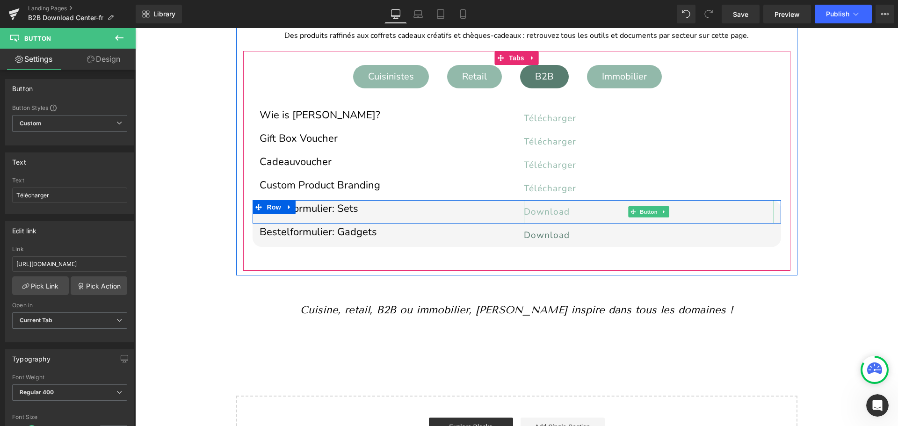
click at [545, 210] on span "Download" at bounding box center [547, 212] width 46 height 12
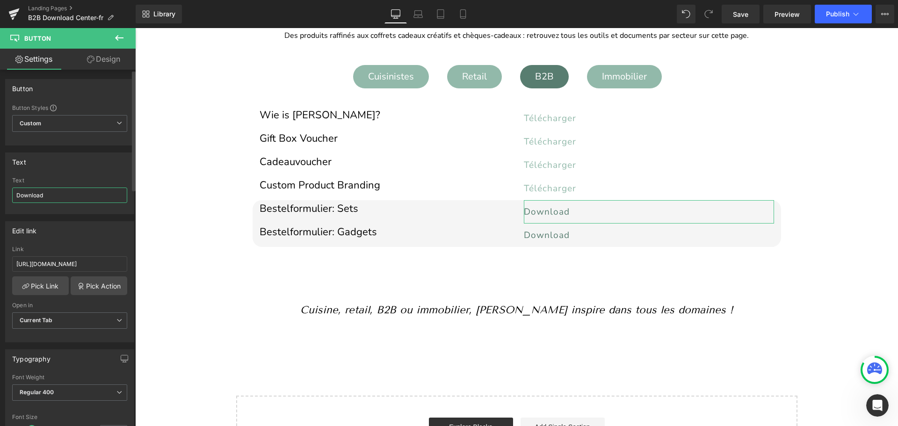
click at [44, 194] on input "Download" at bounding box center [69, 194] width 115 height 15
paste input "Télécharger"
type input "Télécharger"
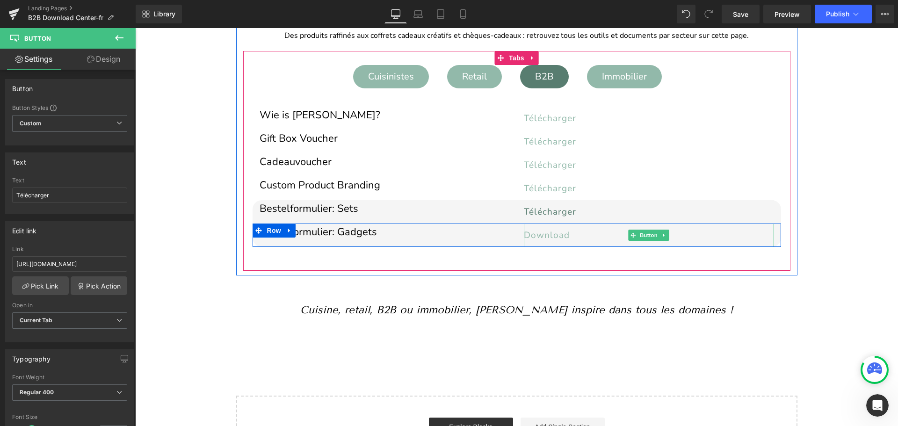
click at [536, 233] on span "Download" at bounding box center [547, 235] width 46 height 12
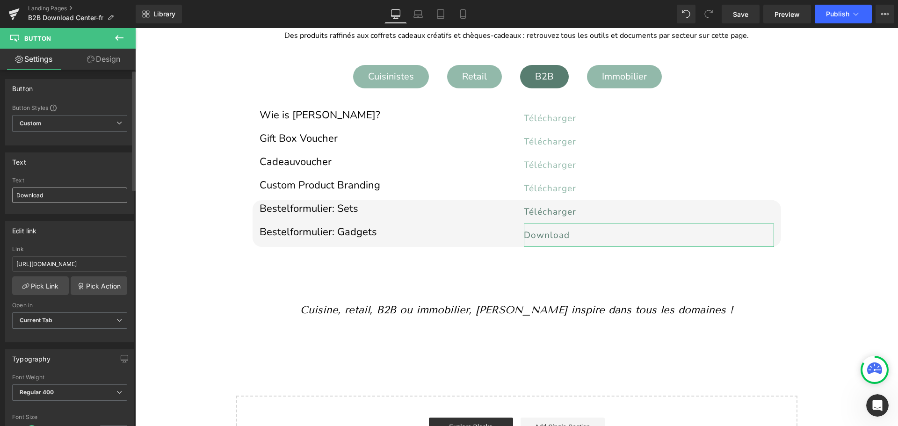
click at [34, 194] on input "Download" at bounding box center [69, 194] width 115 height 15
type input "Télécharger"
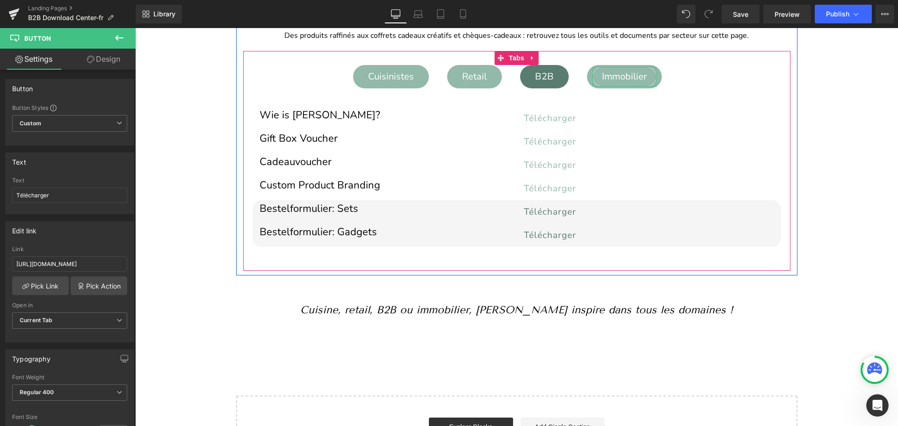
click at [618, 76] on div "Immobilier" at bounding box center [624, 77] width 64 height 20
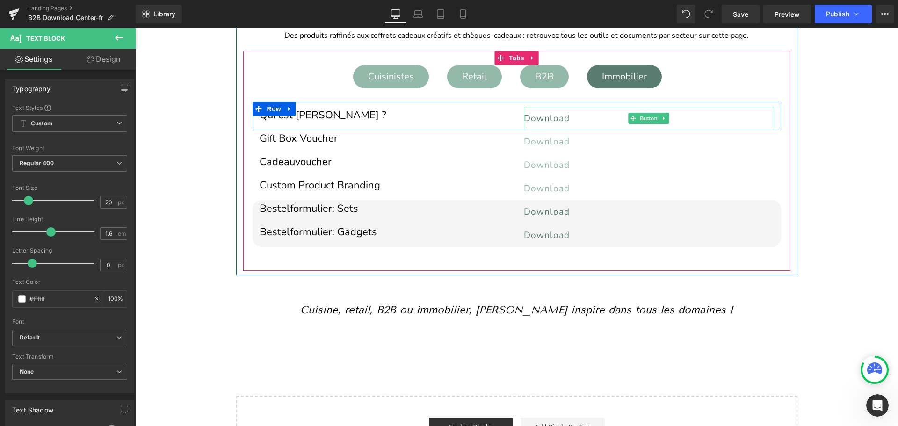
click at [549, 116] on span "Download" at bounding box center [547, 118] width 46 height 12
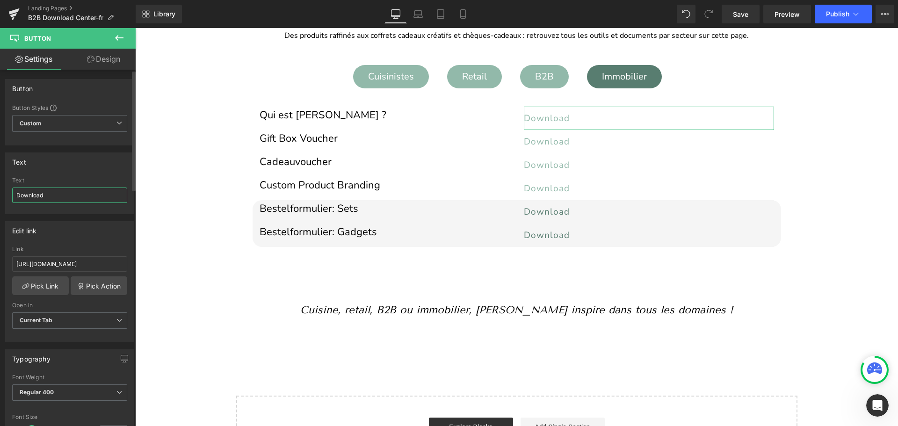
click at [40, 194] on input "Download" at bounding box center [69, 194] width 115 height 15
paste input "Télécharger"
type input "Télécharger"
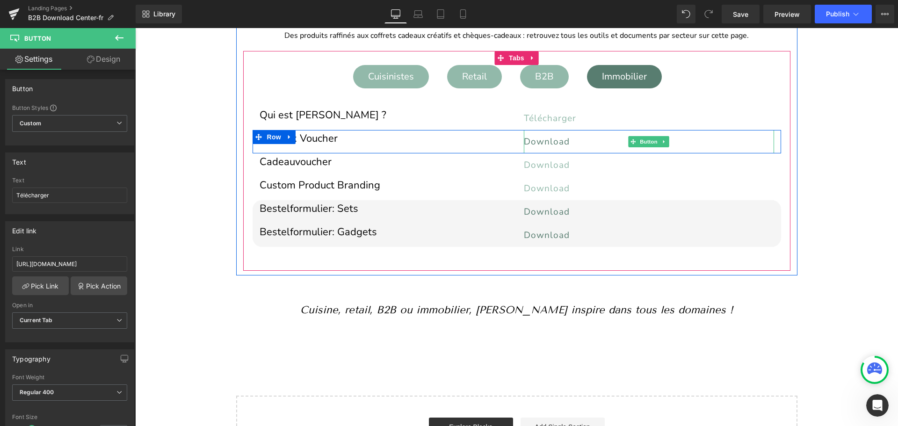
click at [541, 141] on span "Download" at bounding box center [547, 142] width 46 height 12
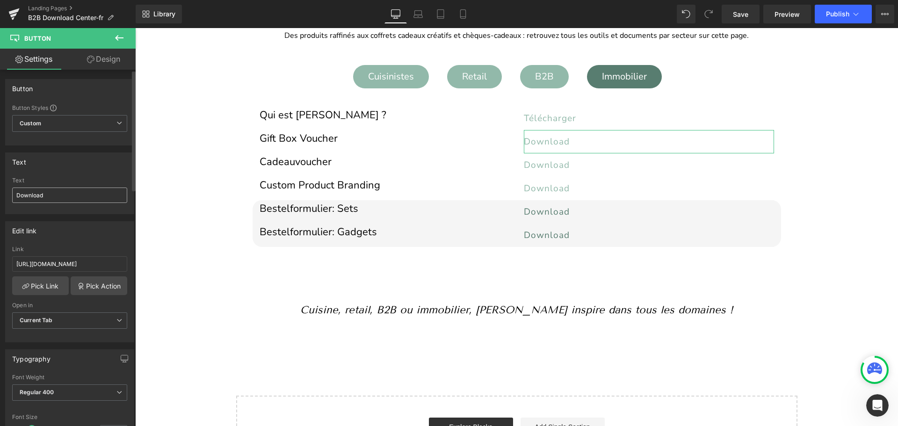
click at [38, 196] on input "Download" at bounding box center [69, 194] width 115 height 15
type input "Télécharger"
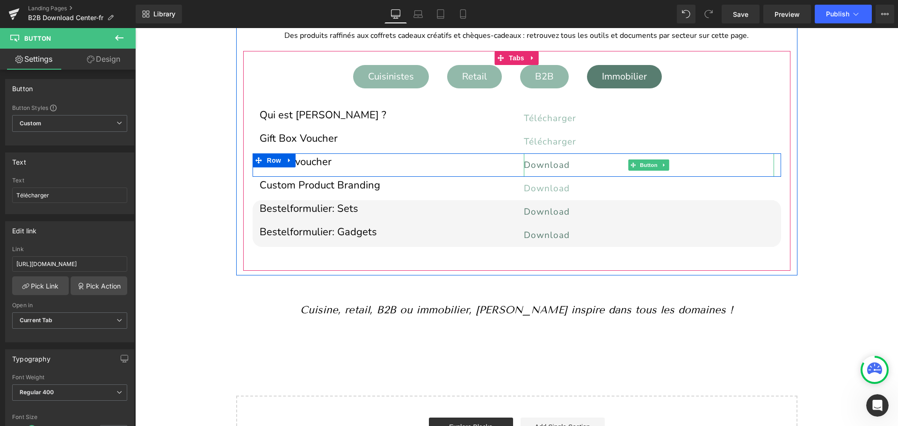
click at [537, 161] on span "Download" at bounding box center [547, 165] width 46 height 12
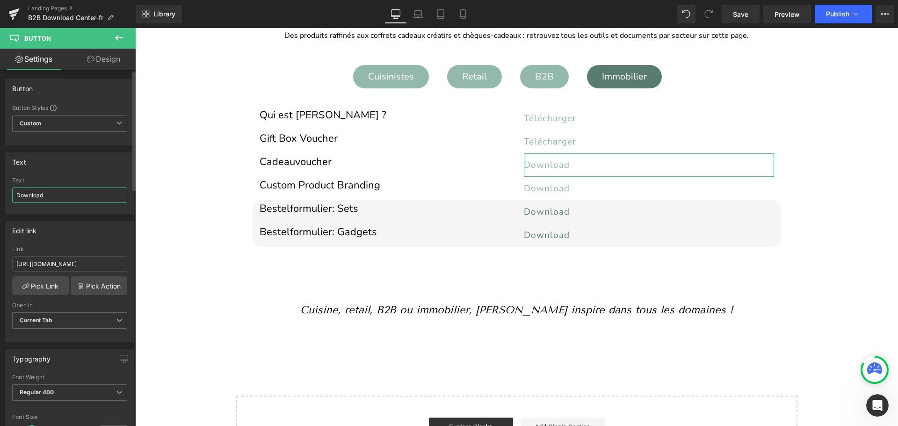
click at [57, 193] on input "Download" at bounding box center [69, 194] width 115 height 15
paste input "Télécharger"
type input "Télécharger"
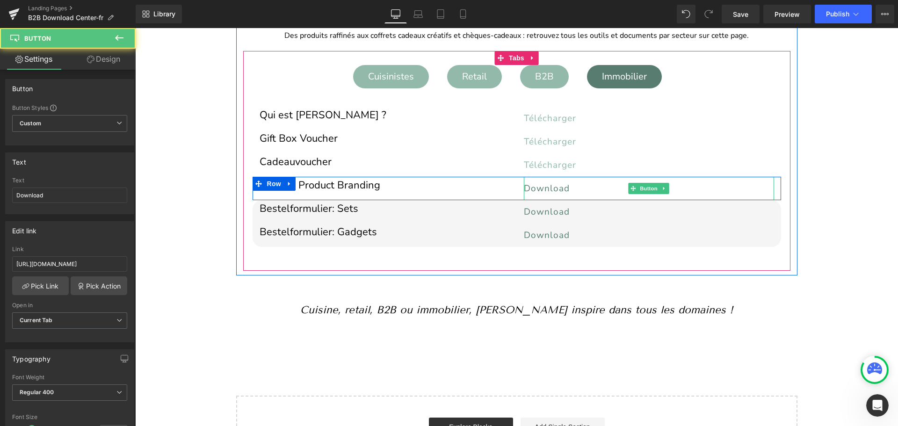
click at [536, 186] on span "Download" at bounding box center [547, 188] width 46 height 12
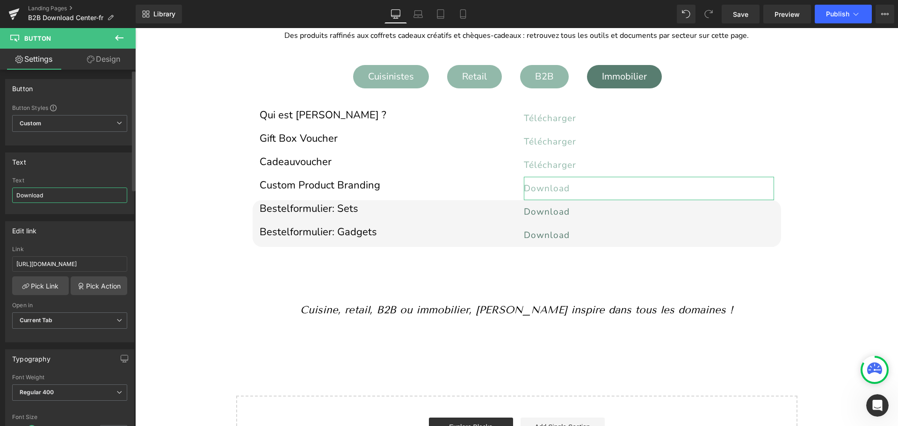
click at [57, 196] on input "Download" at bounding box center [69, 194] width 115 height 15
paste input "Télécharger"
type input "Télécharger"
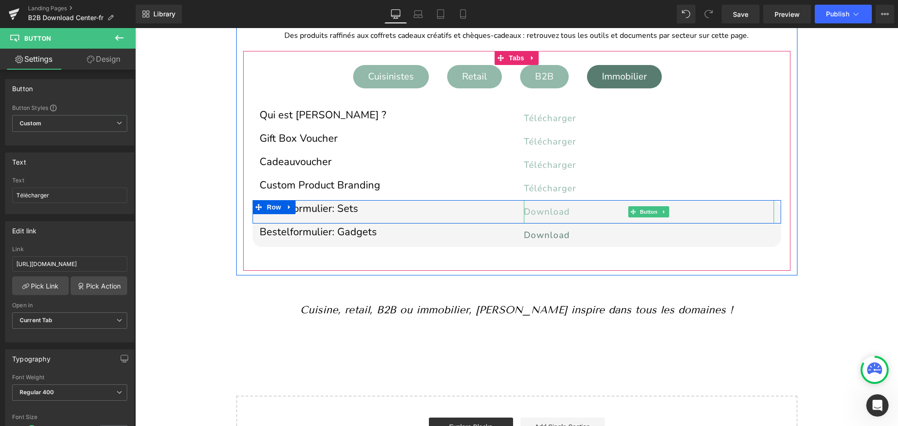
click at [548, 210] on span "Download" at bounding box center [547, 212] width 46 height 12
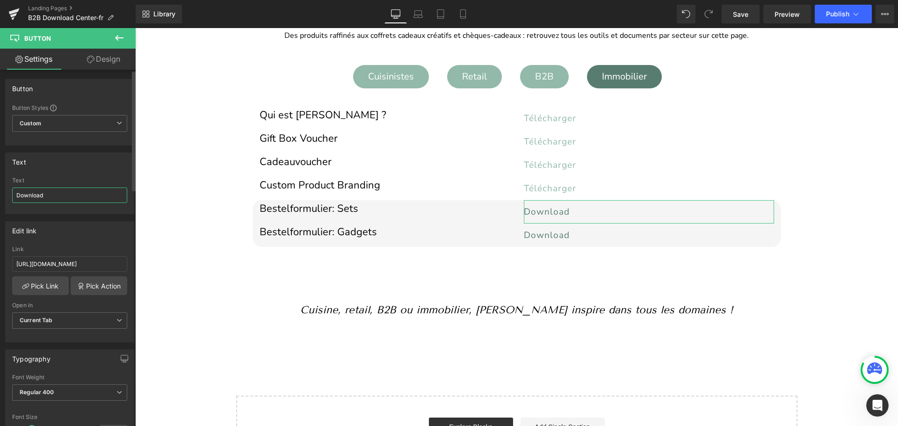
click at [47, 192] on input "Download" at bounding box center [69, 194] width 115 height 15
type input "Télécharger"
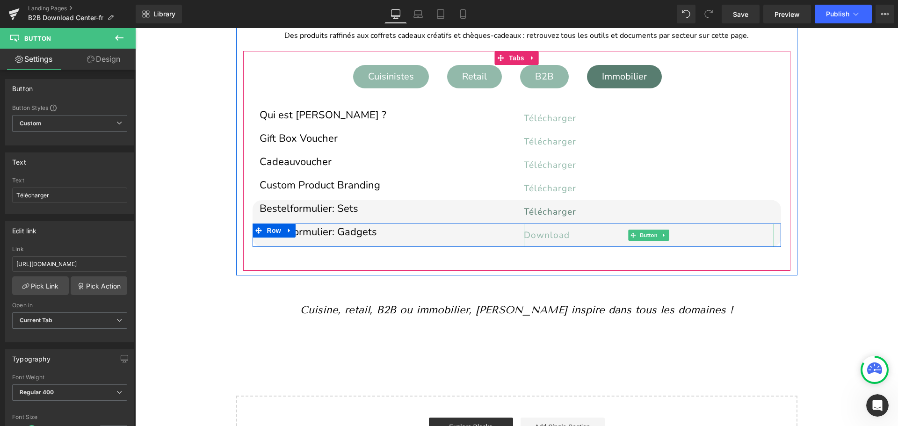
click at [531, 237] on span "Download" at bounding box center [547, 235] width 46 height 12
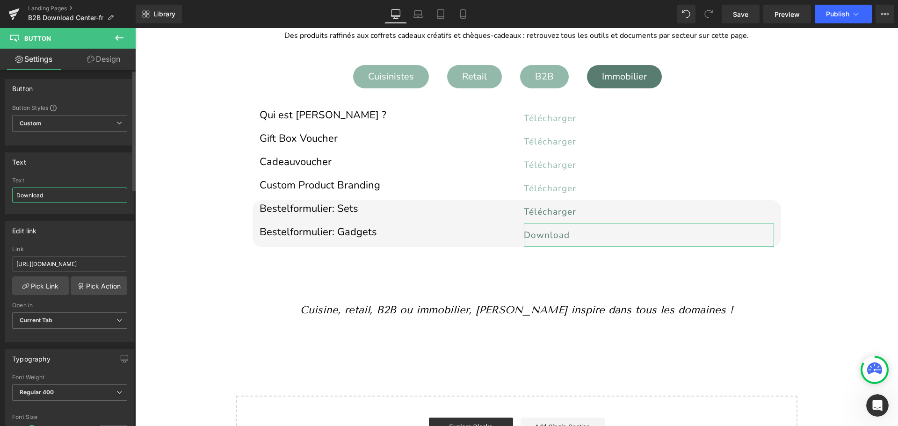
click at [35, 197] on input "Download" at bounding box center [69, 194] width 115 height 15
paste input "Télécharger"
type input "Télécharger"
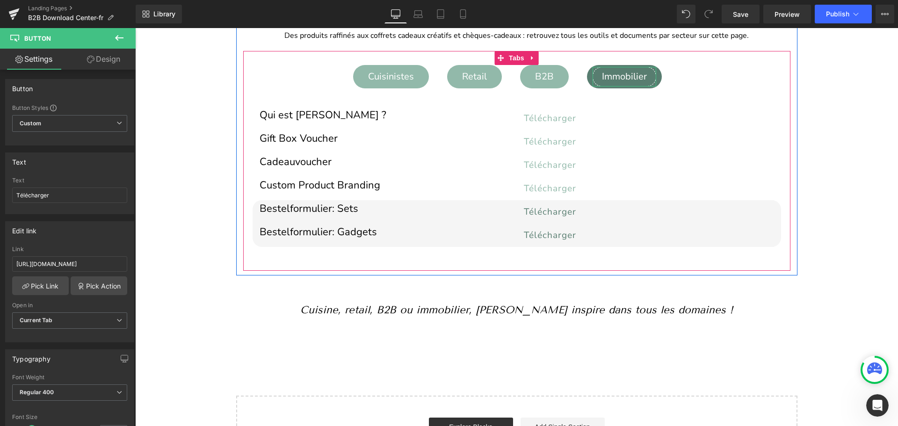
click at [637, 79] on div "Immobilier" at bounding box center [624, 77] width 64 height 20
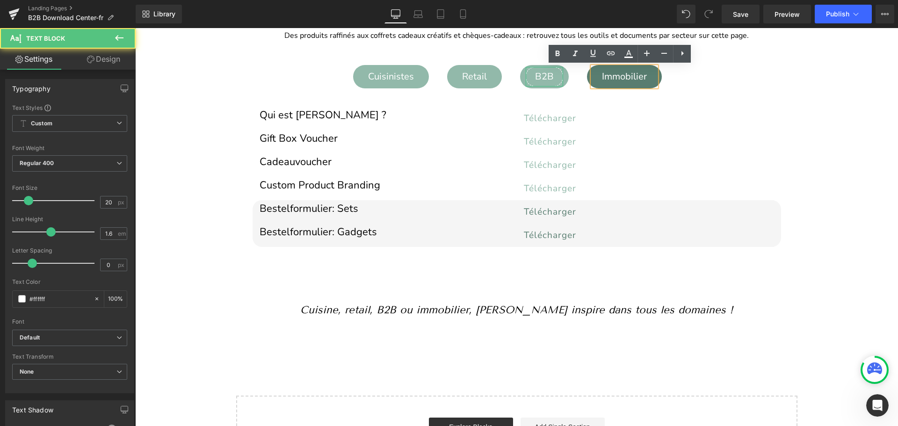
click at [535, 72] on div "B2B" at bounding box center [543, 77] width 37 height 20
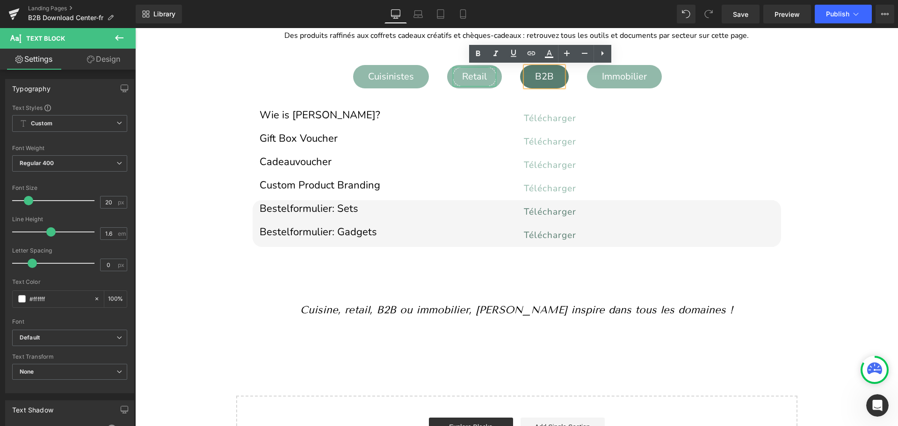
click at [474, 80] on div "Retail" at bounding box center [473, 77] width 43 height 20
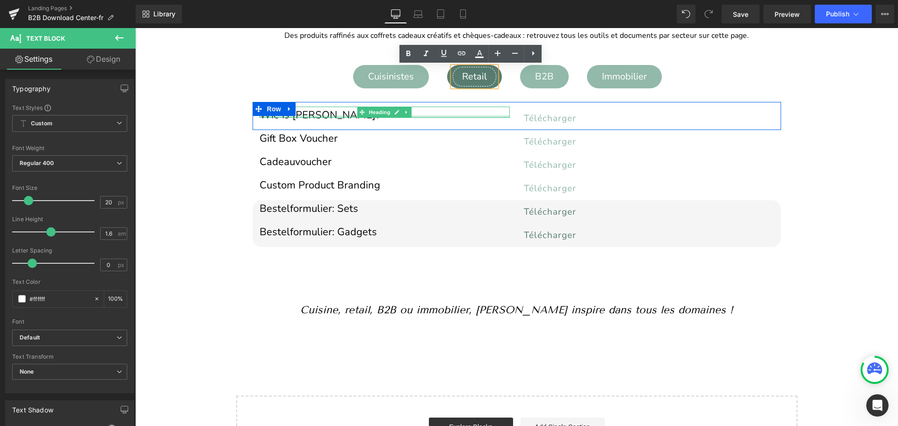
click at [310, 115] on div "Wie is [PERSON_NAME]? Heading" at bounding box center [384, 112] width 250 height 11
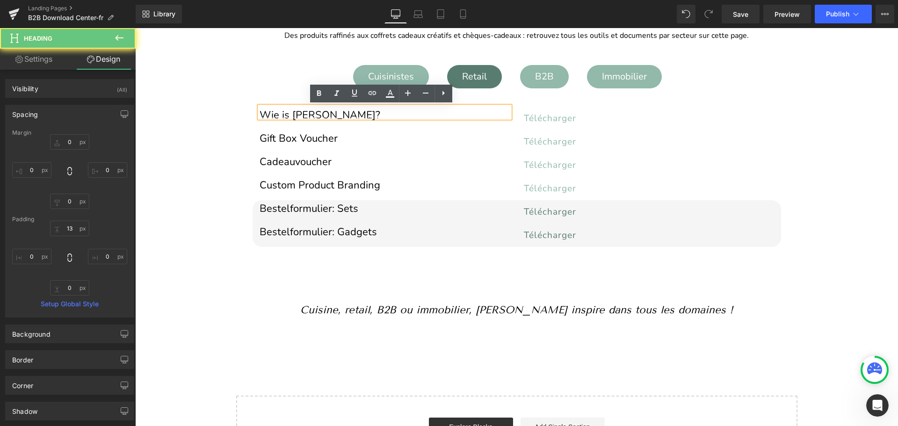
click at [310, 115] on h1 "Wie is [PERSON_NAME]?" at bounding box center [384, 115] width 250 height 5
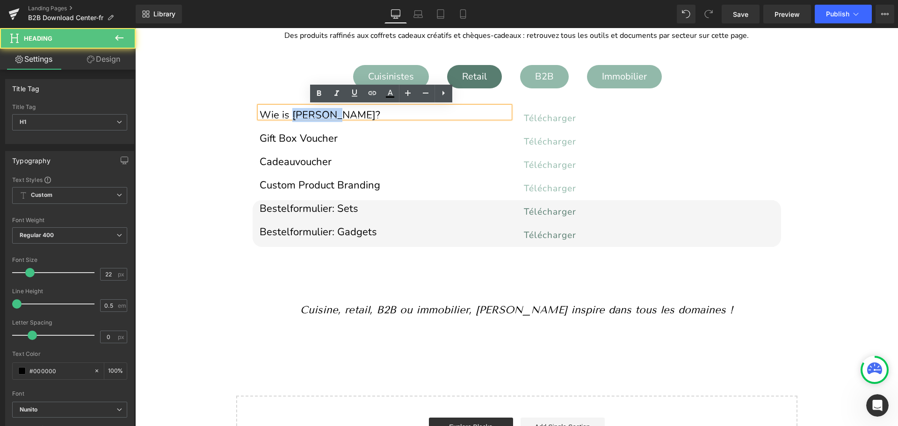
click at [310, 115] on h1 "Wie is [PERSON_NAME]?" at bounding box center [384, 115] width 250 height 5
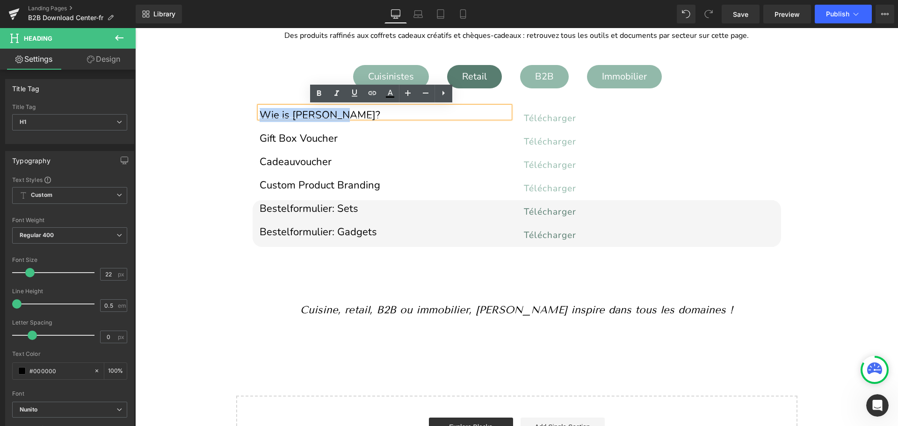
paste div
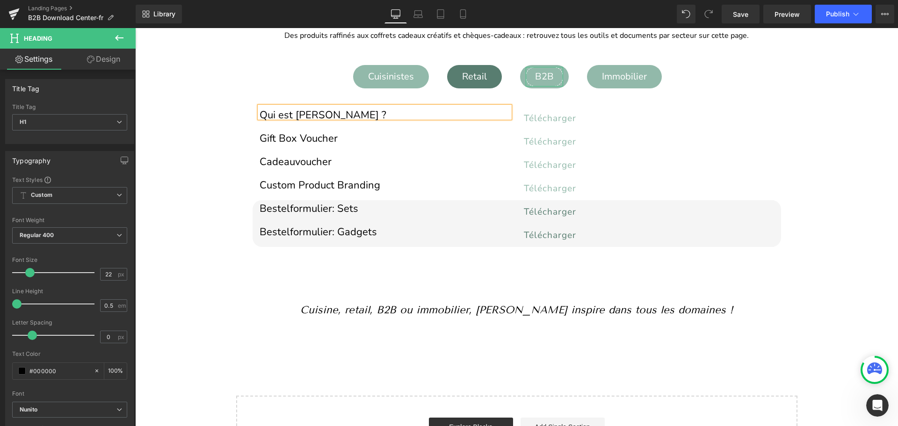
click at [535, 81] on div "B2B" at bounding box center [543, 77] width 37 height 20
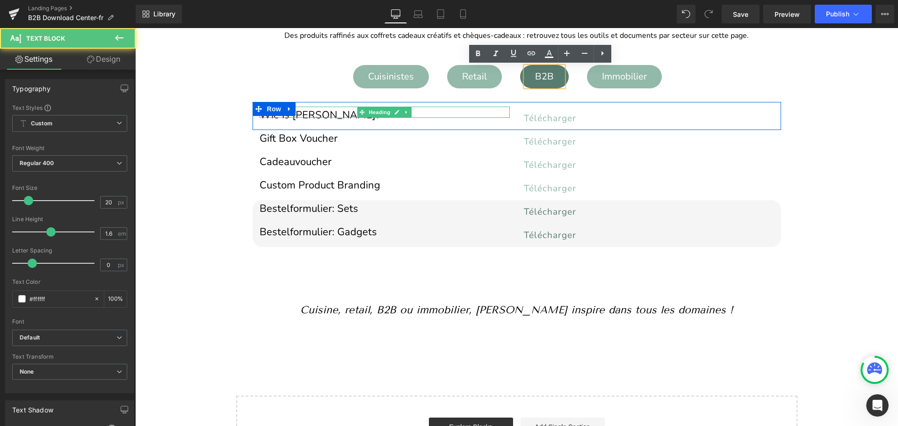
click at [312, 114] on h1 "Wie is [PERSON_NAME]?" at bounding box center [384, 115] width 250 height 5
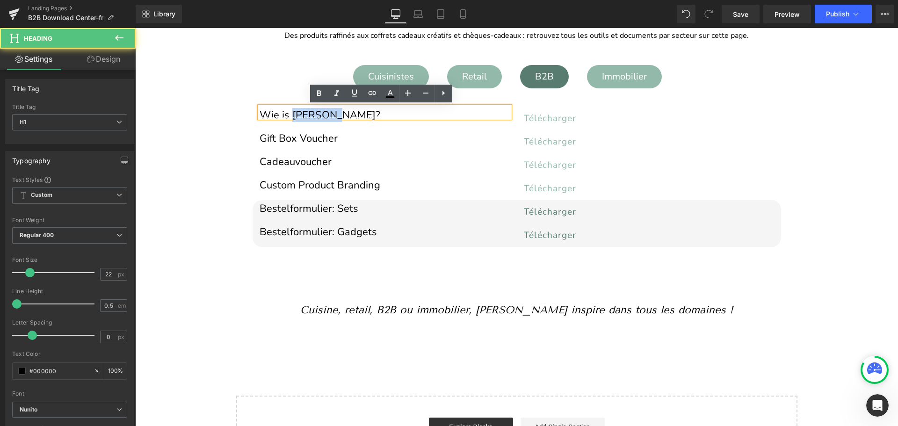
click at [312, 114] on h1 "Wie is [PERSON_NAME]?" at bounding box center [384, 115] width 250 height 5
paste div
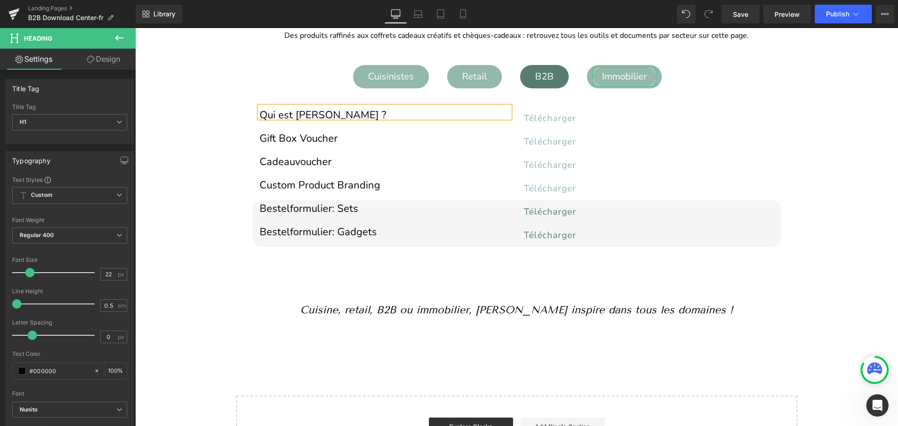
click at [624, 78] on div "Immobilier" at bounding box center [624, 77] width 64 height 20
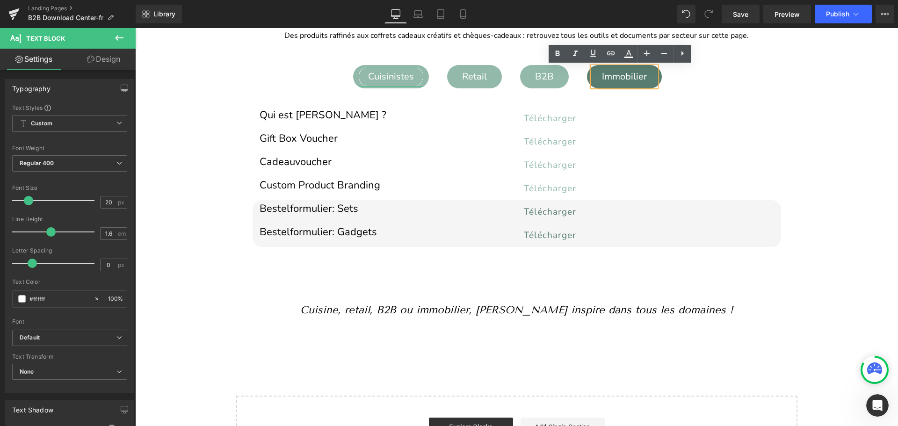
click at [371, 73] on div "Cuisinistes" at bounding box center [391, 77] width 65 height 20
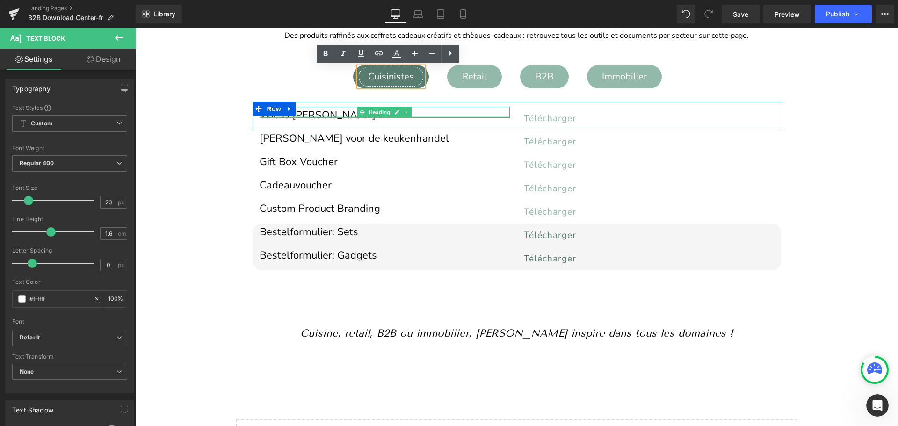
click at [300, 116] on div at bounding box center [384, 116] width 250 height 2
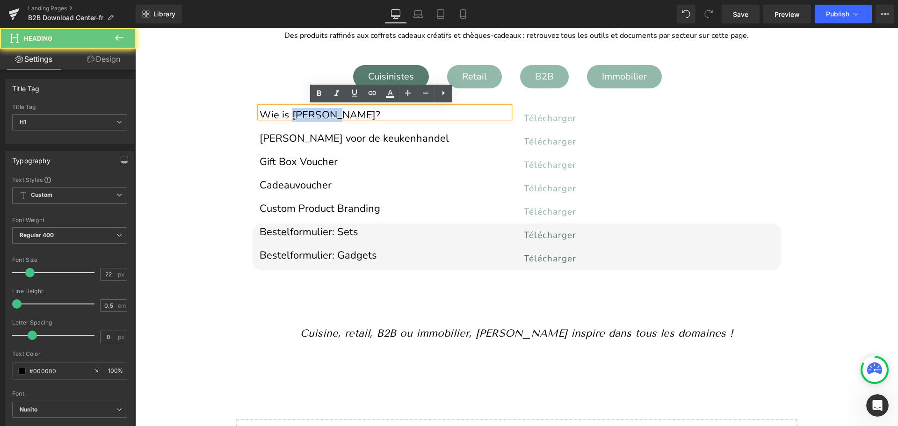
click at [300, 116] on h1 "Wie is [PERSON_NAME]?" at bounding box center [384, 115] width 250 height 5
paste div
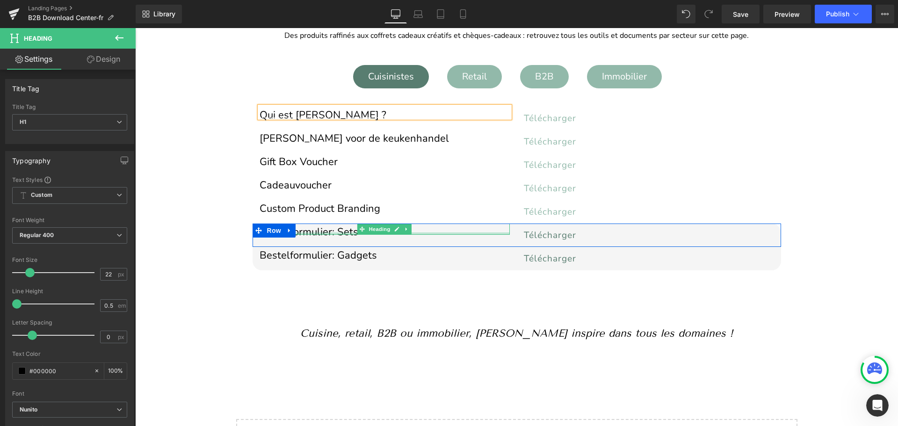
click at [310, 233] on div at bounding box center [384, 233] width 250 height 2
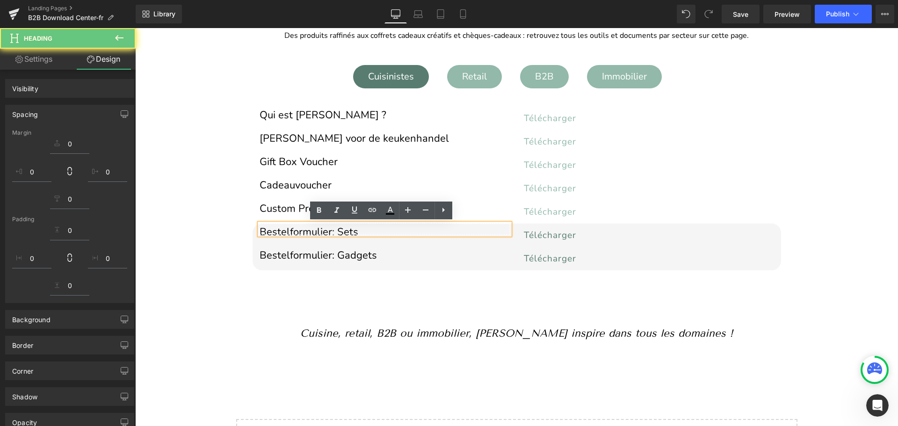
click at [310, 233] on h1 "Bestelformulier: Sets" at bounding box center [384, 232] width 250 height 5
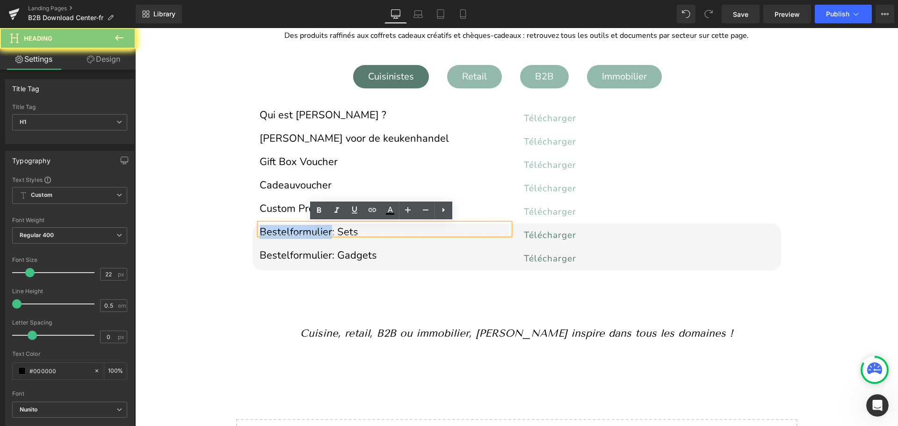
click at [310, 233] on h1 "Bestelformulier: Sets" at bounding box center [384, 232] width 250 height 5
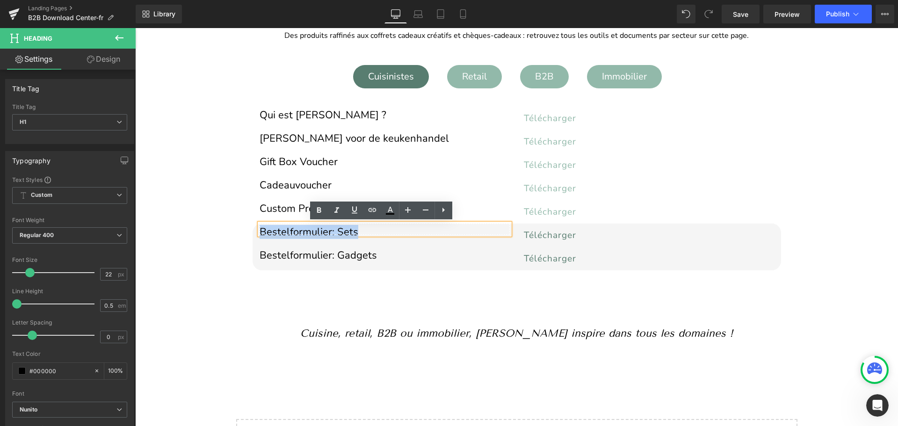
click at [310, 233] on h1 "Bestelformulier: Sets" at bounding box center [384, 232] width 250 height 5
paste div
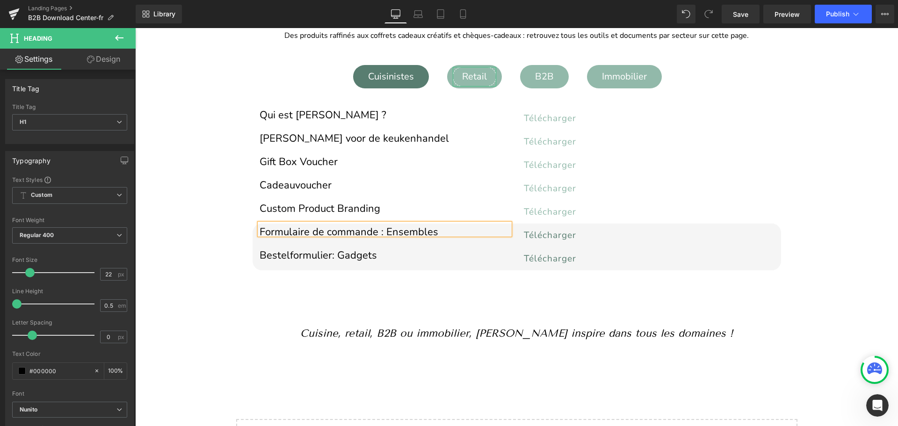
click at [477, 77] on div "Retail" at bounding box center [473, 77] width 43 height 20
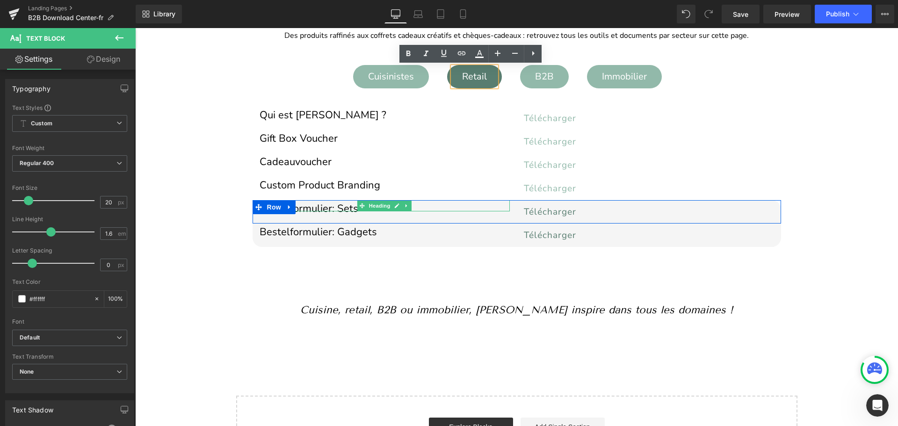
click at [321, 208] on h1 "Bestelformulier: Sets" at bounding box center [384, 208] width 250 height 5
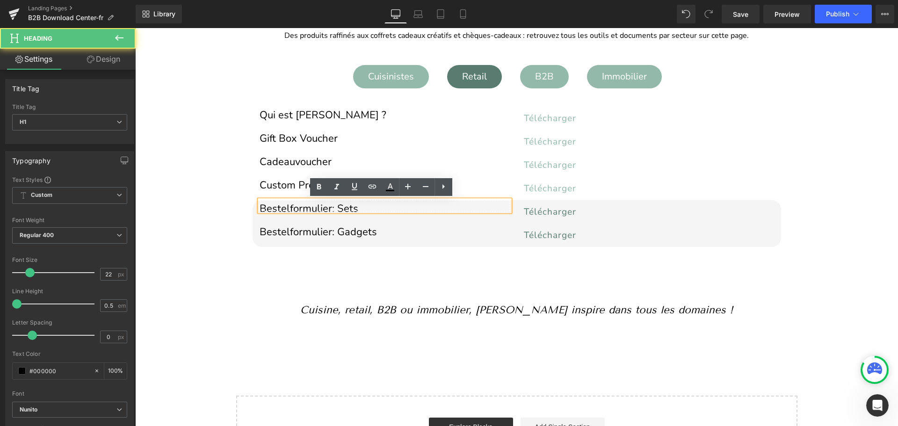
click at [321, 208] on h1 "Bestelformulier: Sets" at bounding box center [384, 208] width 250 height 5
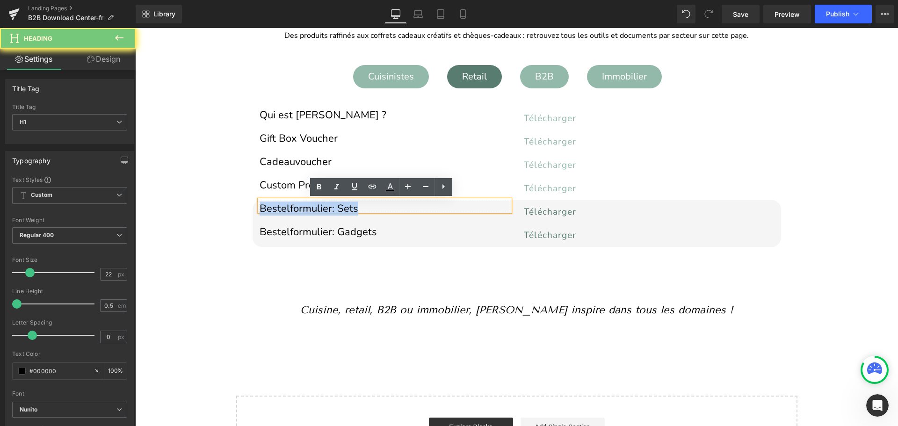
click at [321, 208] on h1 "Bestelformulier: Sets" at bounding box center [384, 208] width 250 height 5
paste div
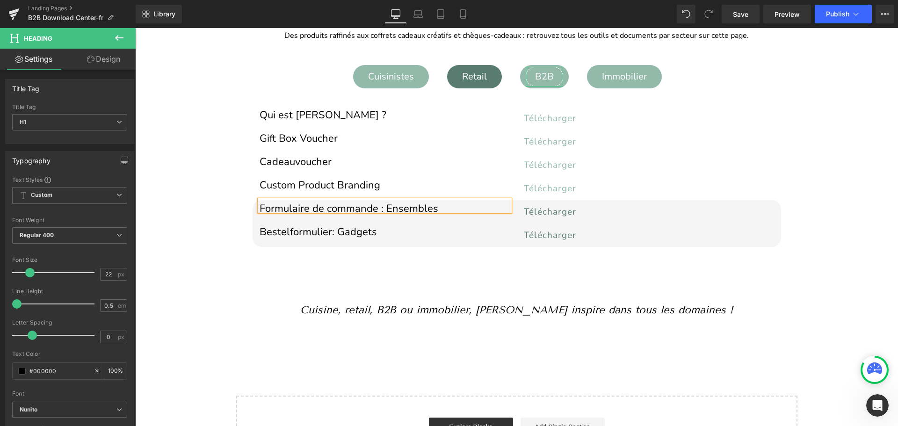
click at [544, 76] on div "B2B" at bounding box center [543, 77] width 37 height 20
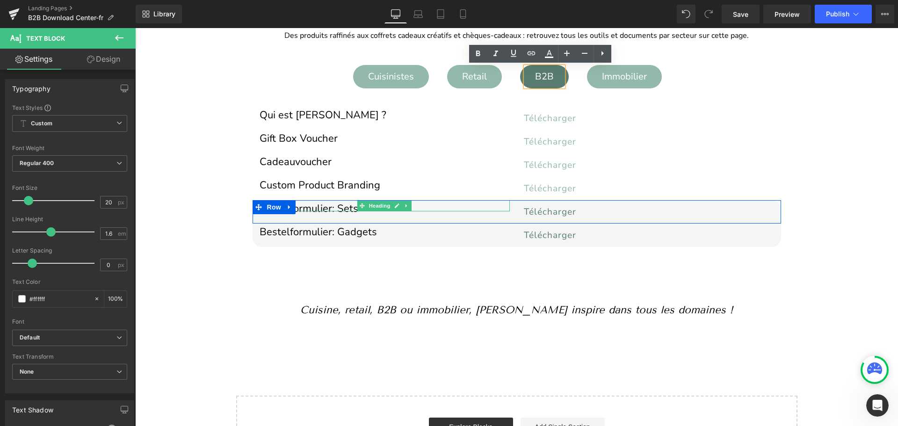
click at [310, 208] on h1 "Bestelformulier: Sets" at bounding box center [384, 208] width 250 height 5
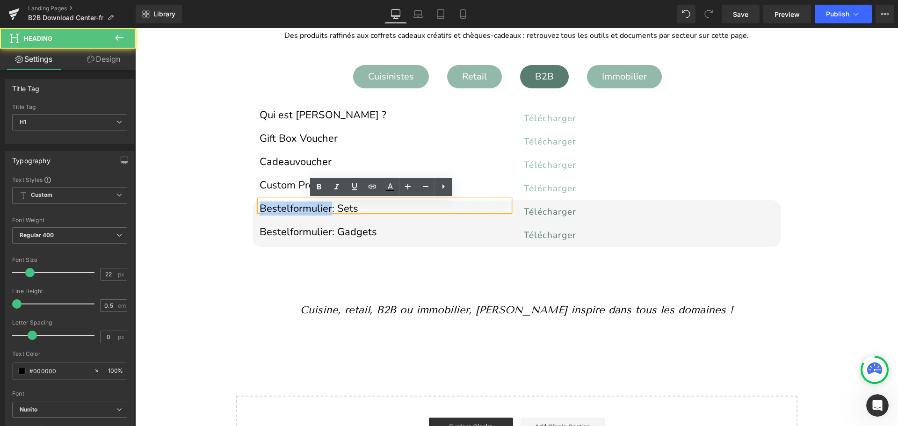
click at [310, 208] on h1 "Bestelformulier: Sets" at bounding box center [384, 208] width 250 height 5
paste div
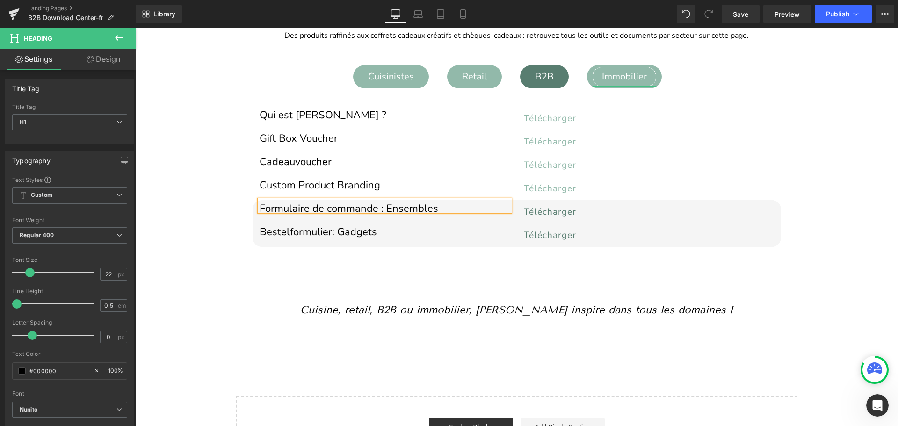
click at [619, 79] on div "Immobilier" at bounding box center [624, 77] width 64 height 20
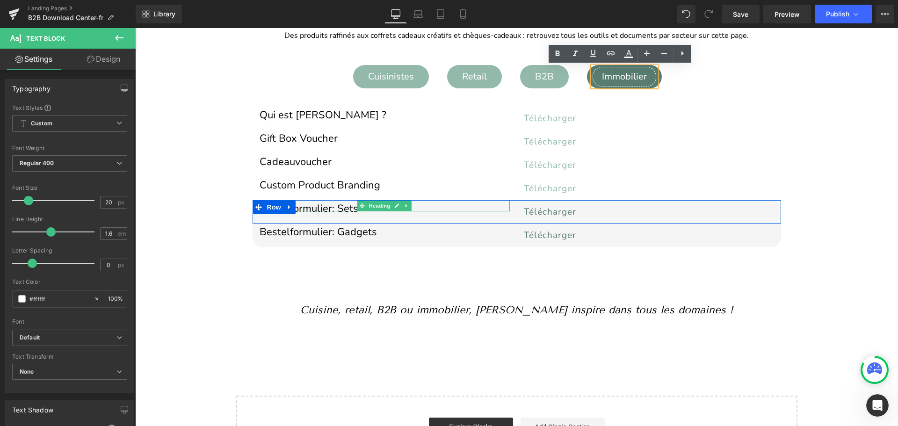
click at [328, 209] on div at bounding box center [384, 210] width 250 height 2
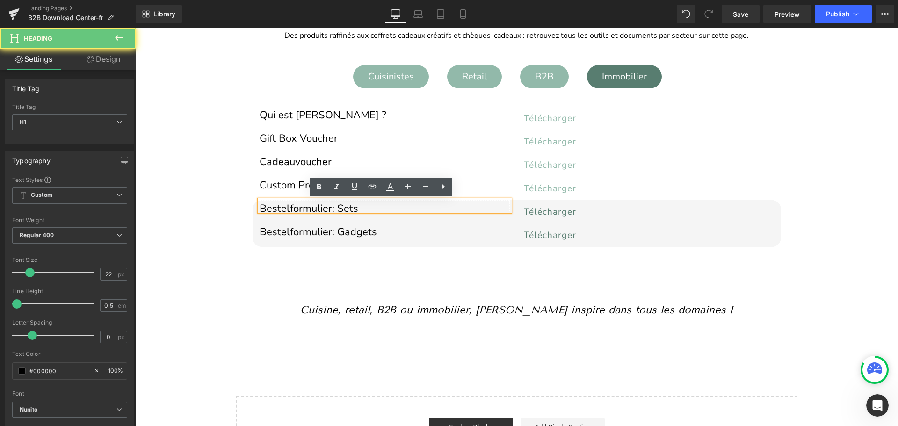
click at [328, 208] on h1 "Bestelformulier: Sets" at bounding box center [384, 208] width 250 height 5
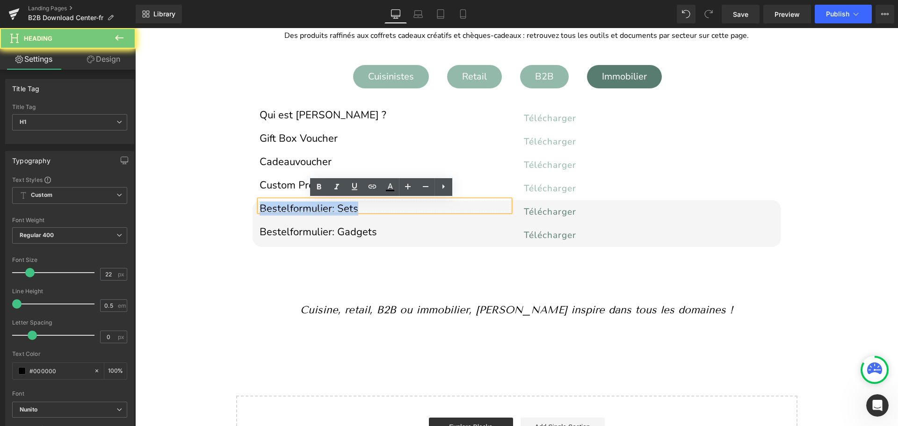
paste div
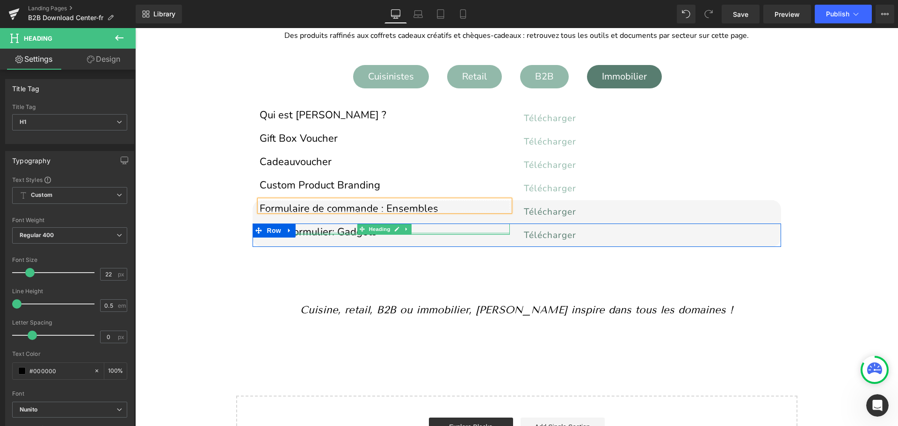
click at [329, 234] on div at bounding box center [384, 233] width 250 height 2
click at [329, 234] on h1 "Bestelformulier: Gadgets" at bounding box center [384, 232] width 250 height 5
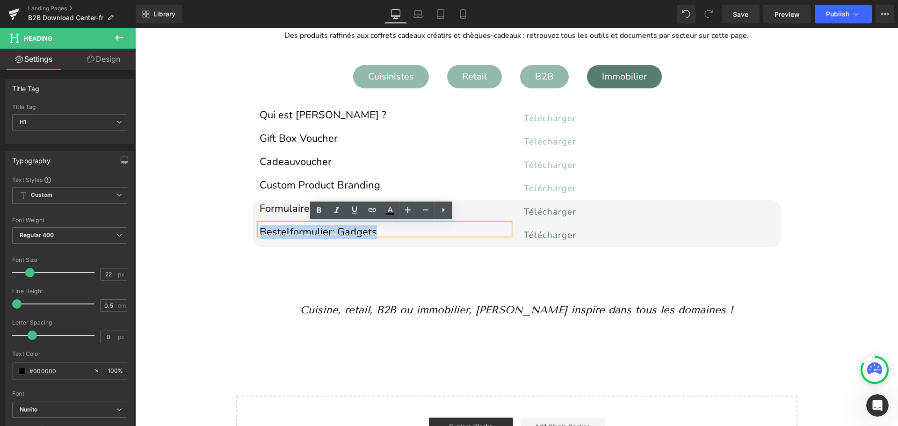
paste div
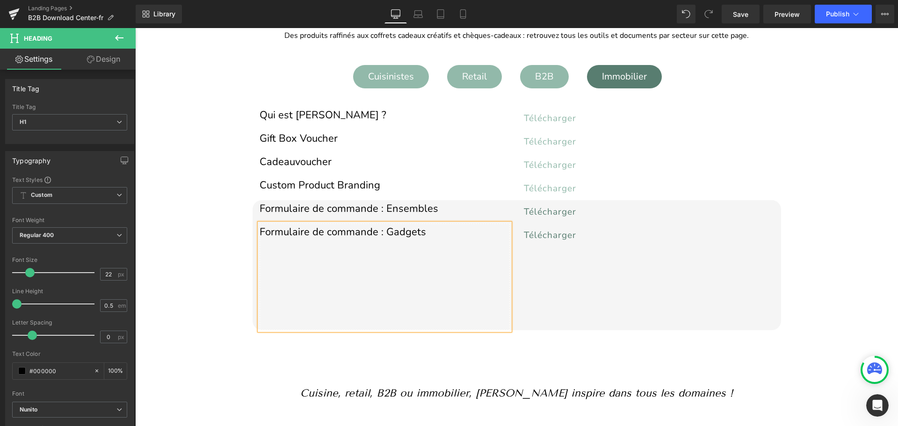
click at [395, 295] on div at bounding box center [384, 300] width 250 height 12
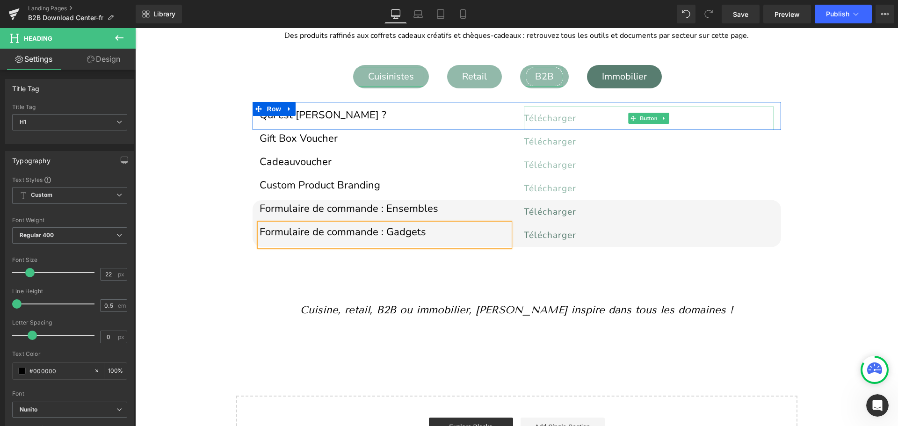
click at [542, 74] on div "B2B" at bounding box center [543, 77] width 37 height 20
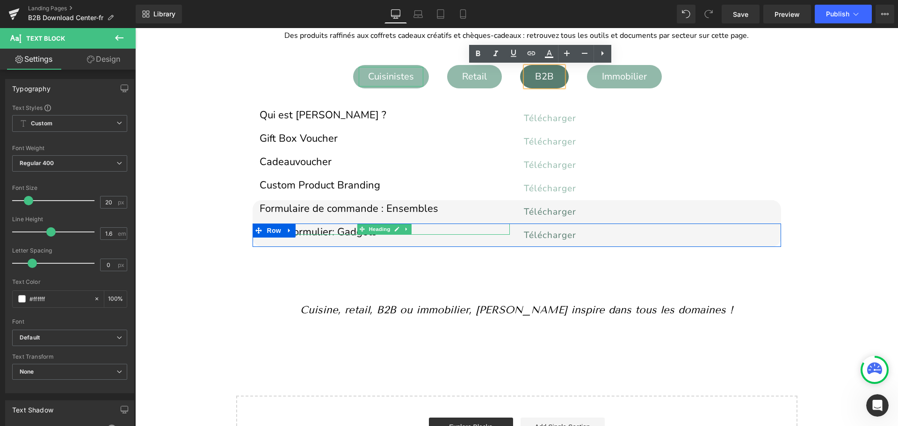
click at [317, 235] on h1 "Bestelformulier: Gadgets" at bounding box center [384, 232] width 250 height 5
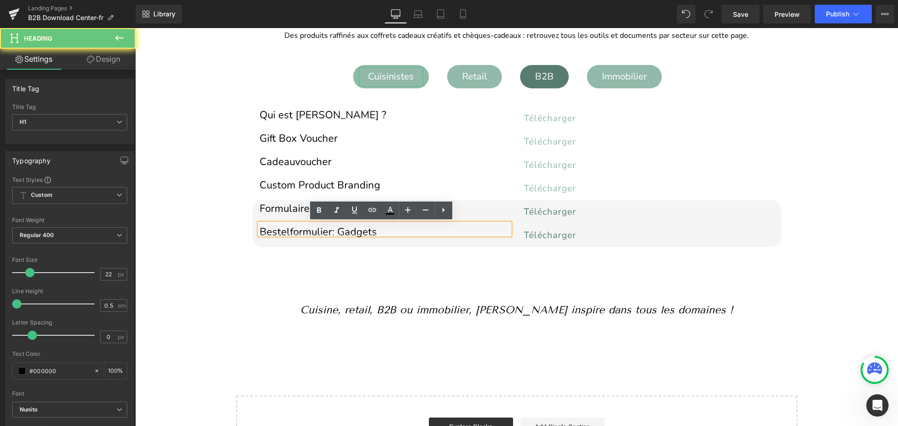
click at [317, 235] on h1 "Bestelformulier: Gadgets" at bounding box center [384, 232] width 250 height 5
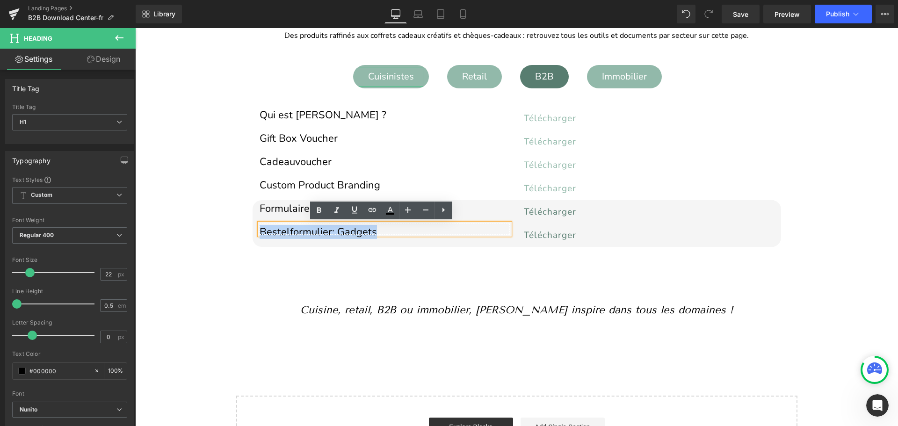
click at [317, 235] on h1 "Bestelformulier: Gadgets" at bounding box center [384, 232] width 250 height 5
paste div
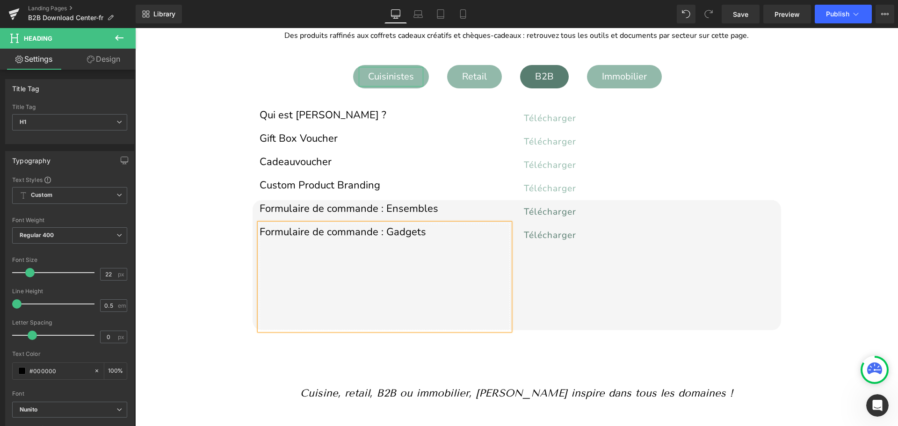
click at [266, 324] on div at bounding box center [384, 324] width 250 height 12
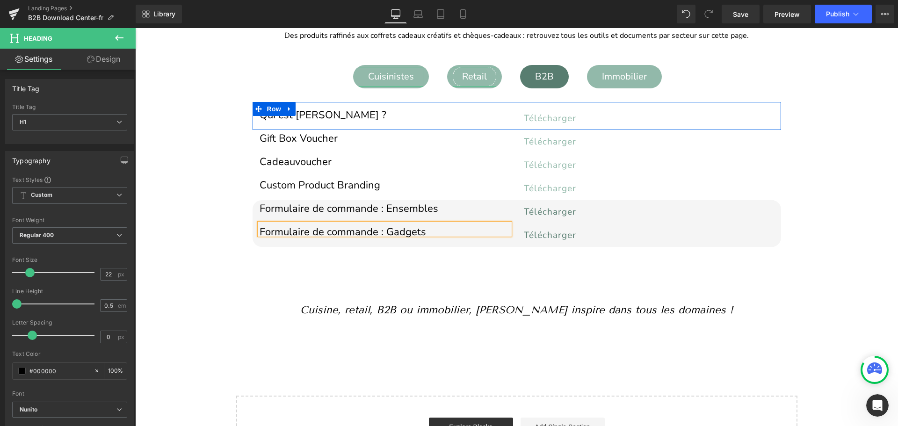
click at [473, 78] on div "Retail" at bounding box center [473, 77] width 43 height 20
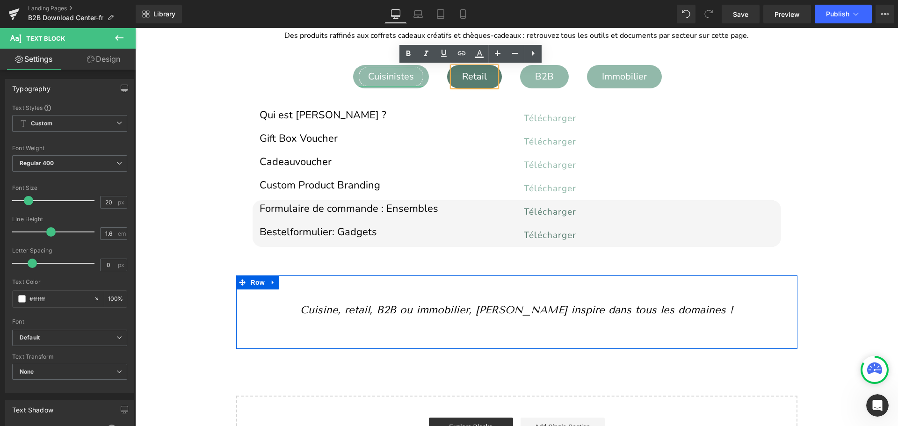
click at [381, 77] on div "Cuisinistes" at bounding box center [391, 77] width 65 height 20
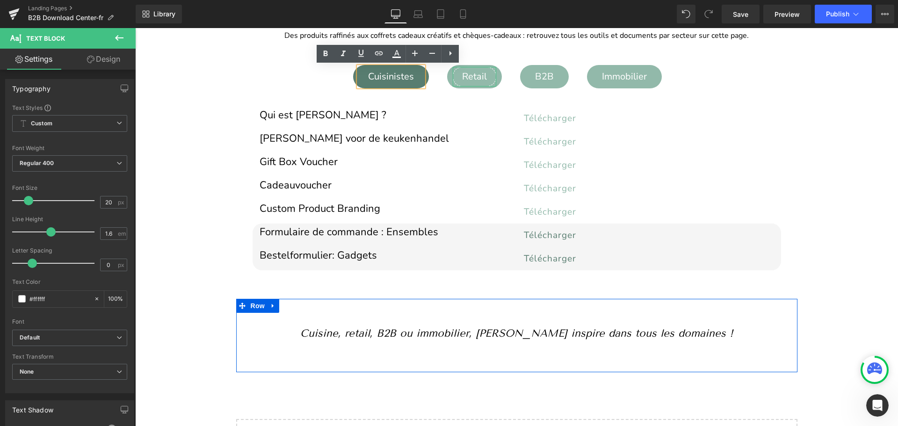
click at [461, 75] on div "Retail" at bounding box center [473, 77] width 43 height 20
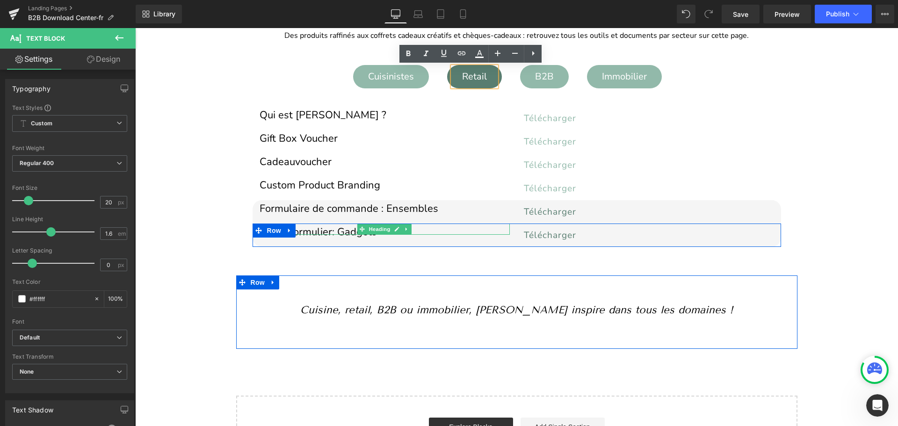
click at [316, 231] on h1 "Bestelformulier: Gadgets" at bounding box center [384, 232] width 250 height 5
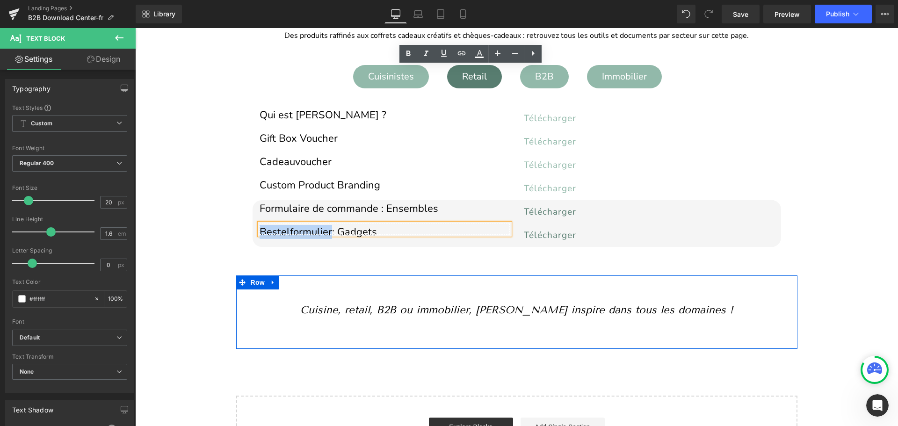
click at [316, 231] on h1 "Bestelformulier: Gadgets" at bounding box center [384, 232] width 250 height 5
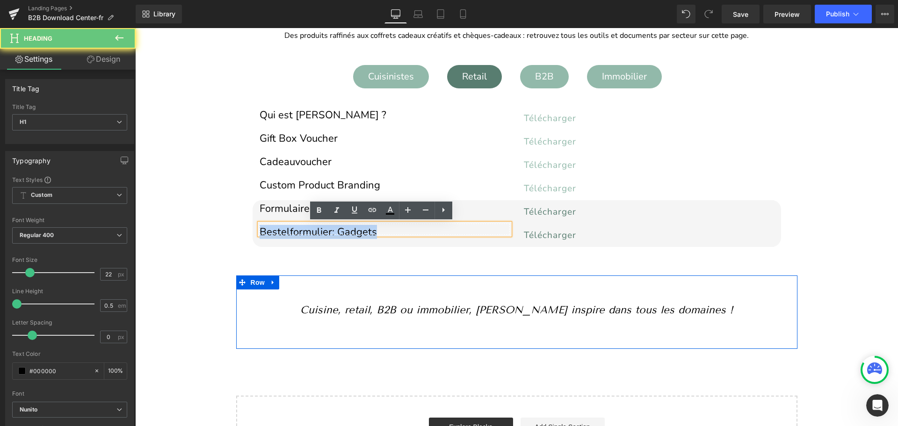
click at [316, 231] on h1 "Bestelformulier: Gadgets" at bounding box center [384, 232] width 250 height 5
paste div
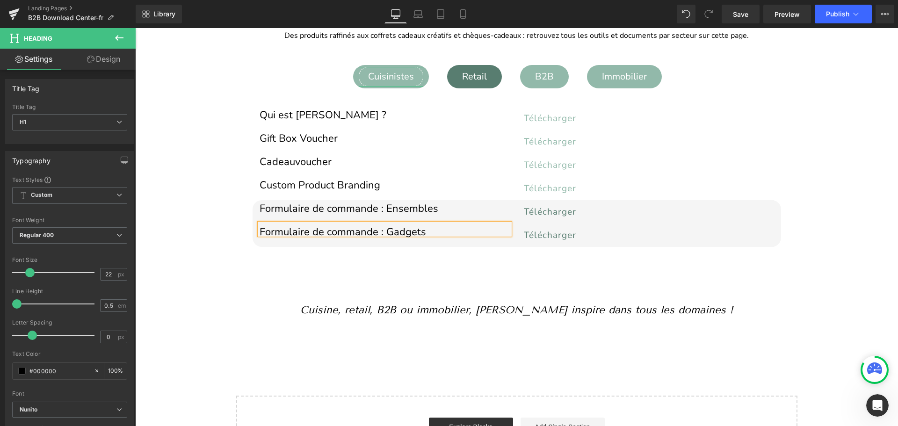
click at [390, 79] on div "Cuisinistes" at bounding box center [391, 77] width 65 height 20
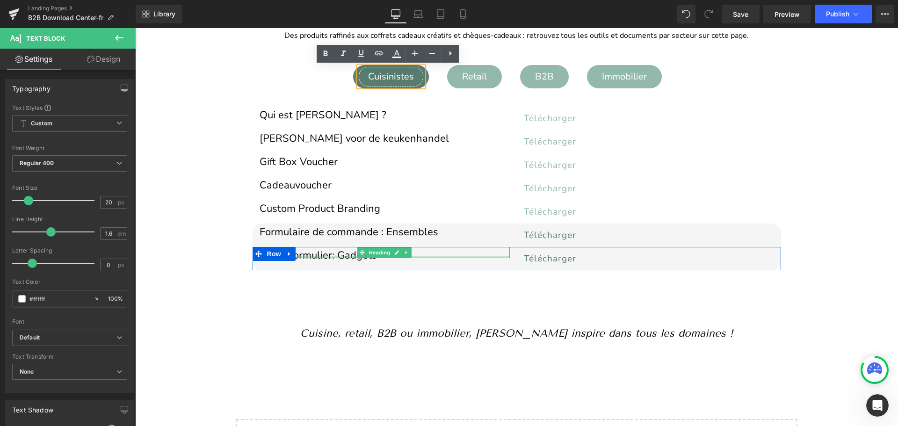
click at [317, 256] on div at bounding box center [384, 257] width 250 height 2
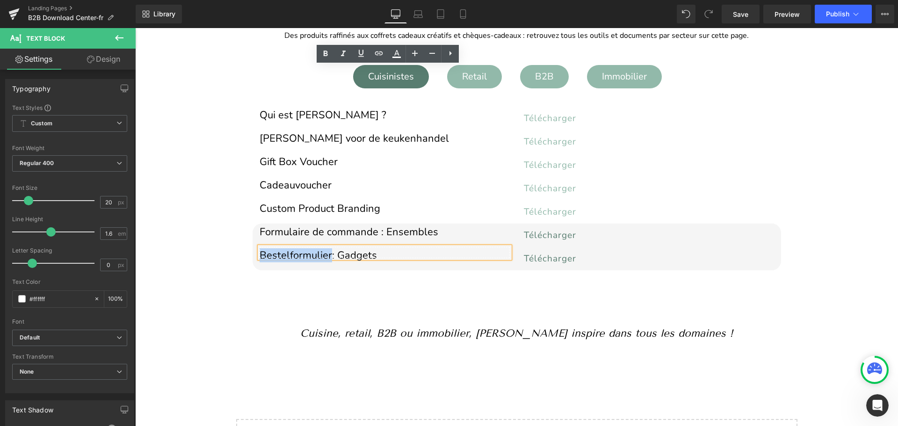
click at [317, 255] on h1 "Bestelformulier: Gadgets" at bounding box center [384, 255] width 250 height 5
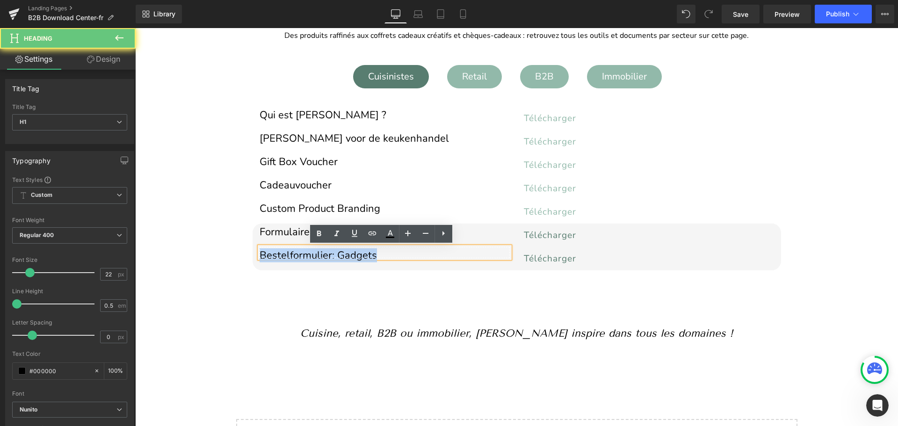
click at [317, 255] on h1 "Bestelformulier: Gadgets" at bounding box center [384, 255] width 250 height 5
paste div
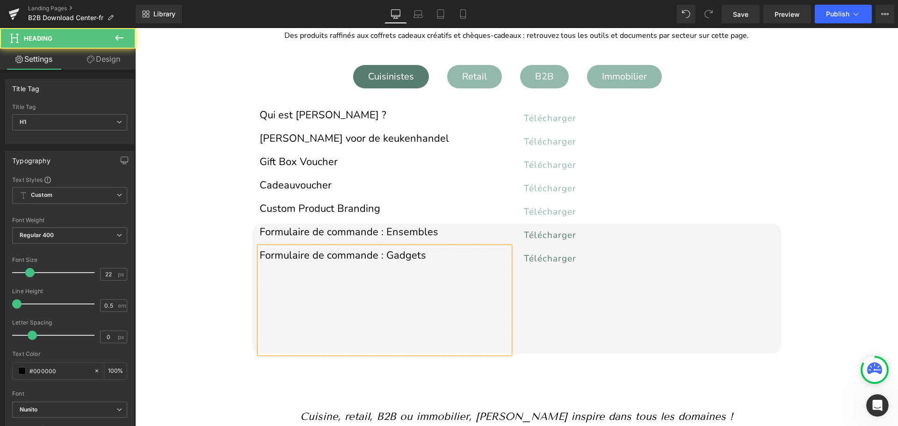
click at [265, 350] on div at bounding box center [384, 348] width 250 height 12
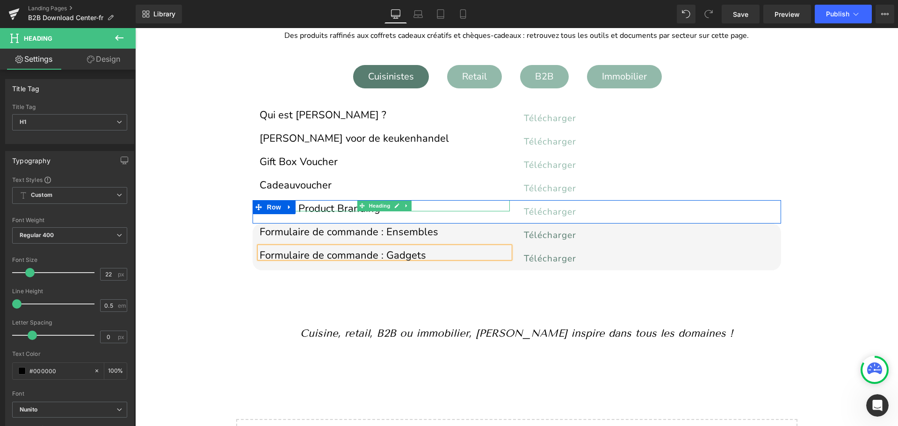
click at [315, 208] on h1 "Custom Product Branding" at bounding box center [384, 208] width 250 height 5
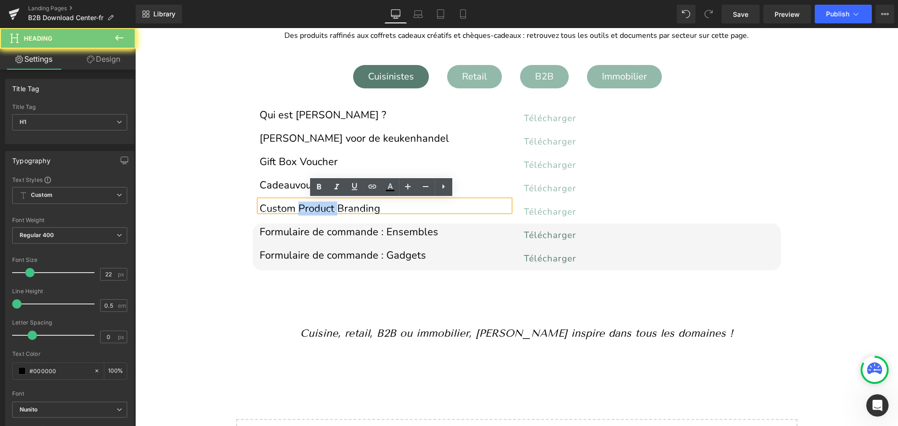
click at [315, 208] on h1 "Custom Product Branding" at bounding box center [384, 208] width 250 height 5
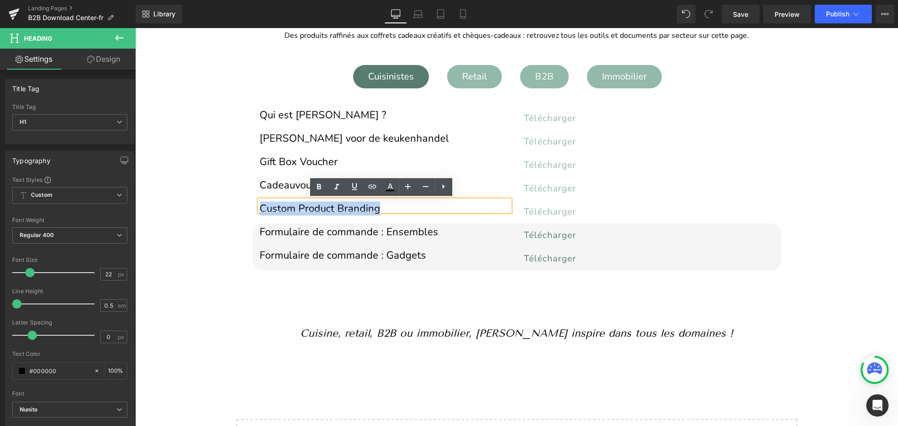
click at [315, 208] on h1 "Custom Product Branding" at bounding box center [384, 208] width 250 height 5
paste div
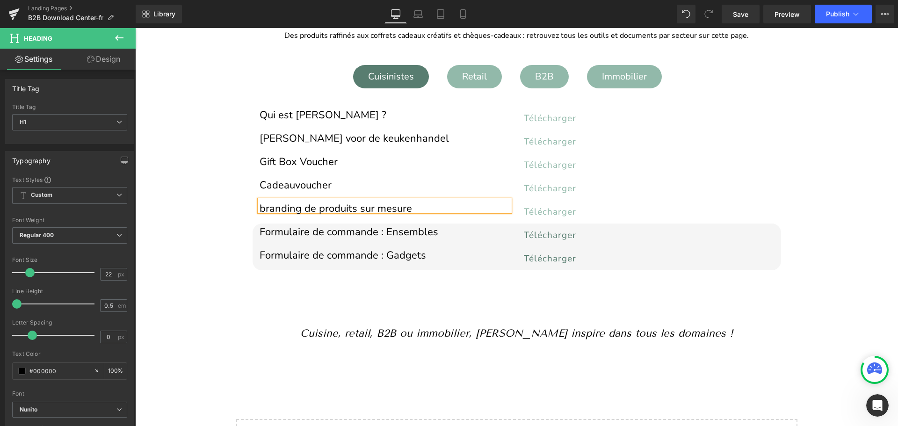
click at [259, 209] on h1 "branding de produits sur mesure" at bounding box center [384, 208] width 250 height 5
click at [328, 206] on h1 "Branding de produits sur mesure" at bounding box center [384, 208] width 250 height 5
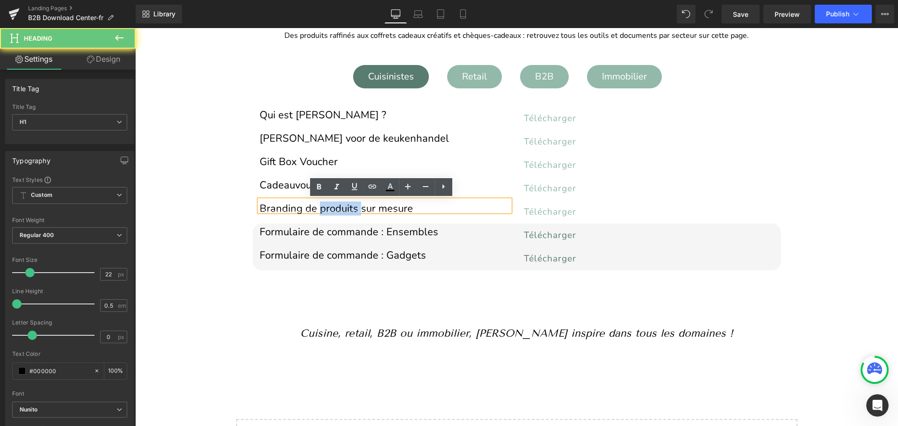
click at [328, 206] on h1 "Branding de produits sur mesure" at bounding box center [384, 208] width 250 height 5
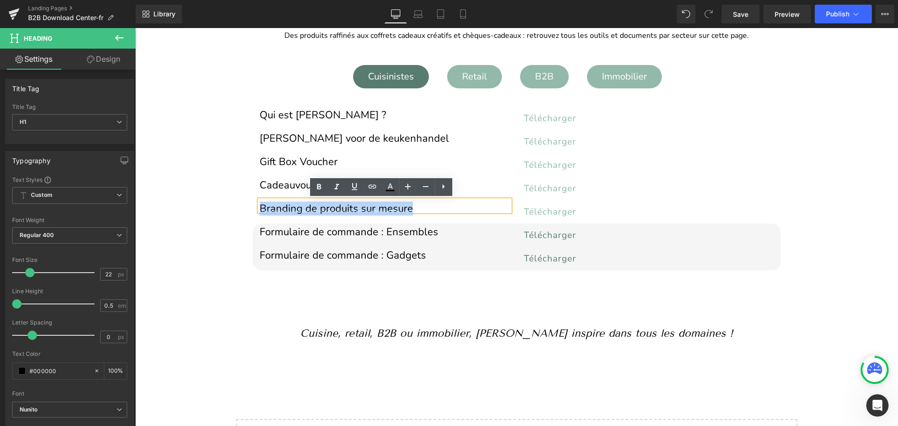
copy h1 "Branding de produits sur mesure"
click at [474, 77] on div "Retail" at bounding box center [473, 77] width 43 height 20
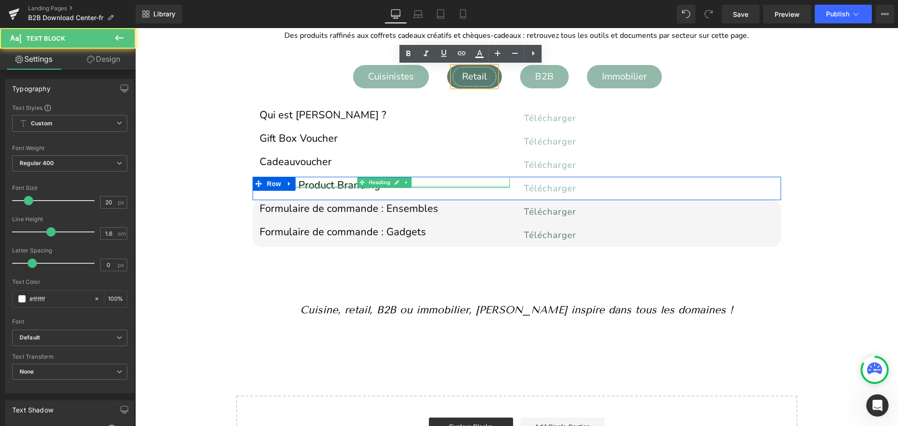
click at [313, 187] on div at bounding box center [384, 187] width 250 height 2
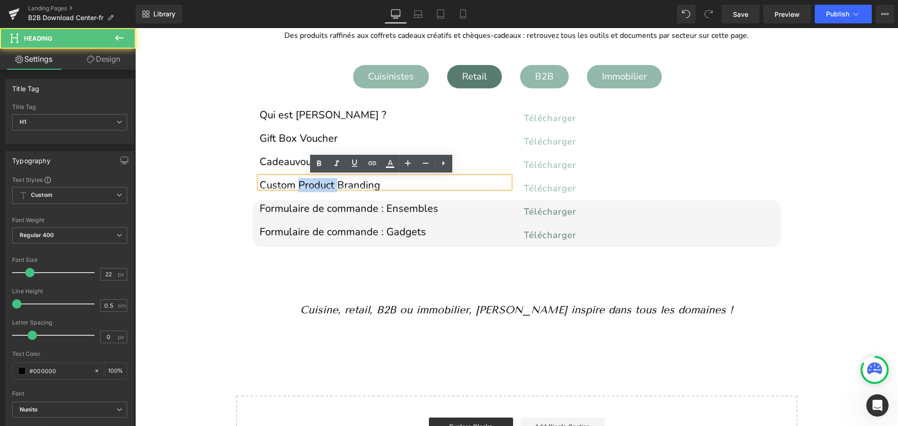
click at [313, 187] on h1 "Custom Product Branding" at bounding box center [384, 185] width 250 height 5
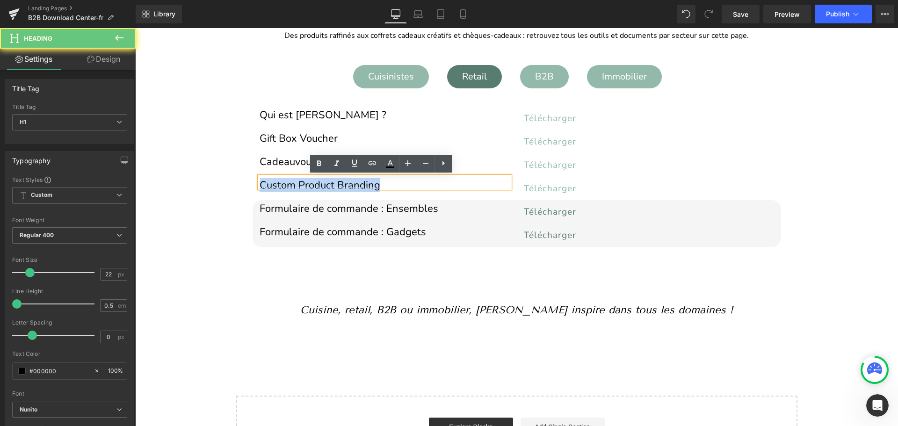
click at [313, 187] on h1 "Custom Product Branding" at bounding box center [384, 185] width 250 height 5
paste div
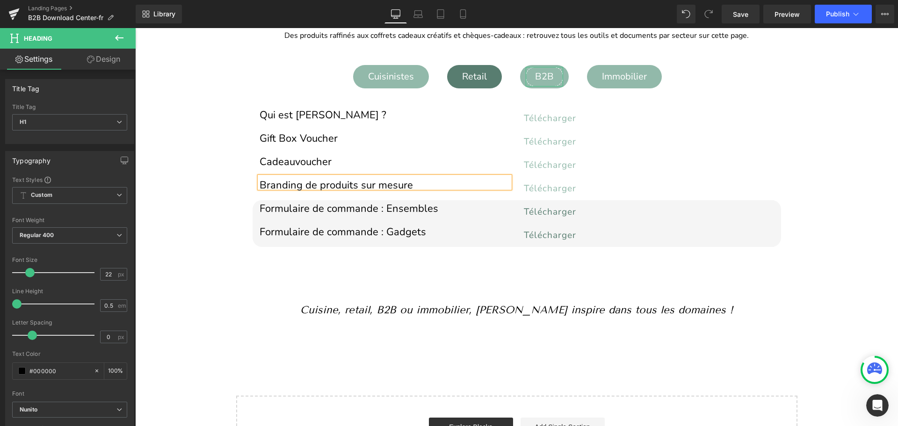
click at [554, 72] on div "B2B" at bounding box center [543, 77] width 37 height 20
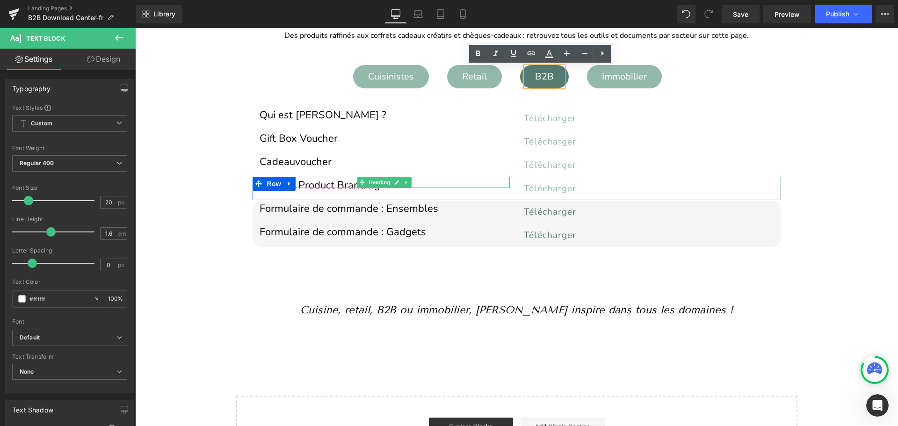
click at [292, 183] on h1 "Custom Product Branding" at bounding box center [384, 185] width 250 height 5
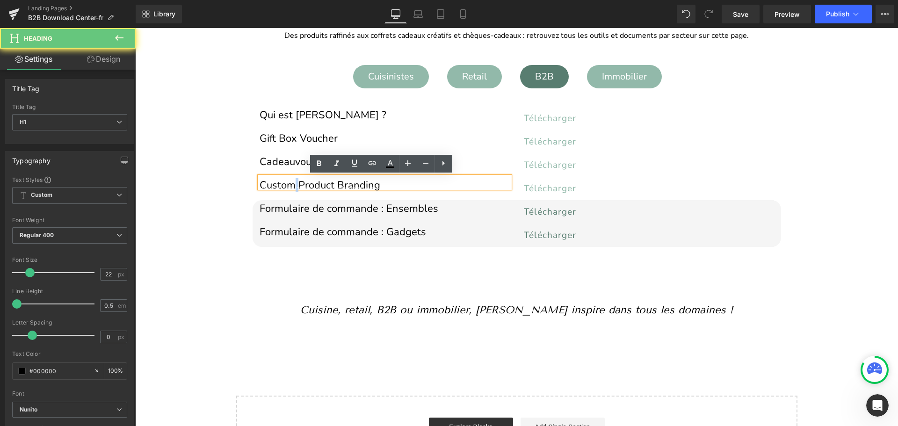
click at [292, 183] on h1 "Custom Product Branding" at bounding box center [384, 185] width 250 height 5
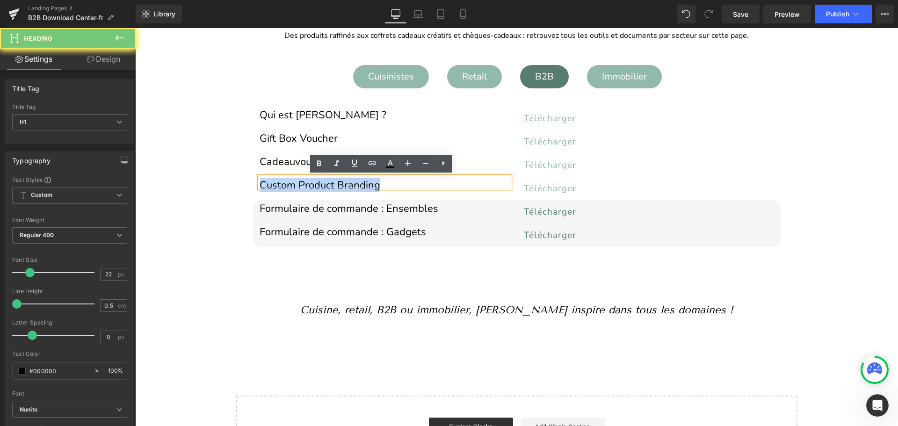
paste div
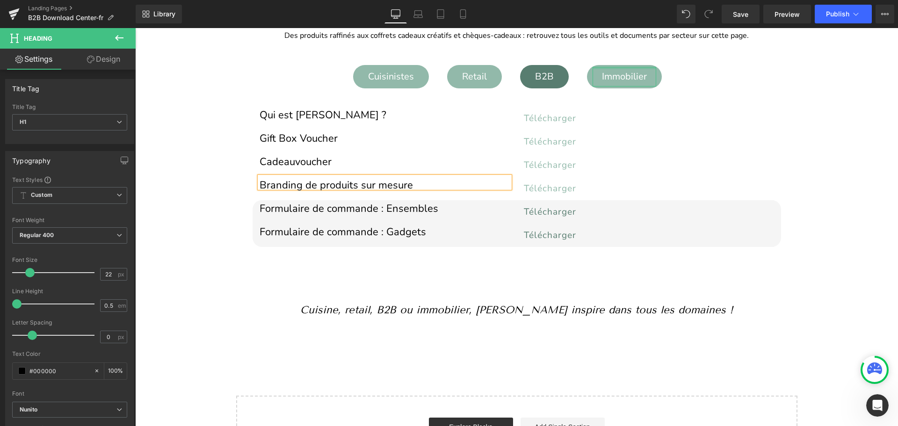
click at [618, 69] on div at bounding box center [624, 68] width 64 height 2
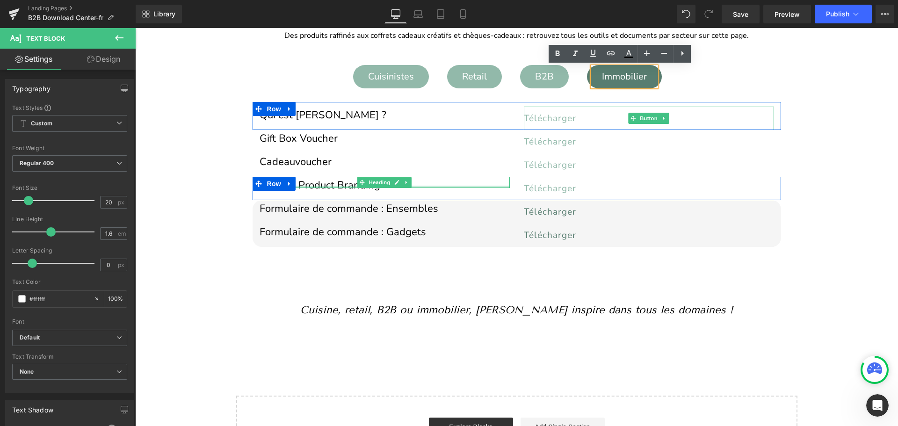
click at [332, 183] on h1 "Custom Product Branding" at bounding box center [384, 185] width 250 height 5
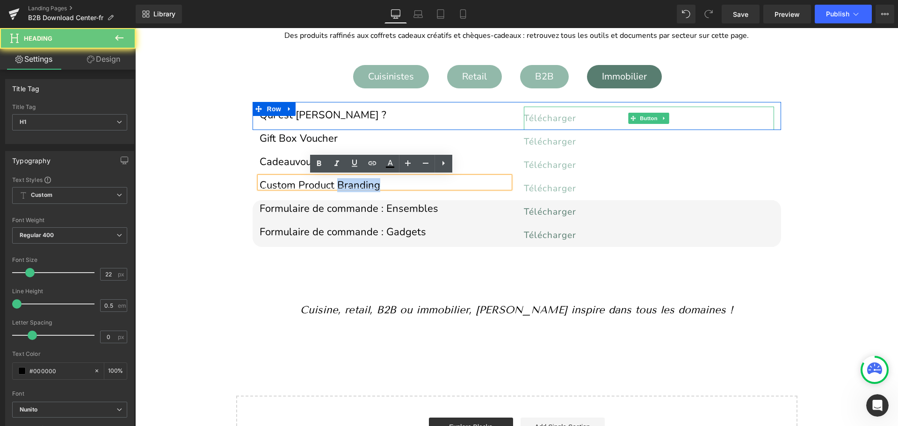
click at [332, 183] on h1 "Custom Product Branding" at bounding box center [384, 185] width 250 height 5
paste div
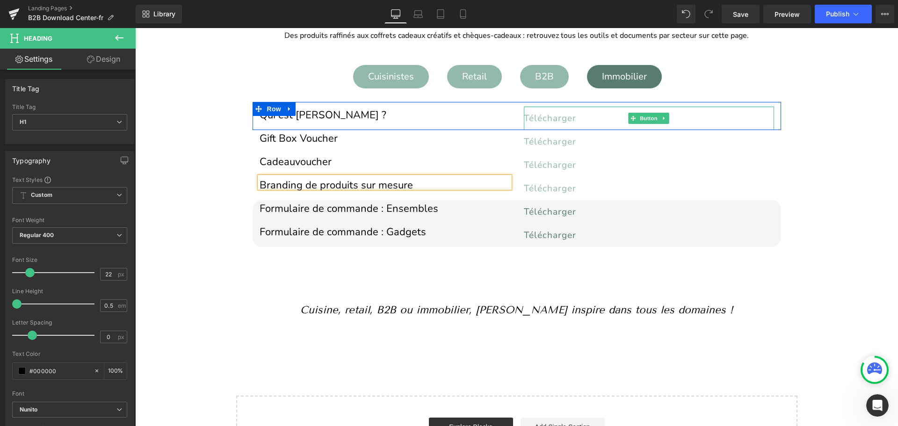
click at [217, 173] on div "Image Image Image ‹ › Carousel Row Welkom op de B2B Media Lounge van BergHOFF […" at bounding box center [516, 172] width 762 height 599
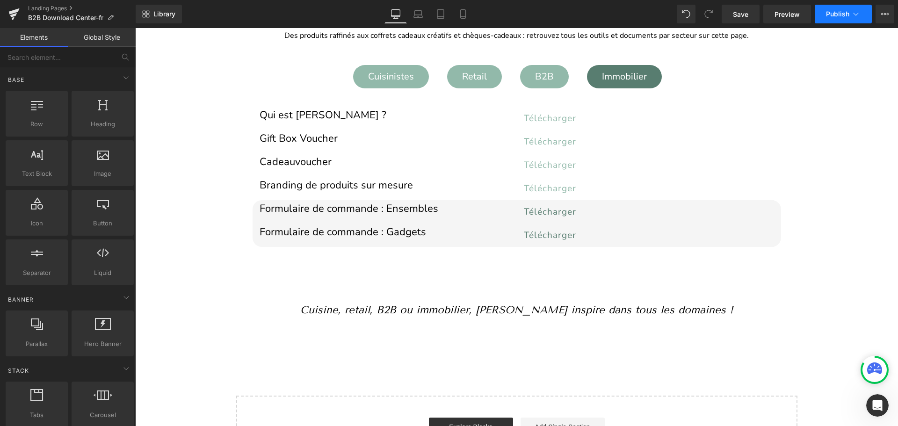
click at [834, 15] on span "Publish" at bounding box center [837, 13] width 23 height 7
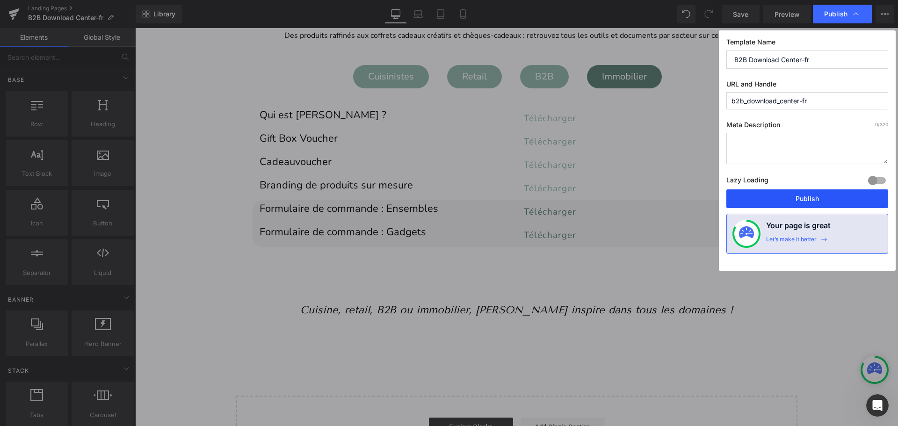
click at [813, 201] on button "Publish" at bounding box center [807, 198] width 162 height 19
